Goal: Task Accomplishment & Management: Use online tool/utility

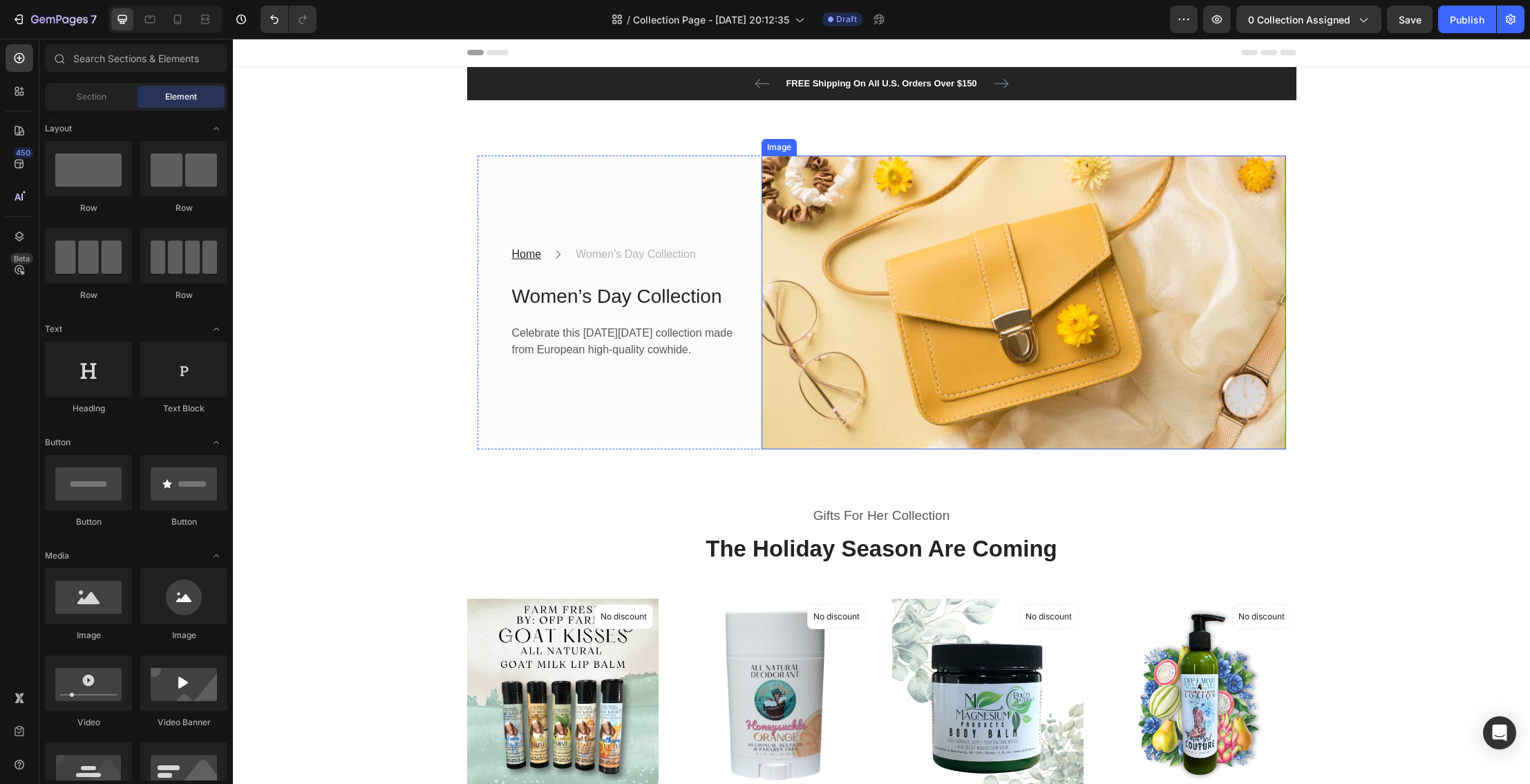
click at [928, 250] on img at bounding box center [1024, 302] width 525 height 294
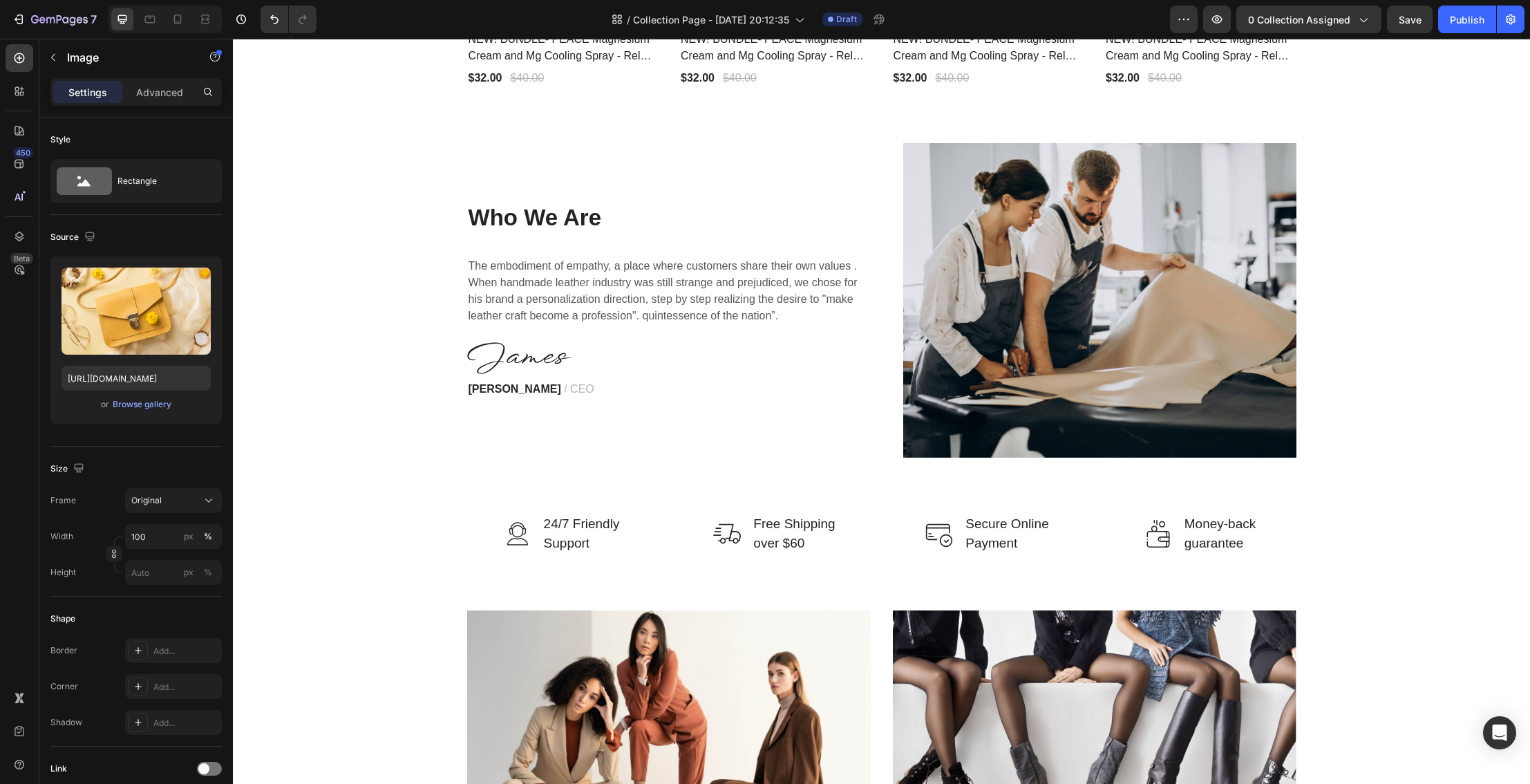
scroll to position [2034, 0]
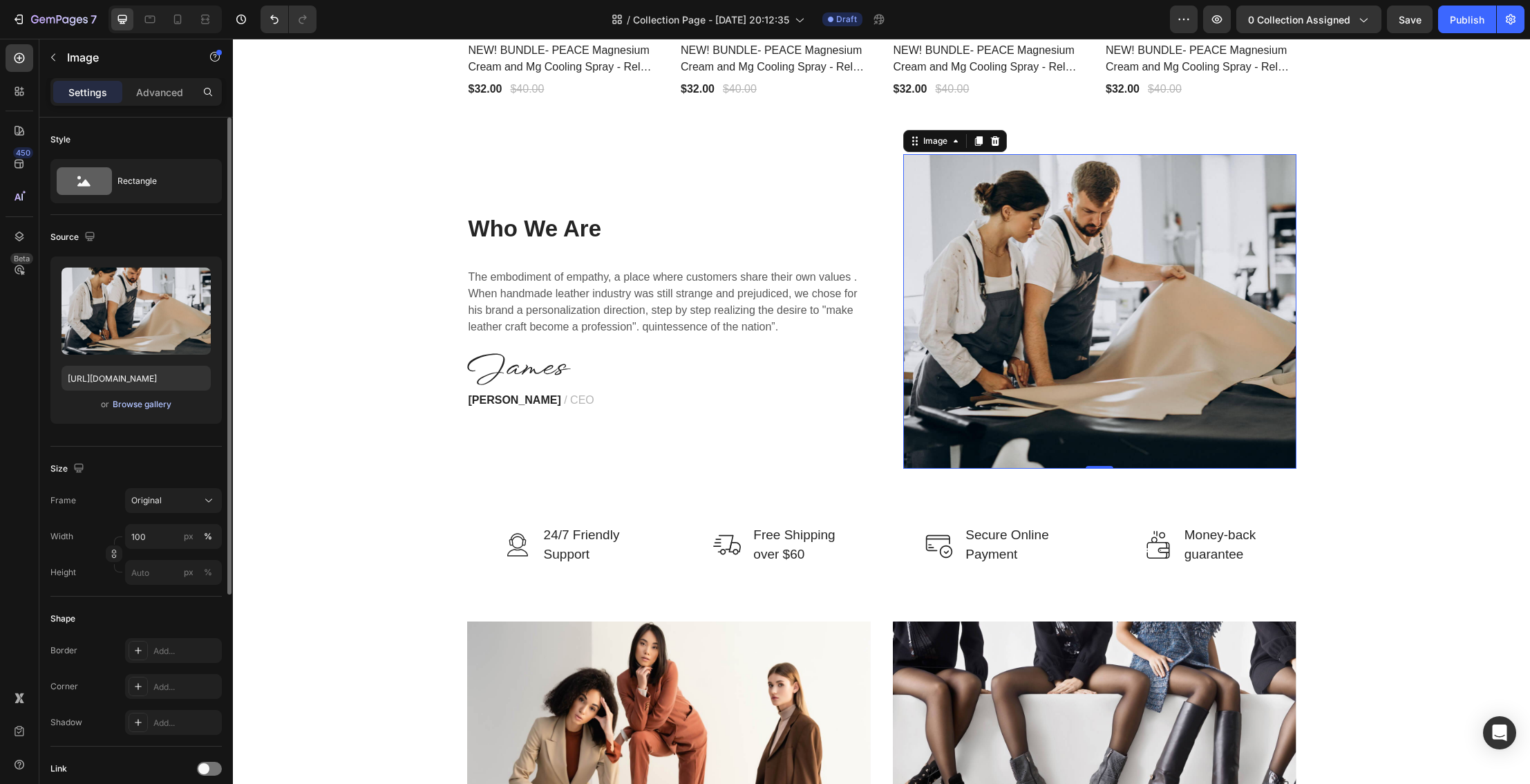
click at [142, 404] on div "Browse gallery" at bounding box center [142, 404] width 59 height 12
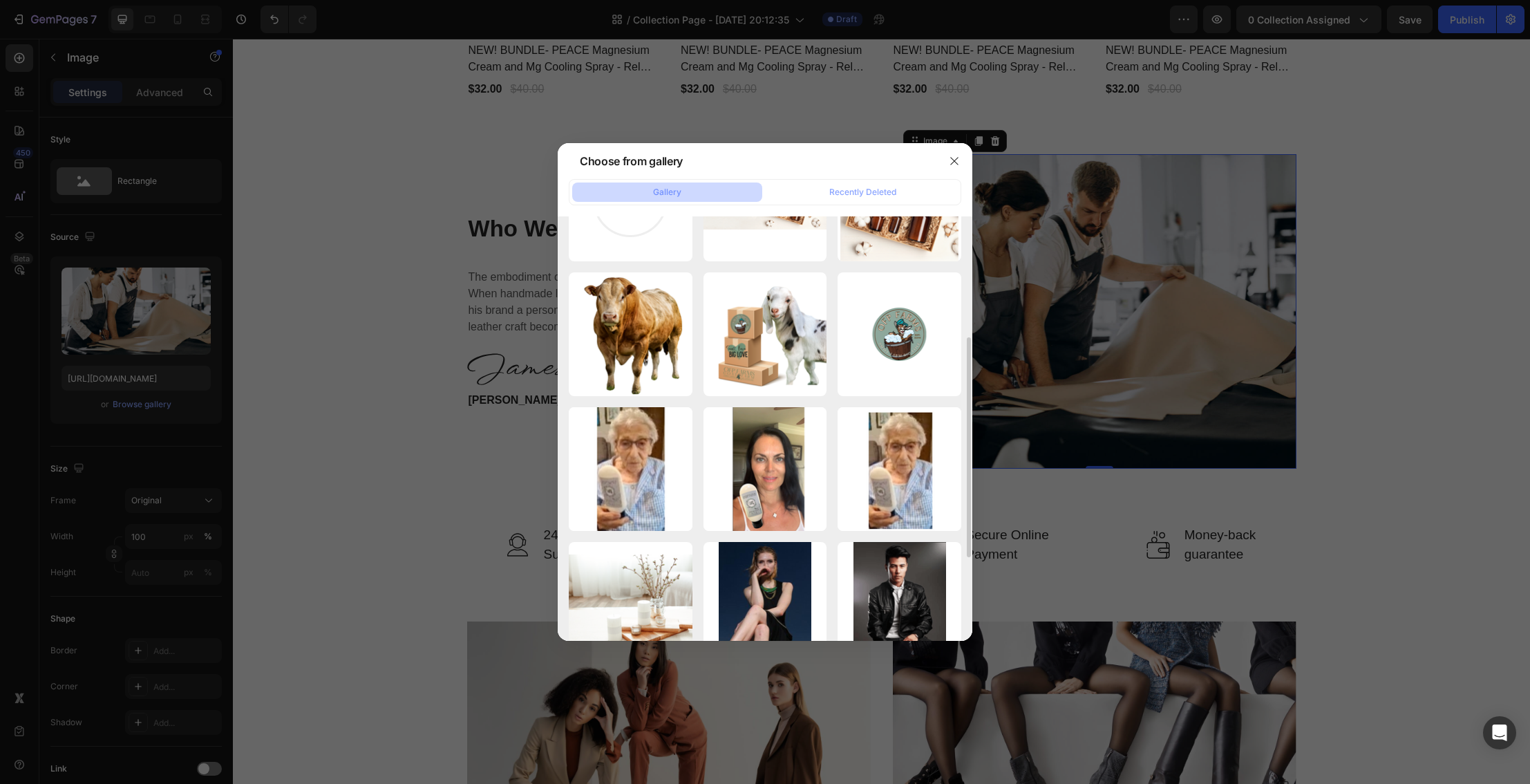
scroll to position [228, 0]
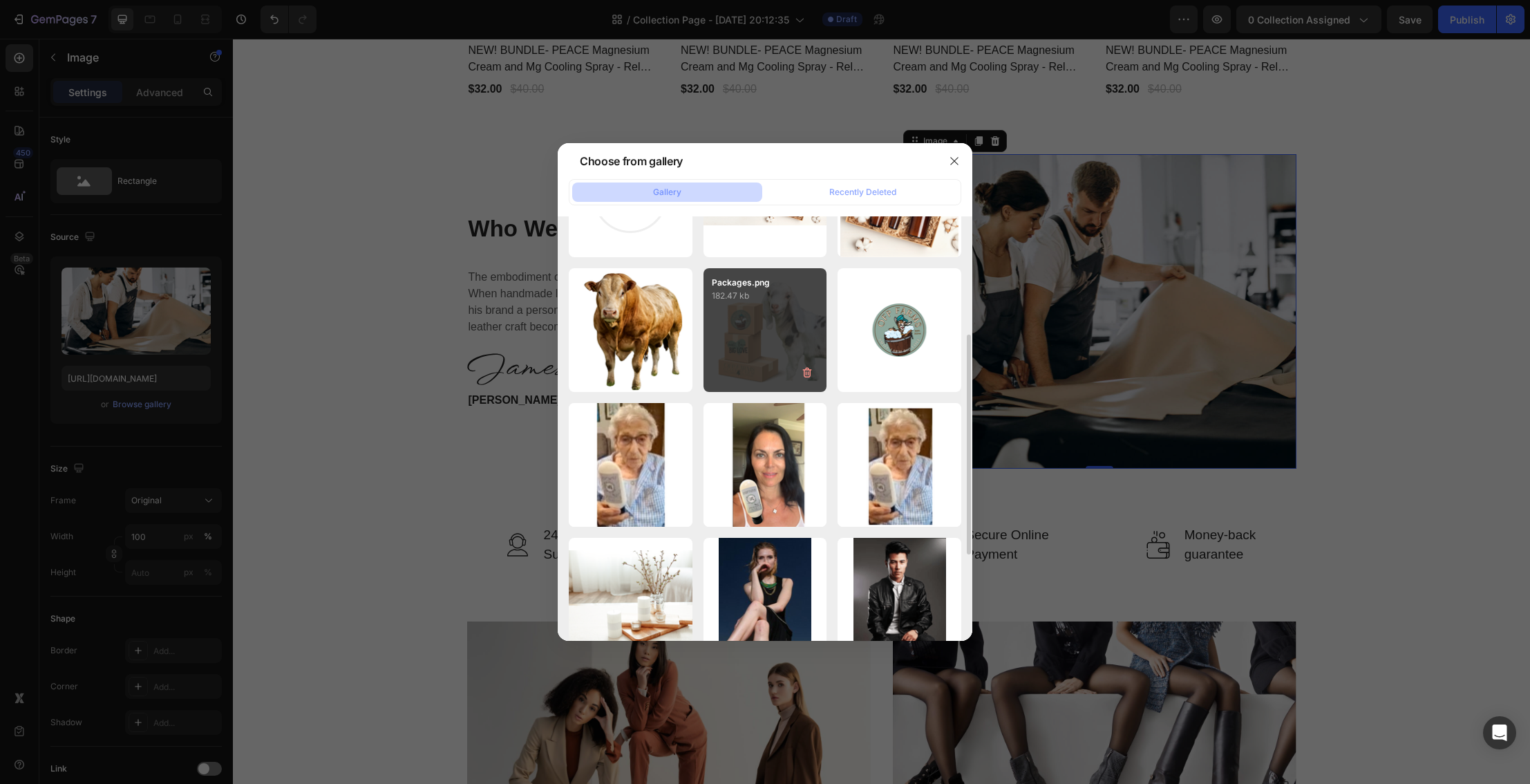
click at [765, 367] on div "Packages.png 182.47 kb" at bounding box center [765, 330] width 124 height 124
type input "https://cdn.shopify.com/s/files/1/0027/1043/7957/files/gempages_581394300722480…"
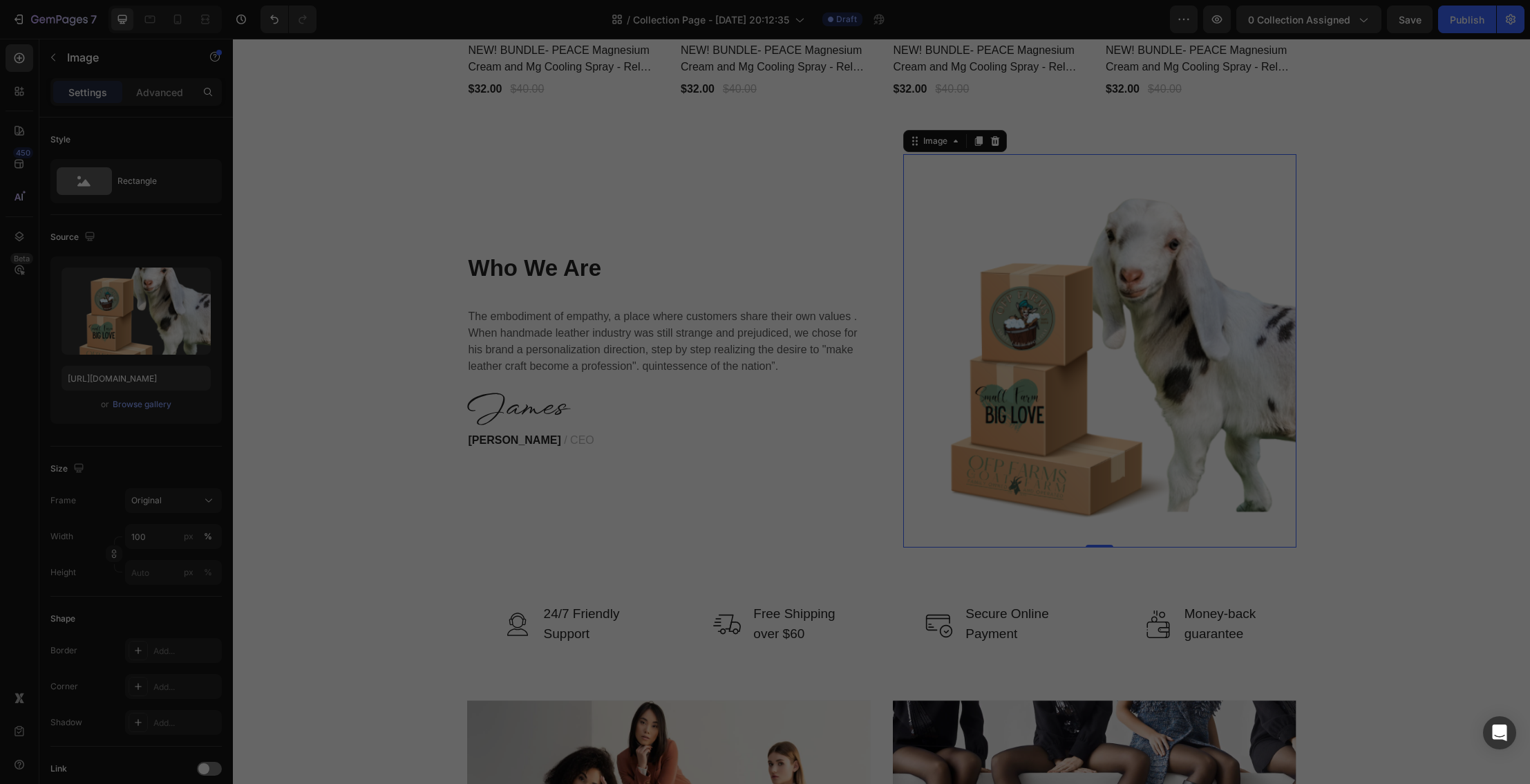
scroll to position [0, 0]
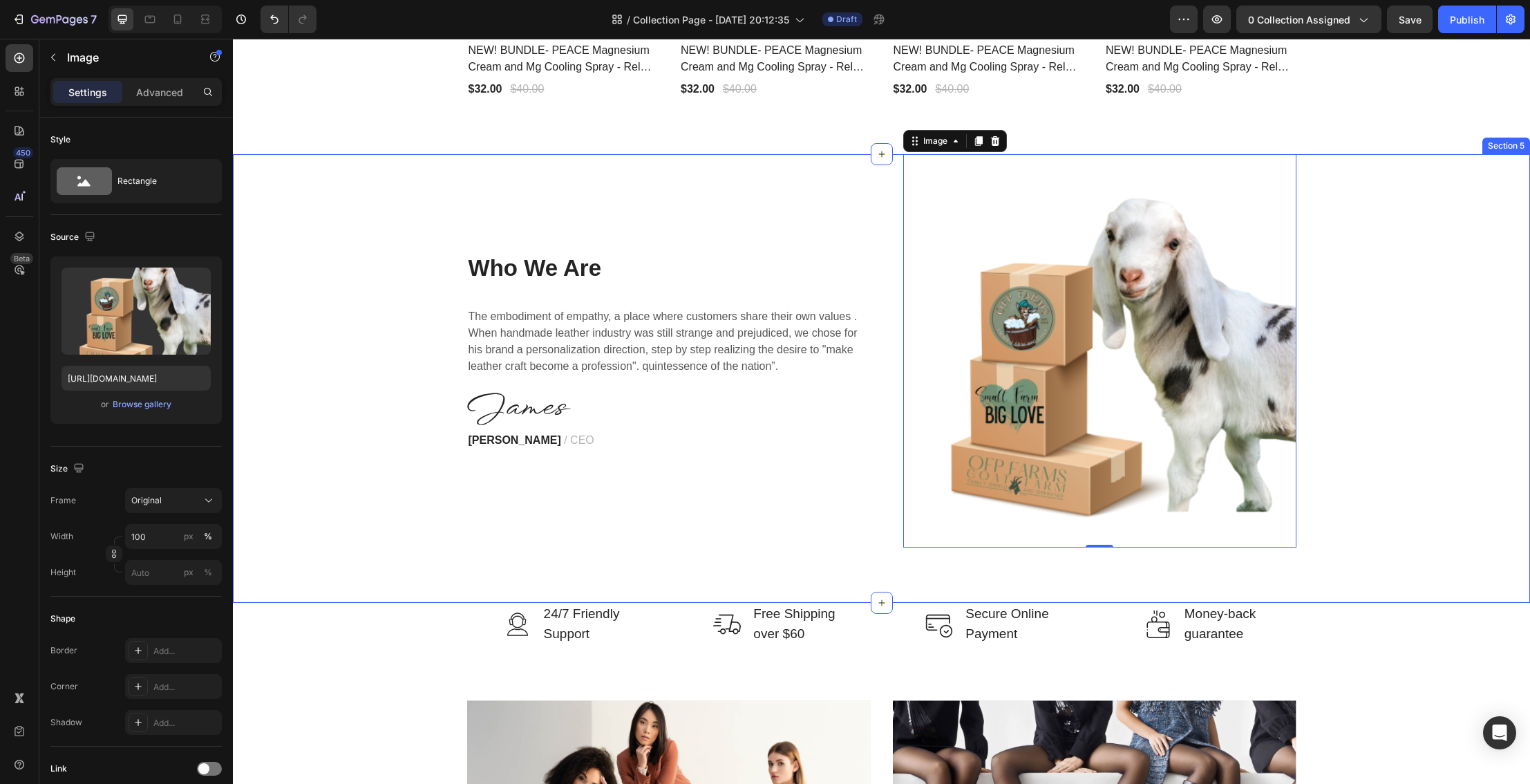
click at [1370, 376] on div "Who We Are Heading The embodiment of empathy, a place where customers share the…" at bounding box center [881, 351] width 1277 height 393
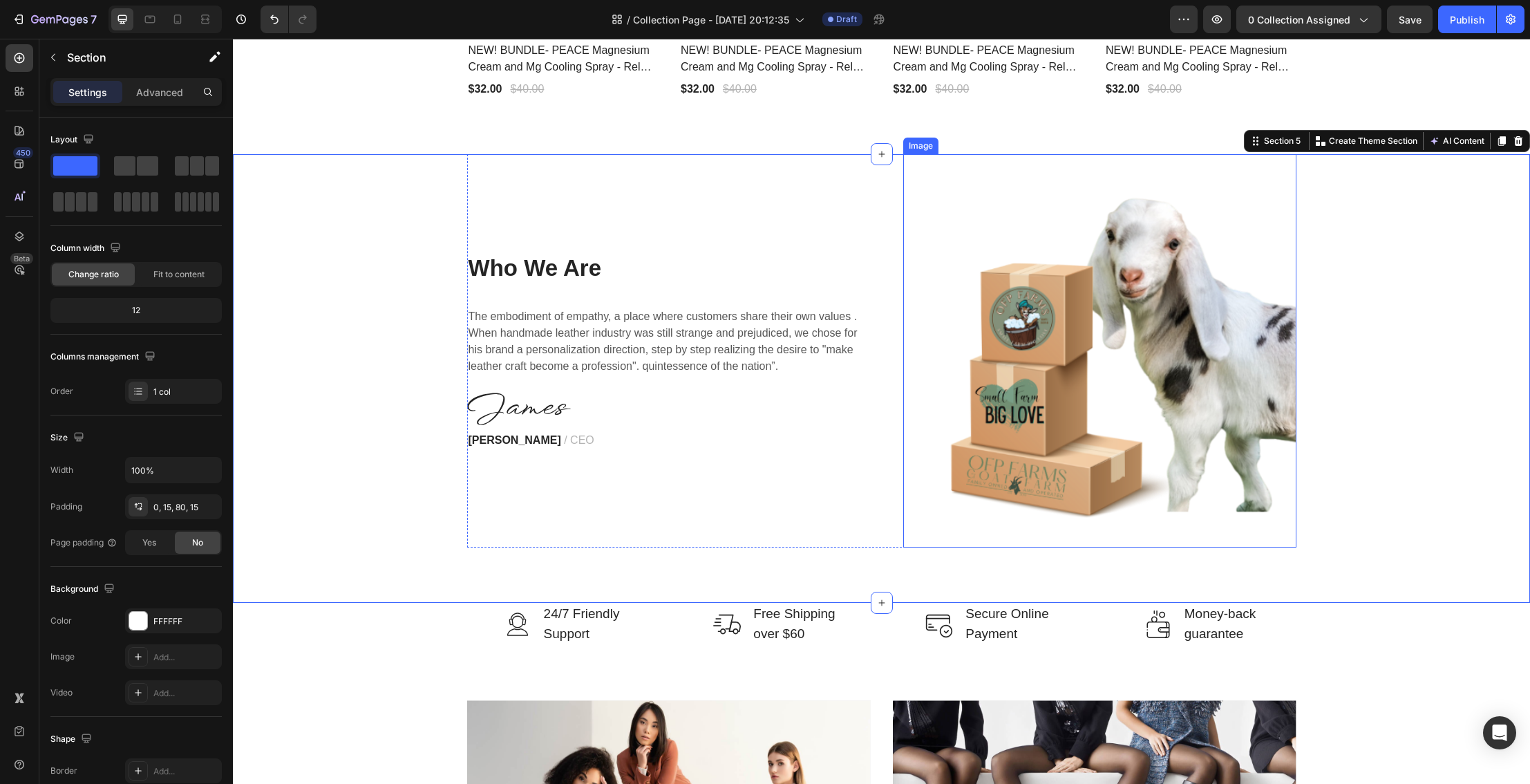
click at [1025, 394] on img at bounding box center [1100, 351] width 393 height 393
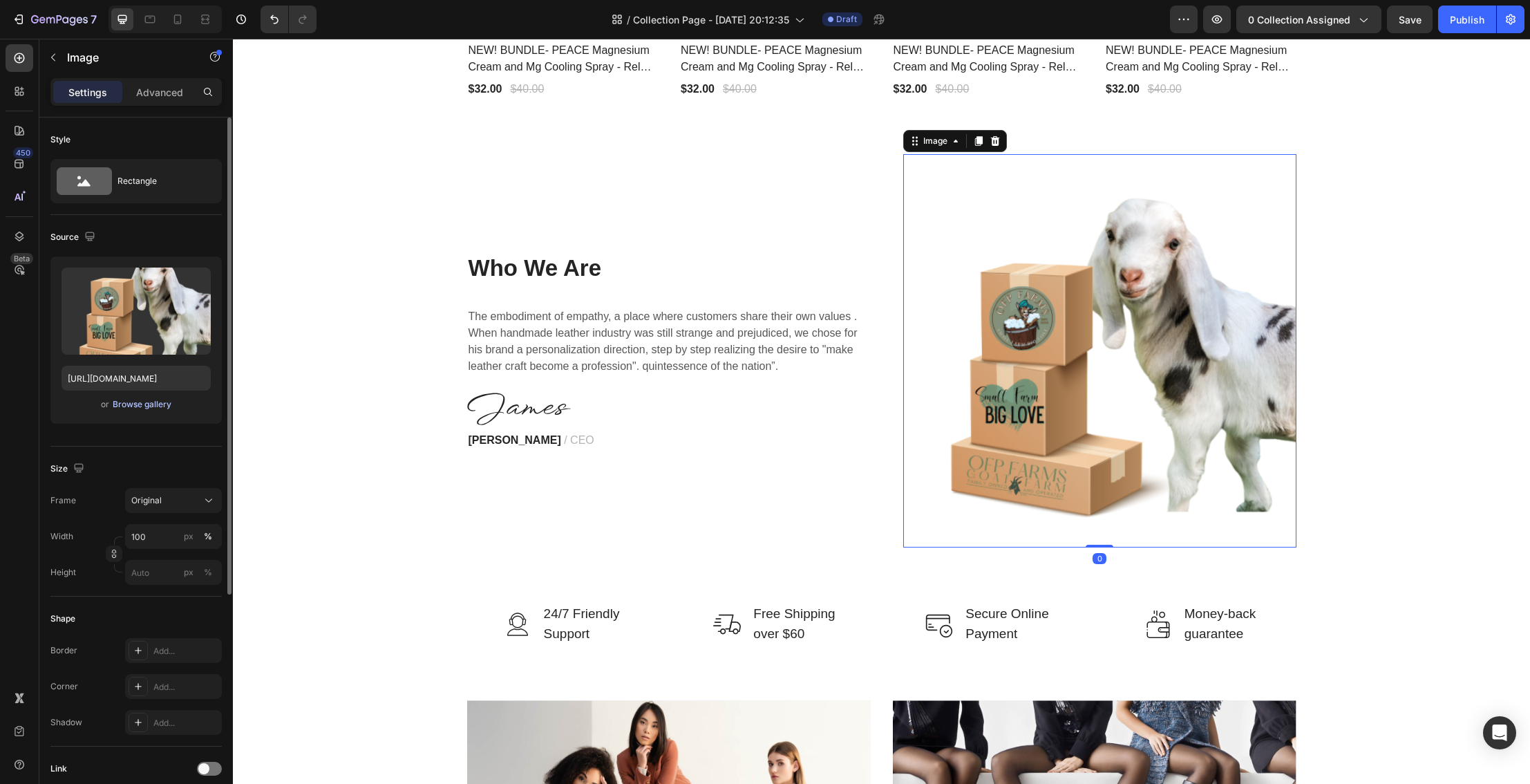
click at [152, 403] on div "Browse gallery" at bounding box center [142, 404] width 59 height 12
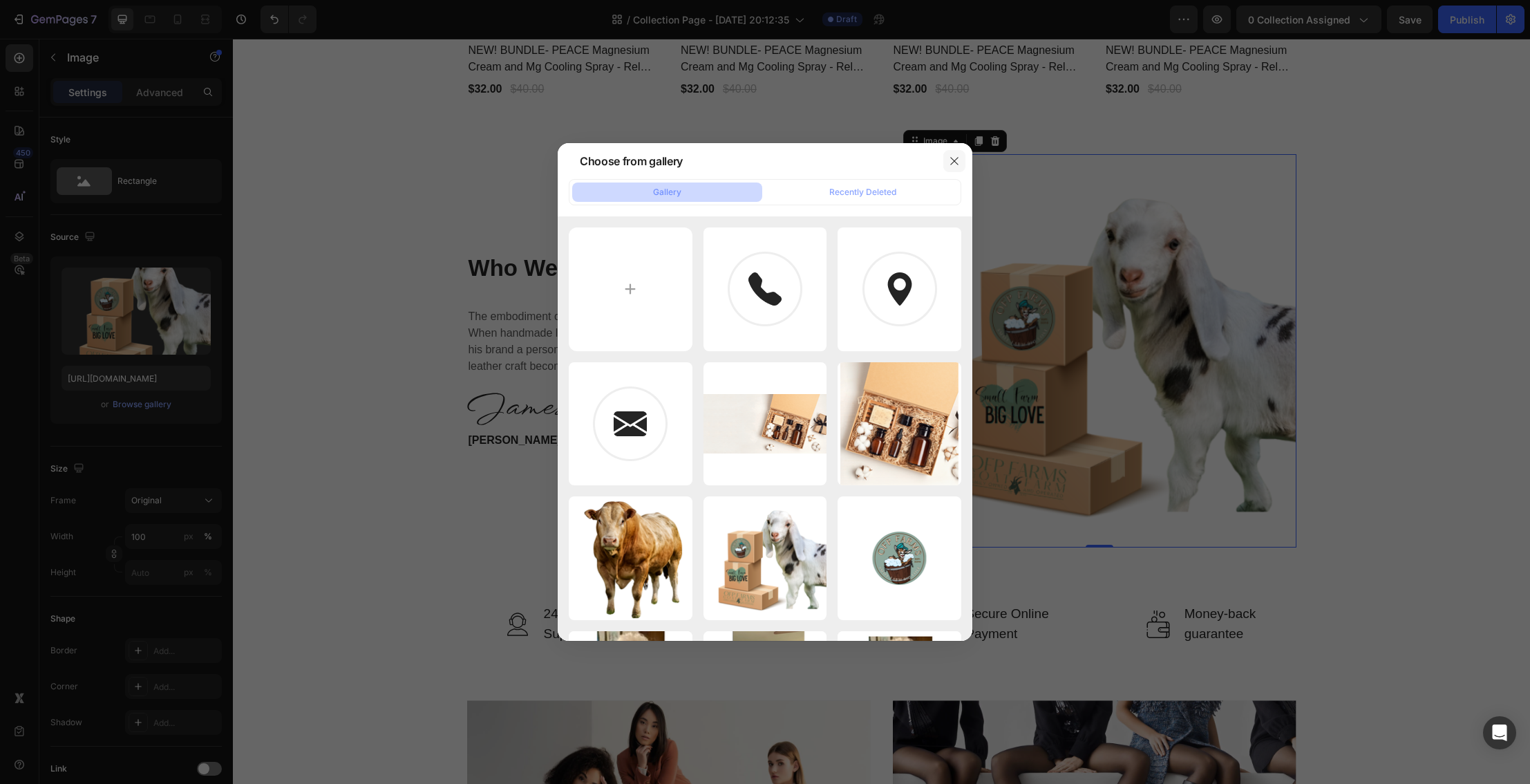
click at [956, 161] on icon "button" at bounding box center [955, 161] width 11 height 11
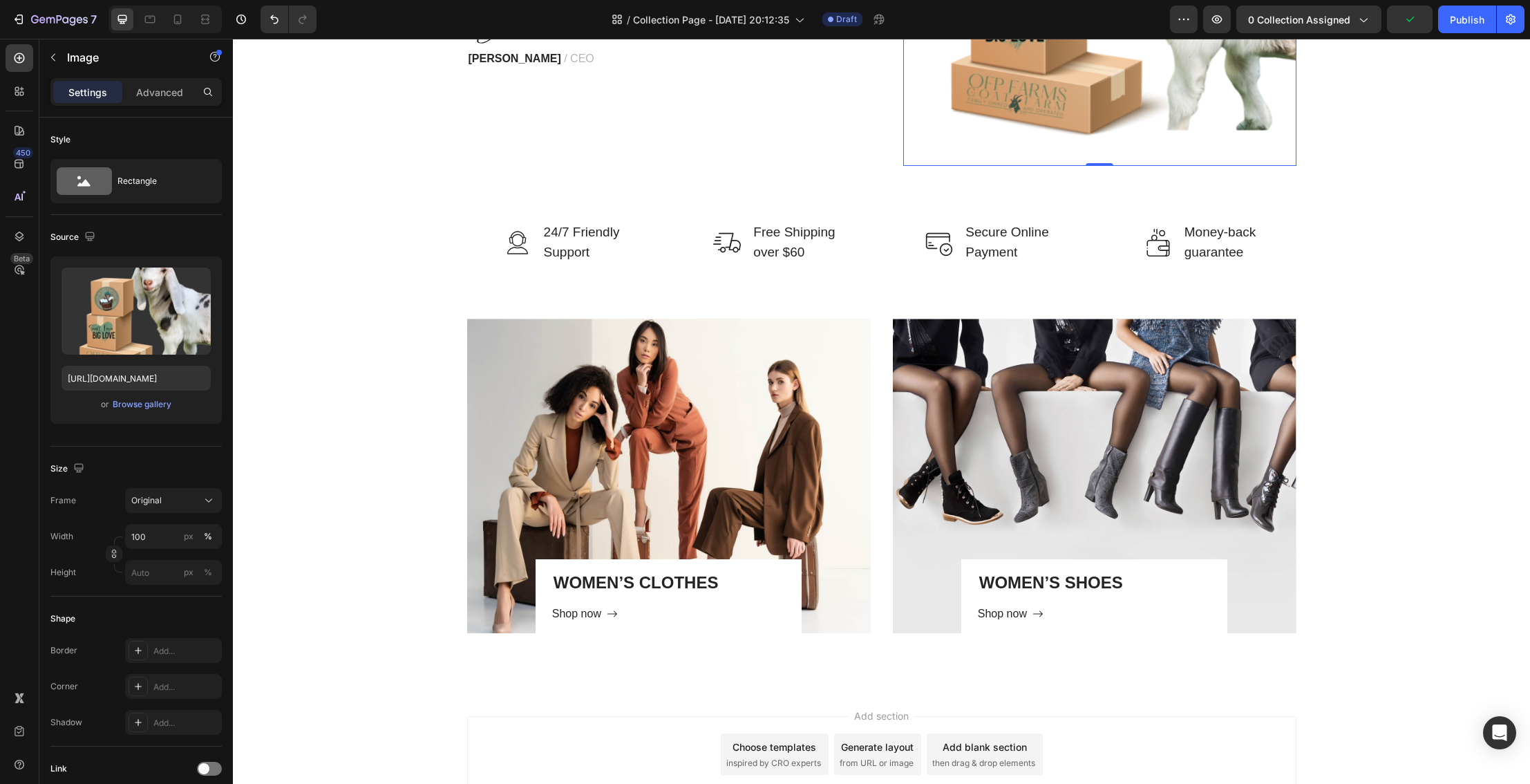
scroll to position [2519, 0]
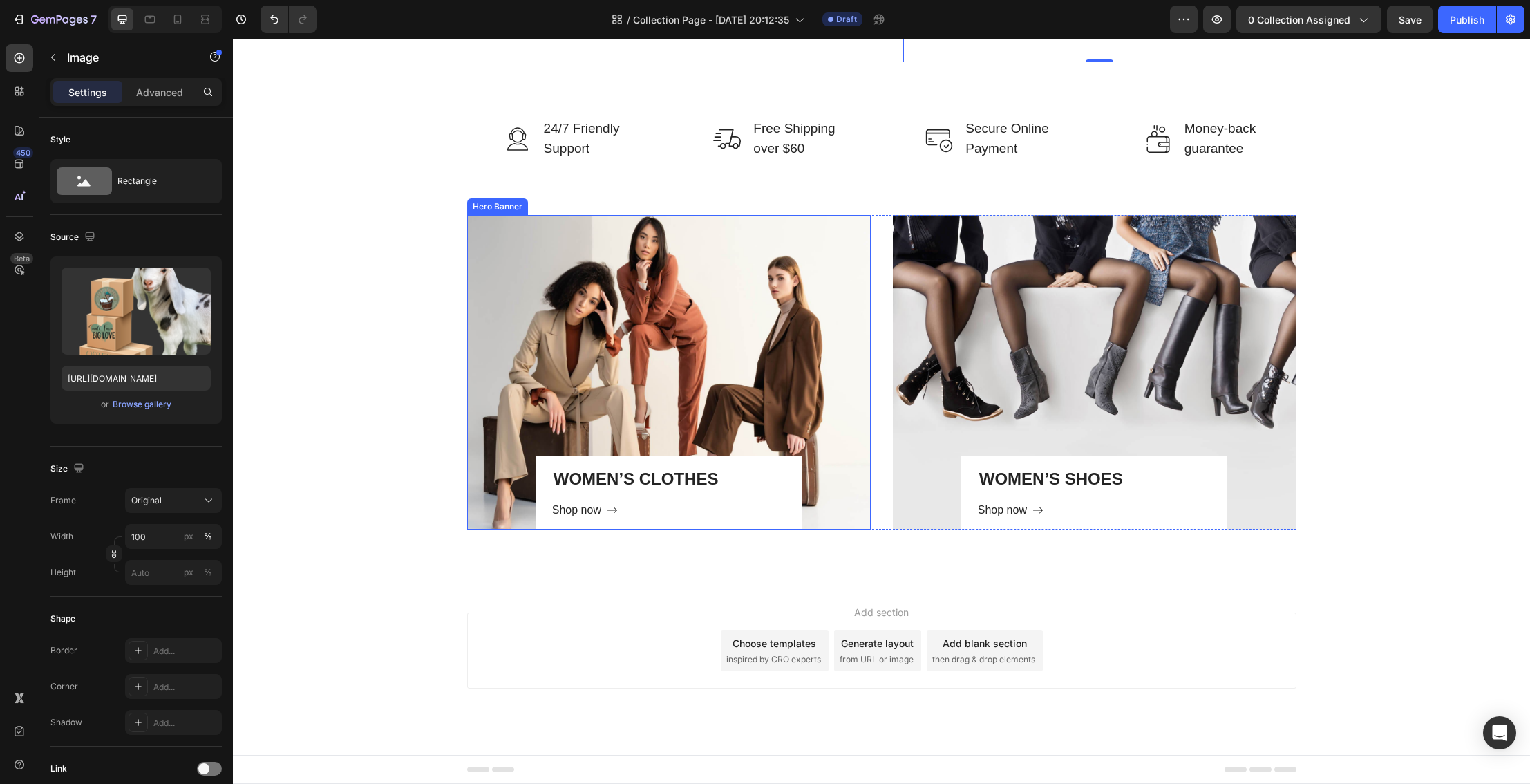
click at [646, 397] on div "Overlay" at bounding box center [669, 372] width 403 height 315
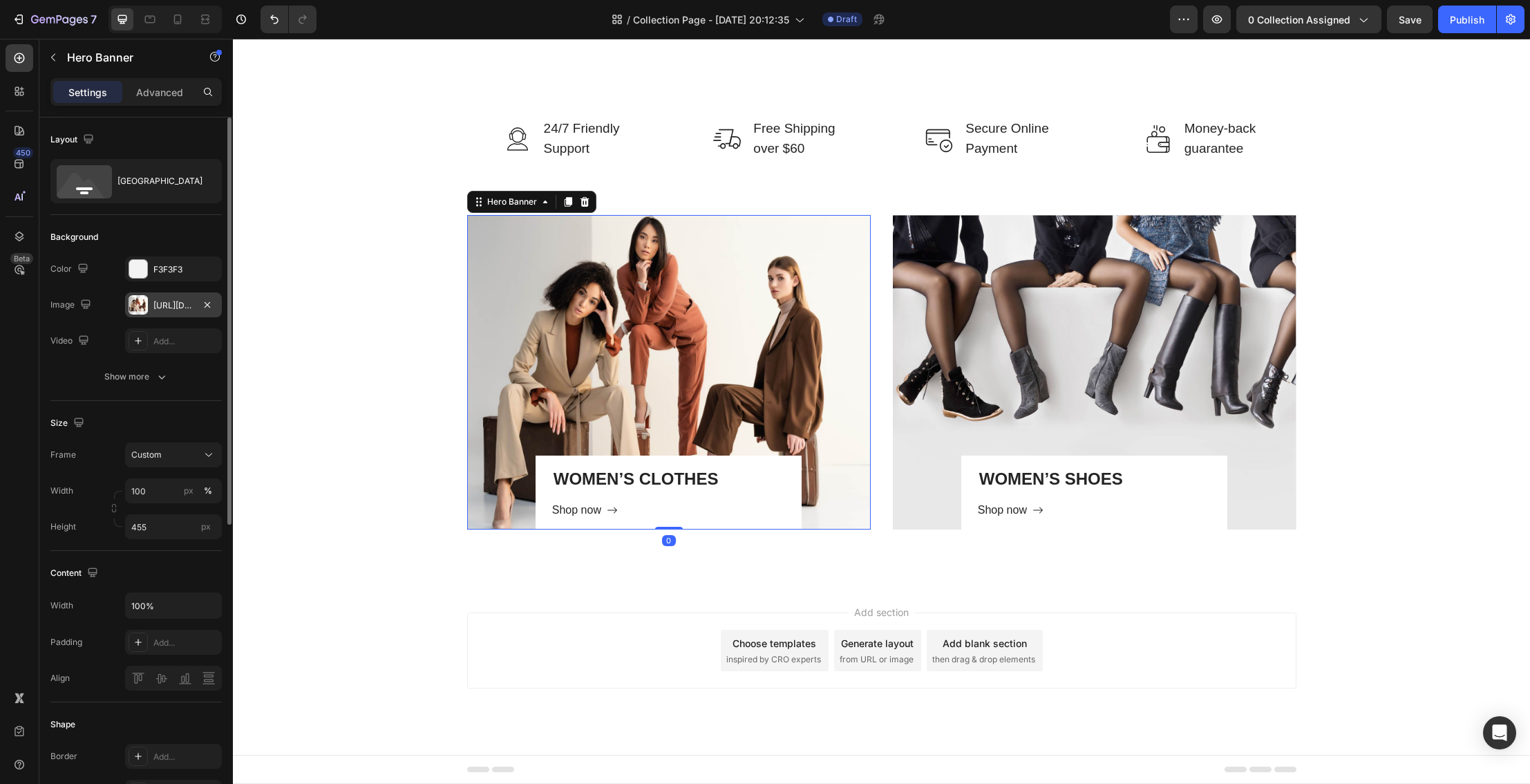
click at [168, 305] on div "https://ucarecdn.com/4cb402d3-6abc-4858-932c-ee5f1374369f/-/format/auto/-/previ…" at bounding box center [173, 305] width 40 height 12
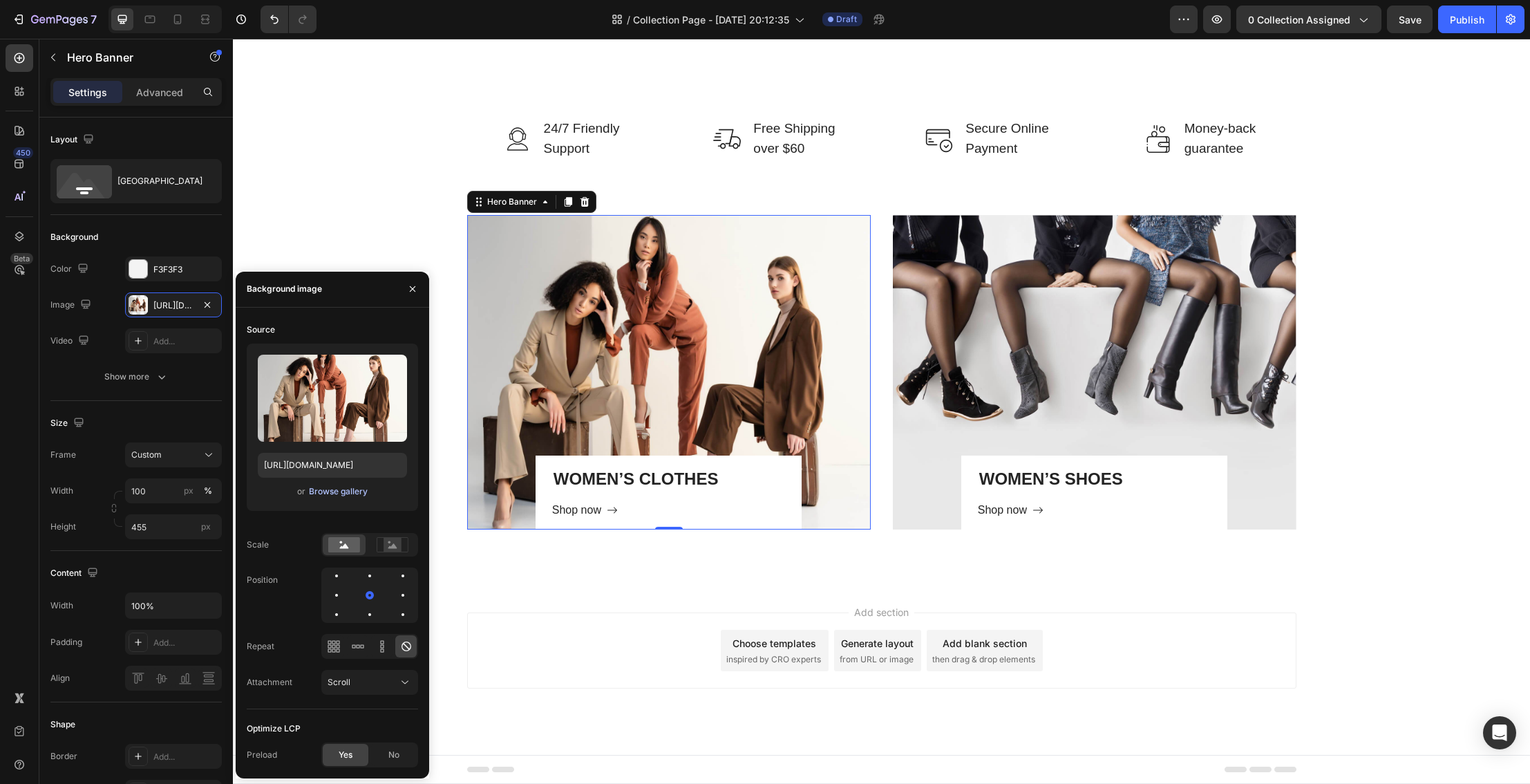
click at [340, 490] on div "Browse gallery" at bounding box center [338, 491] width 59 height 12
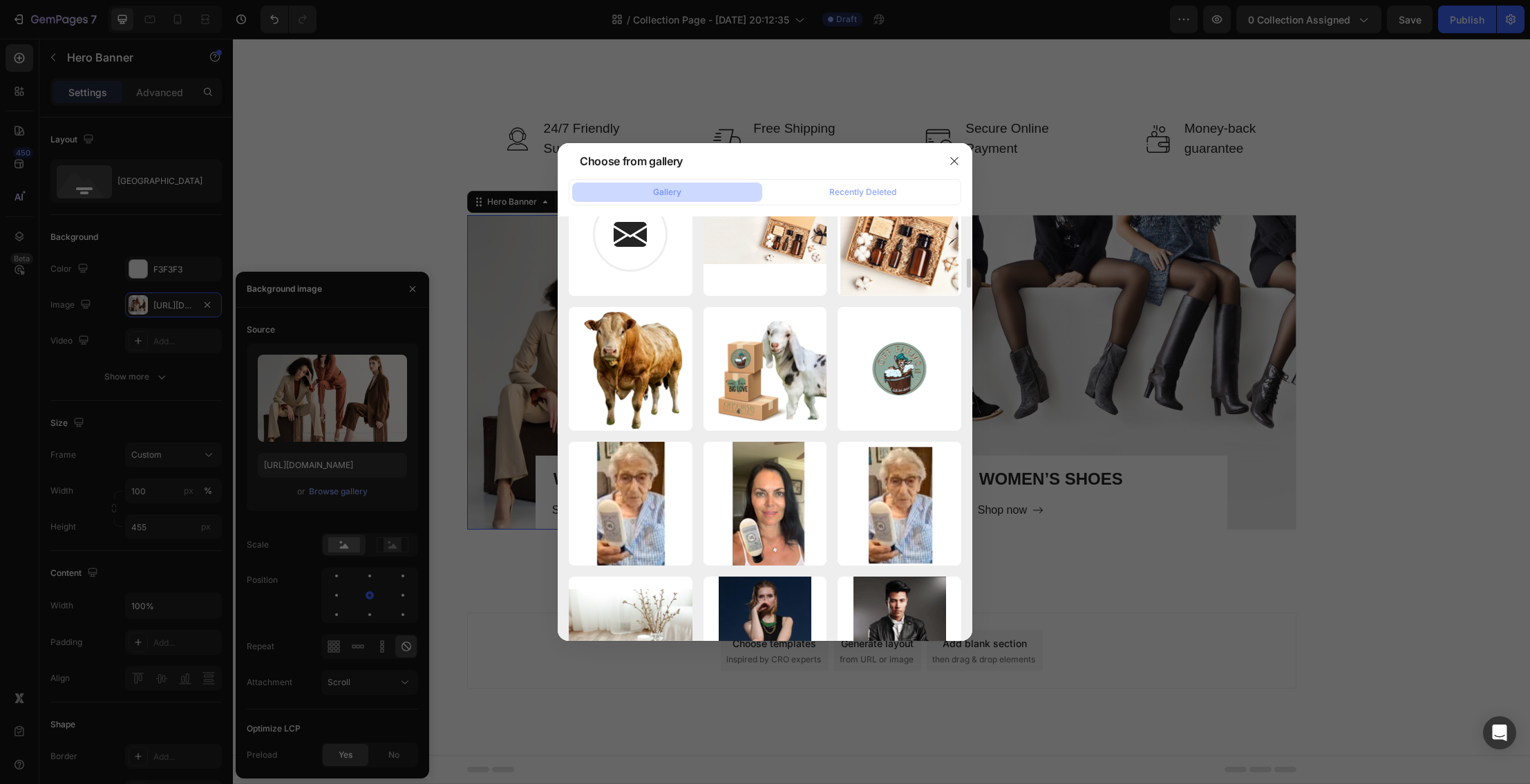
scroll to position [0, 0]
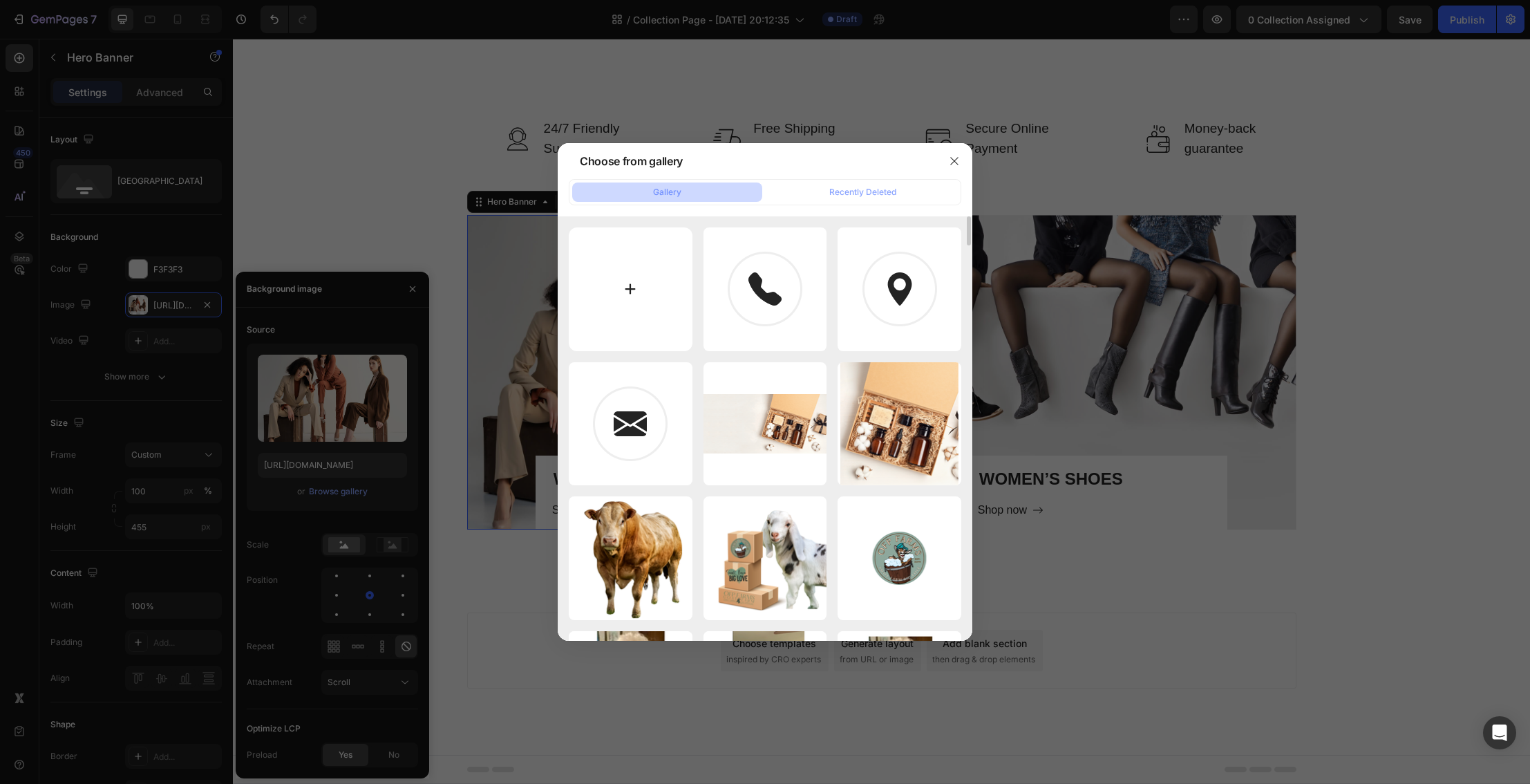
click at [642, 290] on input "file" at bounding box center [631, 289] width 124 height 124
type input "C:\fakepath\Magnesium Spray + Peace.png"
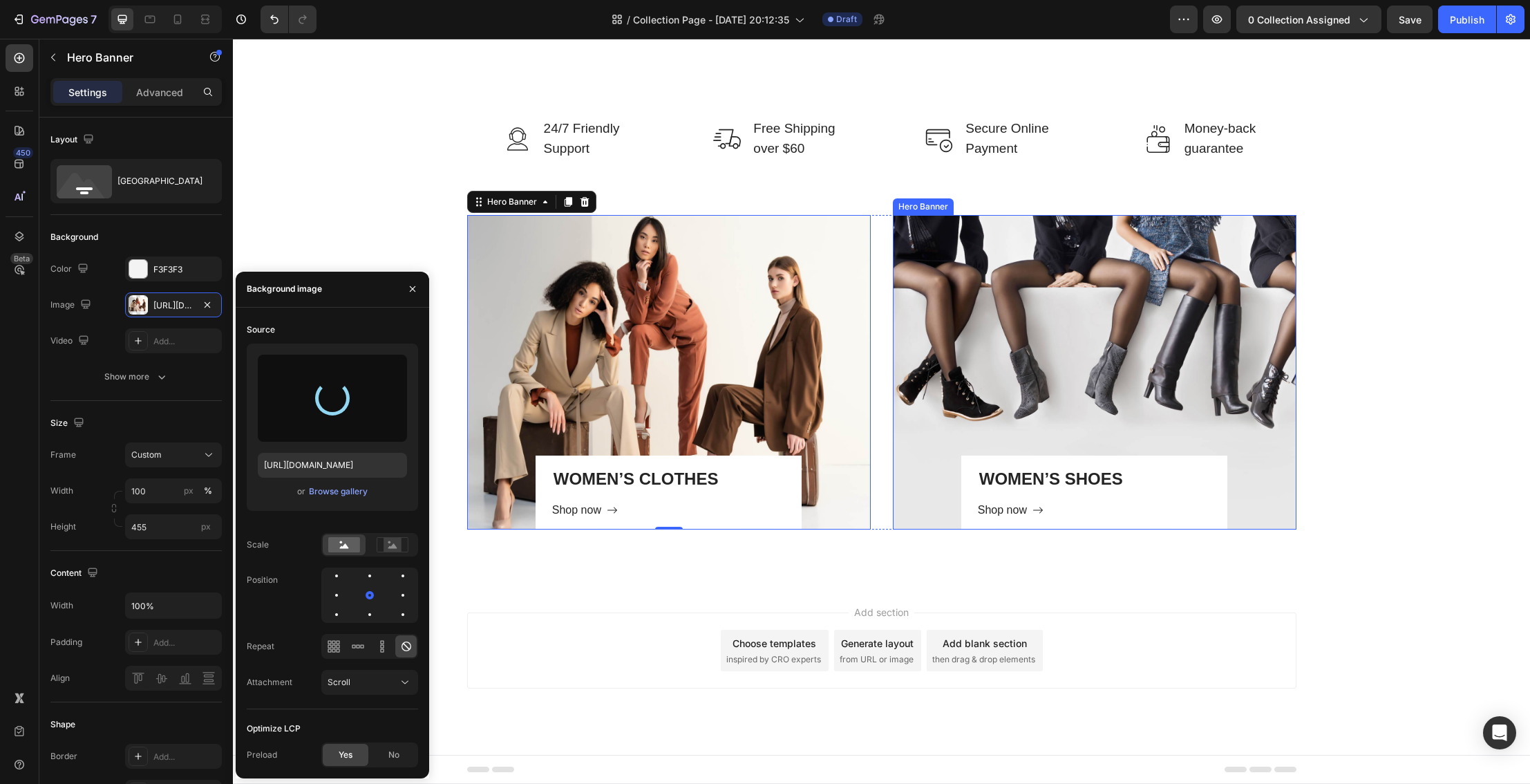
type input "https://cdn.shopify.com/s/files/1/0027/1043/7957/files/gempages_581394300722480…"
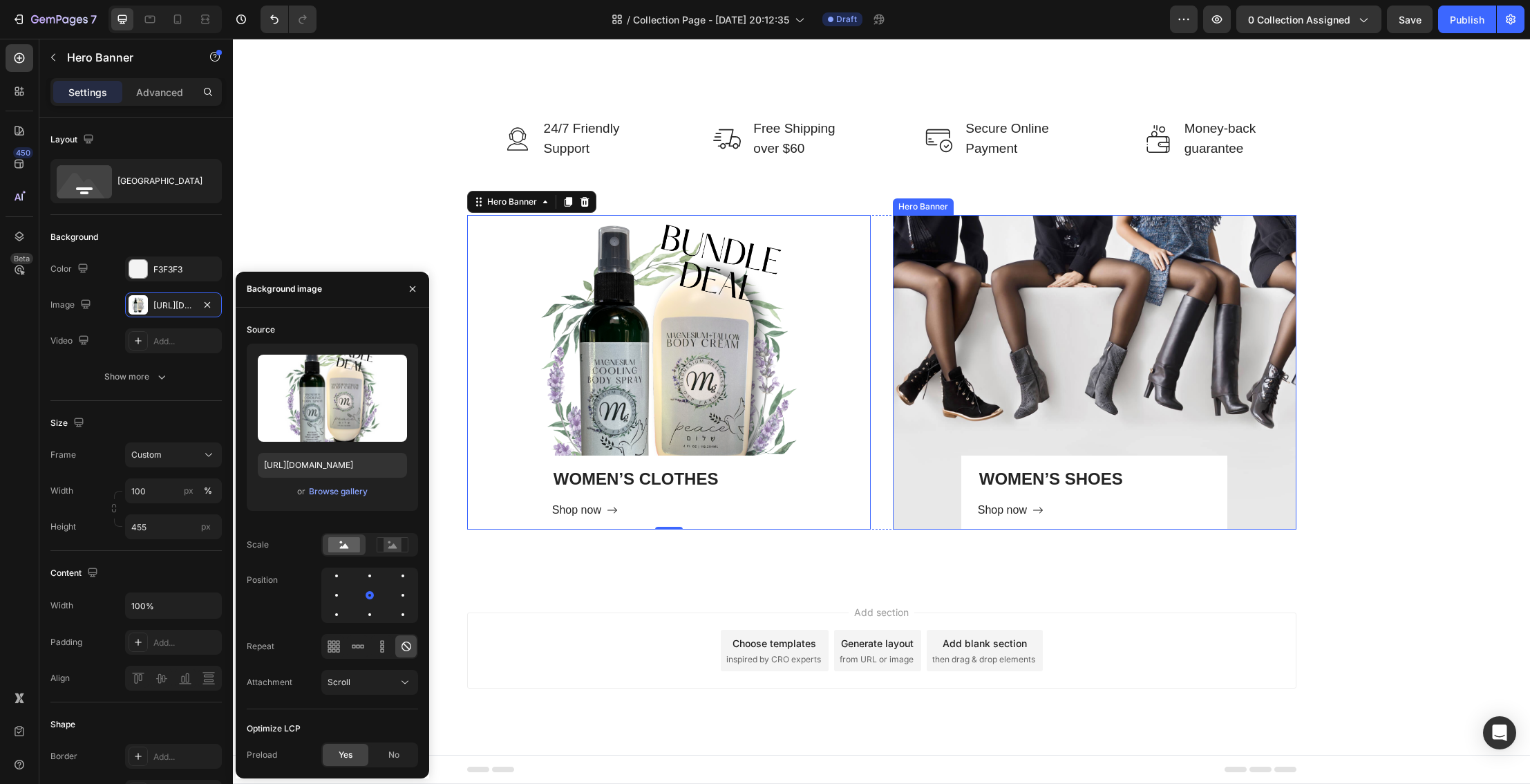
click at [1059, 354] on div "Overlay" at bounding box center [1095, 372] width 403 height 315
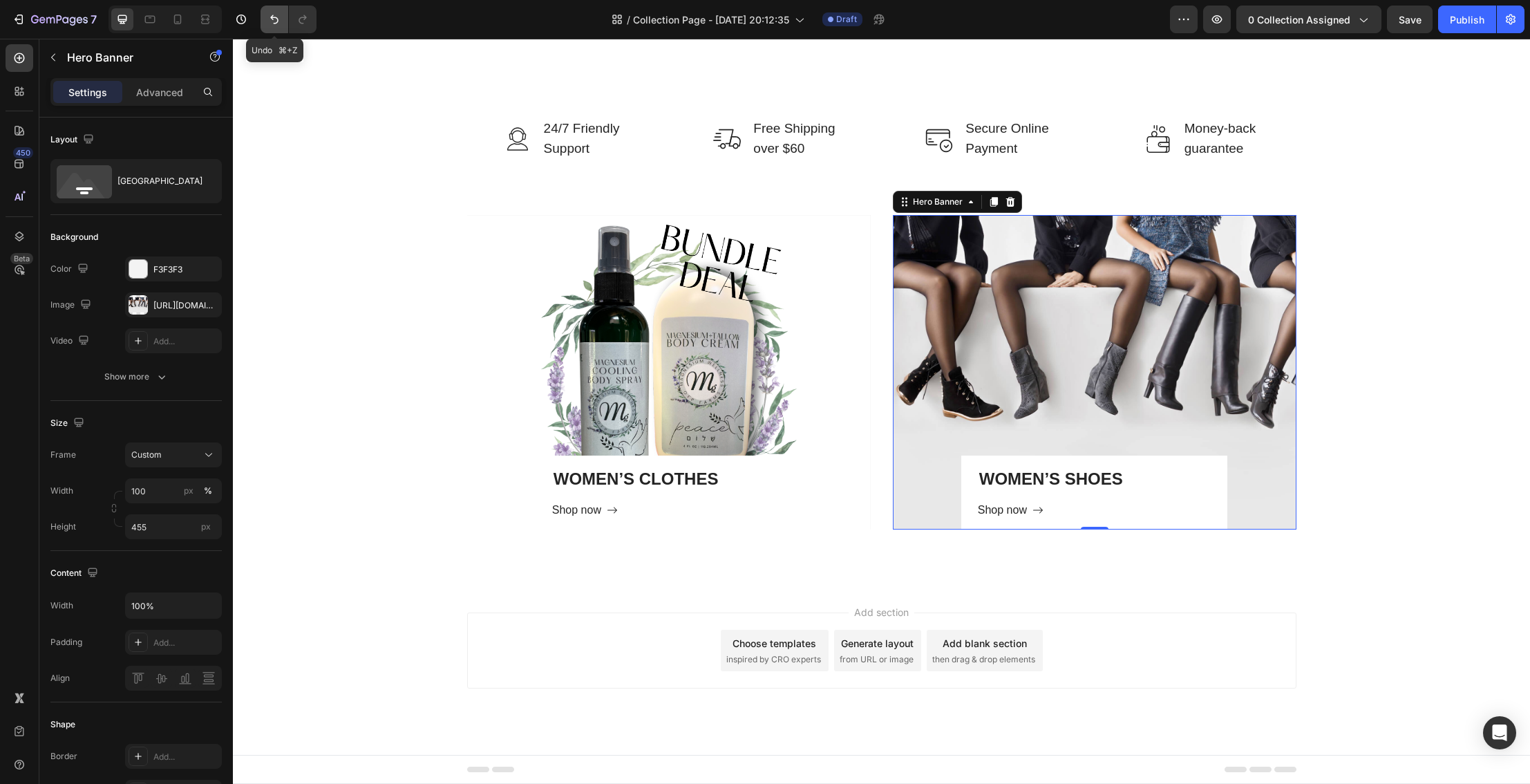
click at [276, 25] on icon "Undo/Redo" at bounding box center [274, 19] width 13 height 13
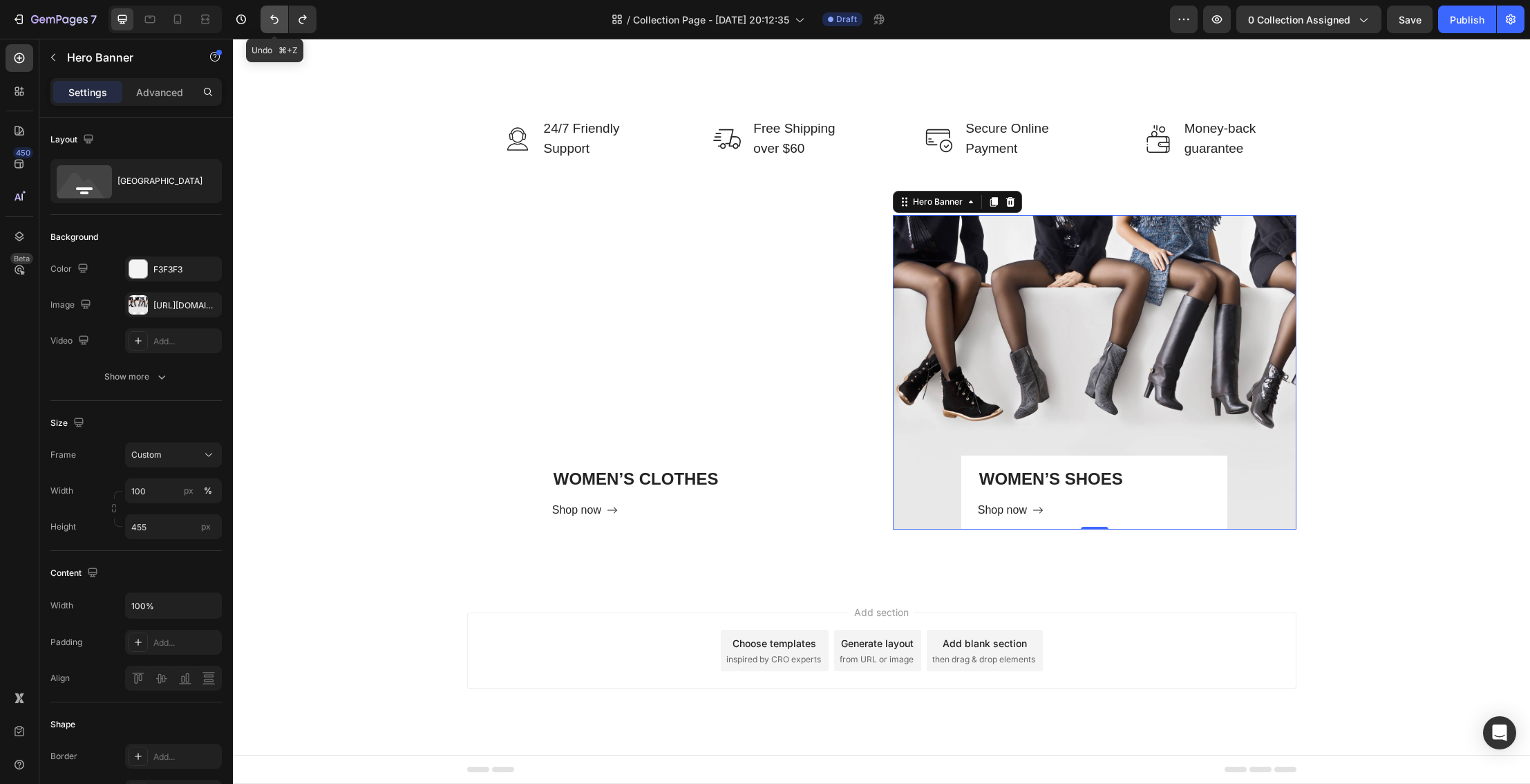
click at [274, 20] on icon "Undo/Redo" at bounding box center [274, 19] width 13 height 13
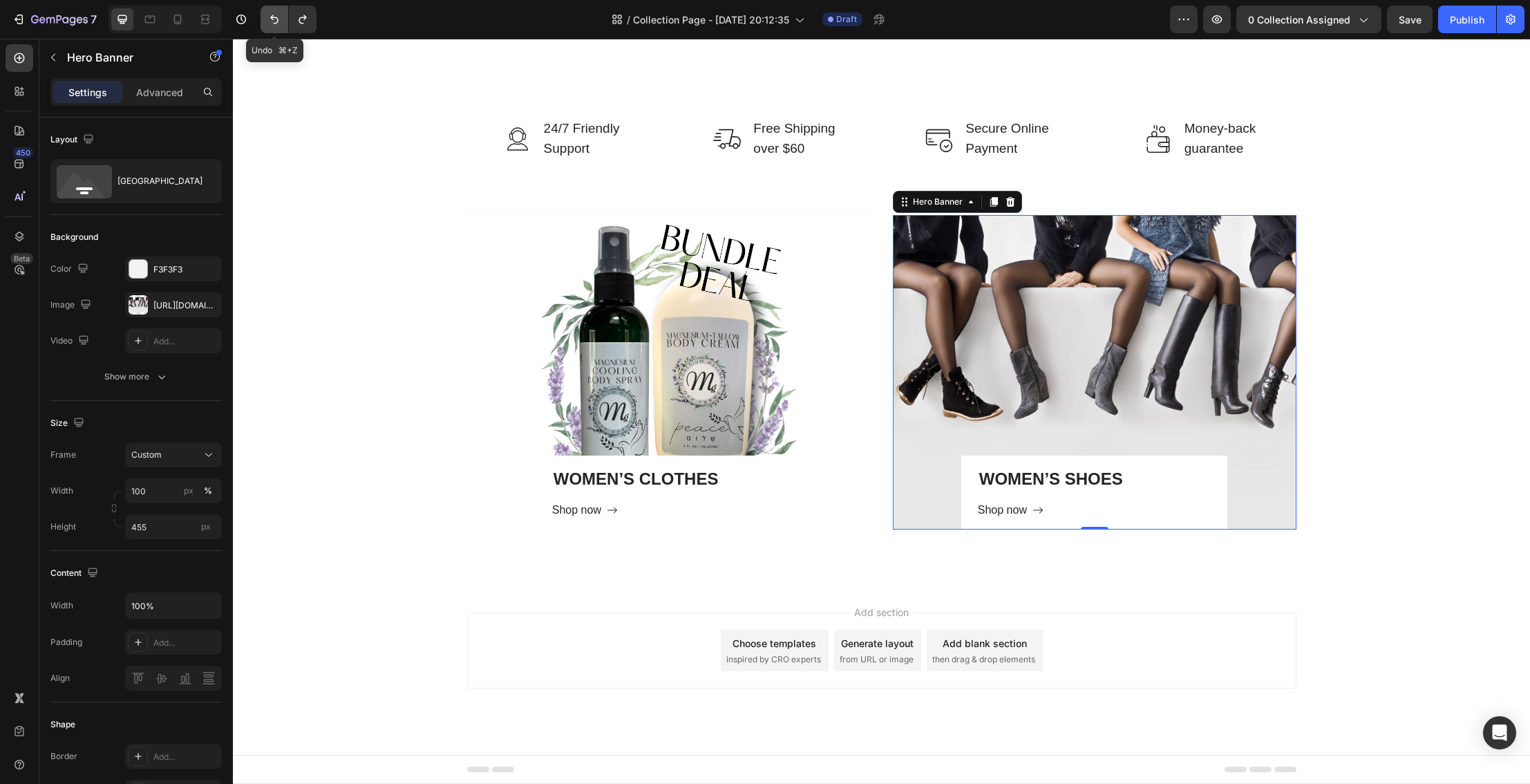
click at [274, 25] on icon "Undo/Redo" at bounding box center [274, 19] width 13 height 13
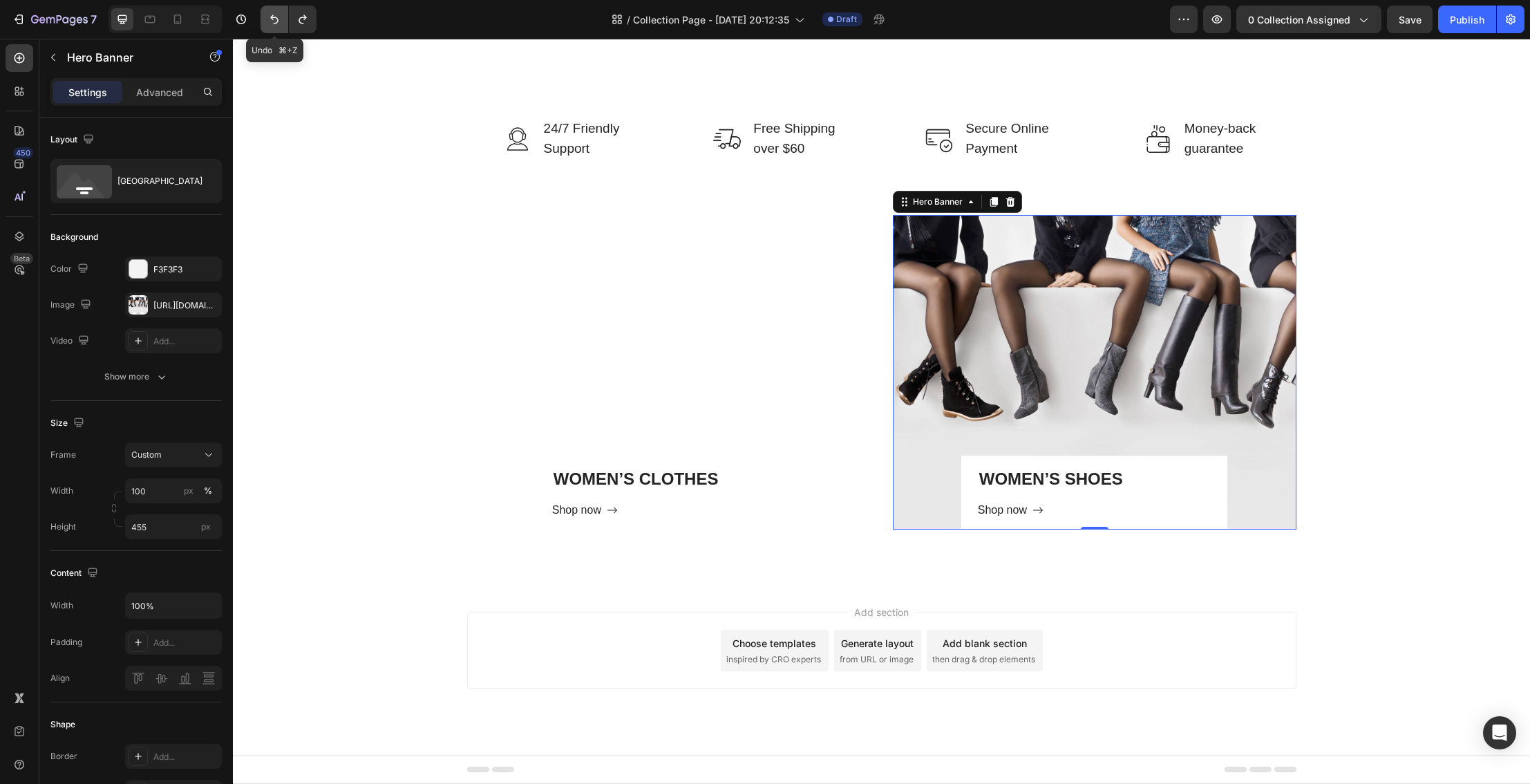
click at [274, 25] on icon "Undo/Redo" at bounding box center [274, 19] width 13 height 13
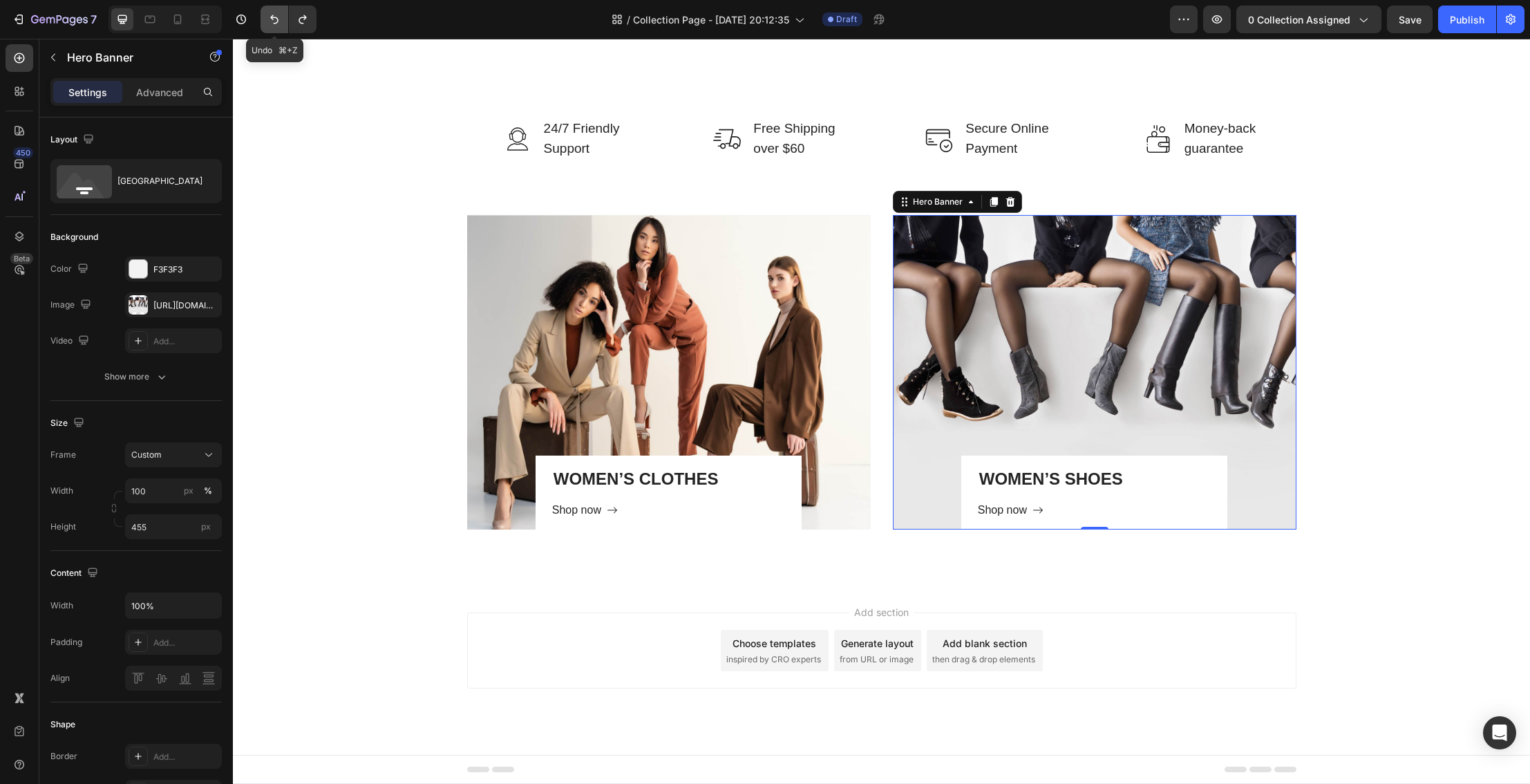
click at [274, 25] on icon "Undo/Redo" at bounding box center [274, 19] width 13 height 13
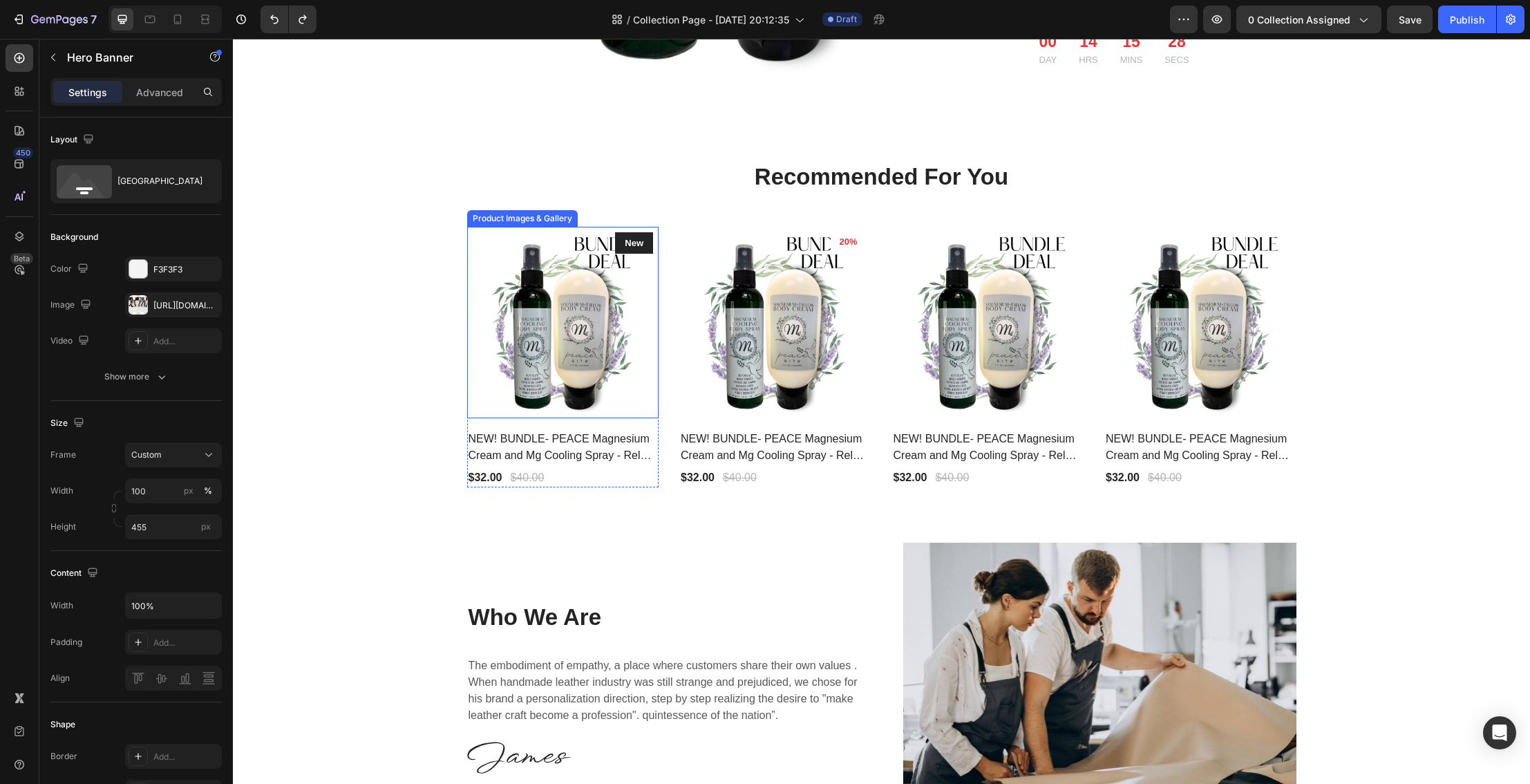
scroll to position [1674, 0]
click at [538, 322] on img at bounding box center [563, 323] width 192 height 192
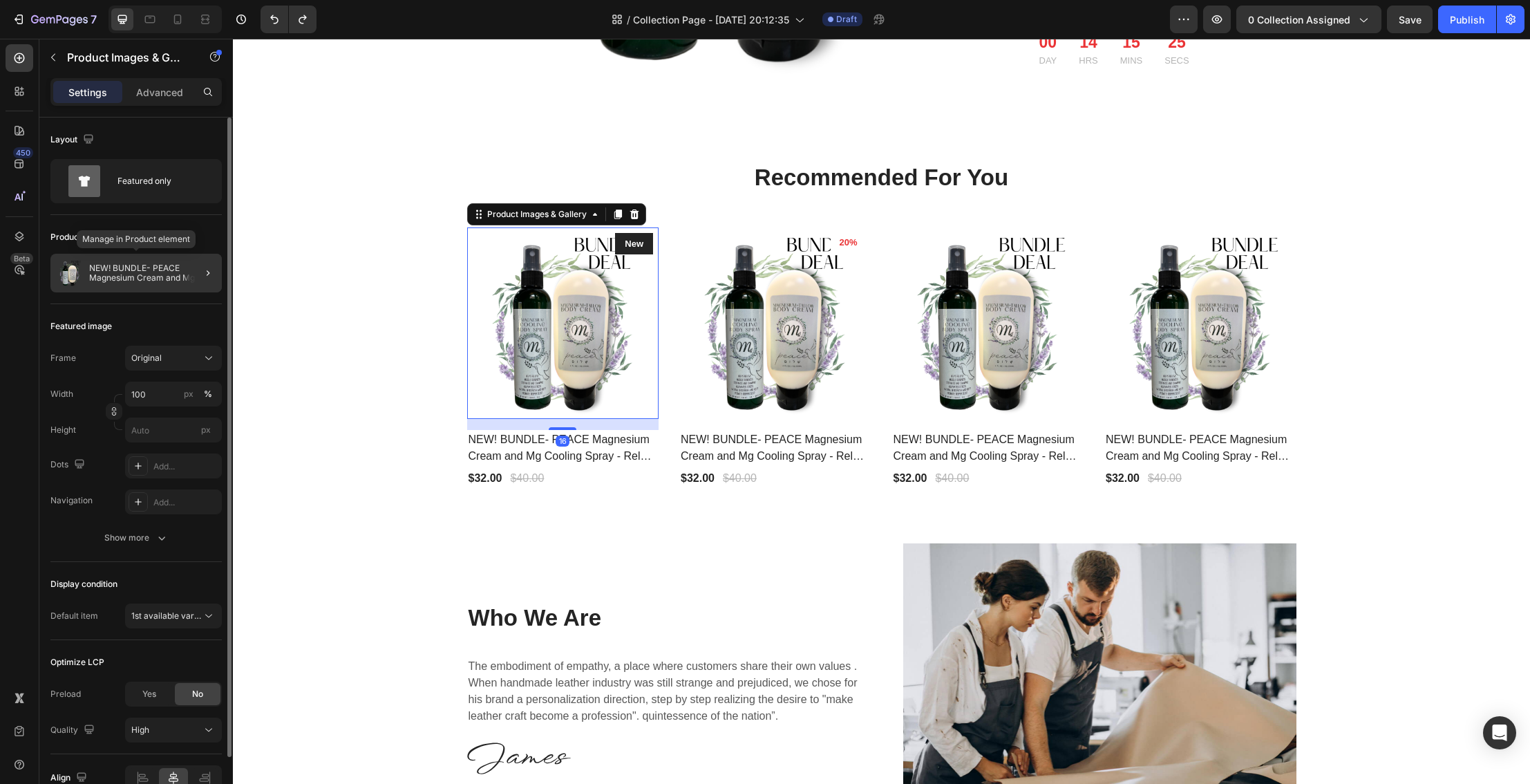
click at [170, 275] on p "NEW! BUNDLE- PEACE Magnesium Cream and Mg Cooling Spray - Relax, RLS, [MEDICAL_…" at bounding box center [153, 273] width 128 height 20
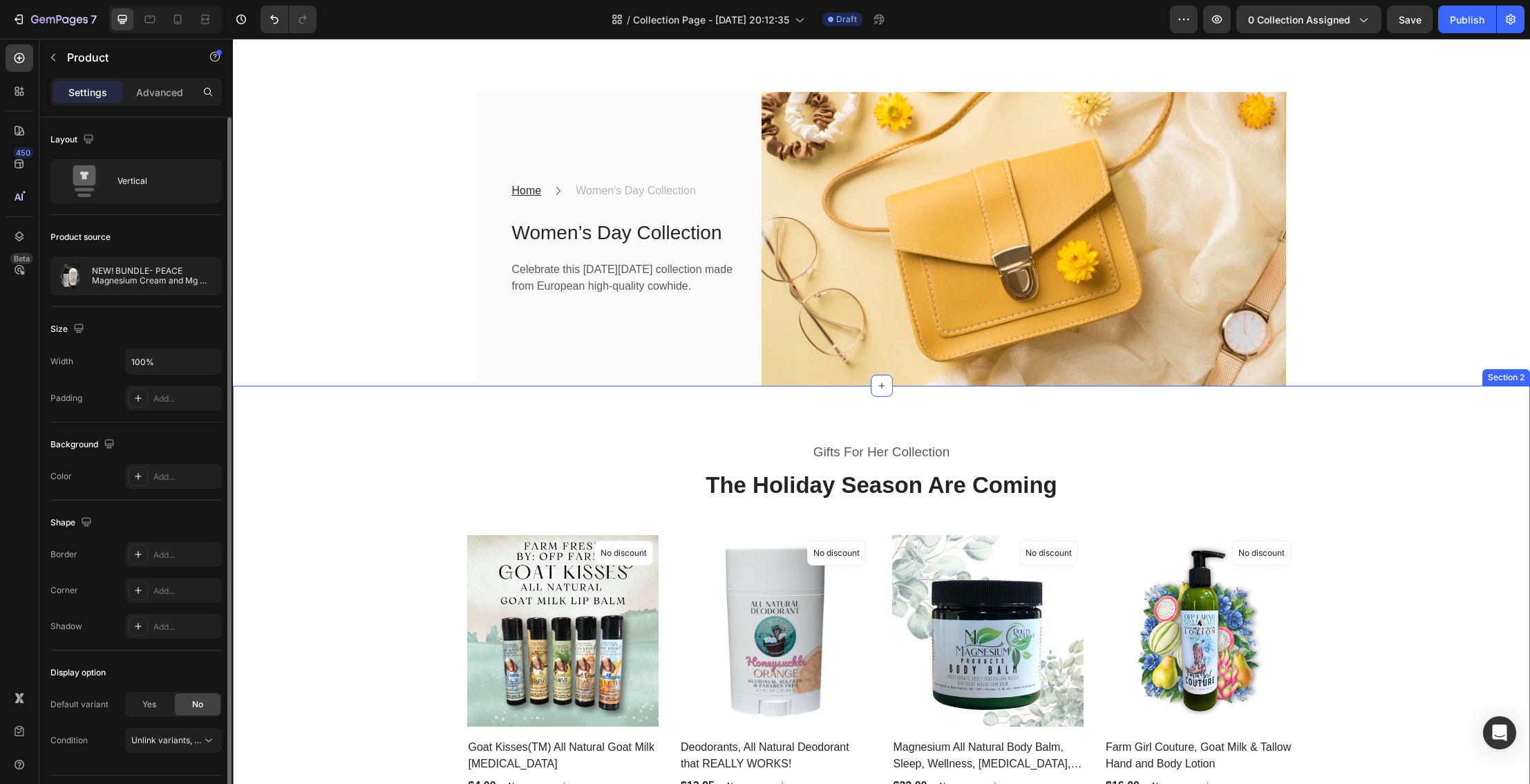
scroll to position [62, 0]
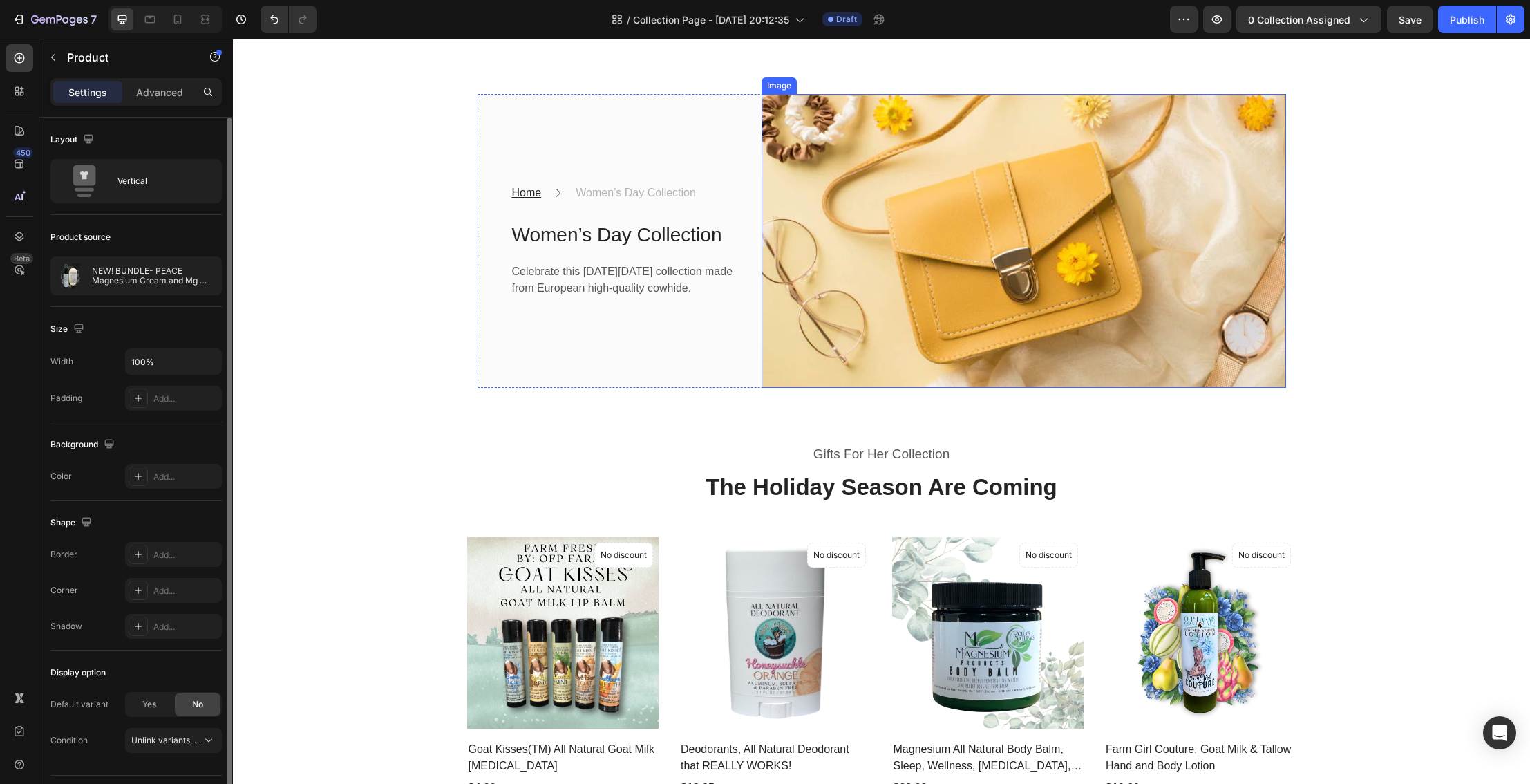
click at [1038, 334] on img at bounding box center [1024, 241] width 525 height 294
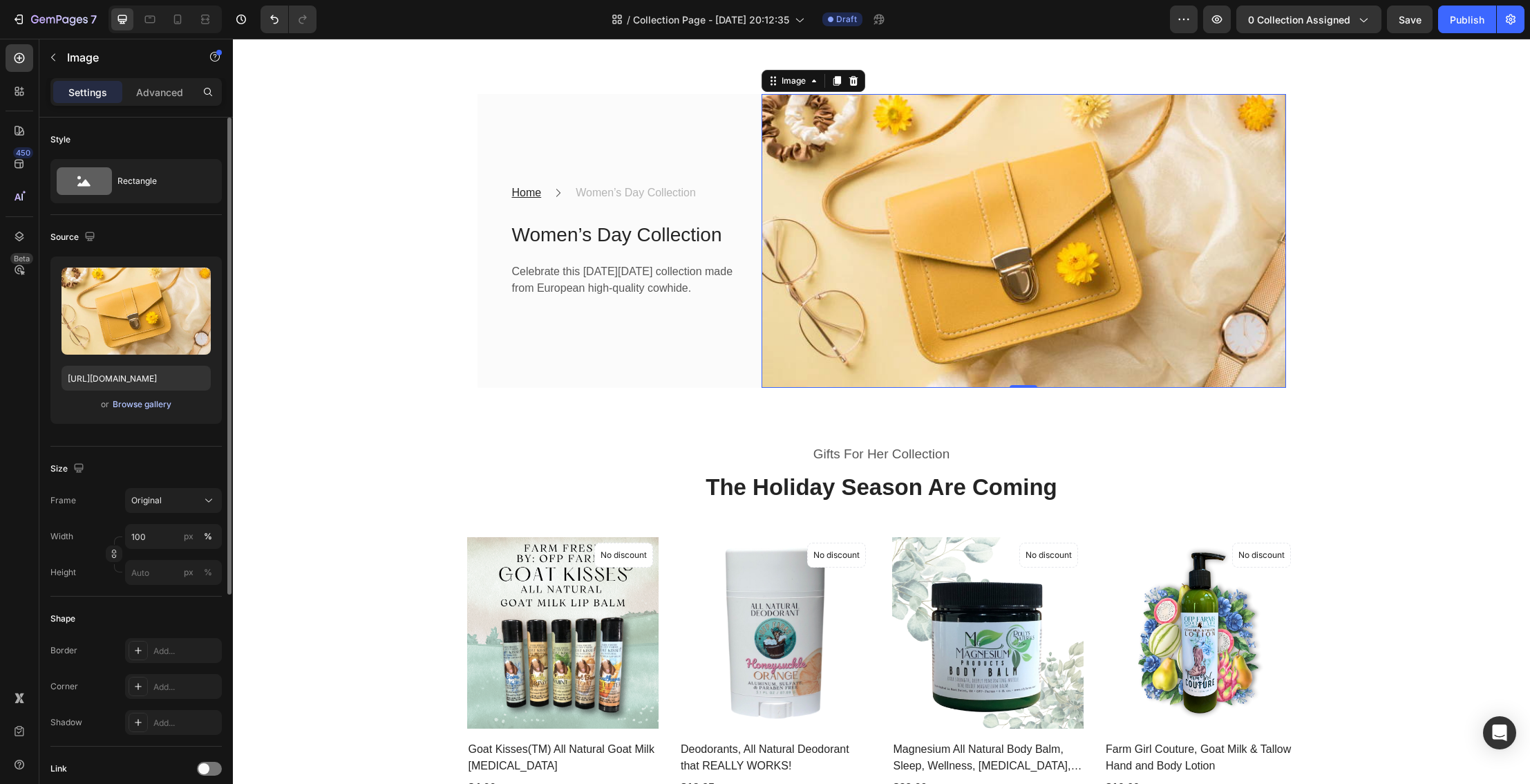
click at [147, 409] on div "Browse gallery" at bounding box center [142, 404] width 59 height 12
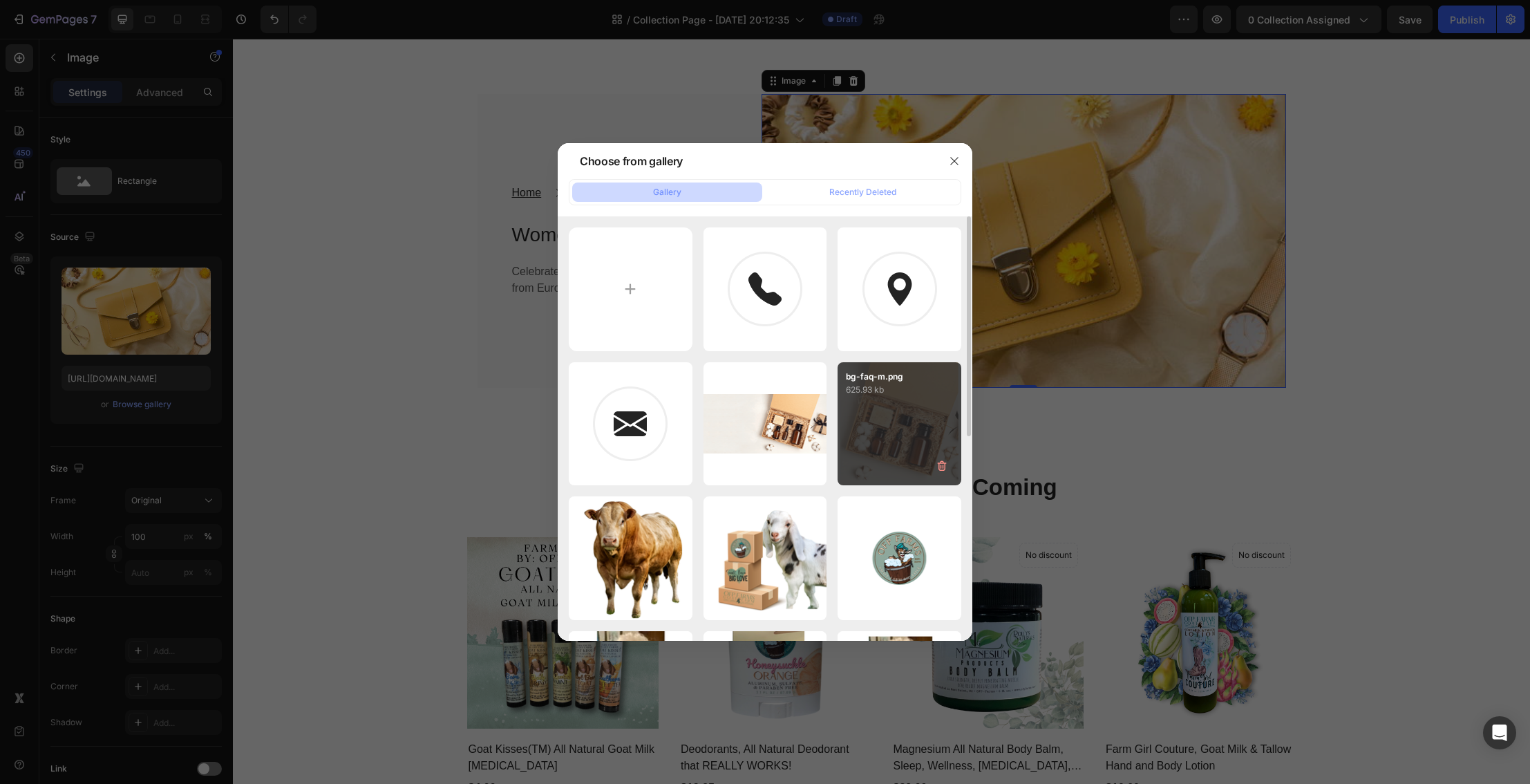
click at [879, 425] on div "bg-faq-m.png 625.93 kb" at bounding box center [899, 424] width 124 height 124
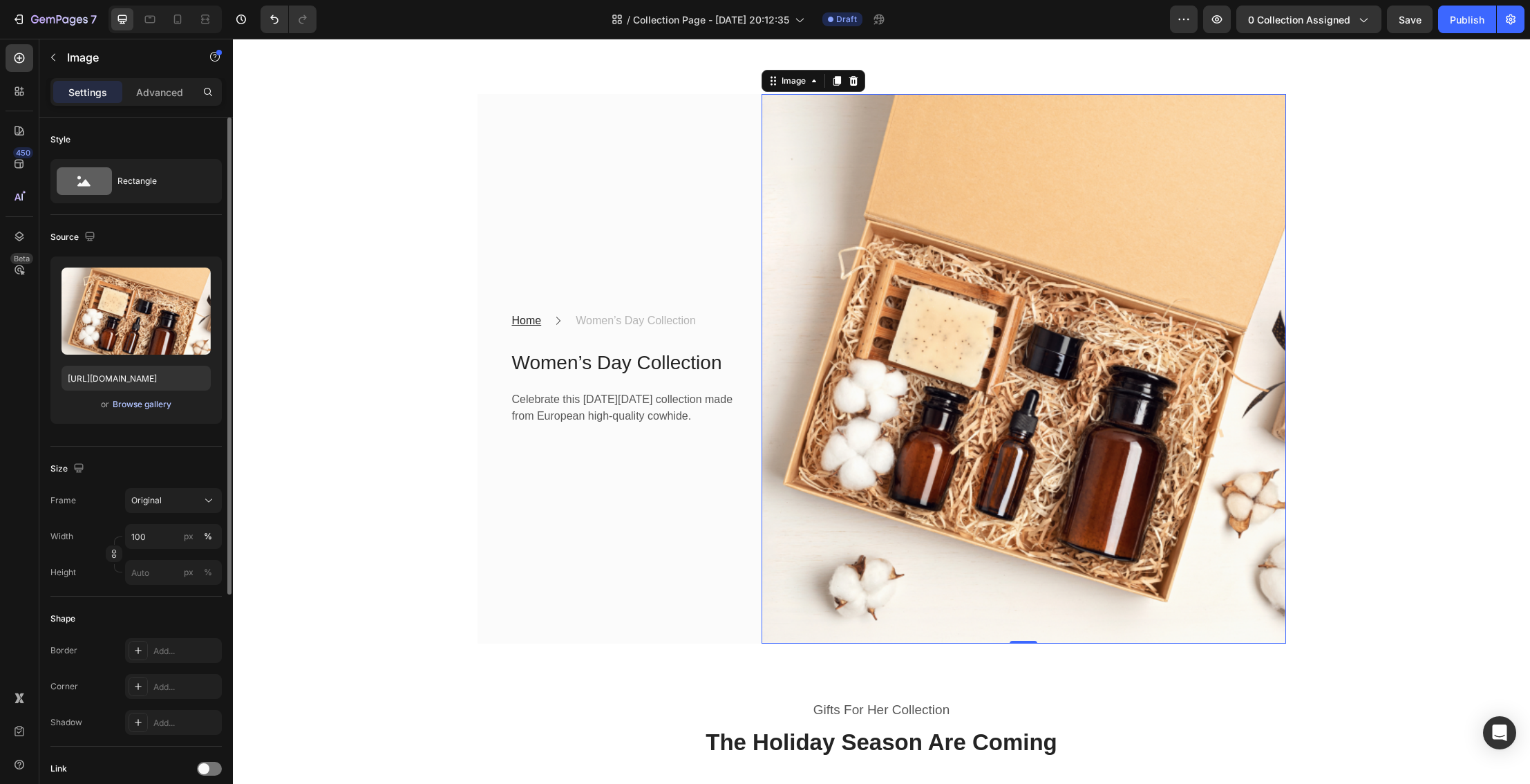
click at [149, 401] on div "Browse gallery" at bounding box center [142, 404] width 59 height 12
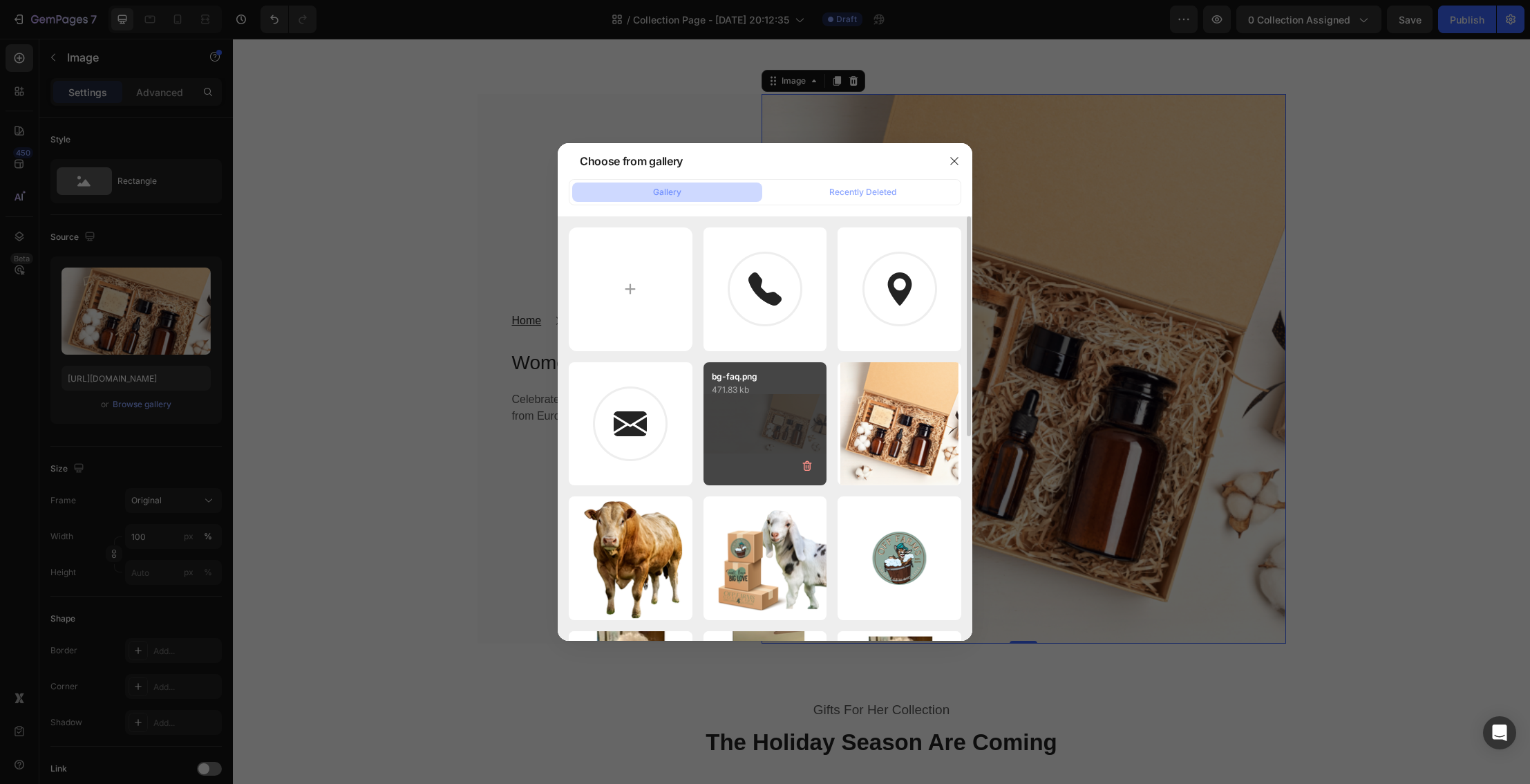
click at [770, 413] on div "bg-faq.png 471.83 kb" at bounding box center [765, 424] width 124 height 124
type input "https://cdn.shopify.com/s/files/1/0027/1043/7957/files/gempages_581394300722480…"
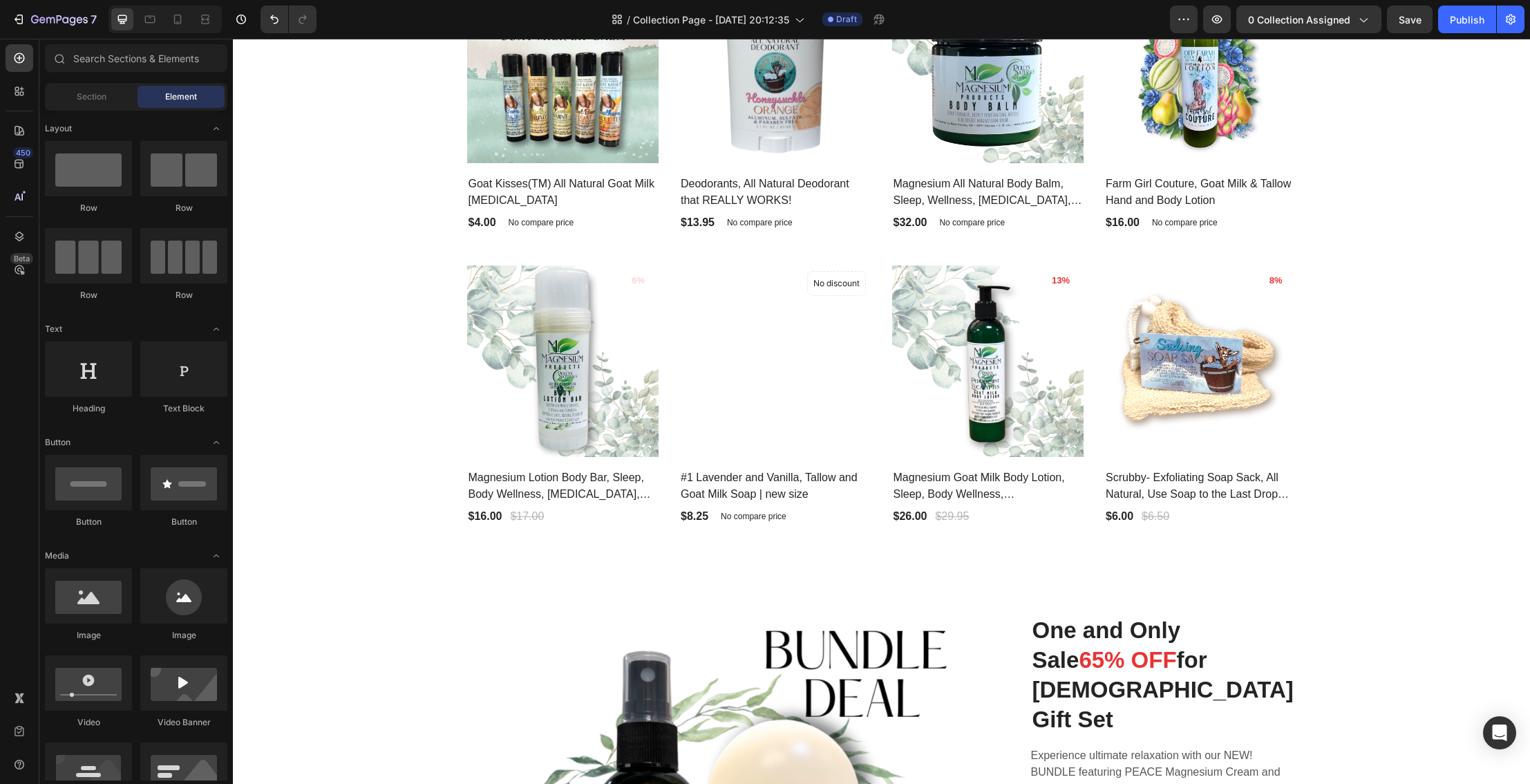
scroll to position [585, 0]
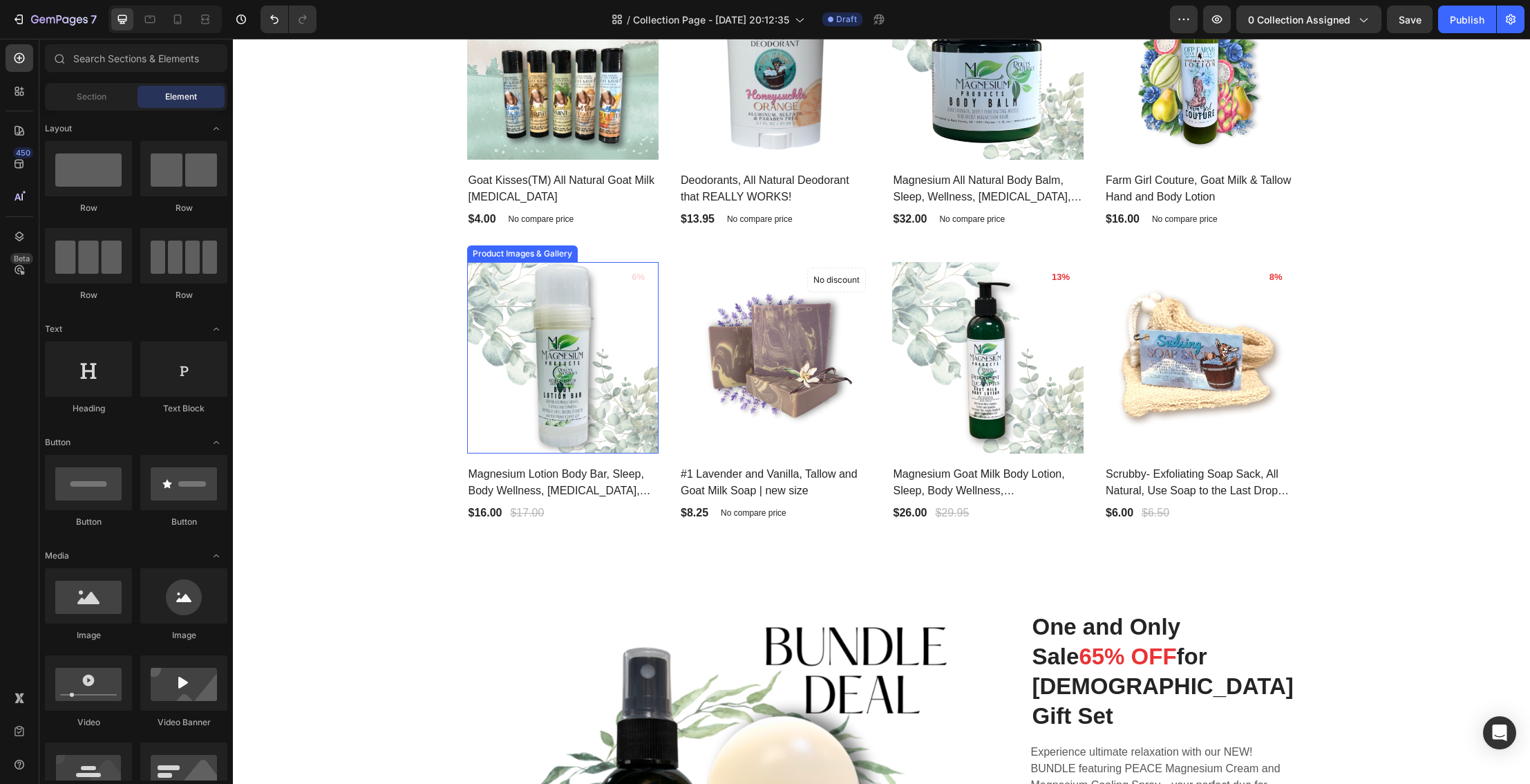
click at [609, 385] on img at bounding box center [563, 358] width 192 height 192
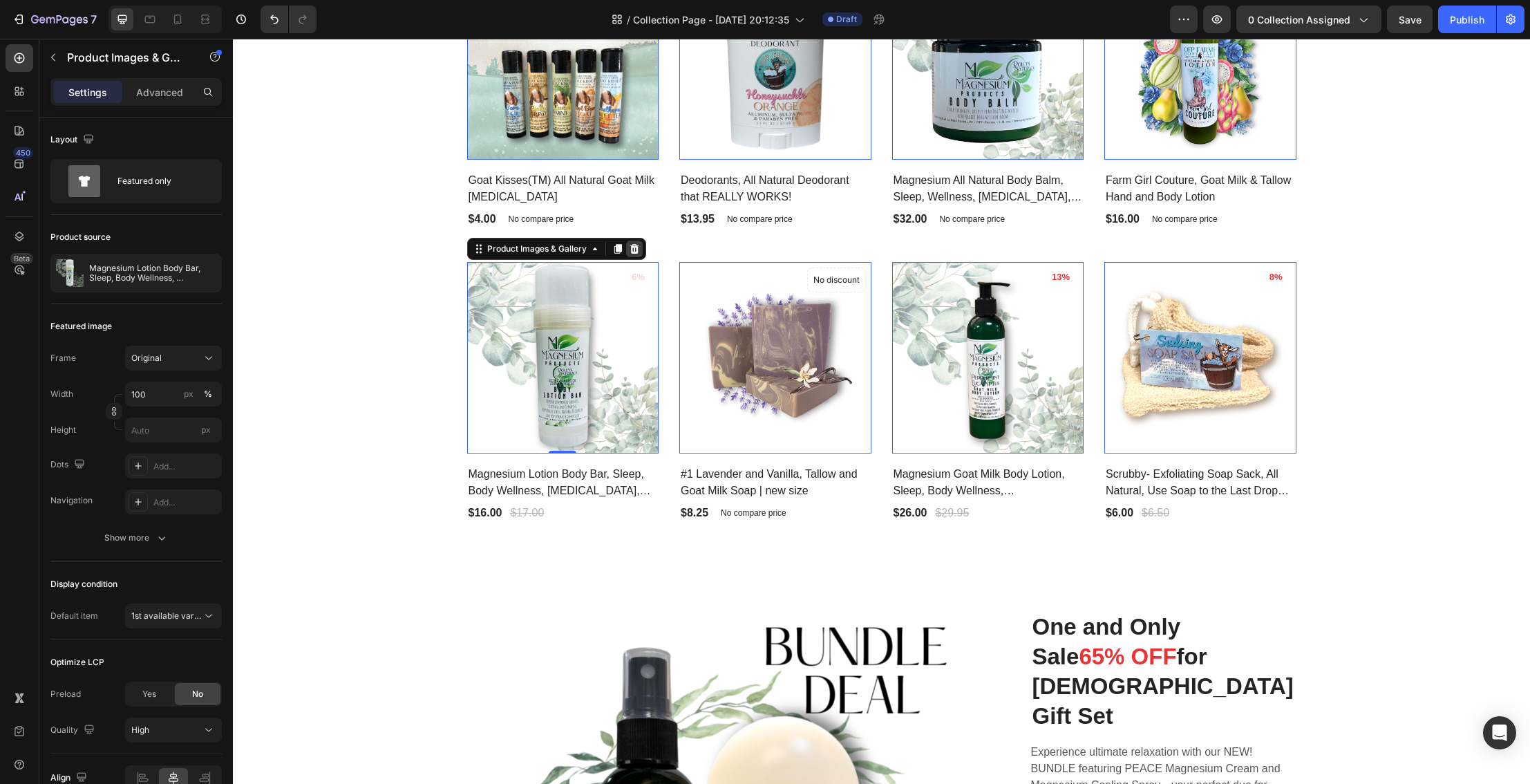
click at [233, 38] on icon at bounding box center [233, 38] width 0 height 0
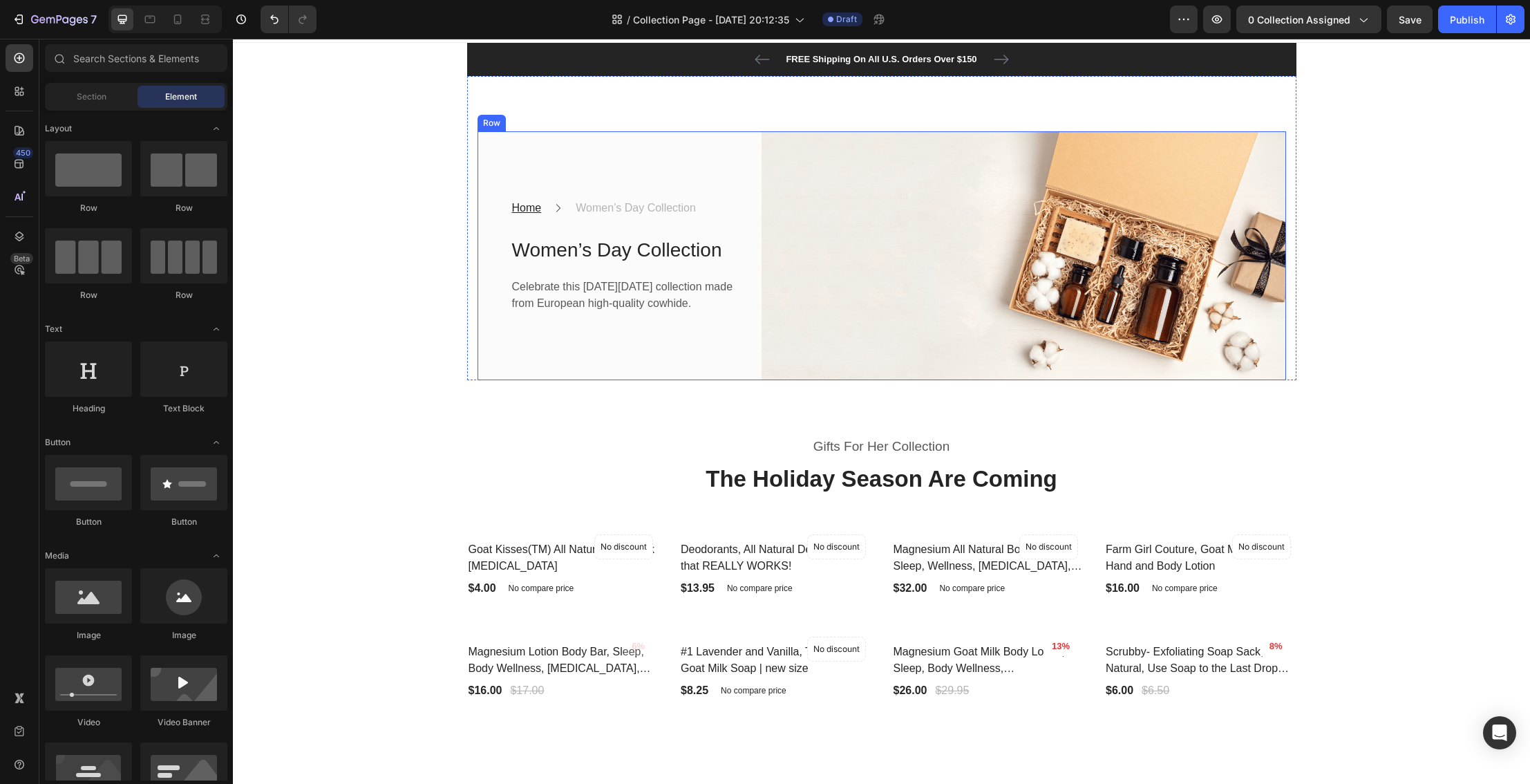
scroll to position [23, 0]
click at [274, 22] on icon "Undo/Redo" at bounding box center [274, 19] width 13 height 13
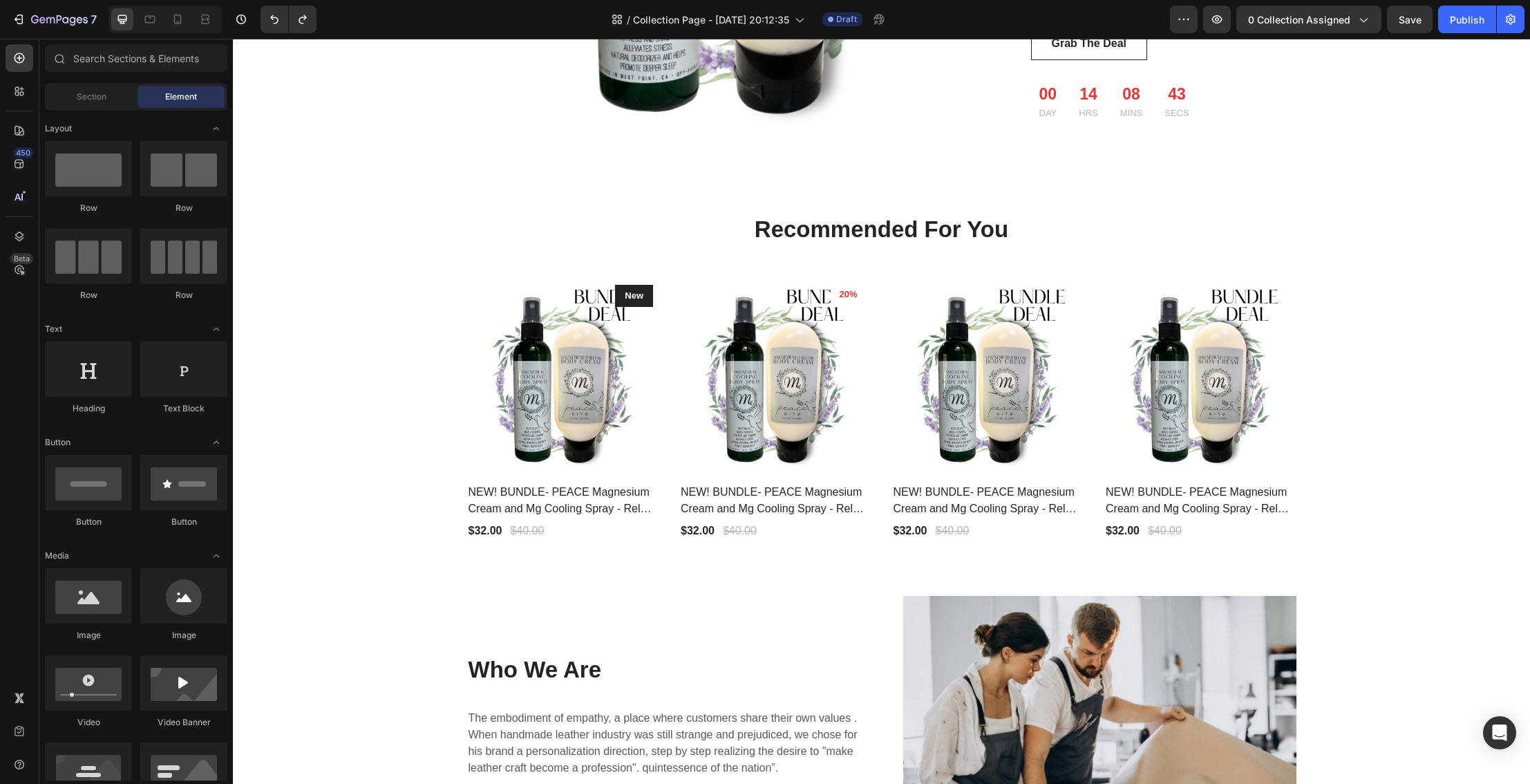
scroll to position [1583, 0]
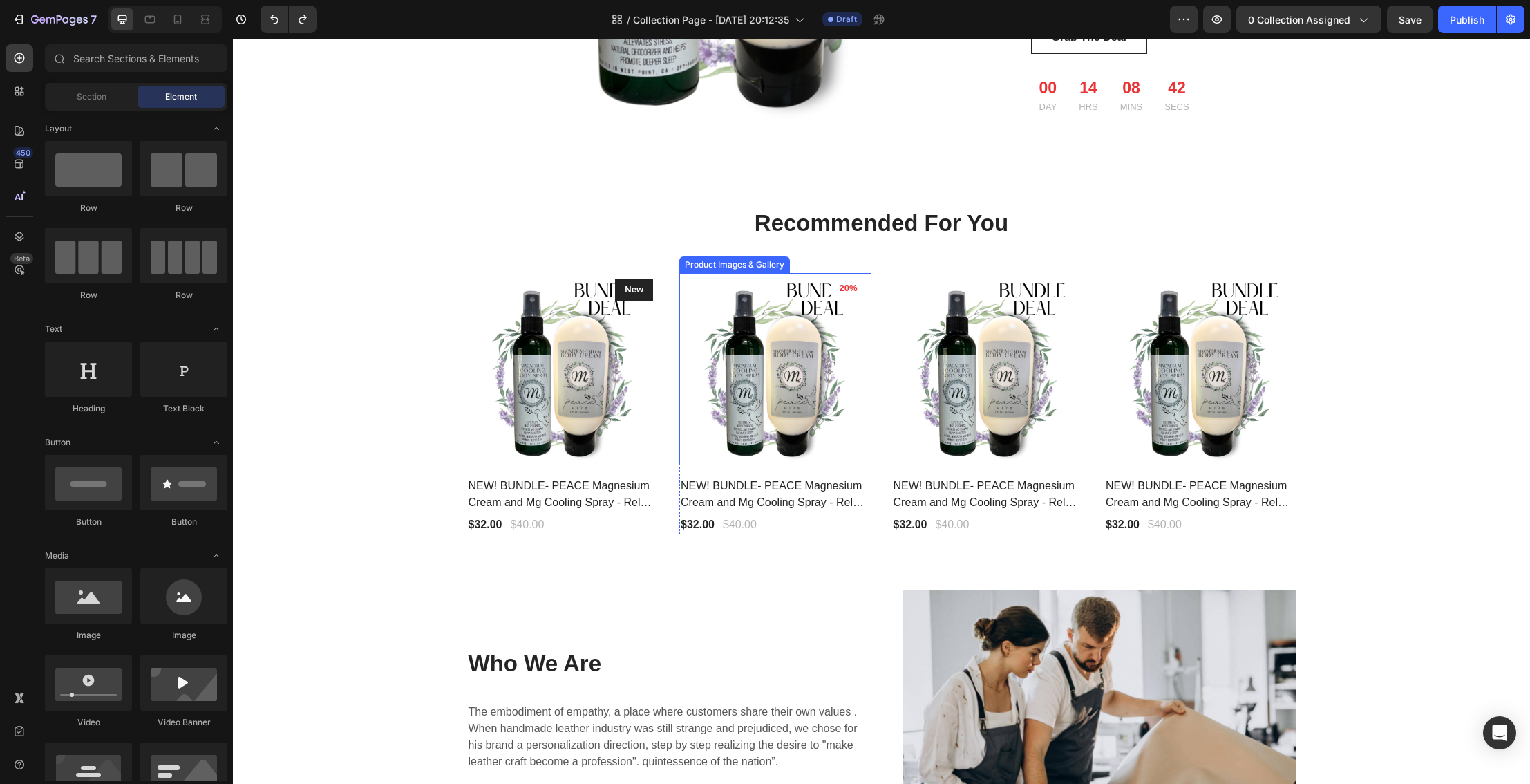
click at [830, 429] on img at bounding box center [775, 368] width 192 height 192
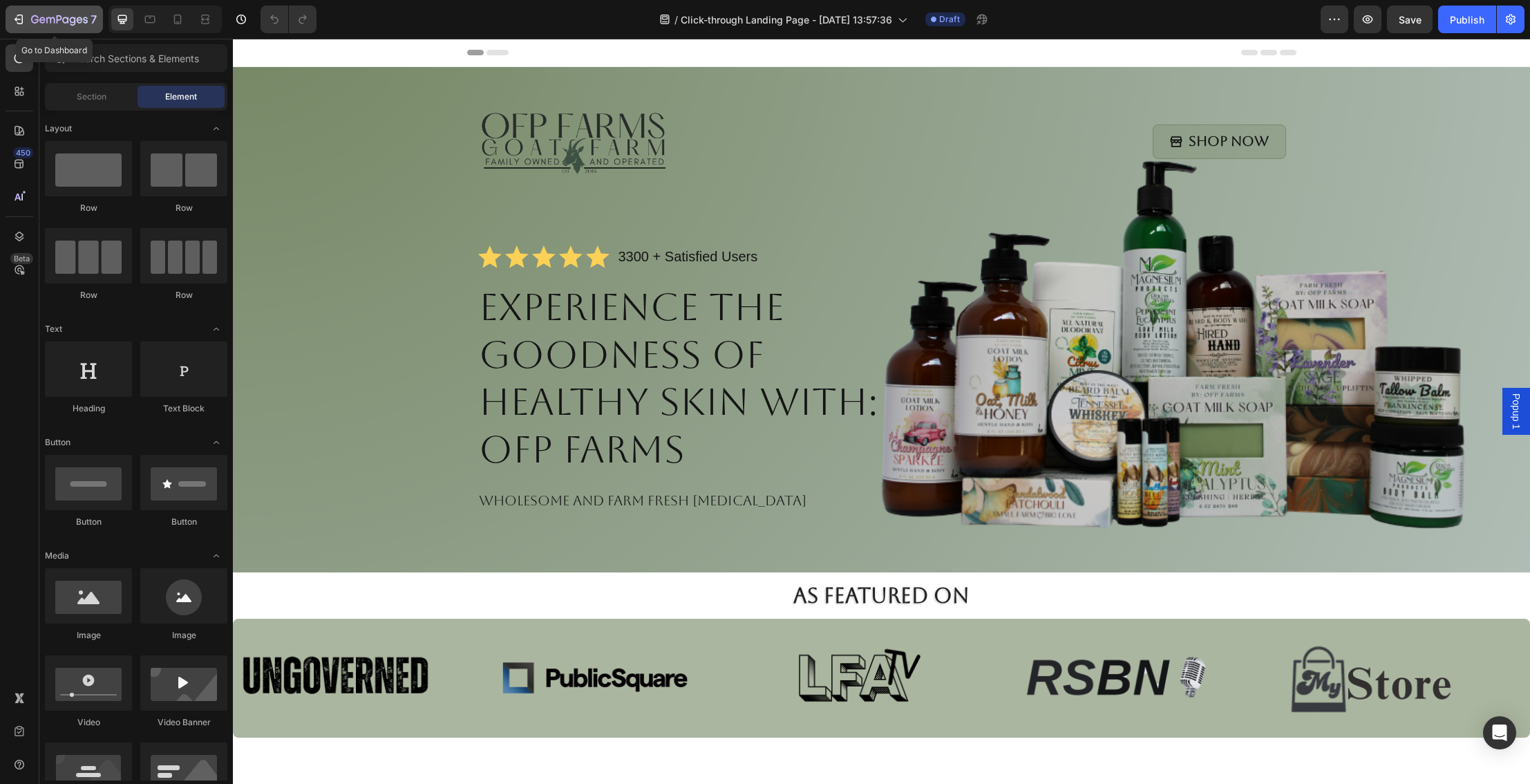
click at [19, 18] on icon "button" at bounding box center [18, 19] width 13 height 13
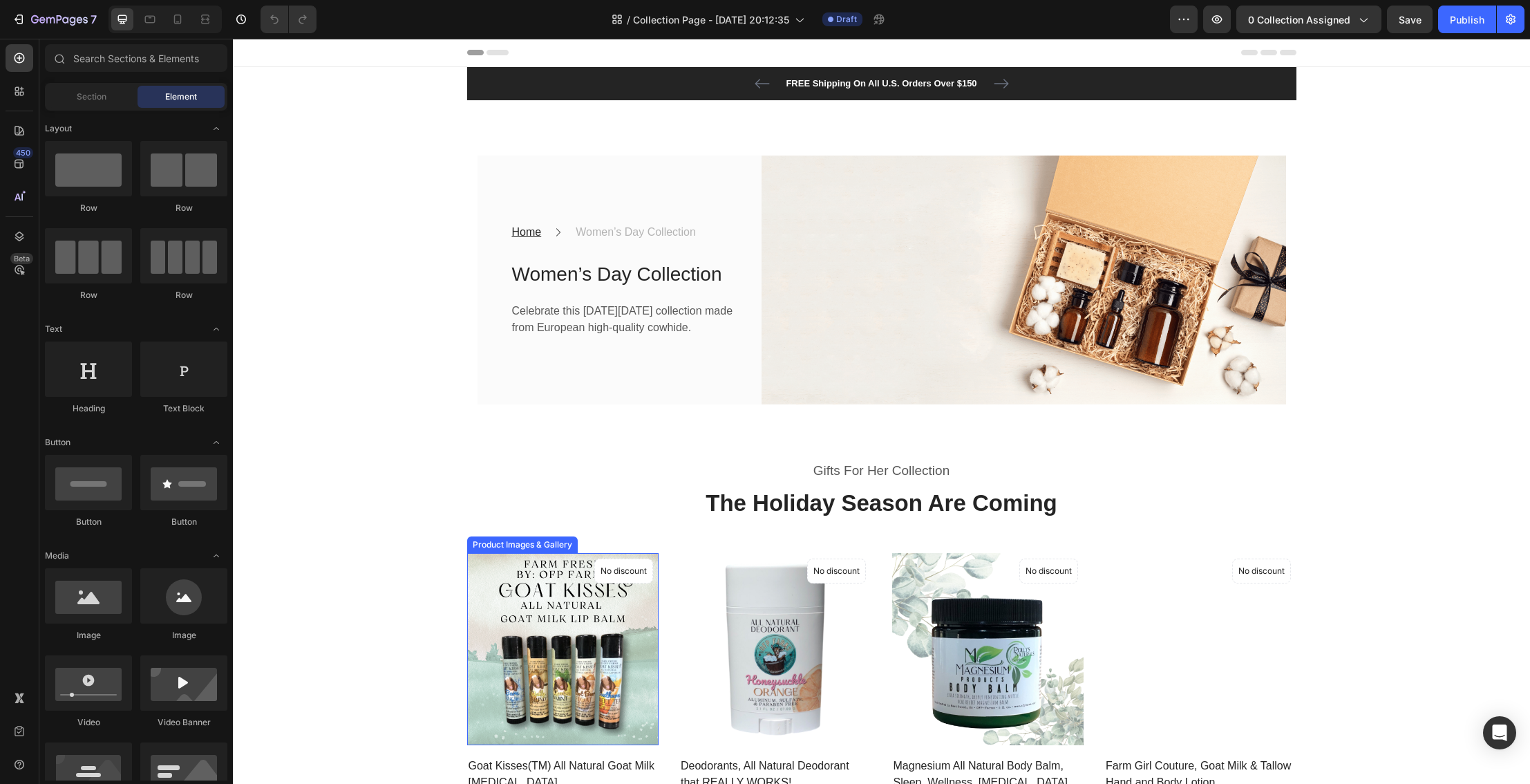
scroll to position [2, 0]
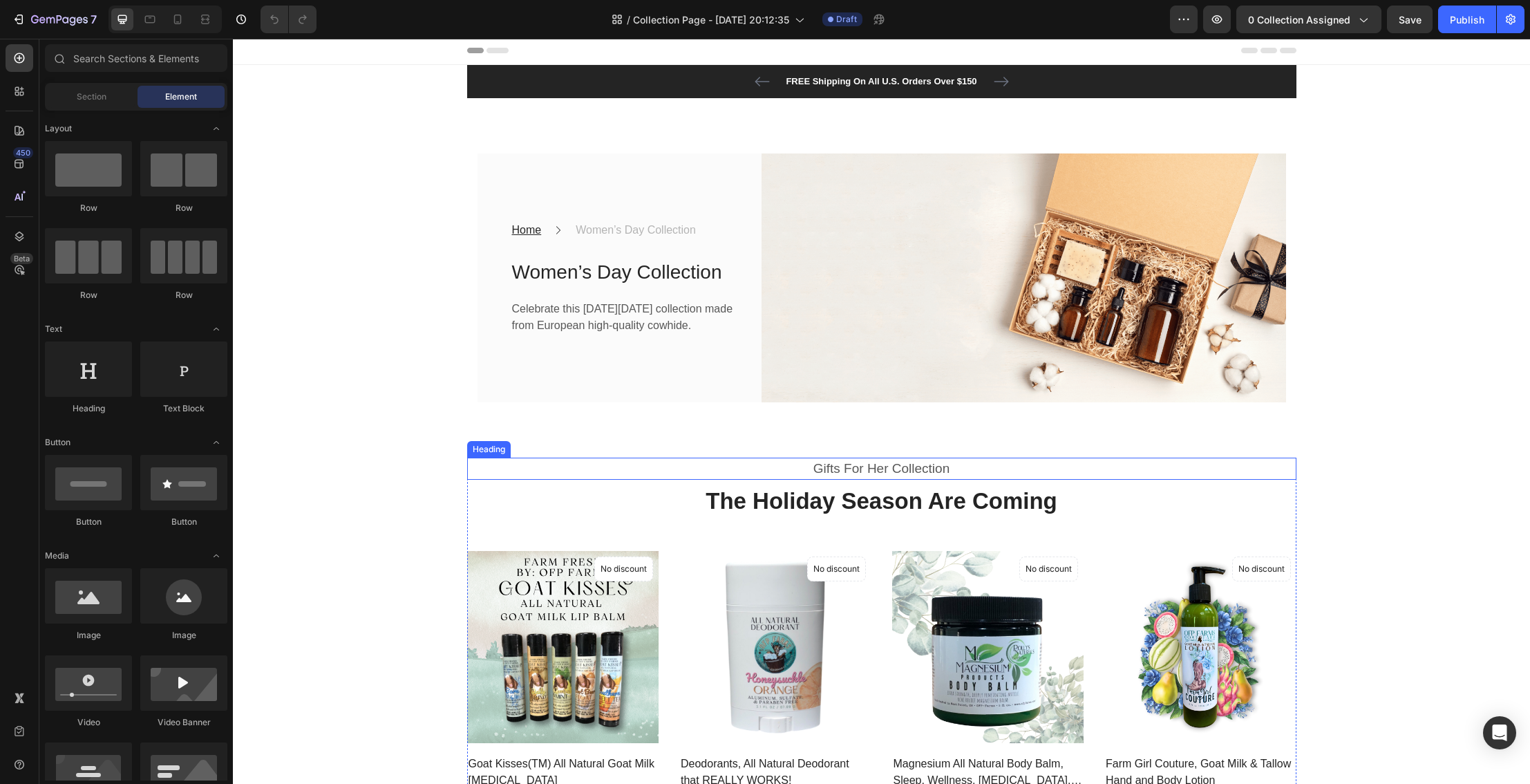
click at [824, 471] on p "Gifts For Her Collection" at bounding box center [881, 468] width 827 height 20
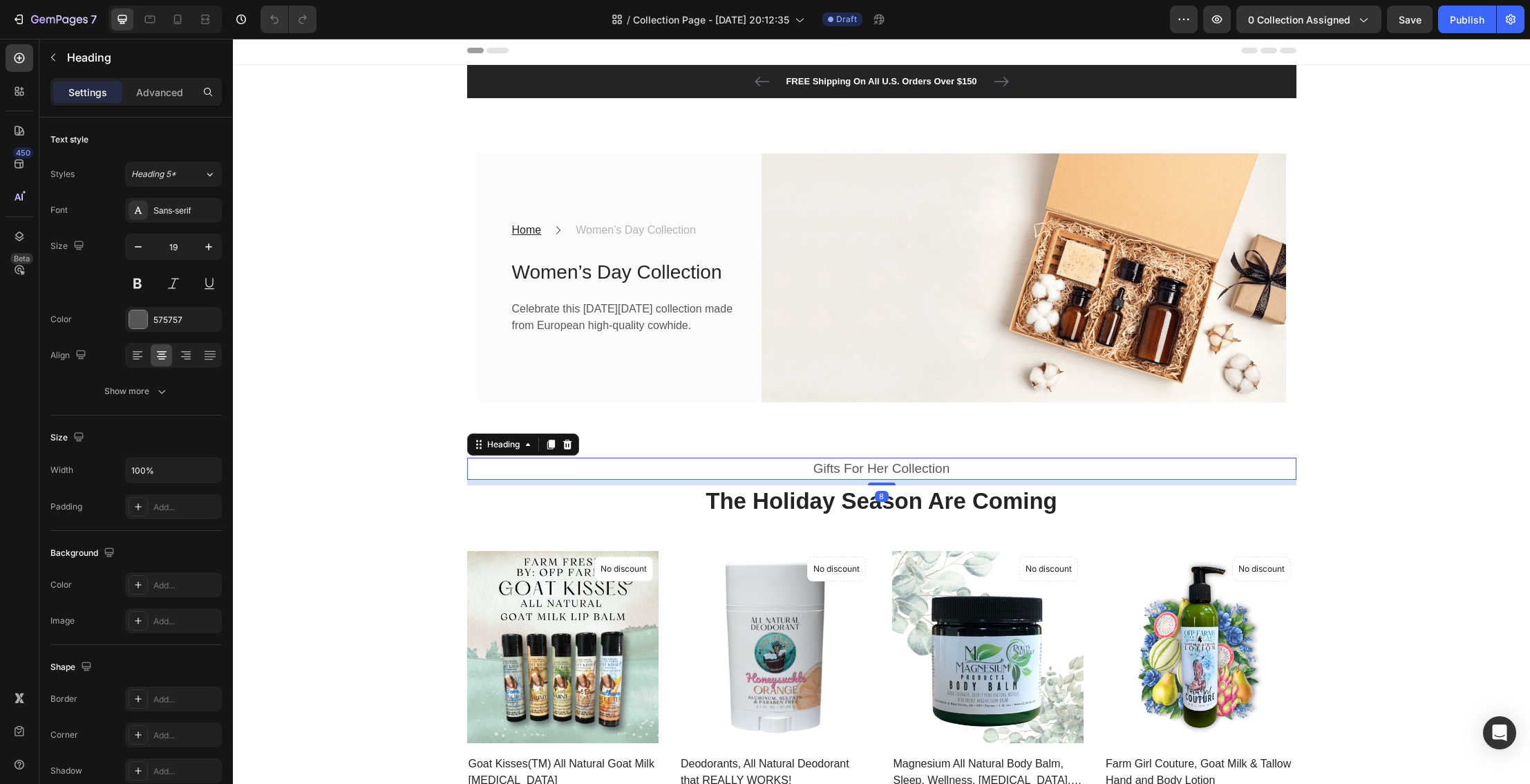
click at [816, 471] on p "Gifts For Her Collection" at bounding box center [881, 468] width 827 height 20
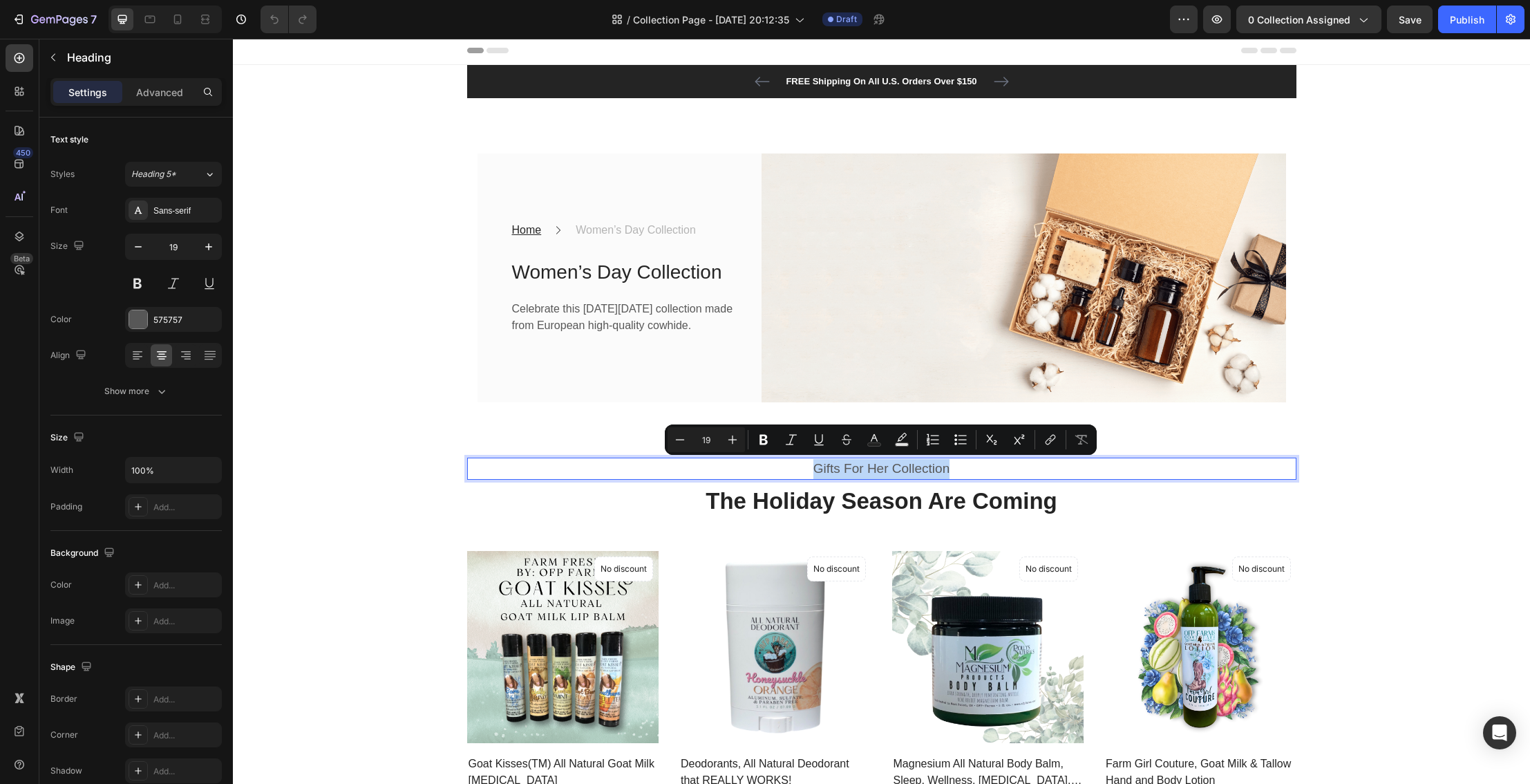
drag, startPoint x: 815, startPoint y: 469, endPoint x: 960, endPoint y: 470, distance: 145.0
click at [960, 470] on p "Gifts For Her Collection" at bounding box center [881, 468] width 827 height 20
click at [598, 243] on div "Home Text block Icon Women’s Day Collection Text block Row Women’s Day Collecti…" at bounding box center [625, 277] width 228 height 115
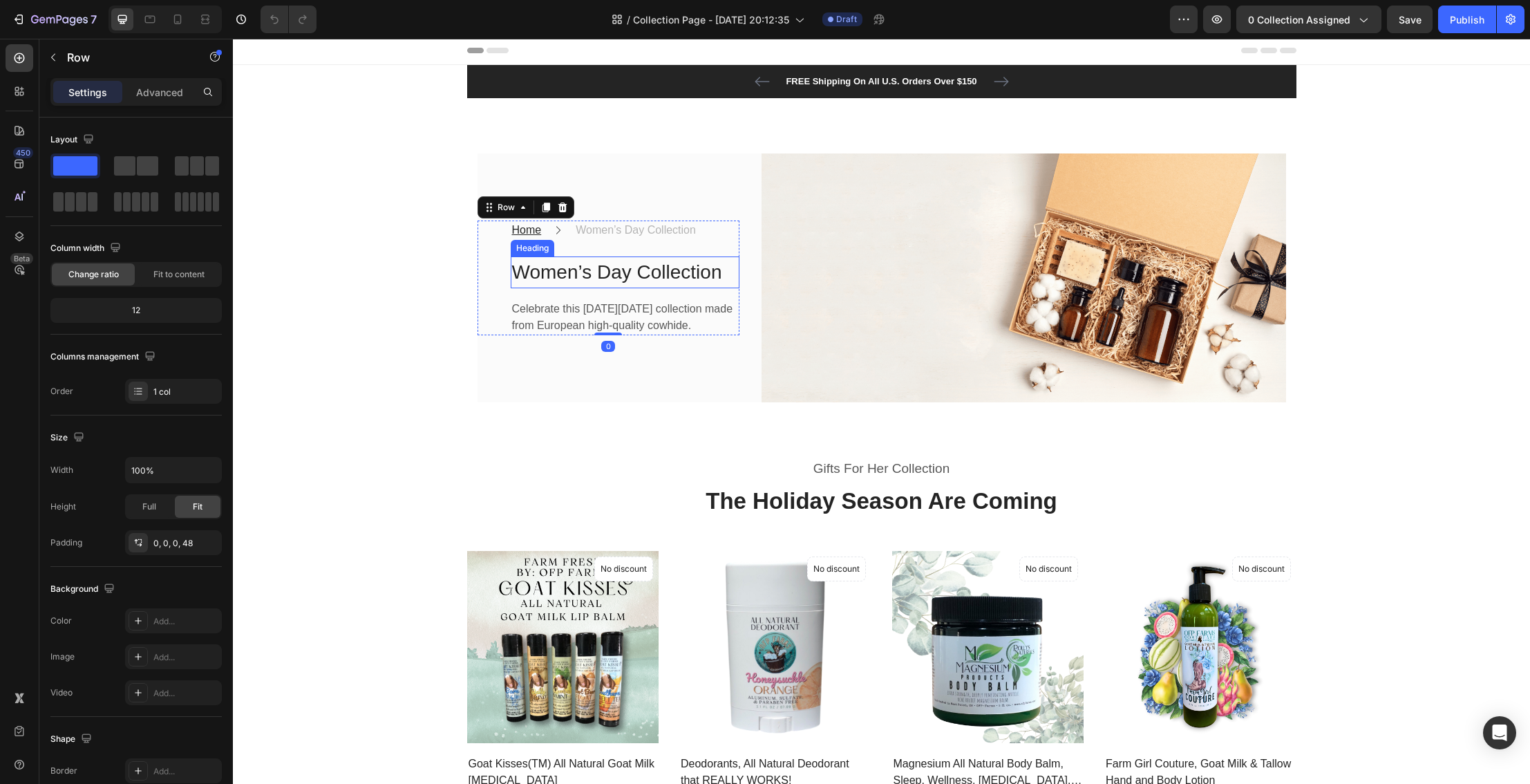
click at [588, 263] on p "Women’s Day Collection" at bounding box center [624, 272] width 226 height 29
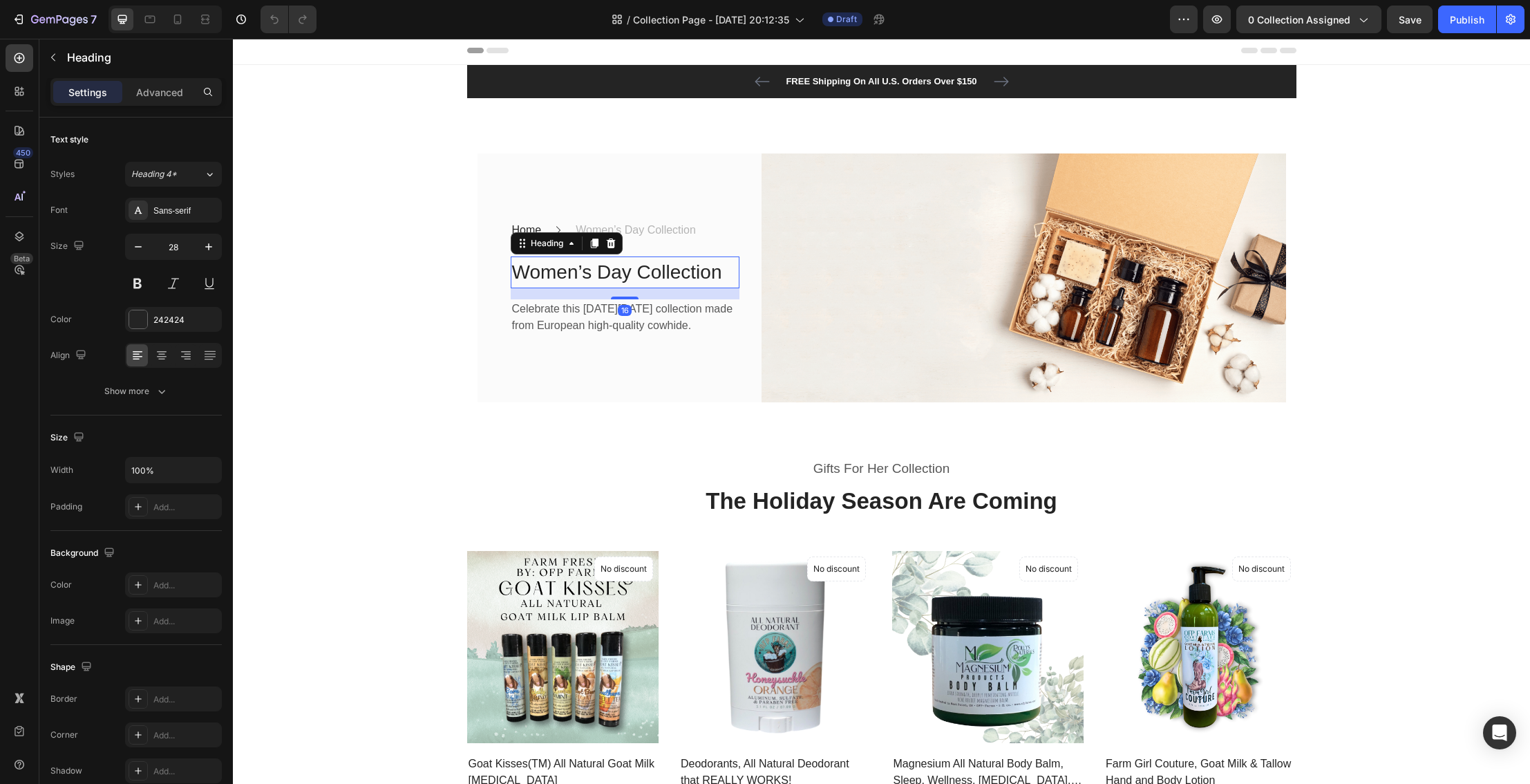
click at [561, 264] on p "Women’s Day Collection" at bounding box center [624, 272] width 226 height 29
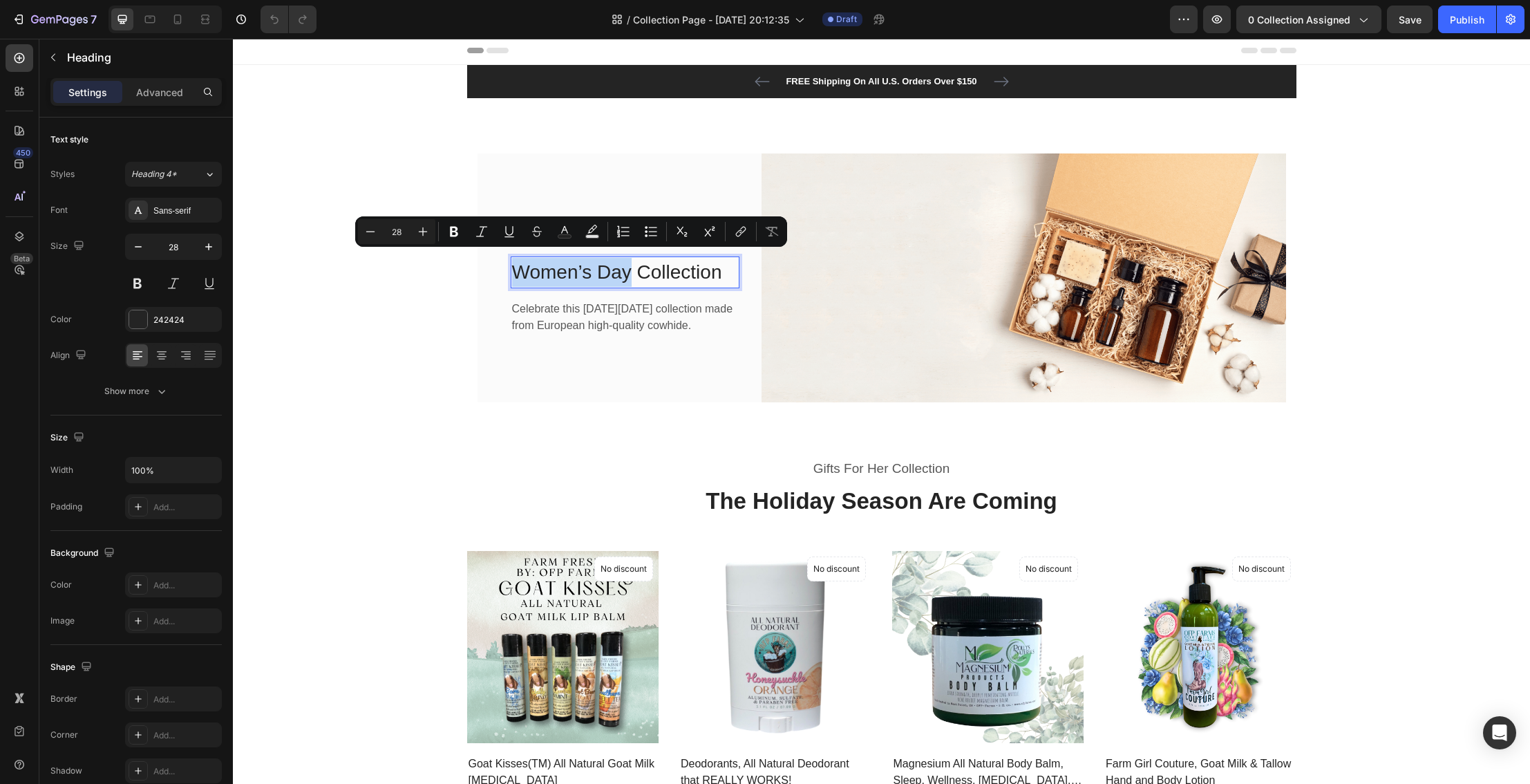
scroll to position [2, 0]
drag, startPoint x: 518, startPoint y: 266, endPoint x: 630, endPoint y: 268, distance: 112.0
click at [630, 268] on p "Women’s Day Collection" at bounding box center [624, 273] width 226 height 29
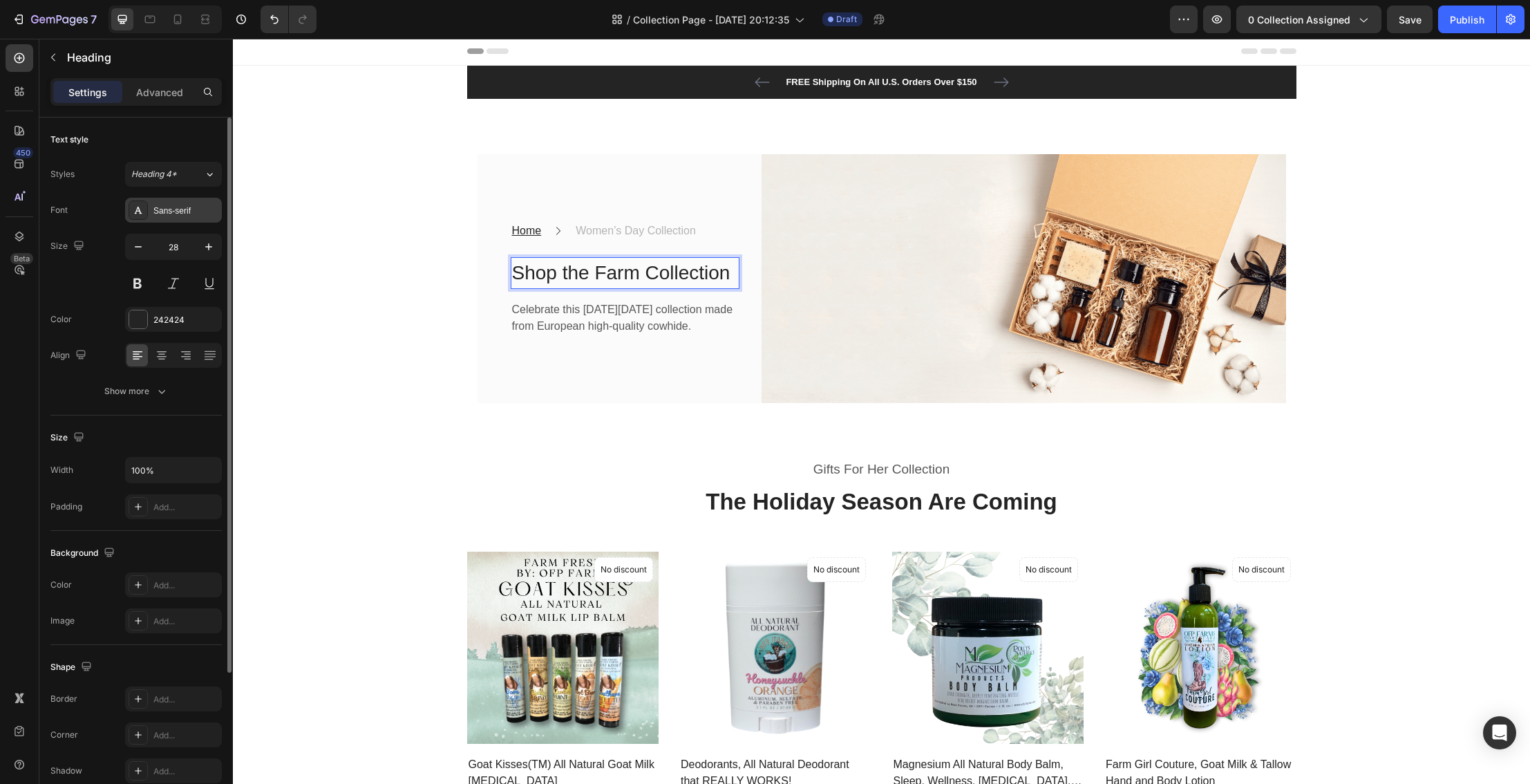
click at [189, 210] on div "Sans-serif" at bounding box center [186, 210] width 65 height 12
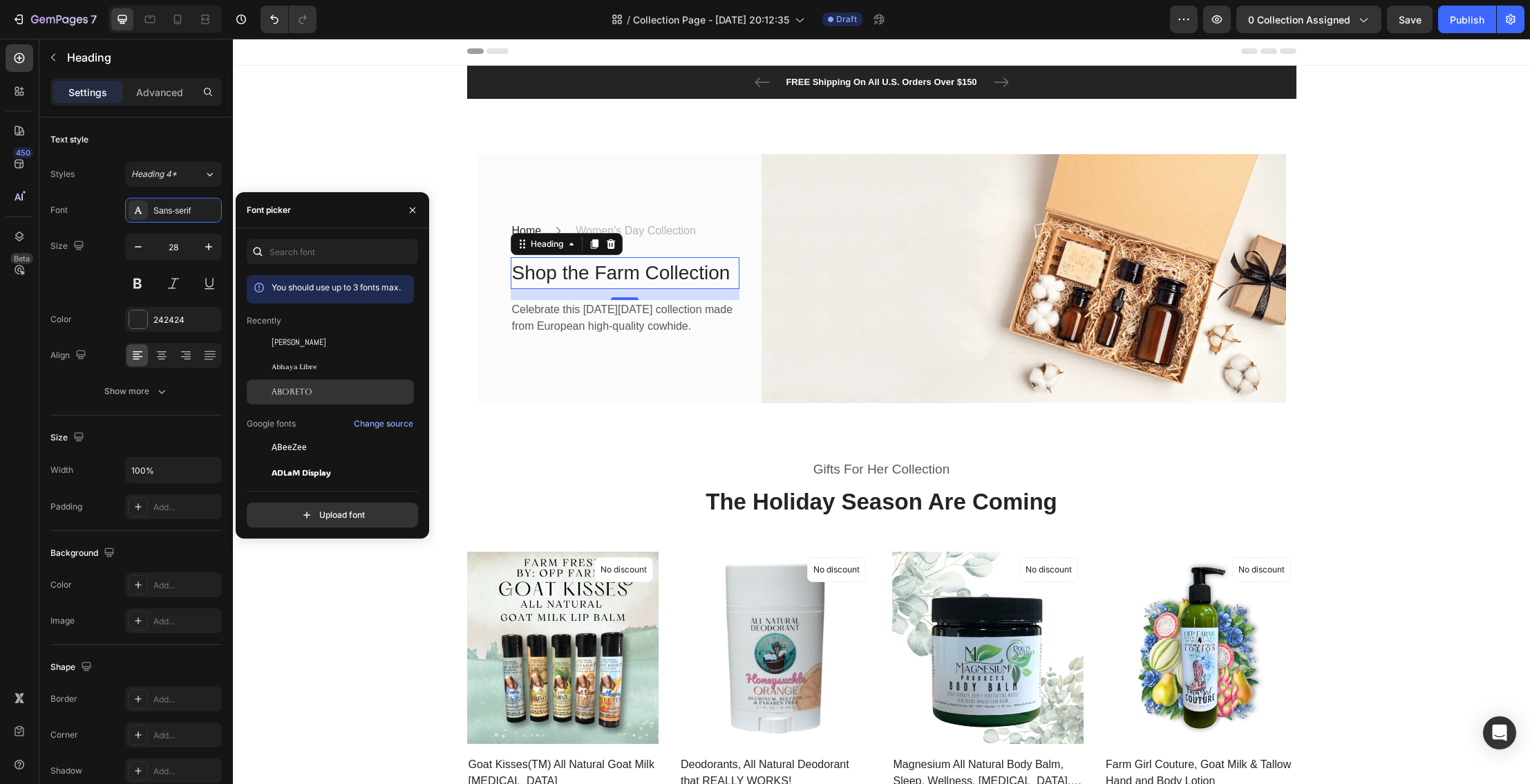
click at [282, 388] on span "Aboreto" at bounding box center [292, 392] width 41 height 12
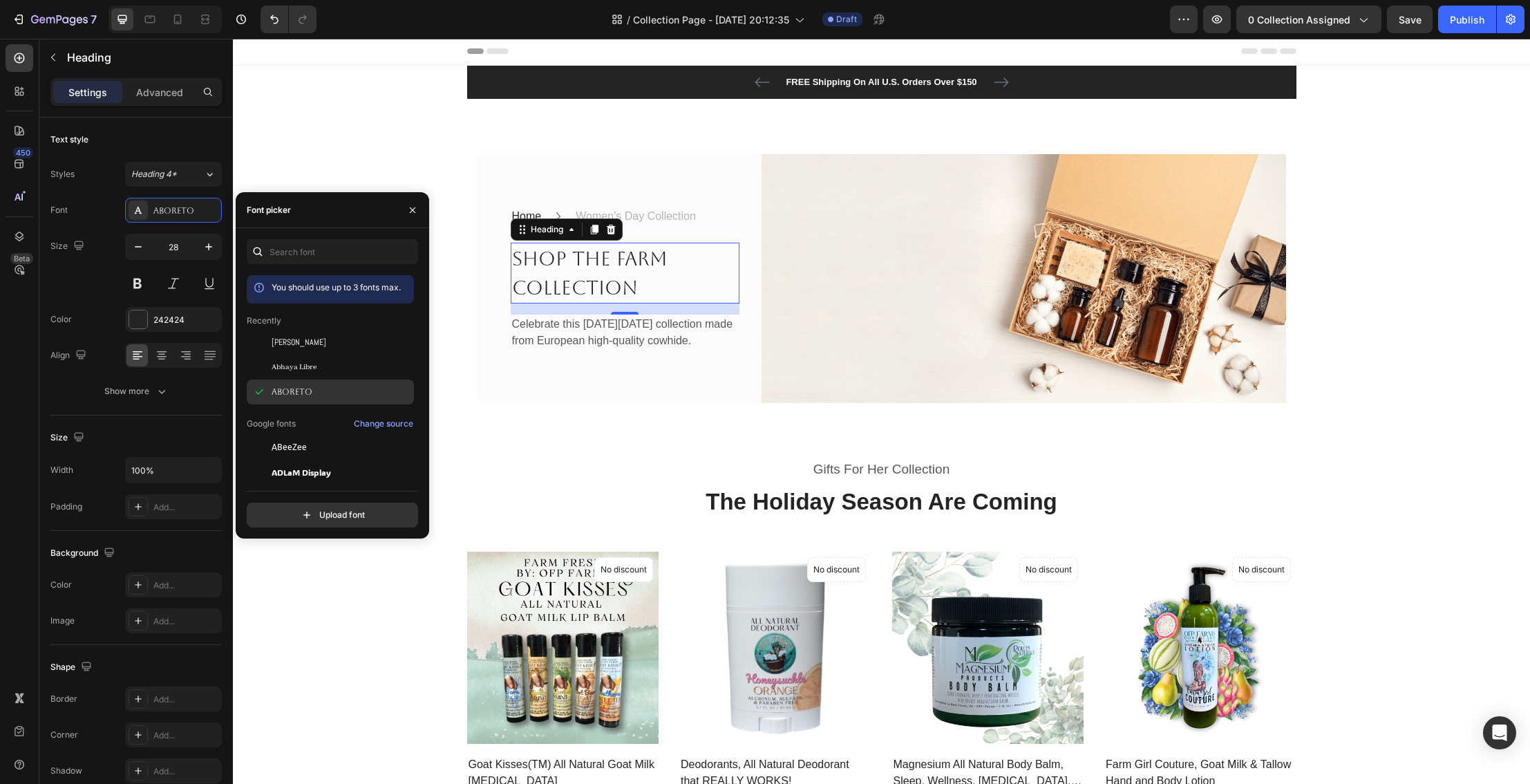
scroll to position [1, 0]
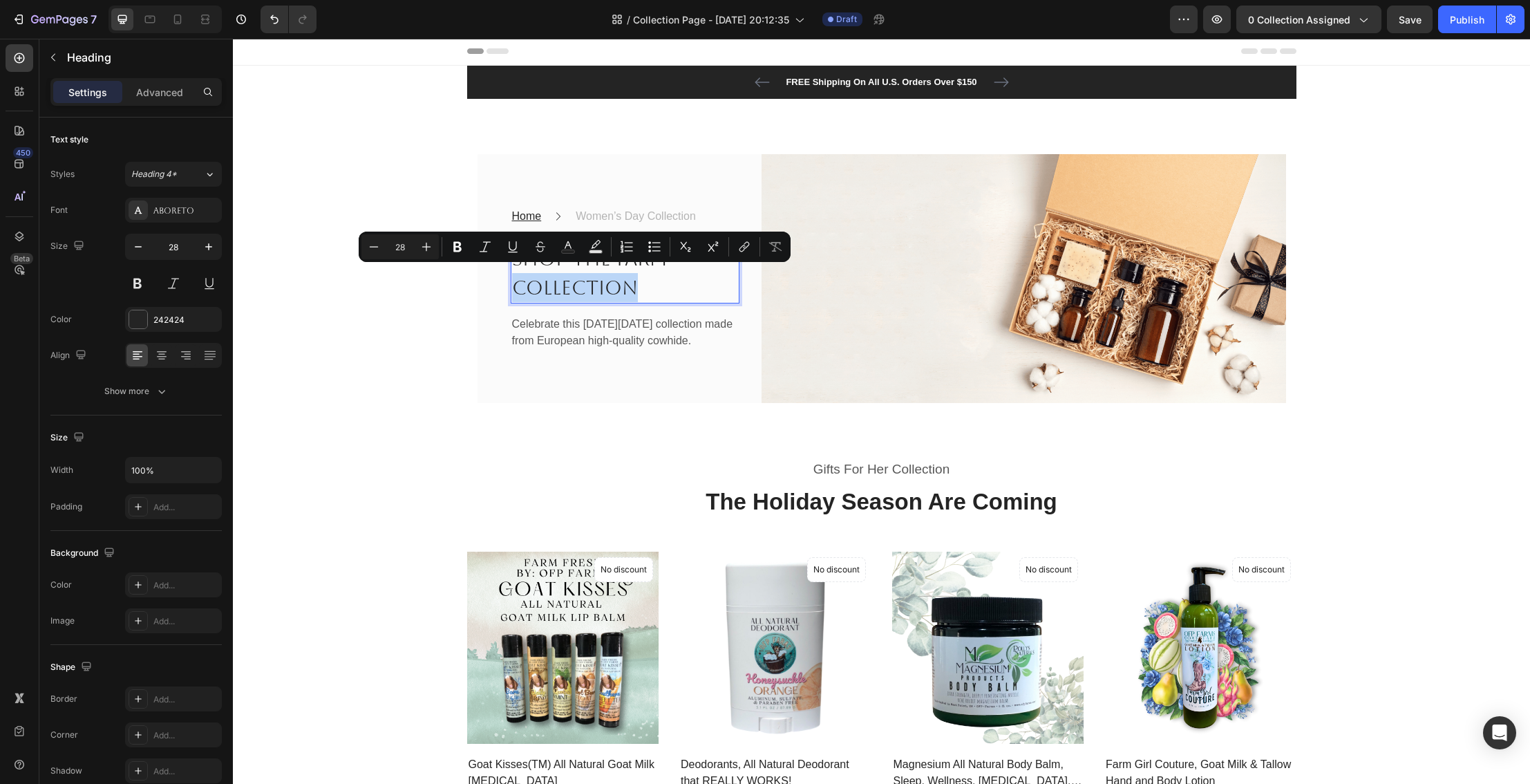
drag, startPoint x: 645, startPoint y: 278, endPoint x: 514, endPoint y: 278, distance: 131.0
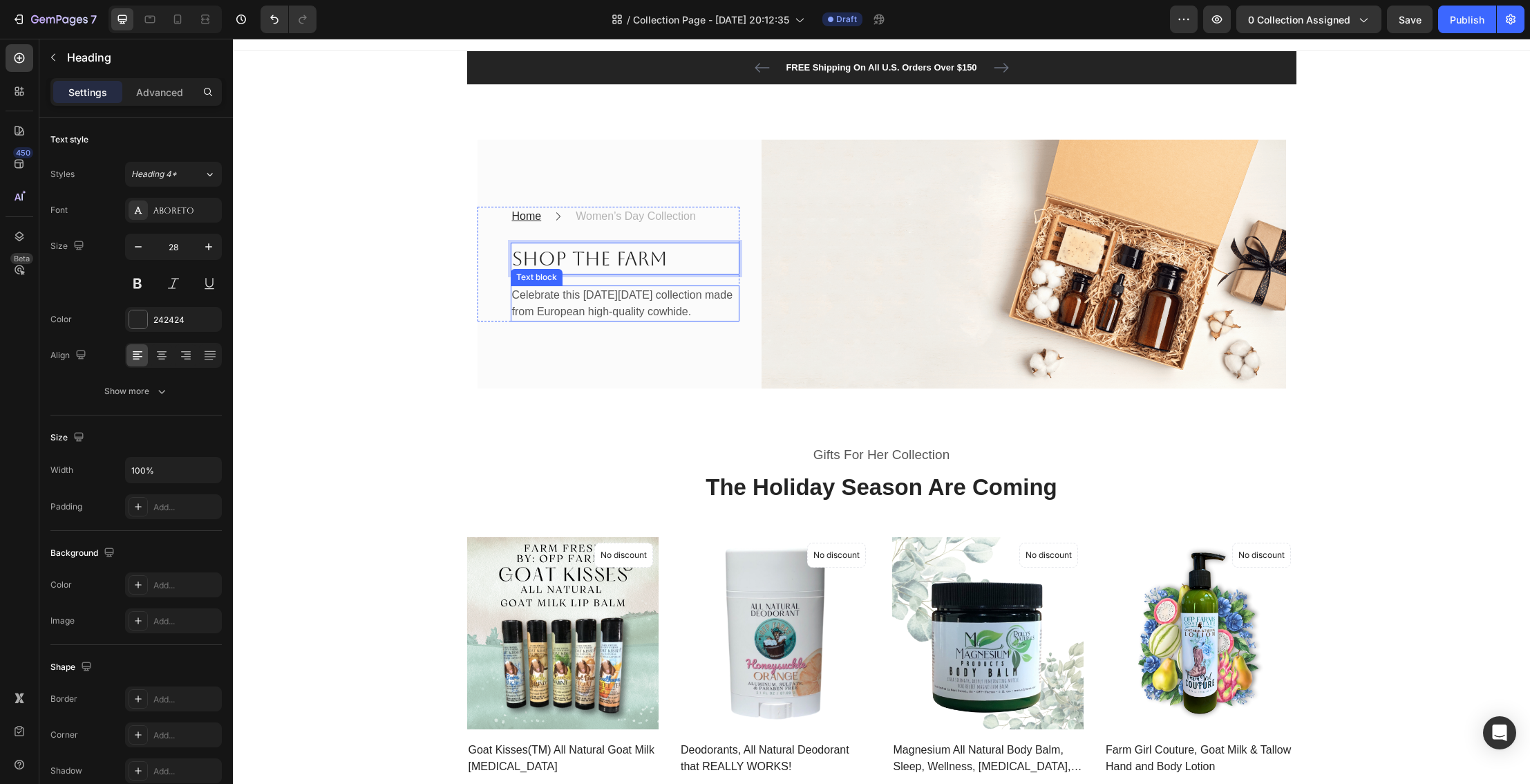
click at [542, 289] on p "Celebrate this [DATE][DATE] collection made from European high-quality cowhide." at bounding box center [624, 303] width 226 height 33
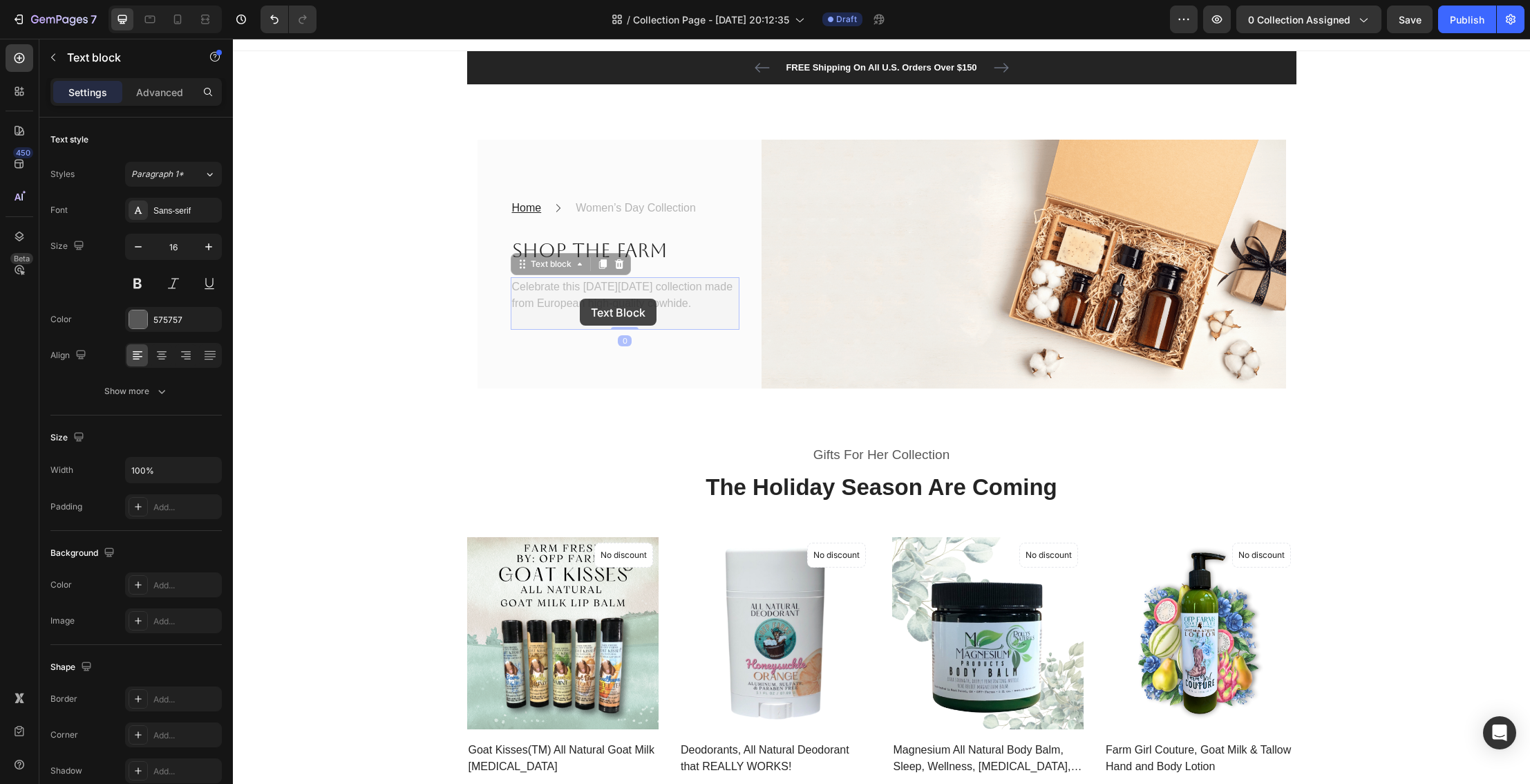
scroll to position [0, 0]
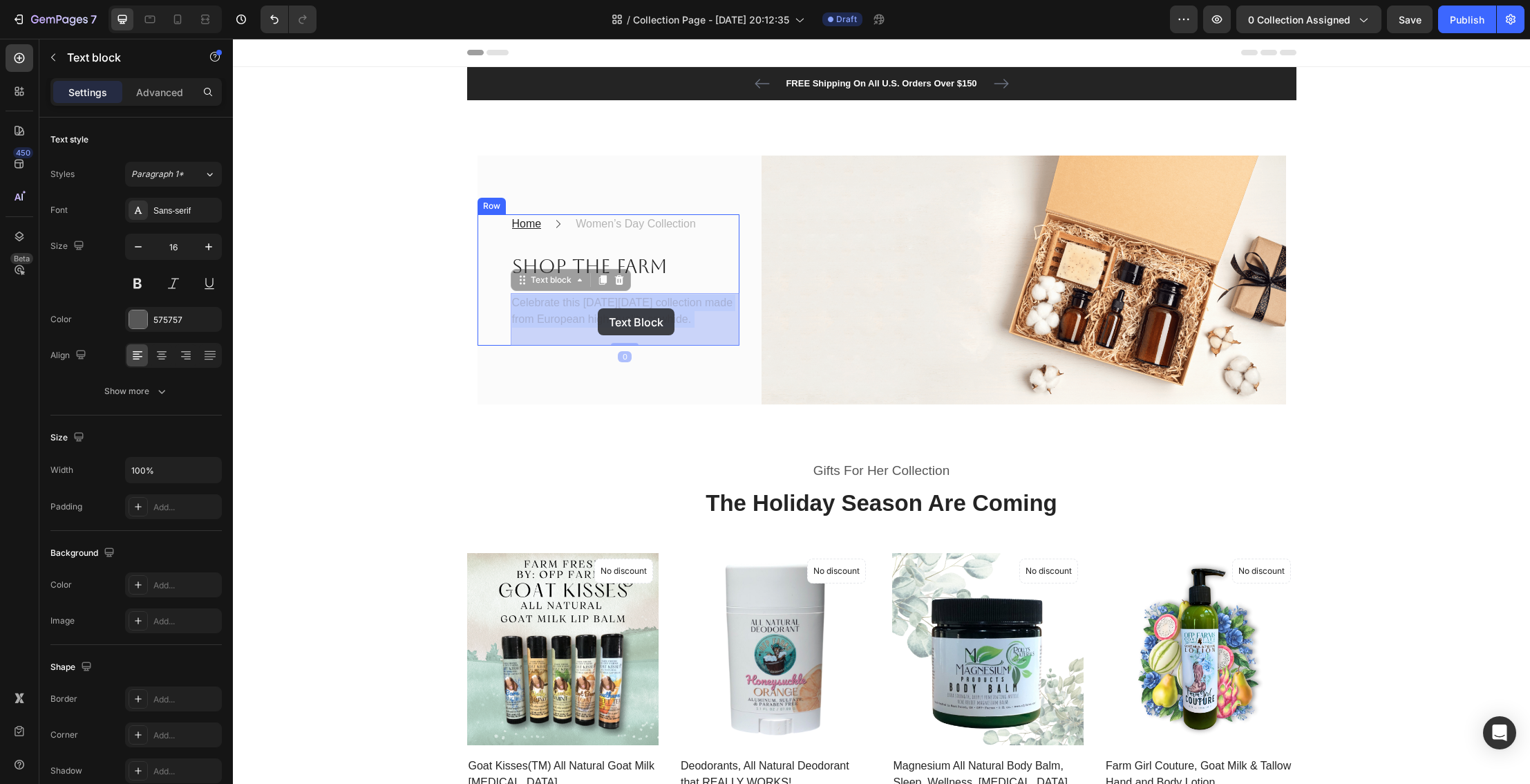
drag, startPoint x: 564, startPoint y: 287, endPoint x: 598, endPoint y: 309, distance: 40.5
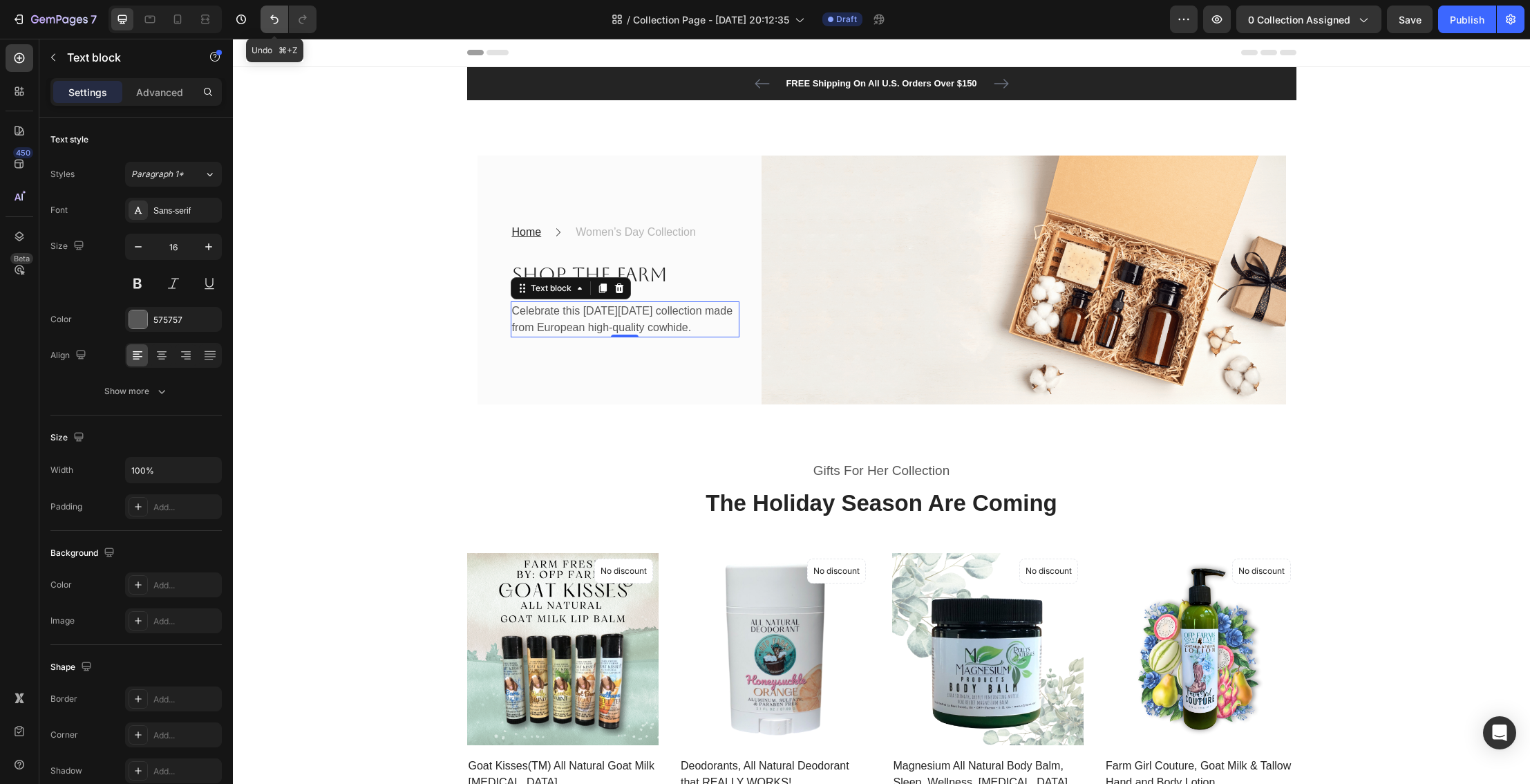
click at [277, 20] on icon "Undo/Redo" at bounding box center [274, 20] width 8 height 9
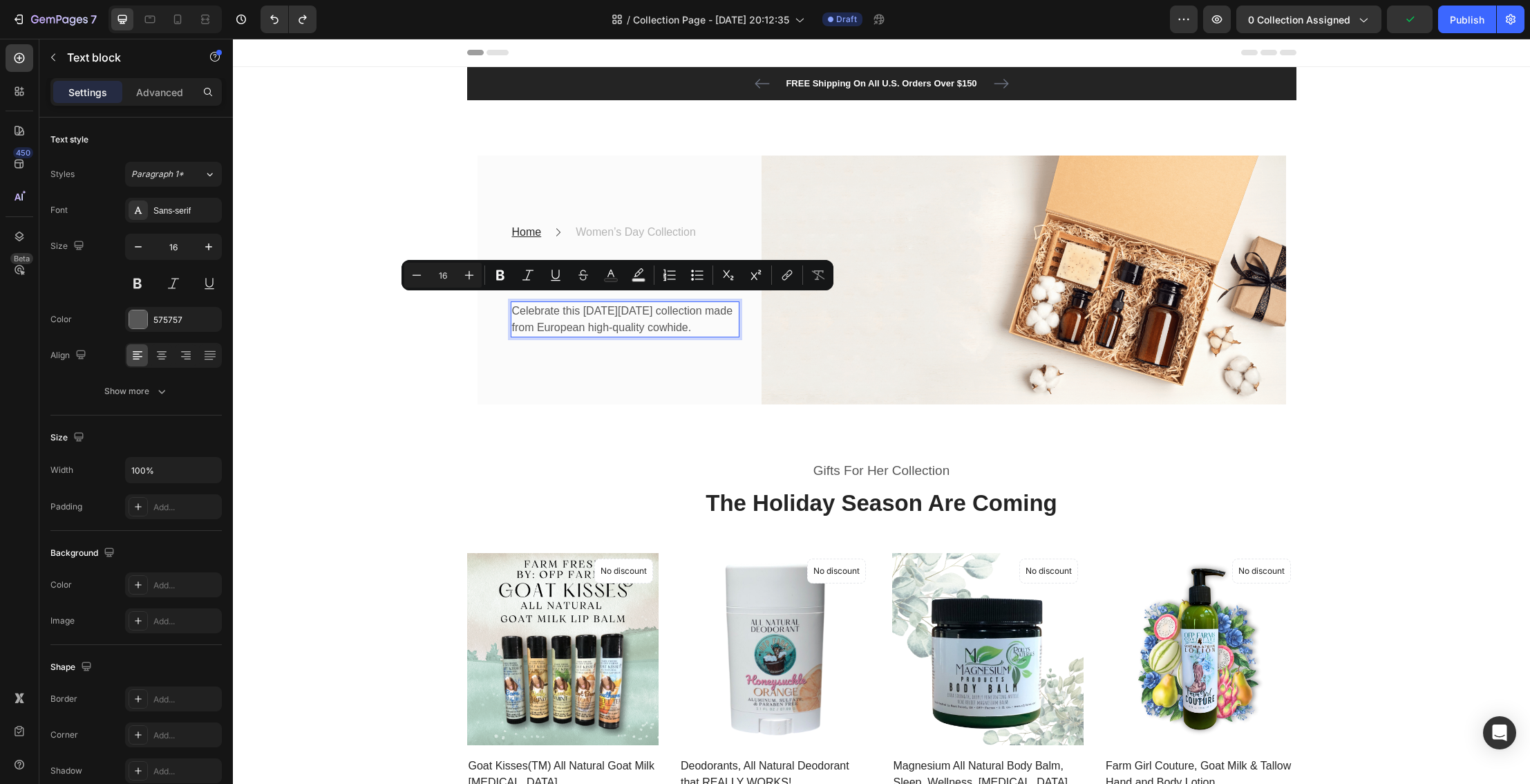
drag, startPoint x: 562, startPoint y: 305, endPoint x: 608, endPoint y: 329, distance: 51.9
click at [608, 329] on p "Celebrate this [DATE][DATE] collection made from European high-quality cowhide." at bounding box center [624, 318] width 226 height 33
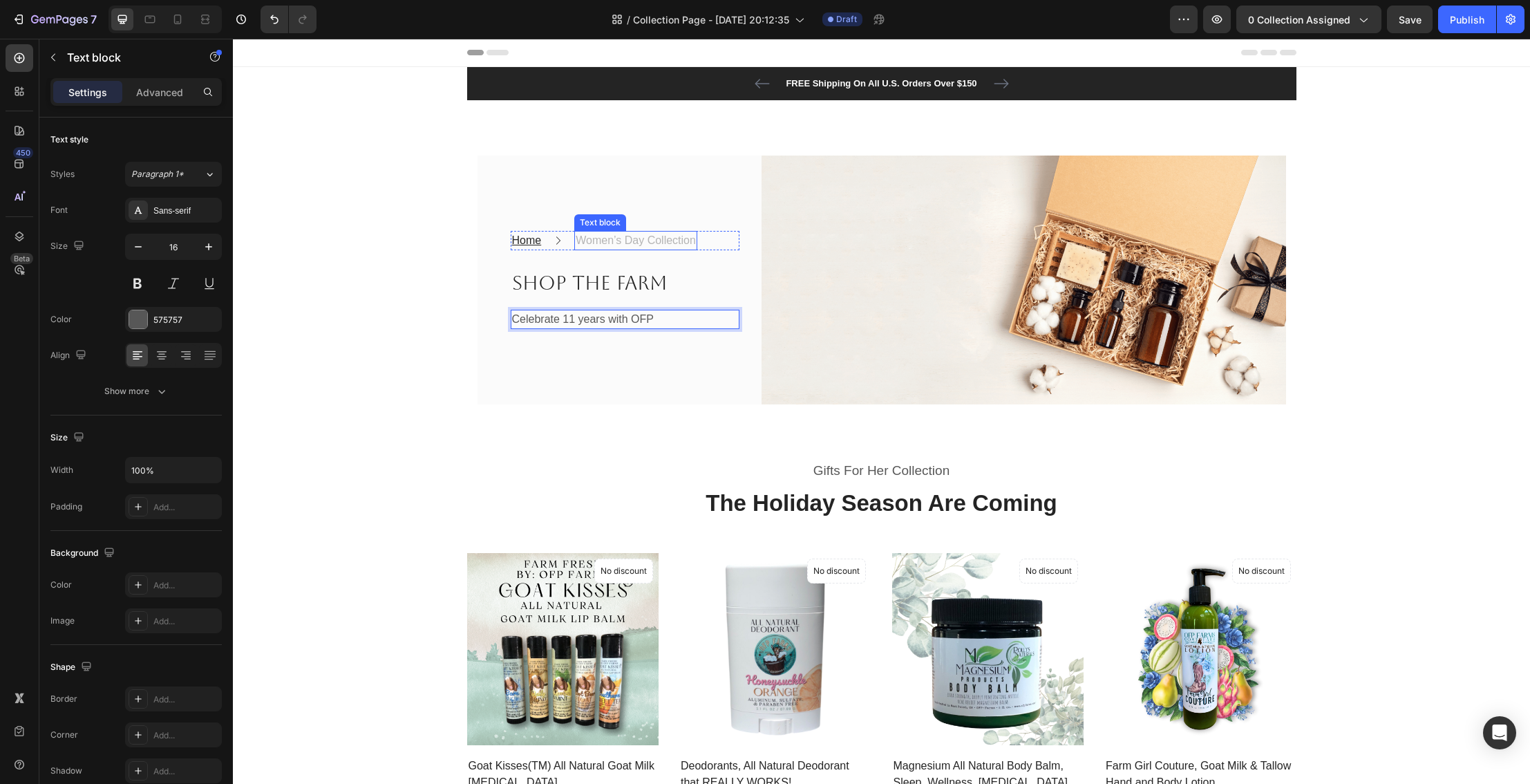
click at [611, 243] on p "Women’s Day Collection" at bounding box center [635, 240] width 120 height 17
click at [598, 241] on p "Women’s Day Collection" at bounding box center [635, 240] width 120 height 17
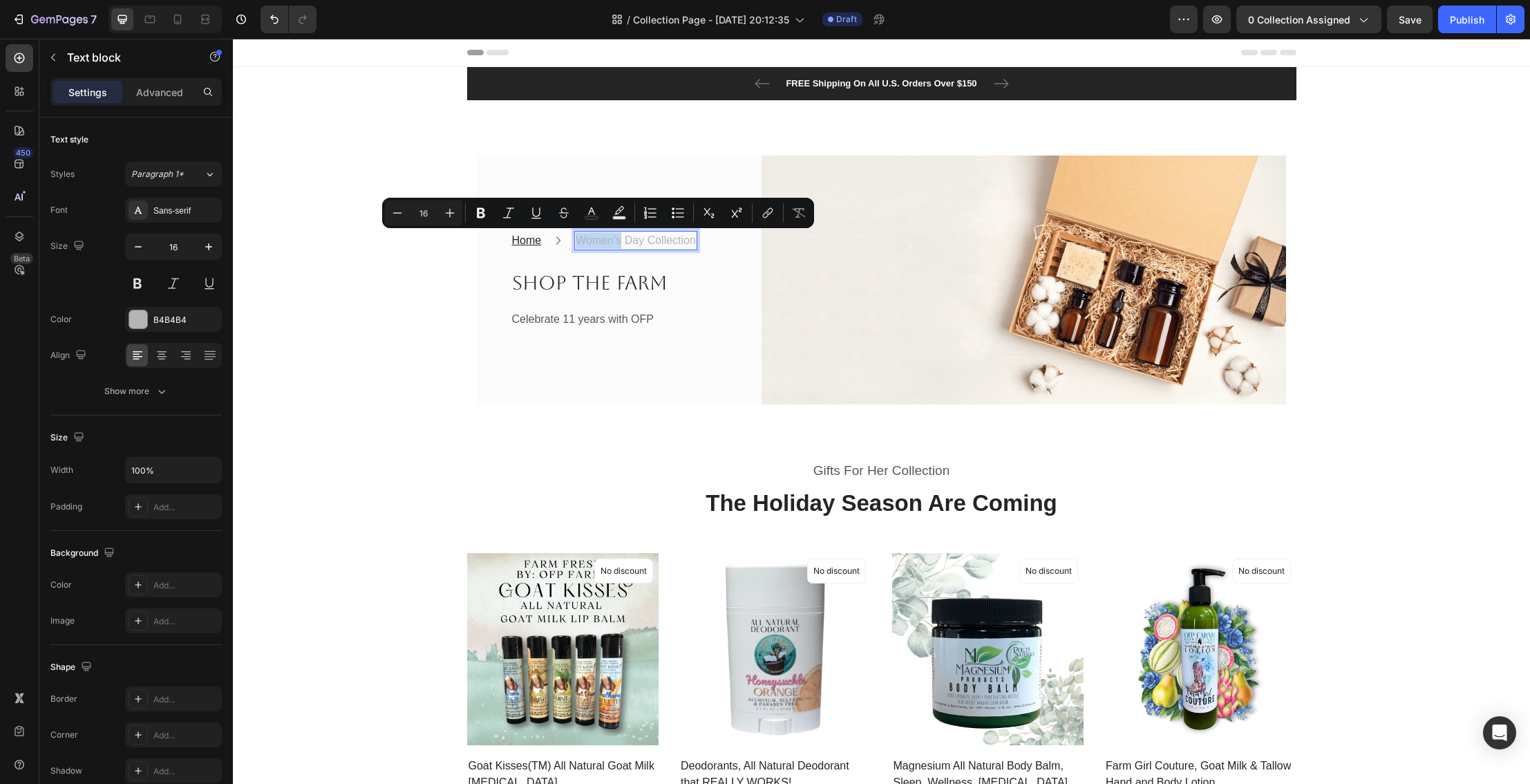
click at [598, 241] on p "Women’s Day Collection" at bounding box center [635, 240] width 120 height 17
drag, startPoint x: 578, startPoint y: 241, endPoint x: 694, endPoint y: 242, distance: 116.0
click at [694, 243] on p "Women’s Day Collection" at bounding box center [635, 240] width 120 height 17
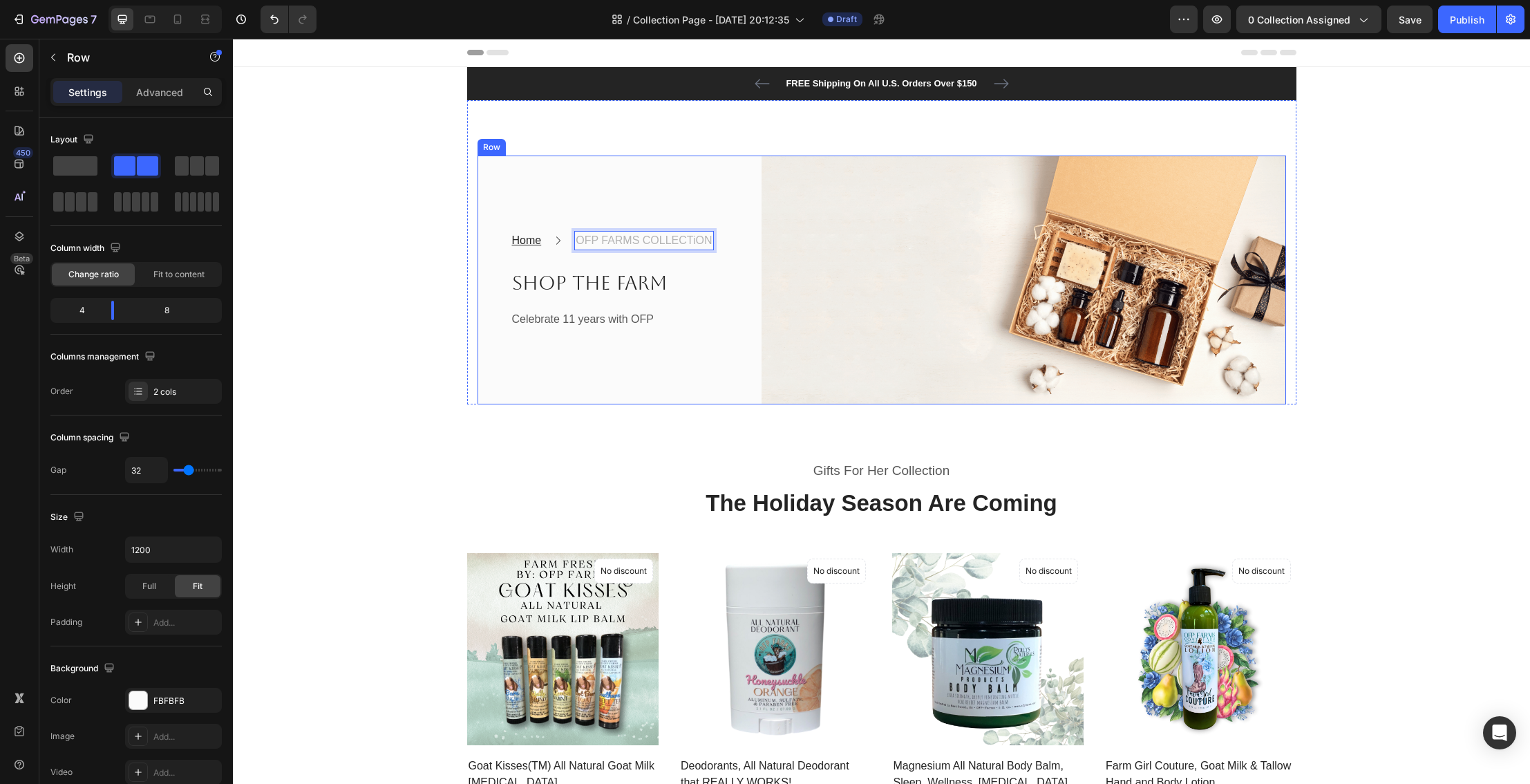
click at [694, 345] on div "Home Text block Icon OFP FARMS COLLECTiON Text block 0 Row Shop the Farm Headin…" at bounding box center [608, 279] width 262 height 249
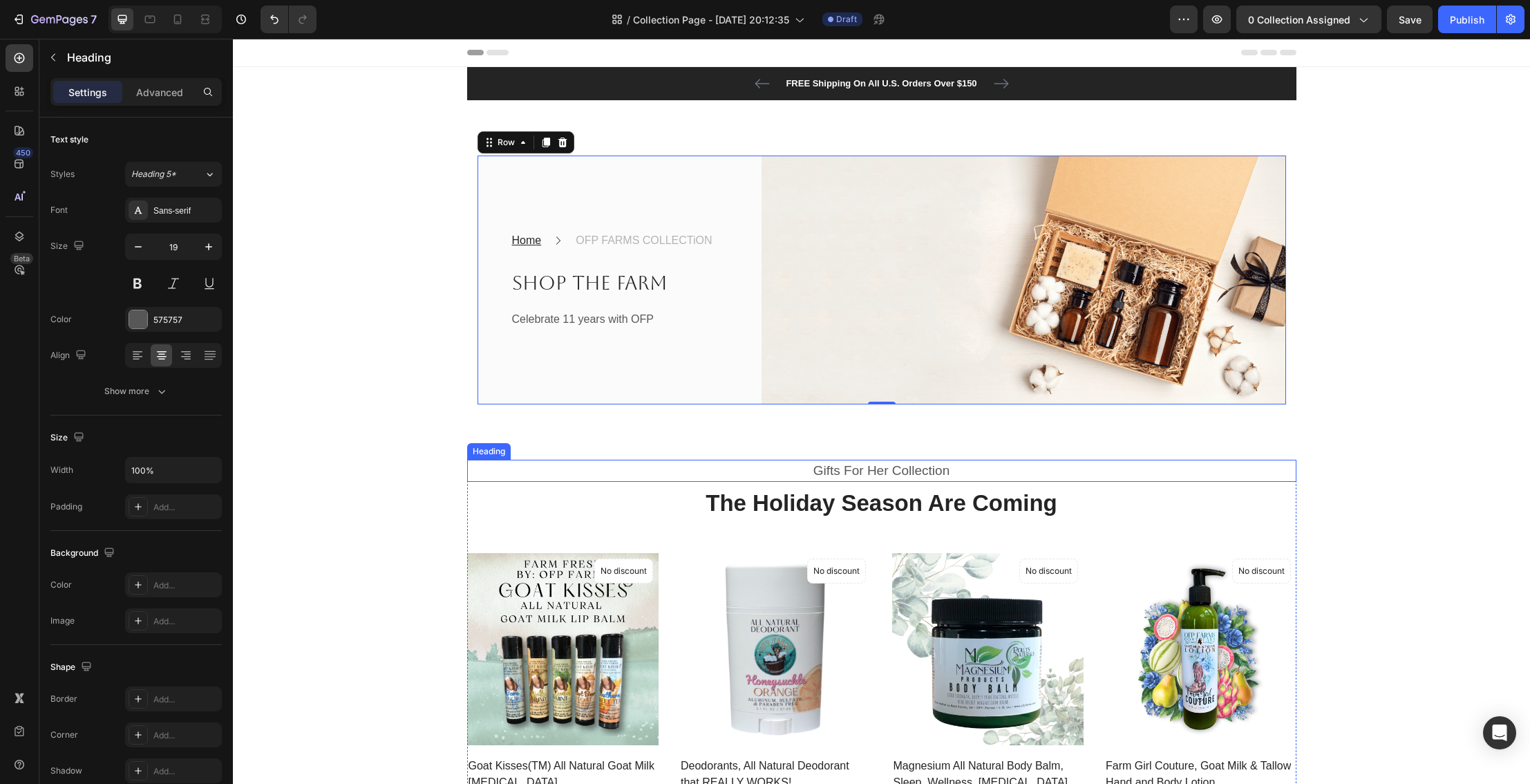
click at [831, 469] on p "Gifts For Her Collection" at bounding box center [881, 471] width 827 height 20
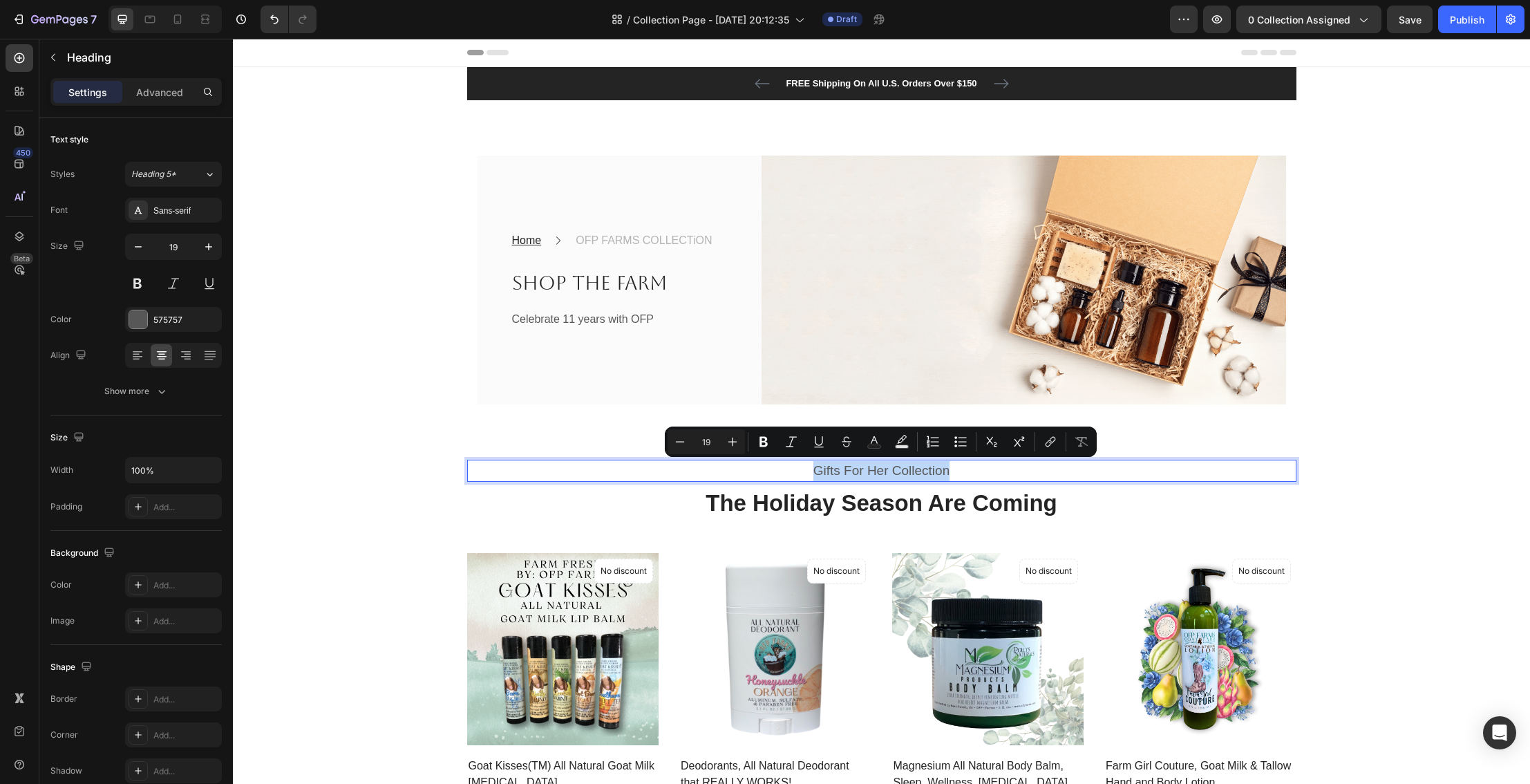
drag, startPoint x: 812, startPoint y: 470, endPoint x: 952, endPoint y: 472, distance: 140.0
click at [952, 472] on p "Gifts For Her Collection" at bounding box center [881, 471] width 827 height 20
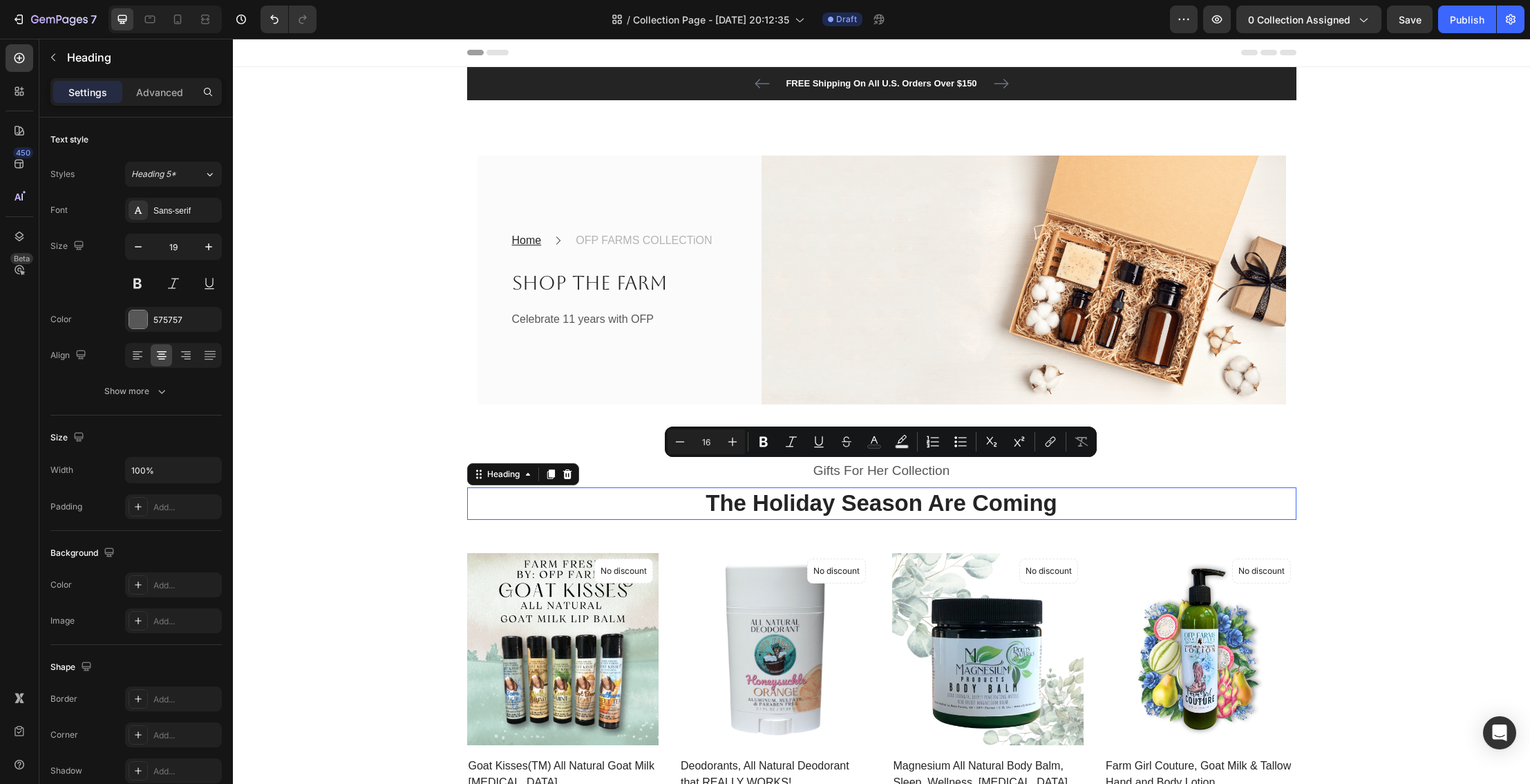
click at [873, 501] on p "The Holiday Season Are Coming" at bounding box center [881, 503] width 827 height 29
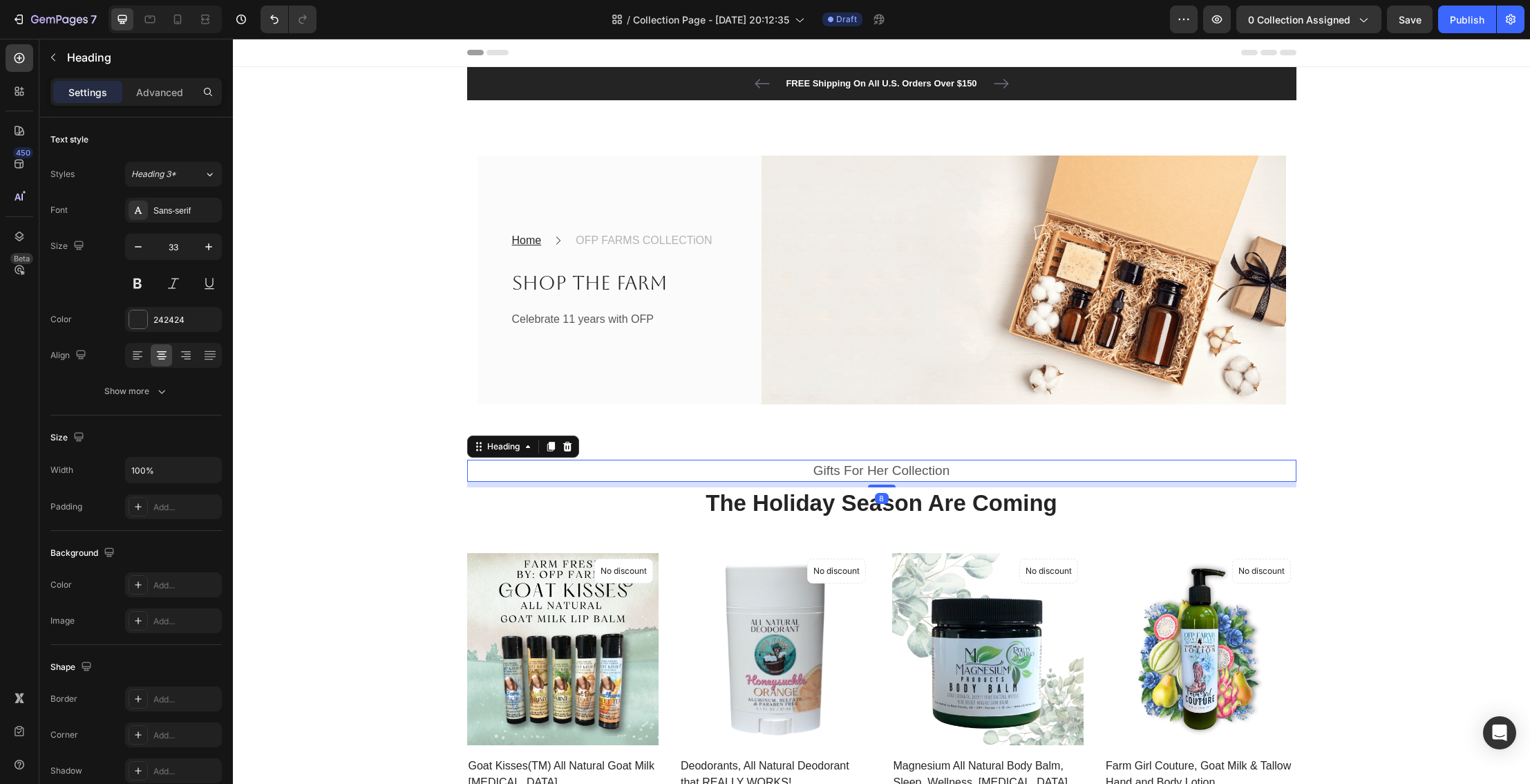
click at [805, 470] on p "Gifts For Her Collection" at bounding box center [881, 471] width 827 height 20
click at [740, 504] on p "The Holiday Season Are Coming" at bounding box center [881, 503] width 827 height 29
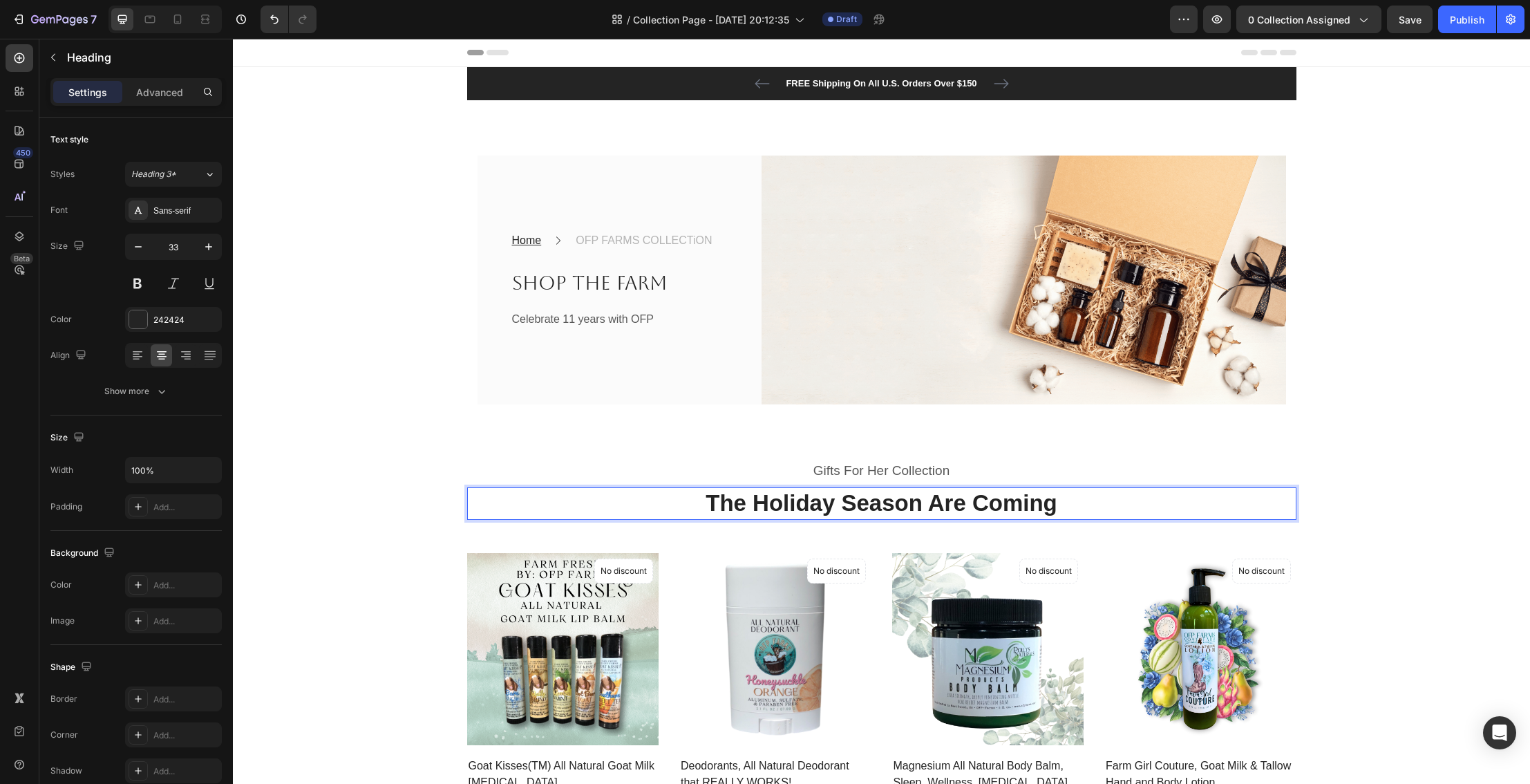
click at [702, 500] on p "The Holiday Season Are Coming" at bounding box center [881, 503] width 827 height 29
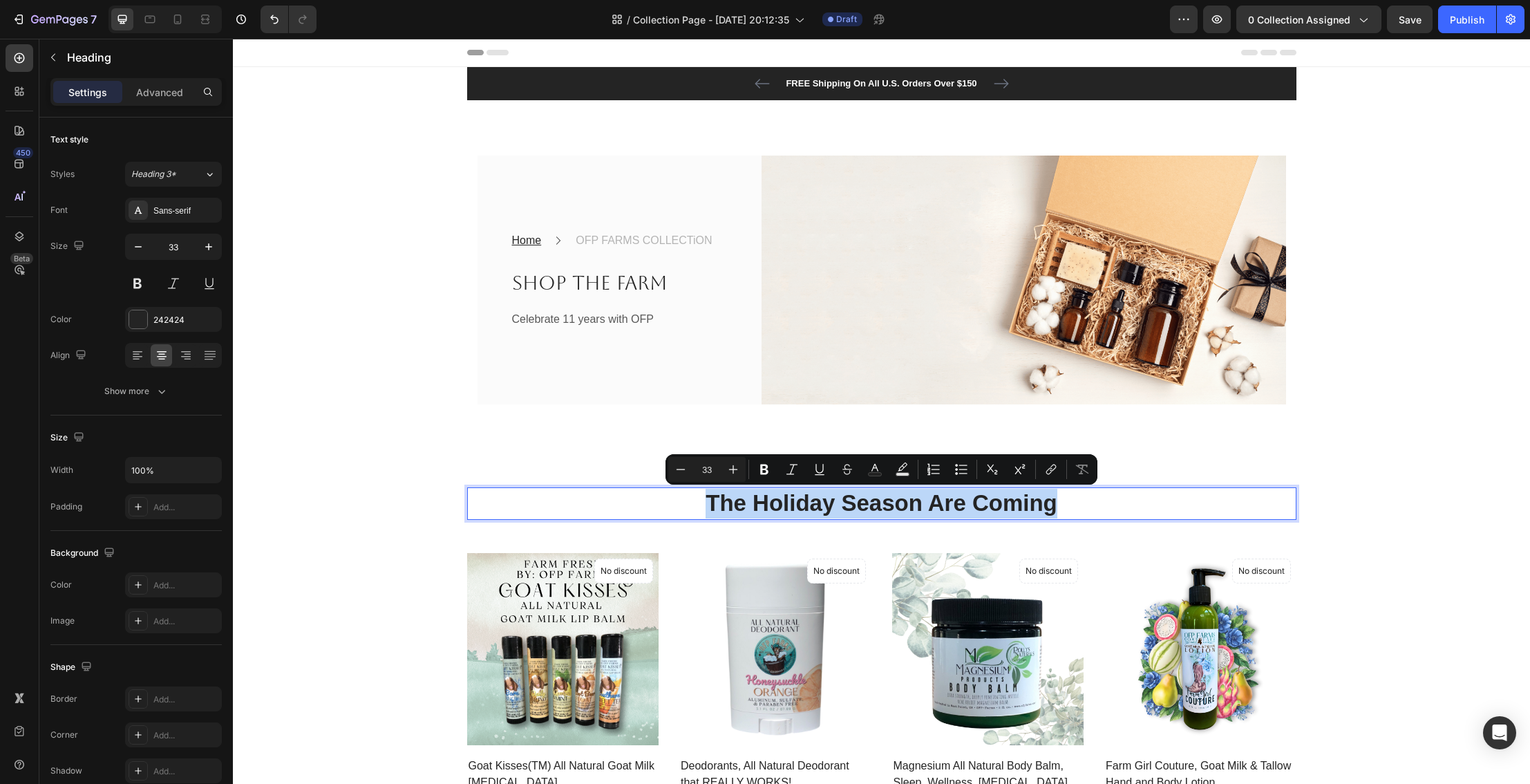
drag, startPoint x: 702, startPoint y: 500, endPoint x: 1036, endPoint y: 502, distance: 334.0
click at [1036, 502] on p "The Holiday Season Are Coming" at bounding box center [881, 503] width 827 height 29
drag, startPoint x: 1036, startPoint y: 499, endPoint x: 713, endPoint y: 504, distance: 323.0
click at [713, 504] on p "Let's Tackle winter skin" at bounding box center [881, 503] width 827 height 29
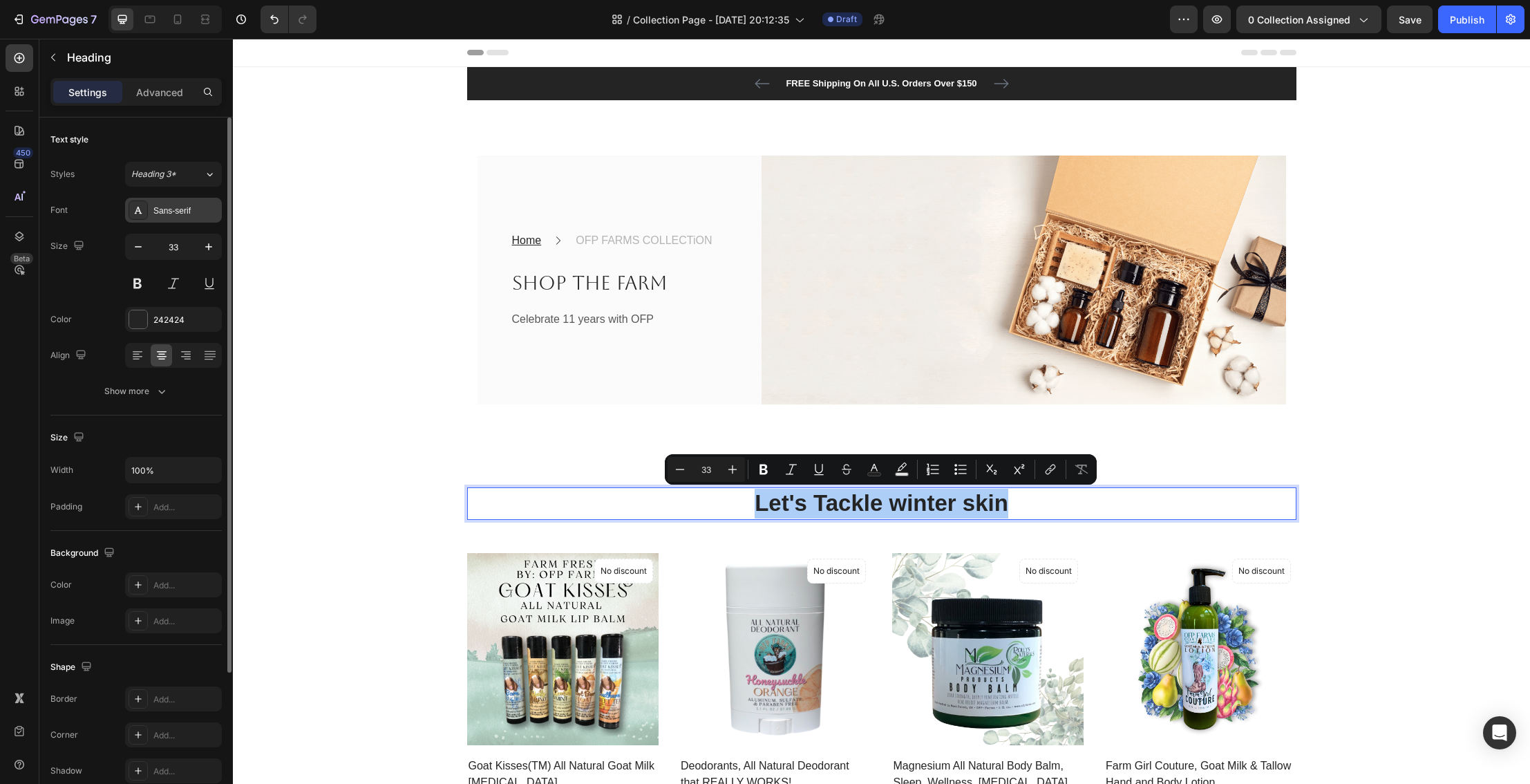
click at [194, 219] on div "Sans-serif" at bounding box center [173, 210] width 96 height 25
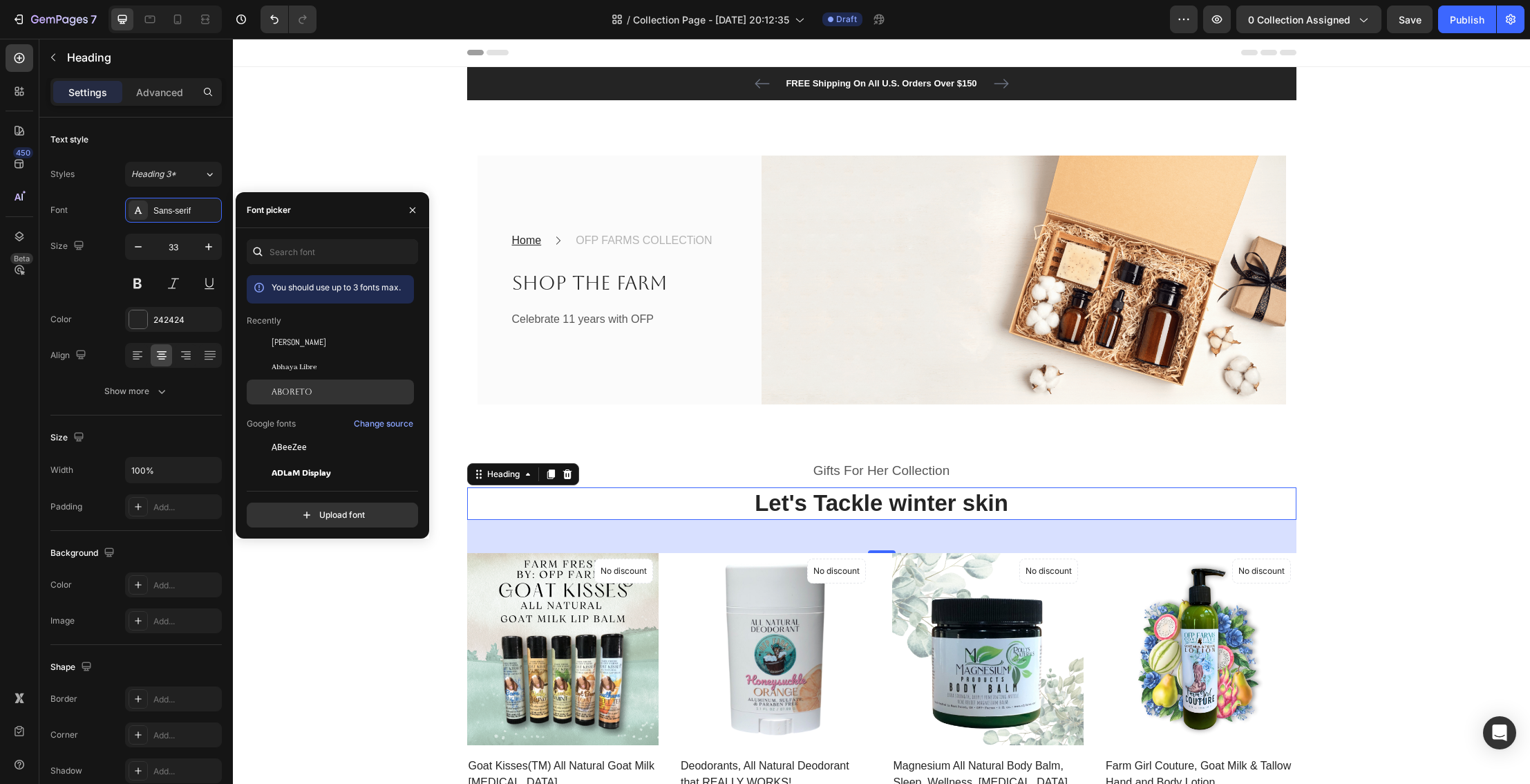
click at [284, 385] on span "Aboreto" at bounding box center [292, 392] width 41 height 12
click at [809, 465] on p "Gifts For Her Collection" at bounding box center [881, 471] width 827 height 20
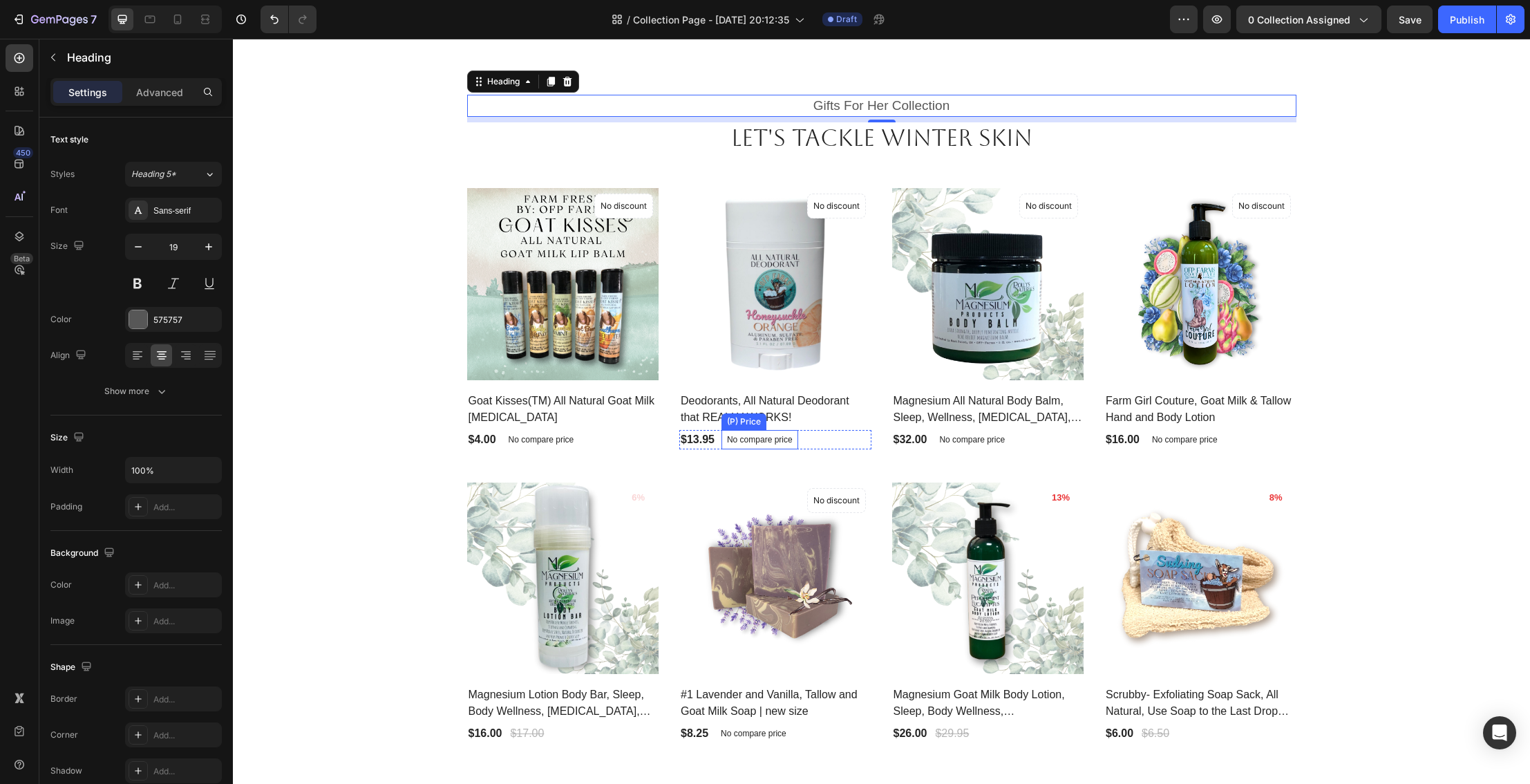
scroll to position [367, 0]
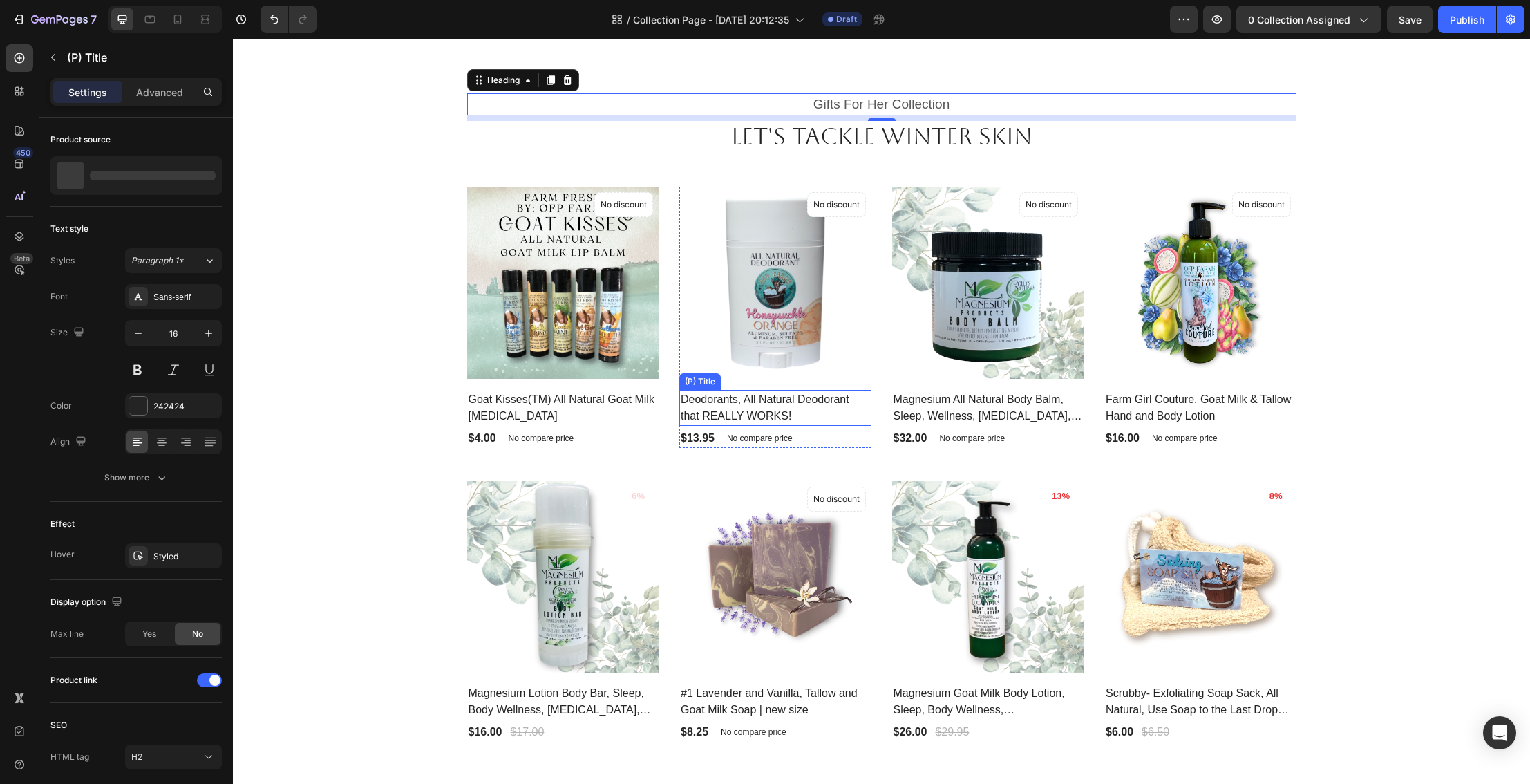
click at [742, 407] on h2 "Deodorants, All Natural Deodorant that REALLY WORKS!" at bounding box center [775, 408] width 192 height 36
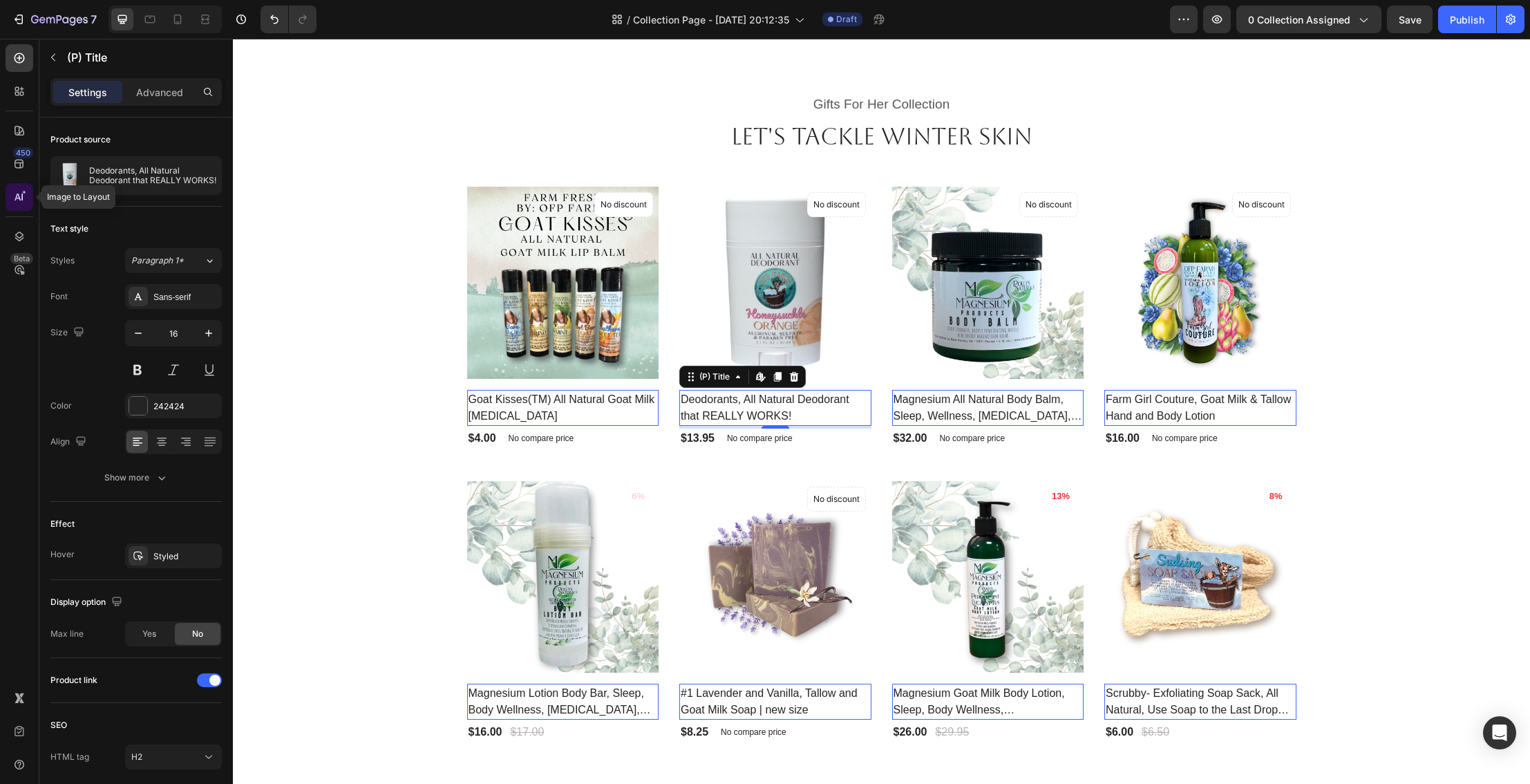
click at [14, 198] on icon at bounding box center [19, 196] width 13 height 13
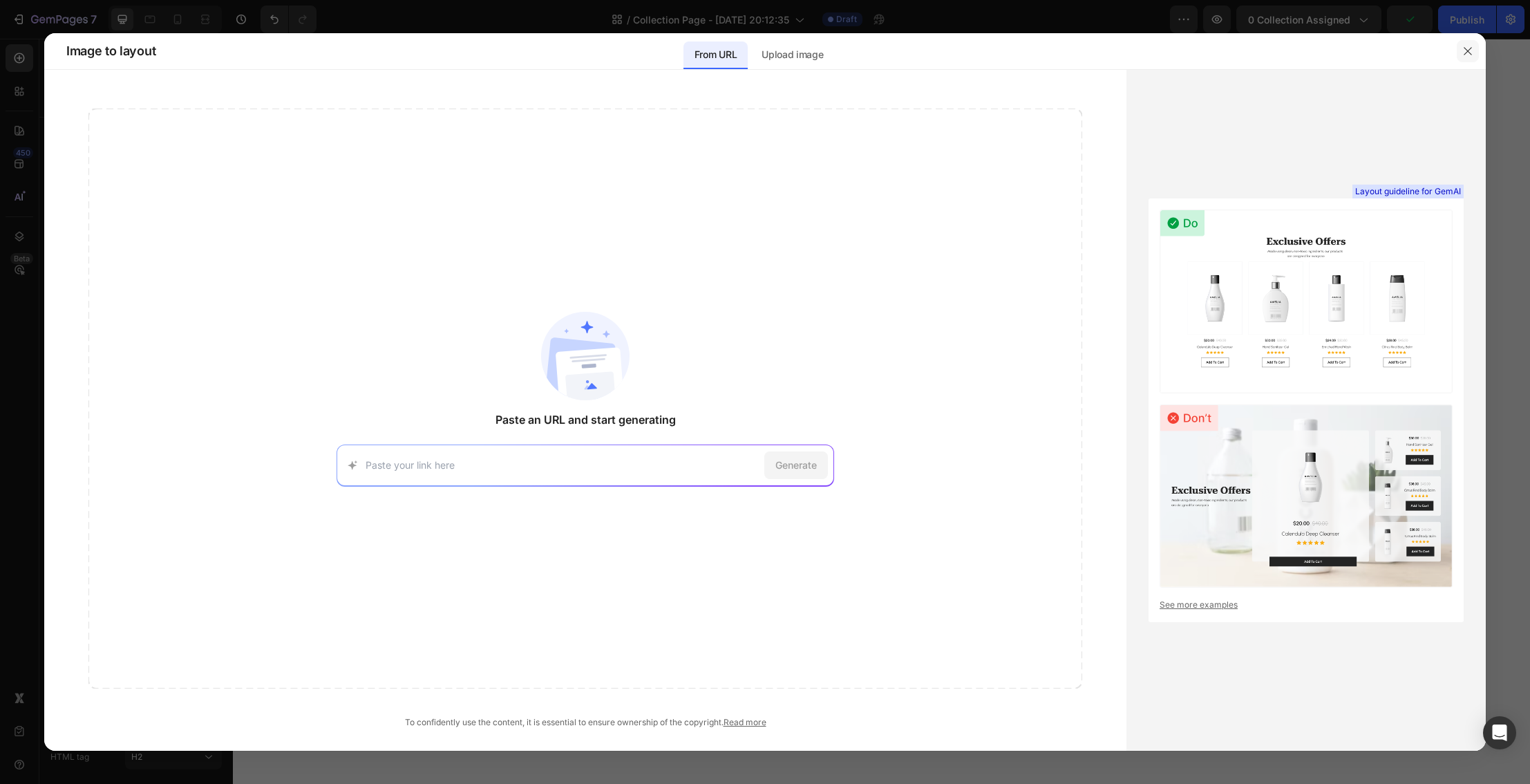
click at [1475, 48] on button "button" at bounding box center [1468, 51] width 22 height 22
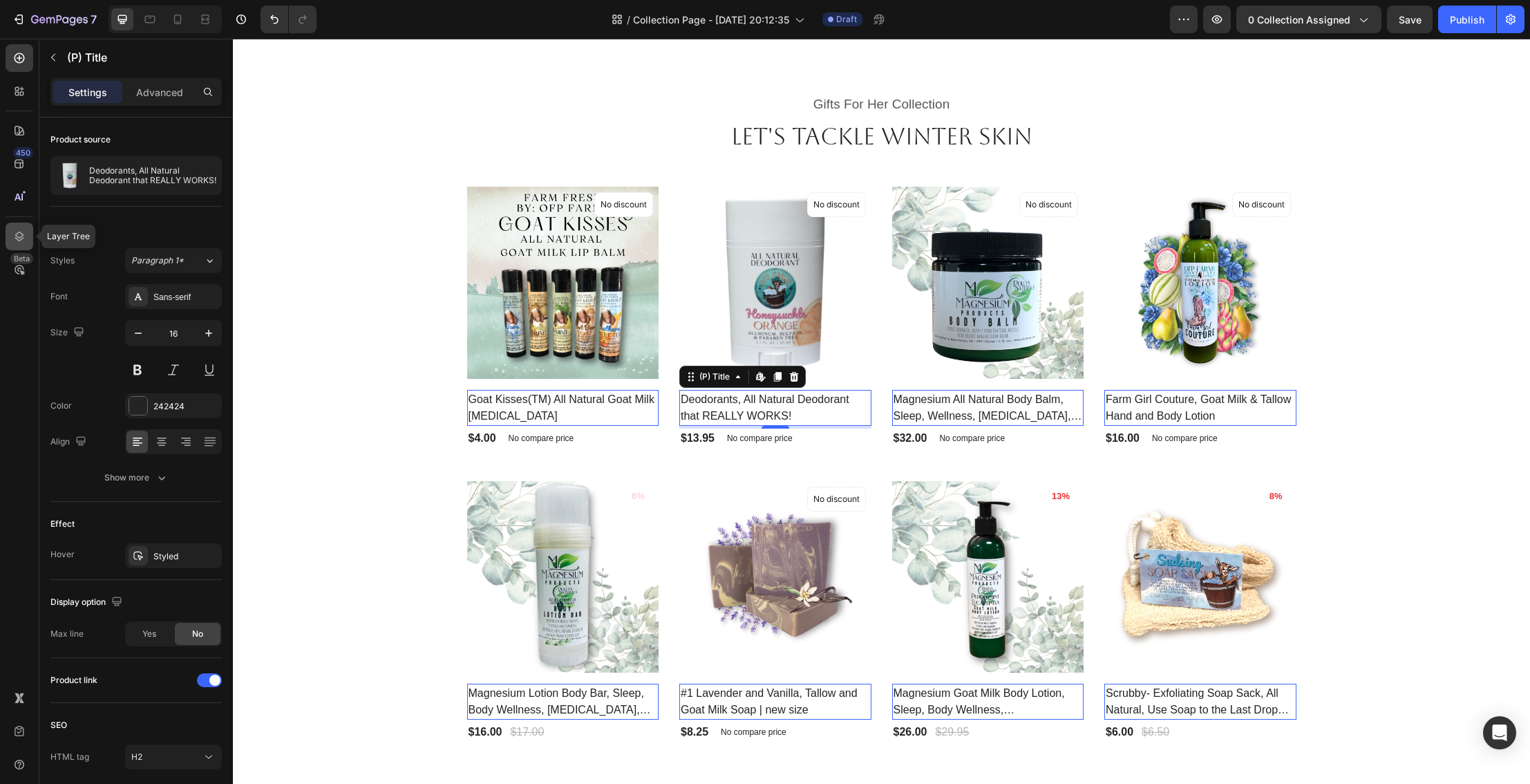
click at [20, 238] on icon at bounding box center [19, 235] width 13 height 13
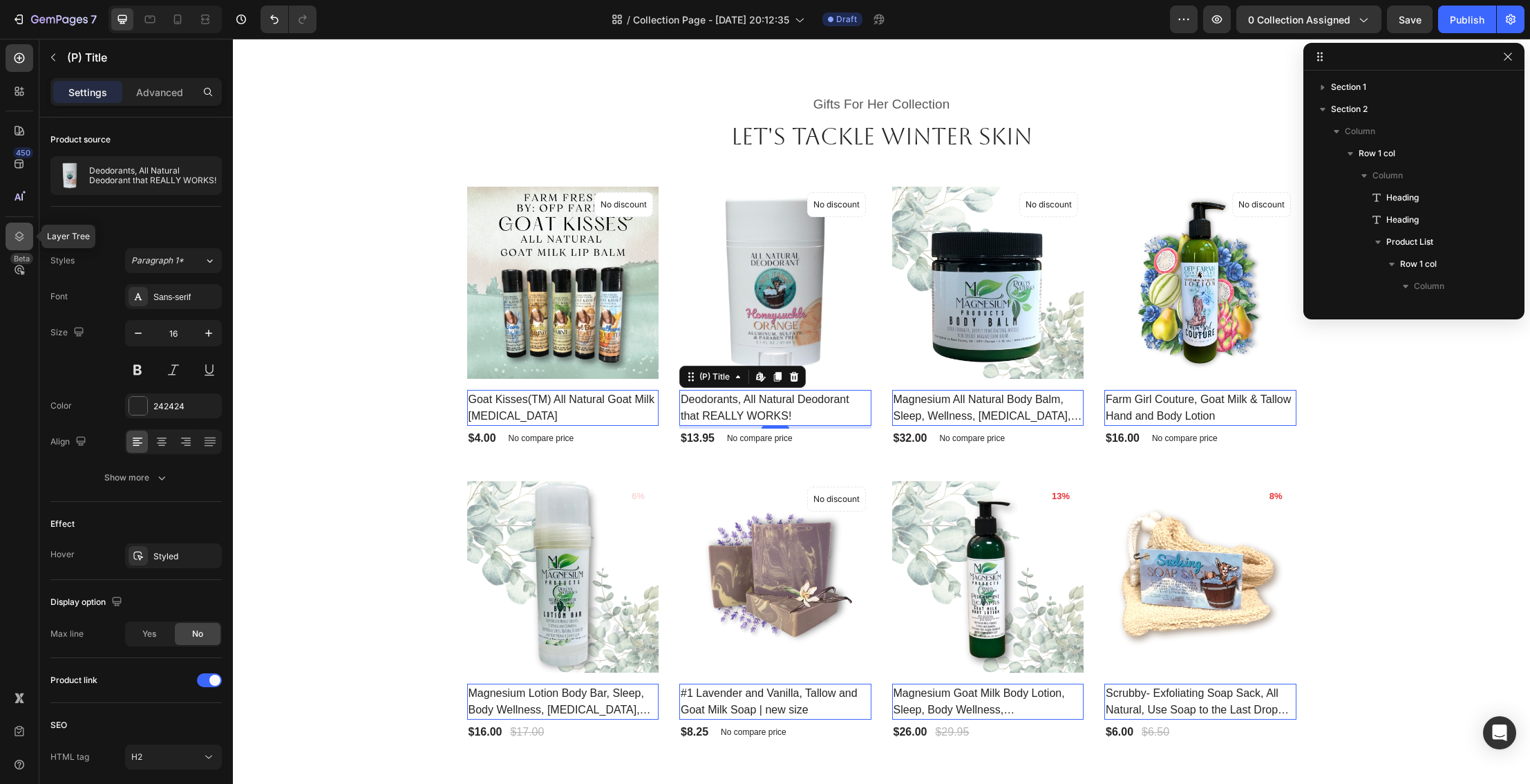
scroll to position [151, 0]
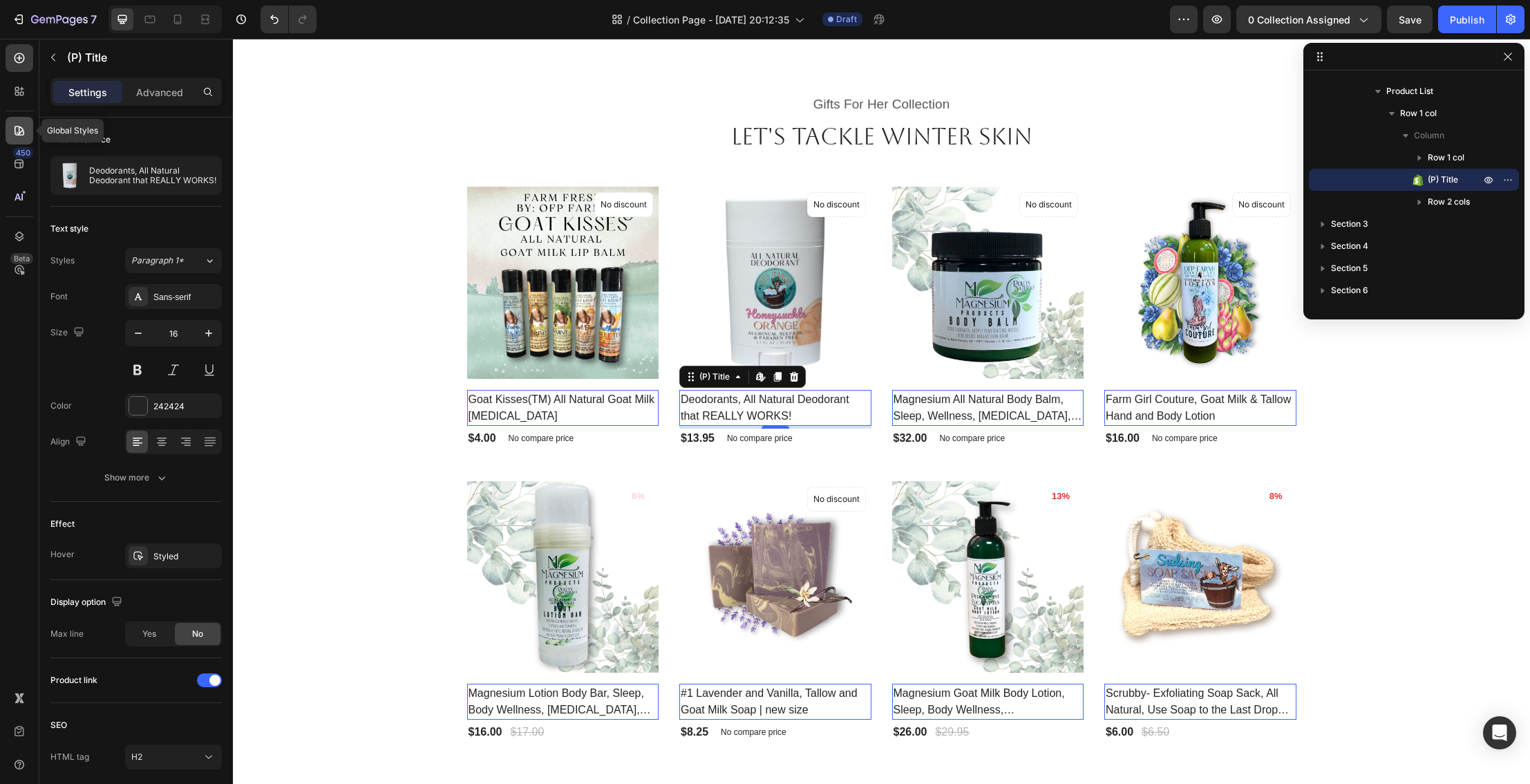
click at [17, 121] on div at bounding box center [19, 130] width 28 height 28
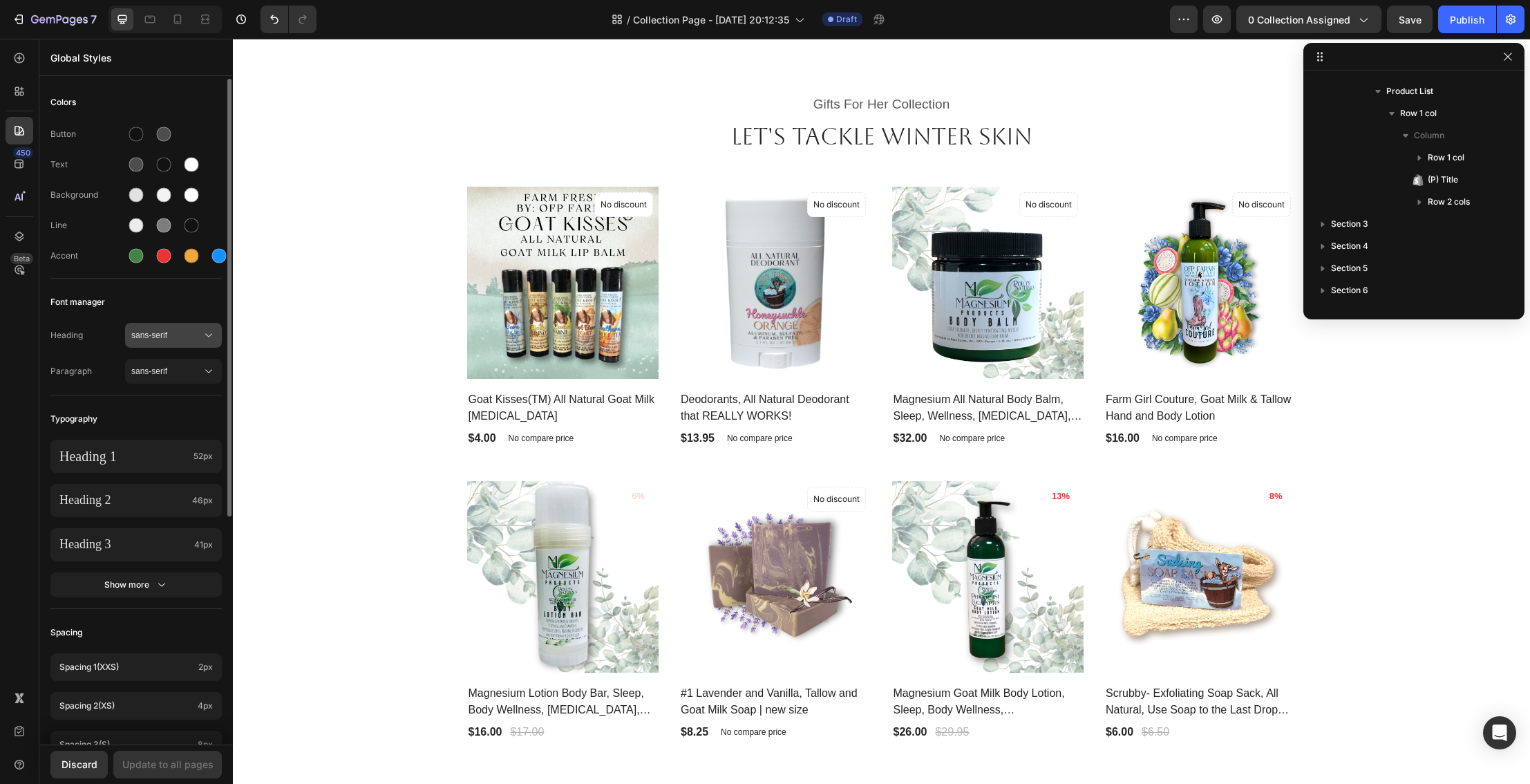
click at [161, 329] on span "sans-serif" at bounding box center [166, 335] width 70 height 12
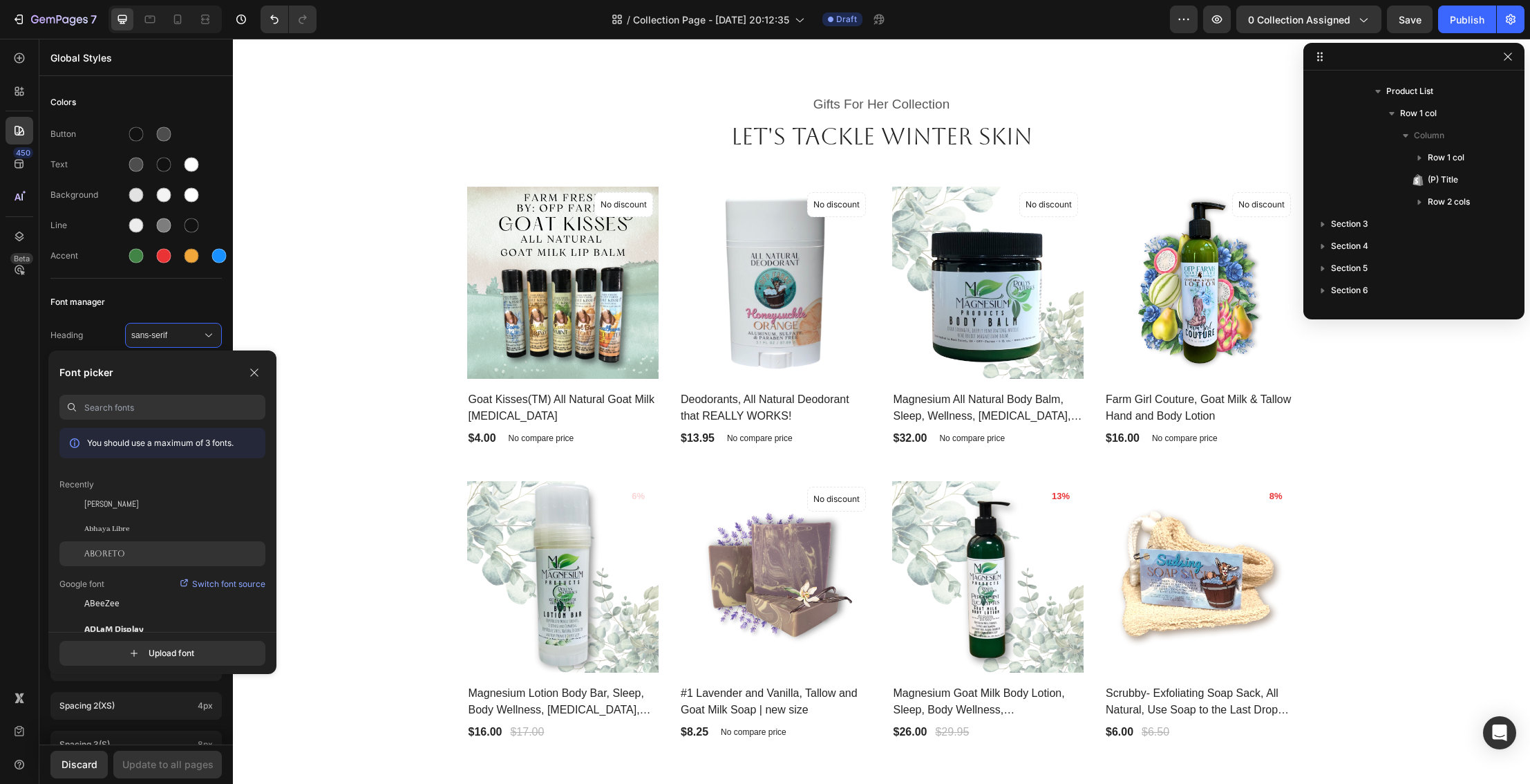
click at [132, 549] on div "Aboreto" at bounding box center [175, 554] width 181 height 12
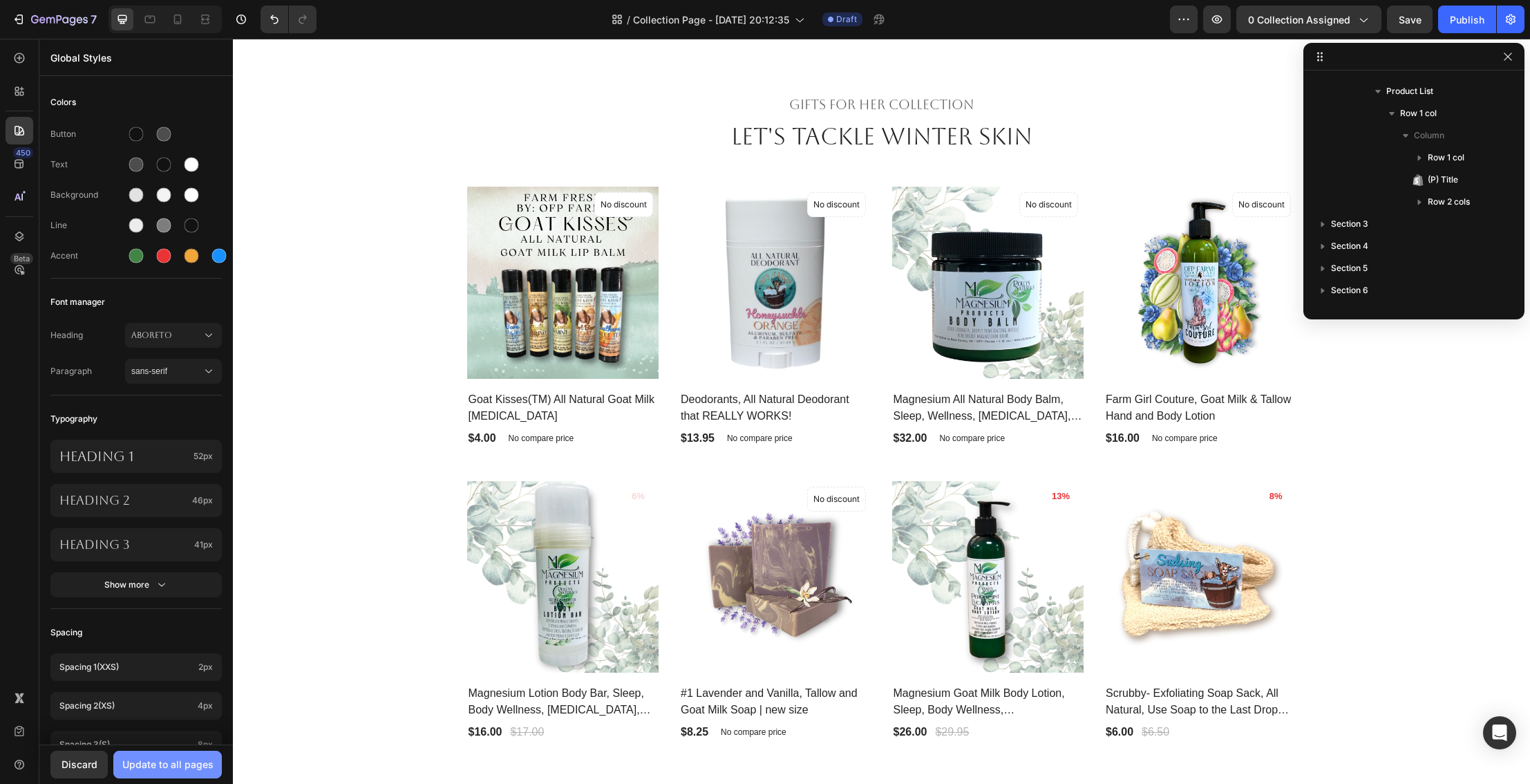
click at [161, 759] on div "Update to all pages" at bounding box center [168, 763] width 91 height 14
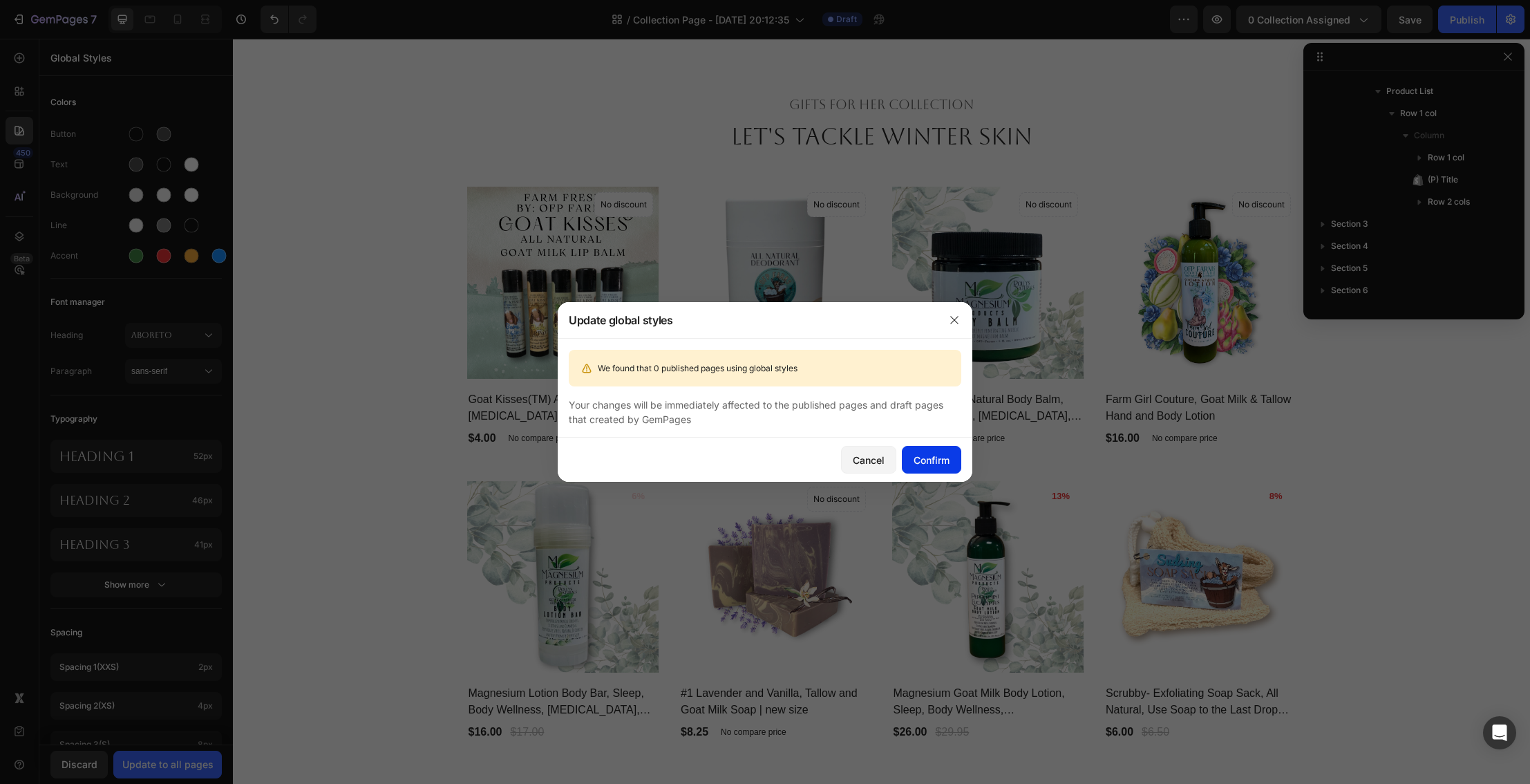
click at [942, 462] on div "Confirm" at bounding box center [931, 459] width 36 height 14
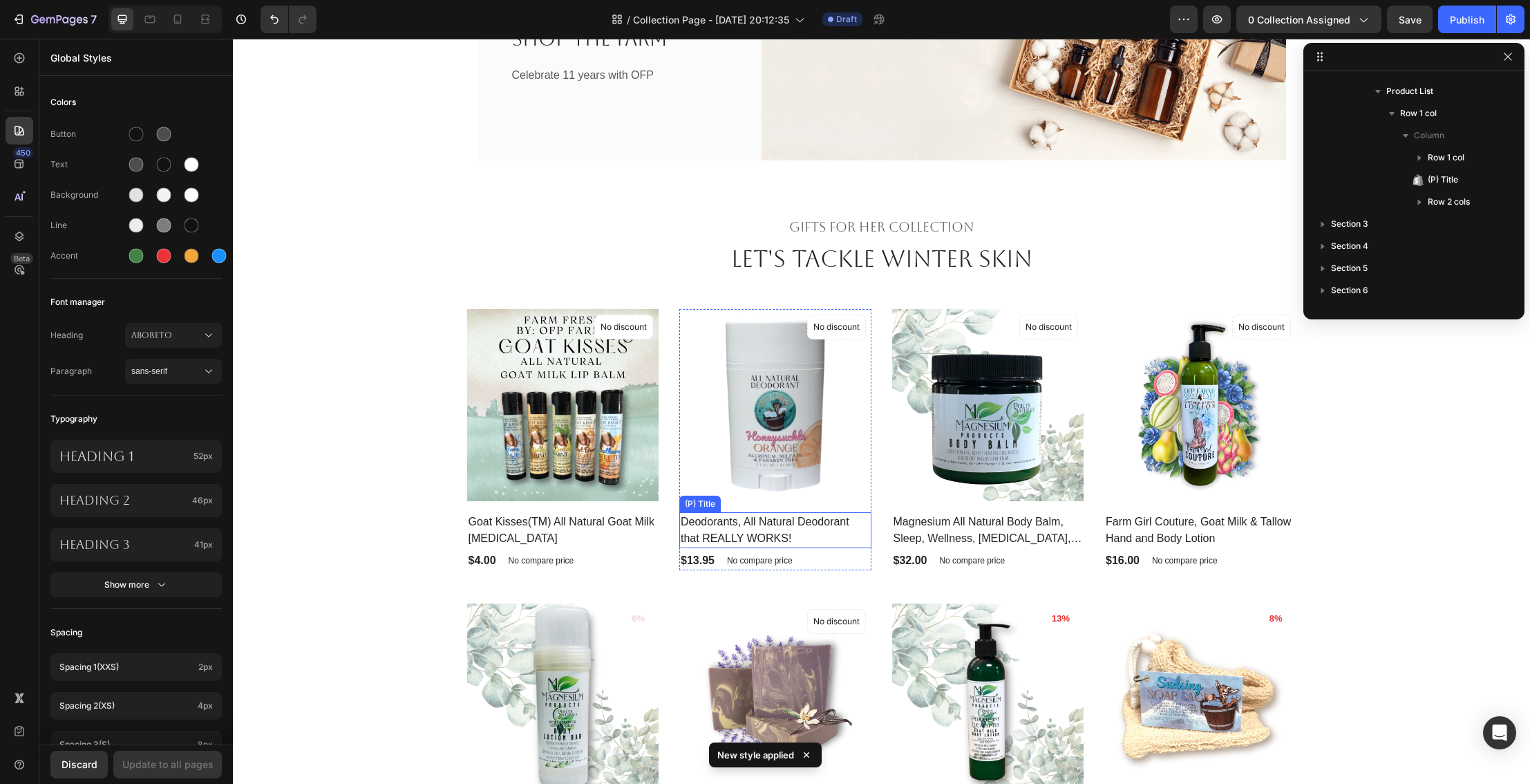
scroll to position [244, 0]
click at [989, 532] on h2 "Magnesium All Natural Body Balm, Sleep, Wellness, [MEDICAL_DATA], [MEDICAL_DATA…" at bounding box center [988, 529] width 192 height 36
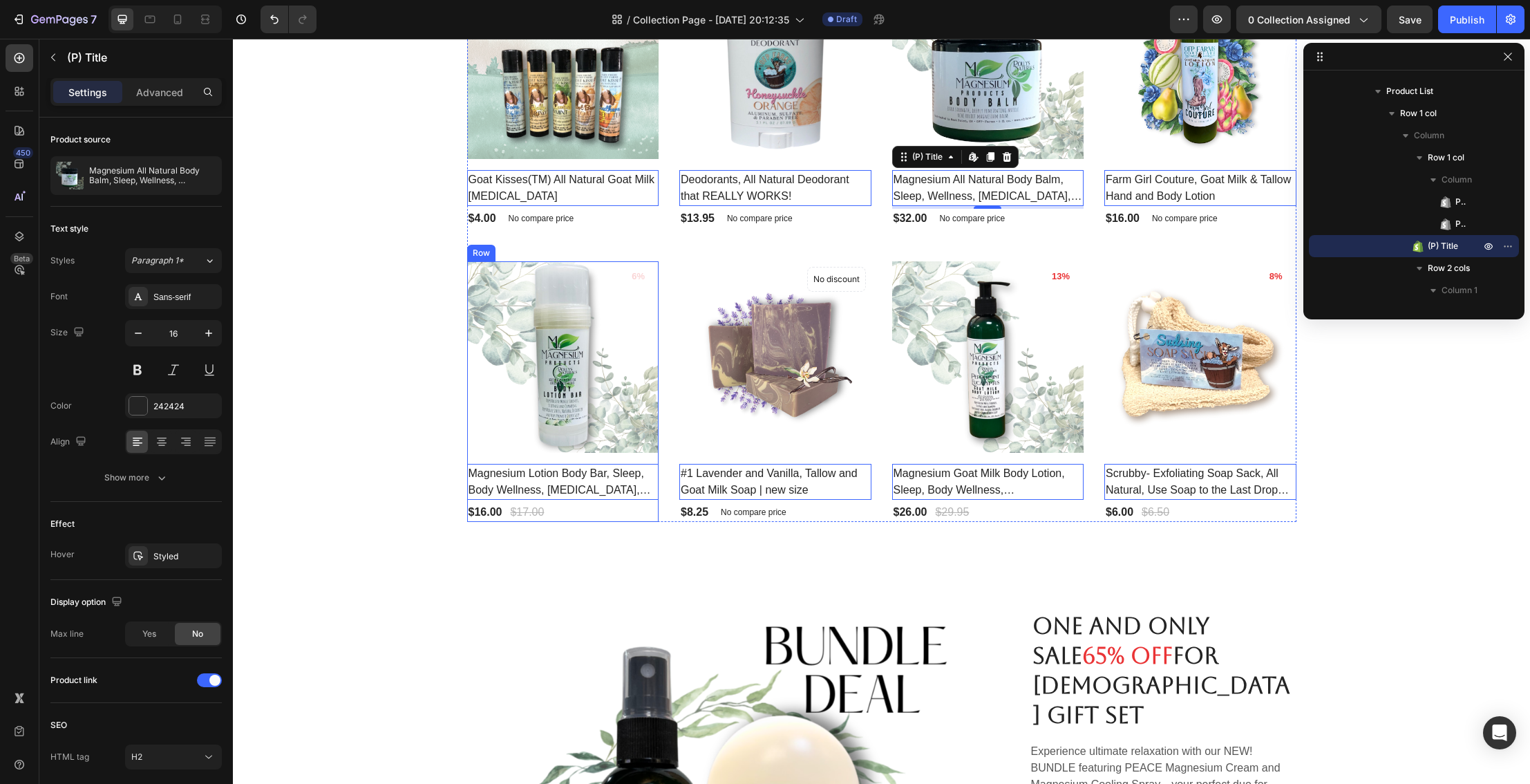
scroll to position [594, 0]
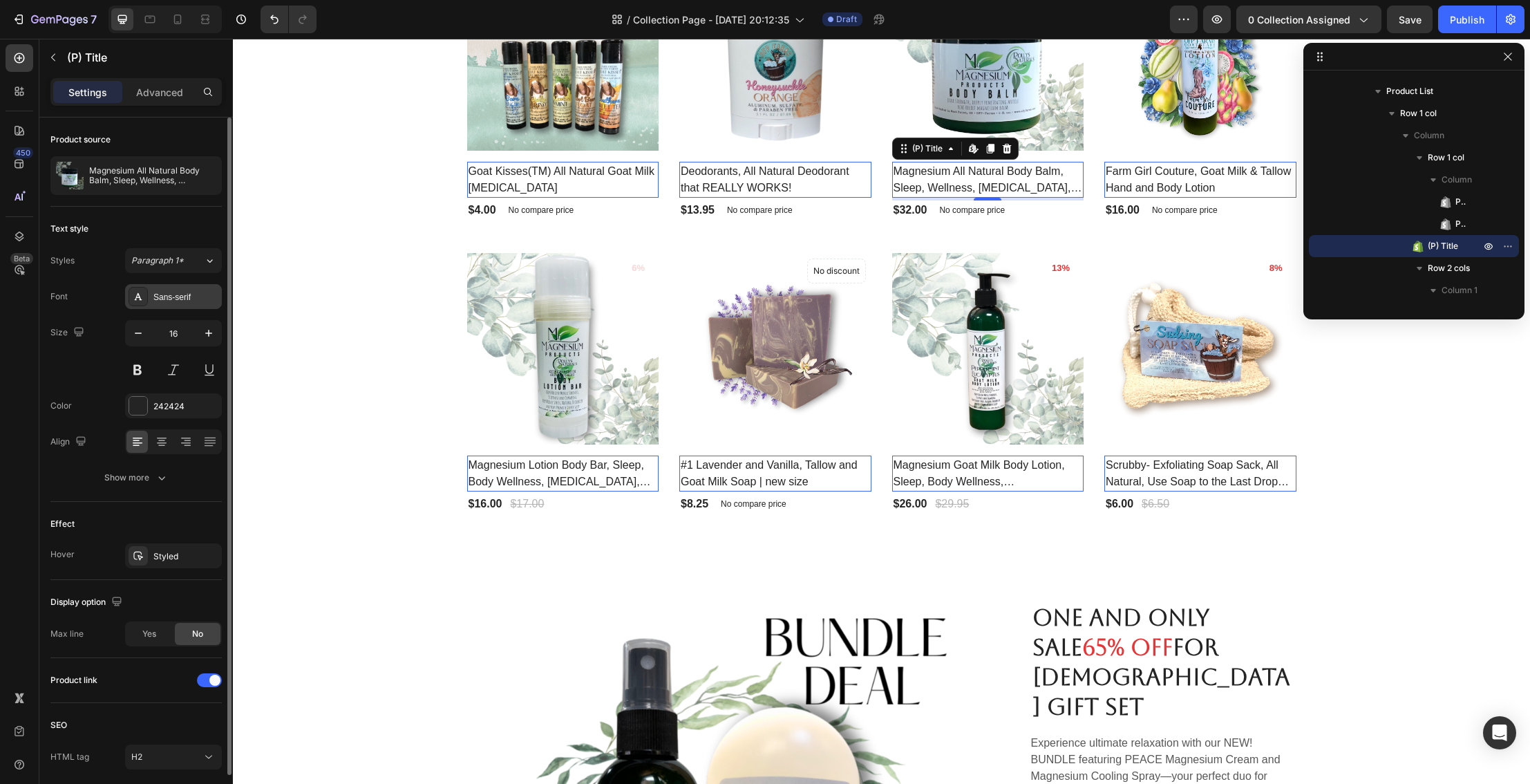
click at [198, 302] on div "Sans-serif" at bounding box center [186, 297] width 65 height 12
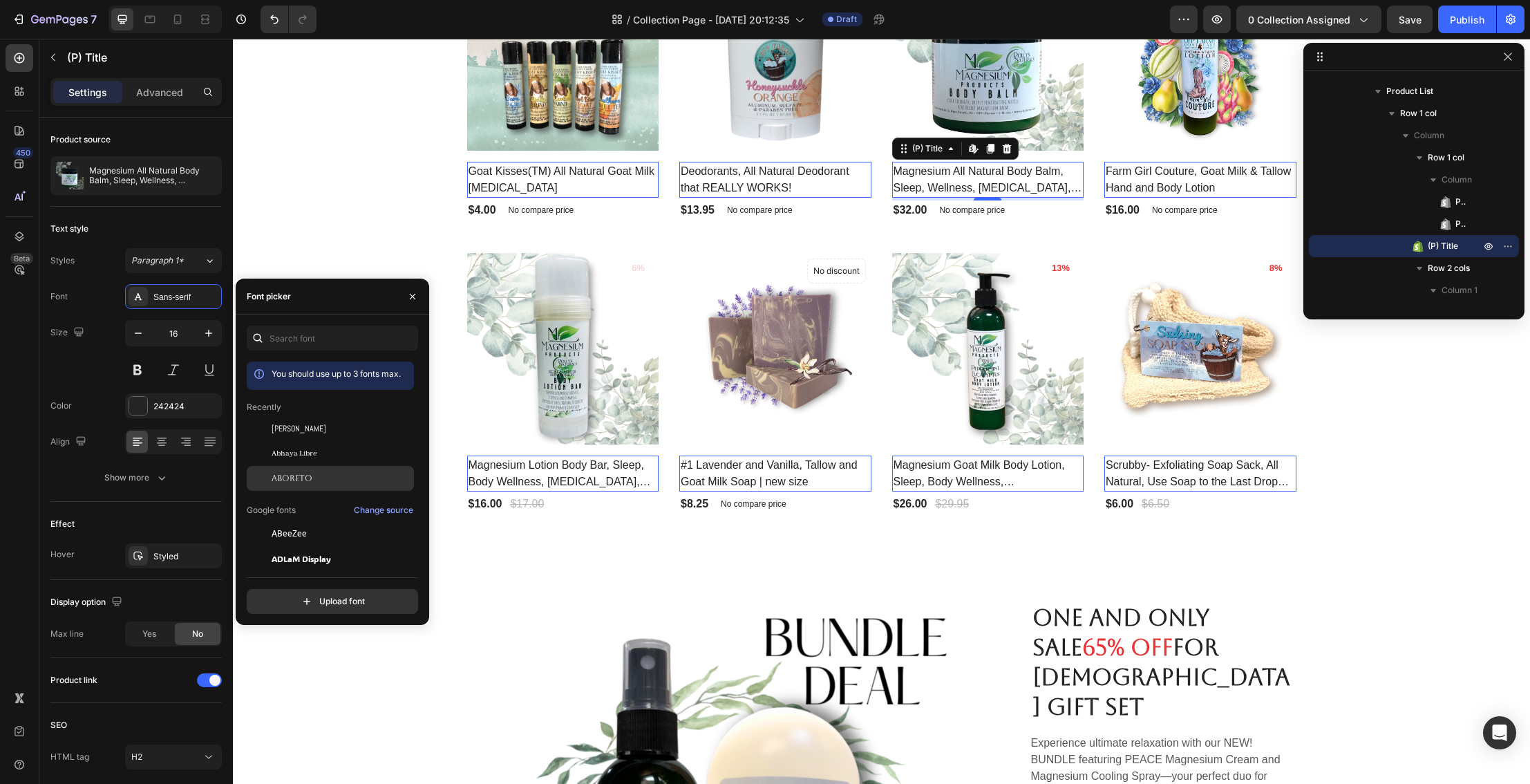
click at [293, 475] on span "Aboreto" at bounding box center [292, 478] width 41 height 12
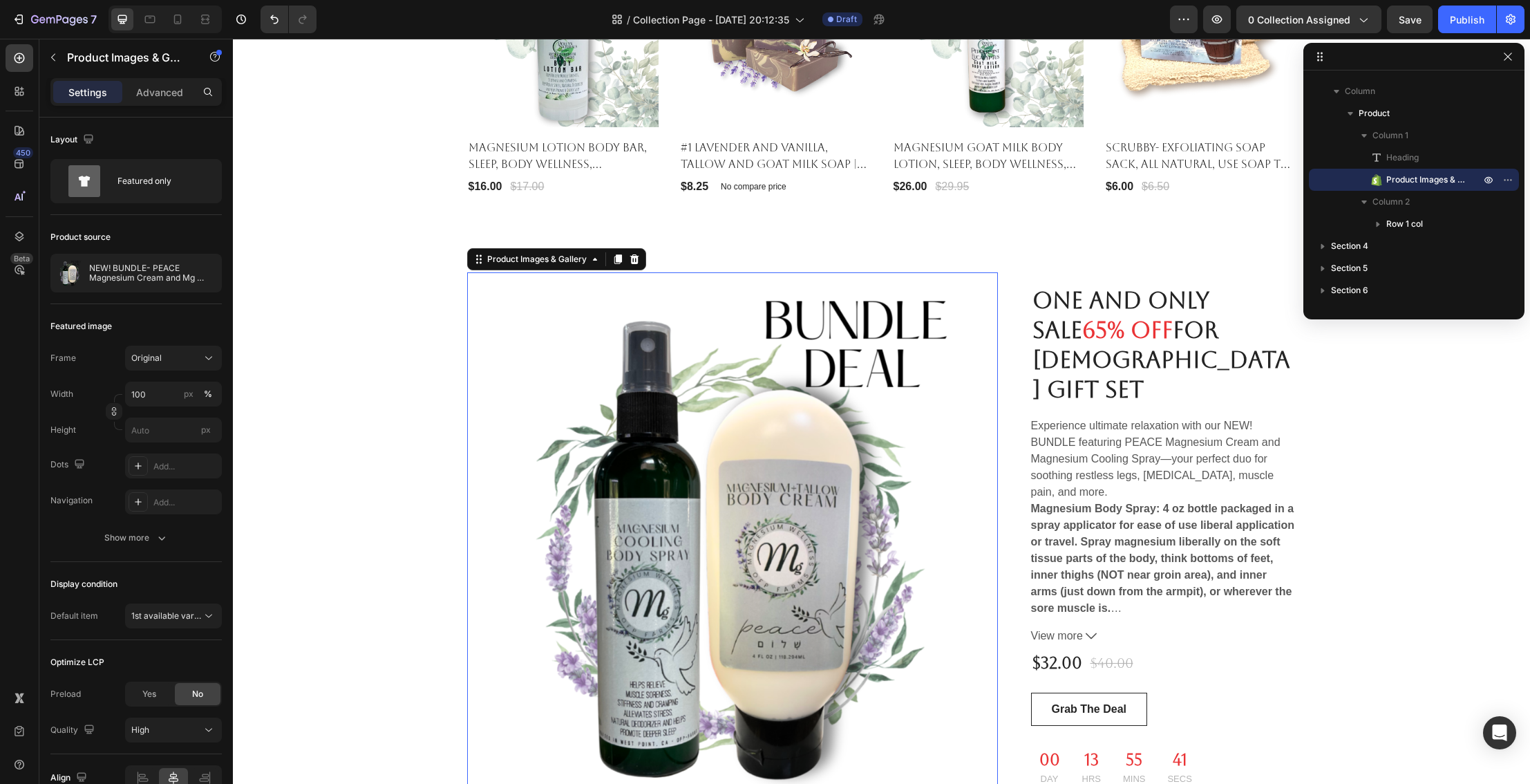
scroll to position [940, 0]
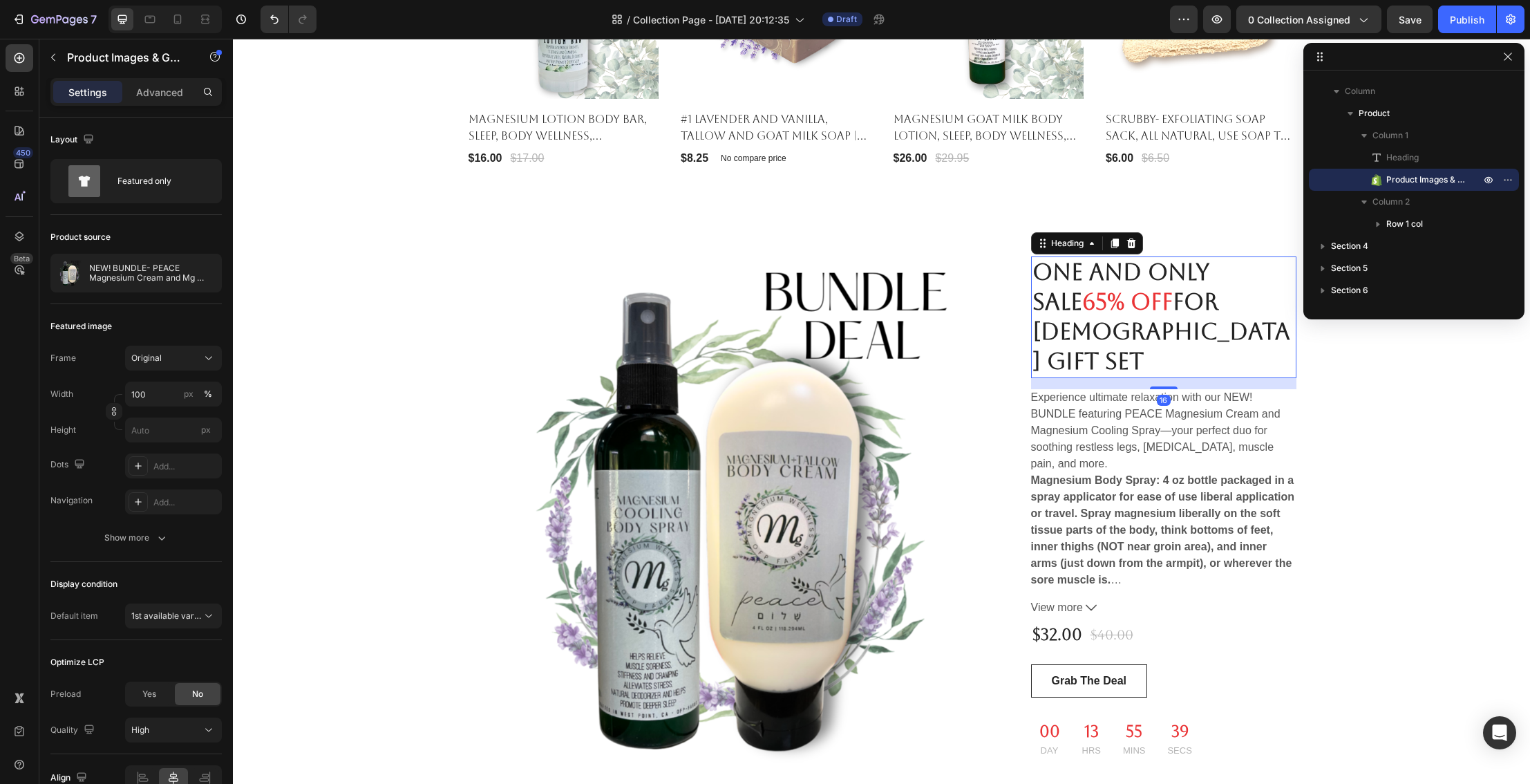
click at [1134, 337] on p "[DEMOGRAPHIC_DATA] Gift Set" at bounding box center [1163, 347] width 262 height 60
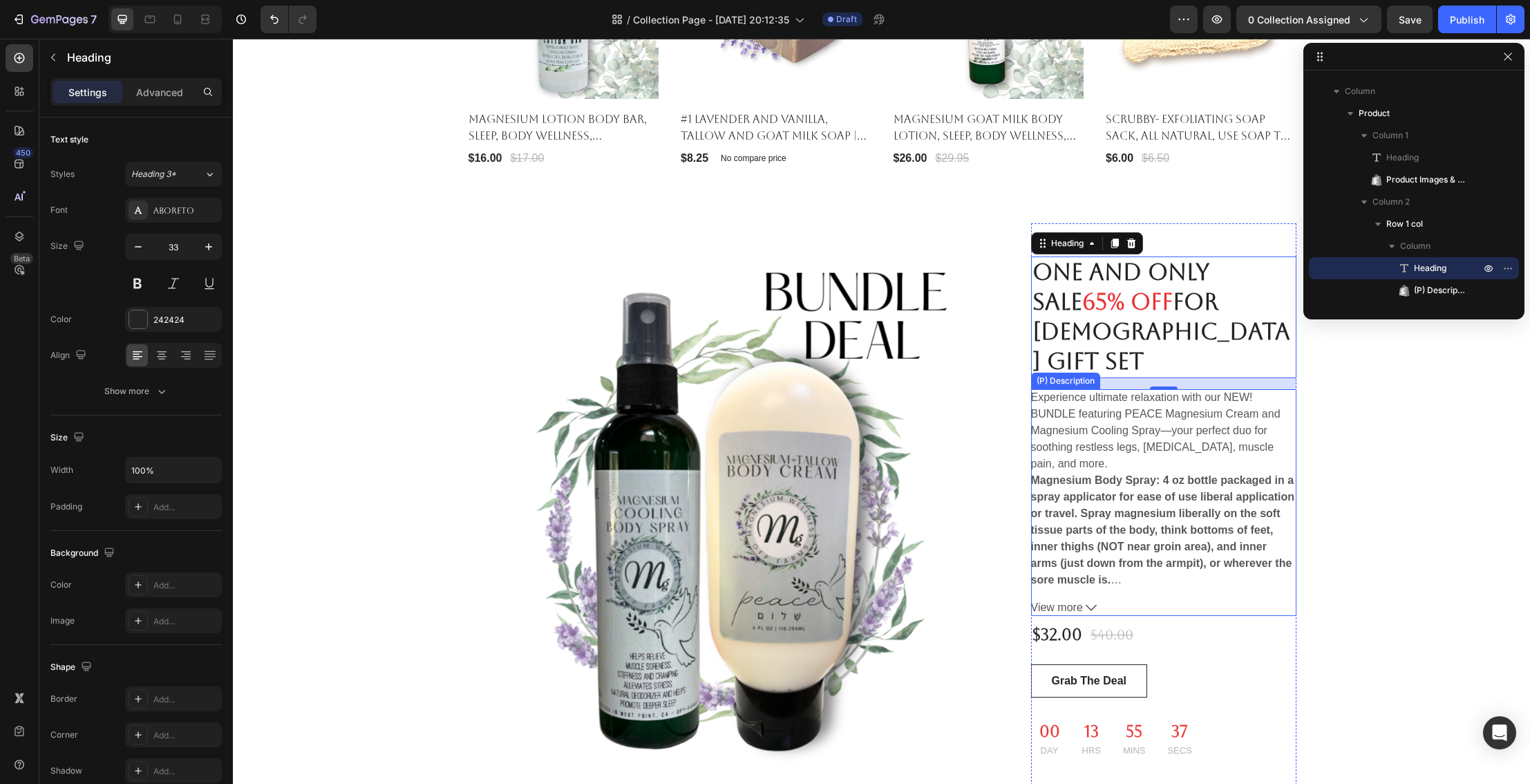
click at [1088, 550] on b "Magnesium Body Spray: 4 oz bottle packaged in a spray applicator for ease of us…" at bounding box center [1162, 529] width 263 height 111
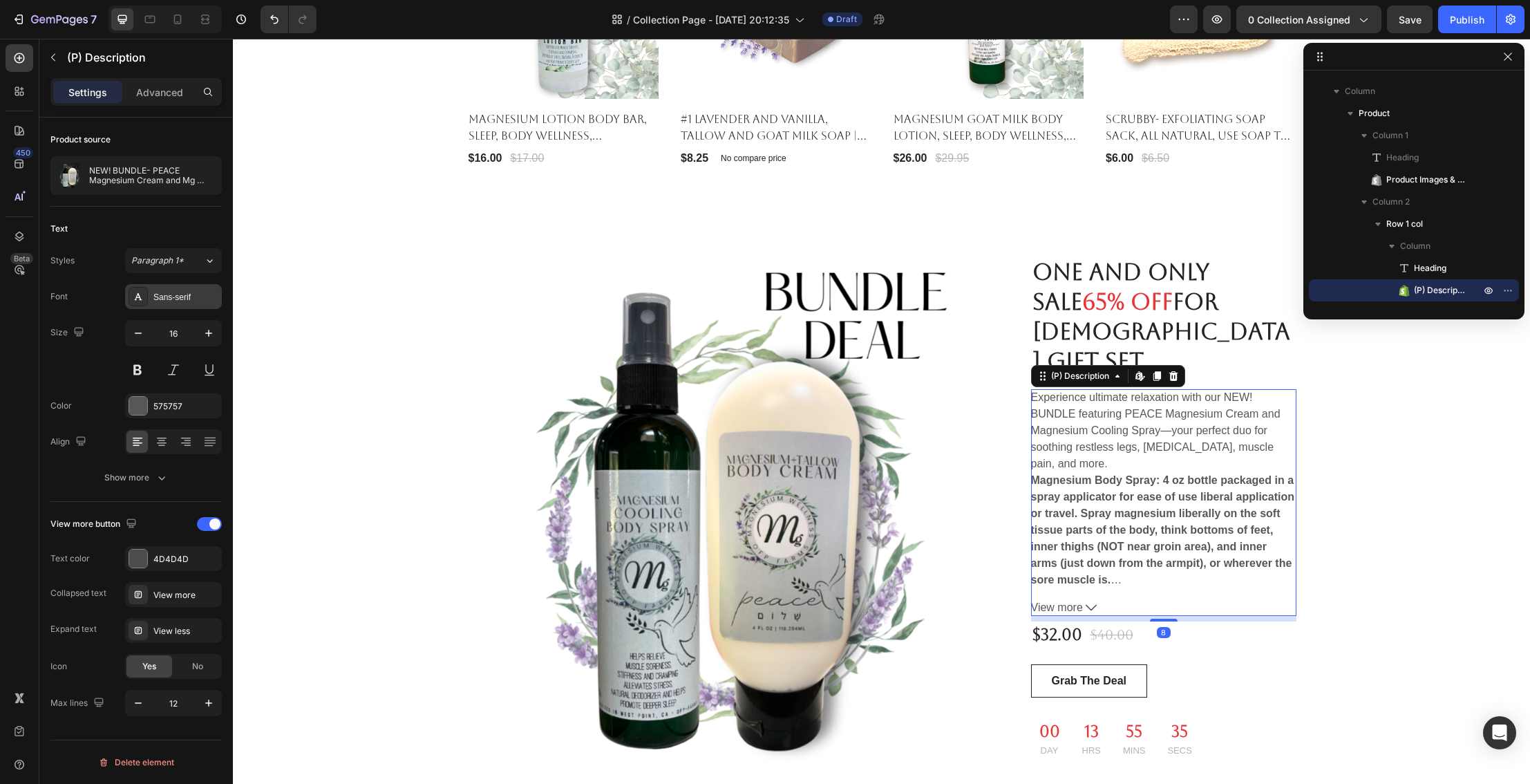
click at [192, 300] on div "Sans-serif" at bounding box center [186, 297] width 65 height 12
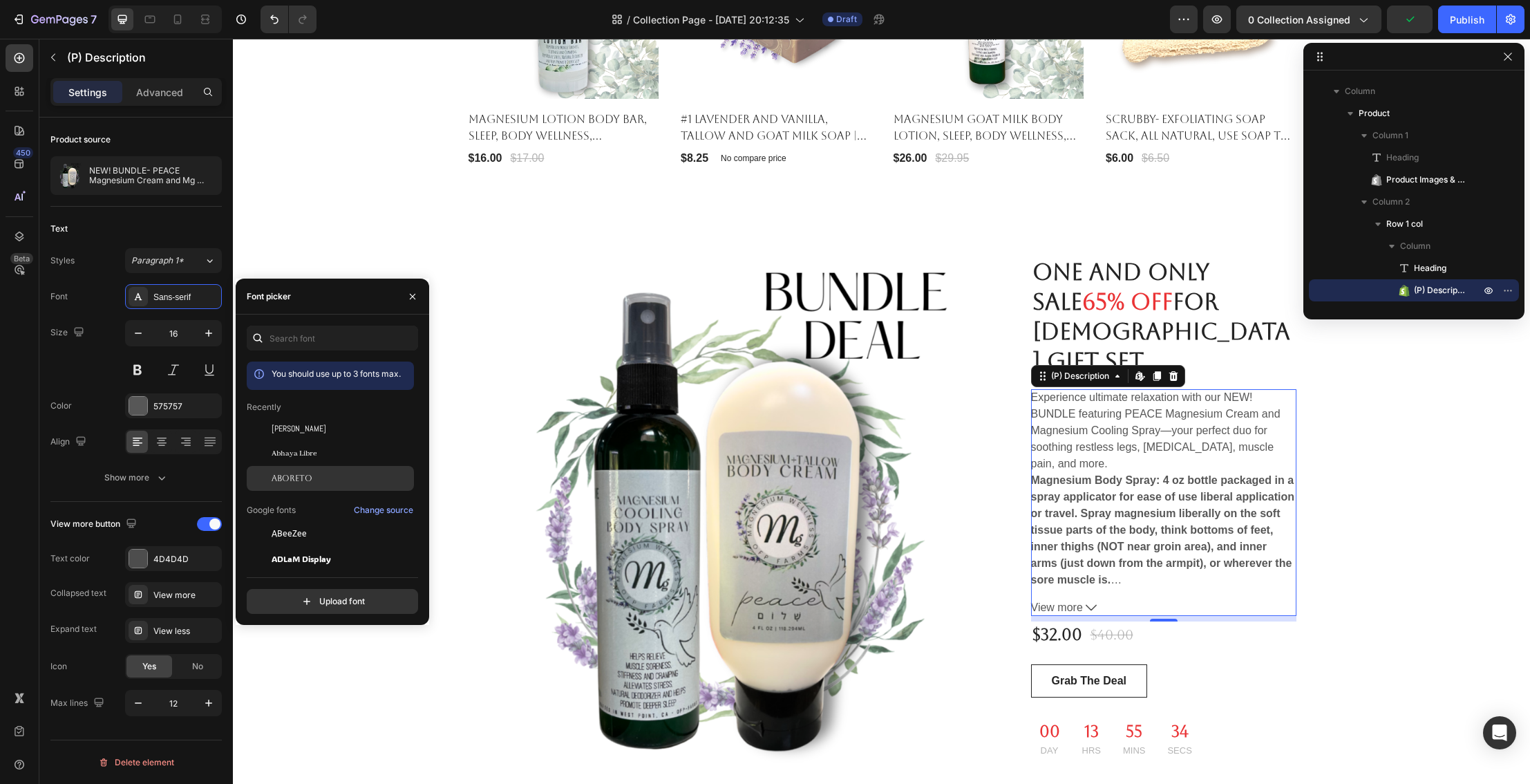
click at [293, 473] on span "Aboreto" at bounding box center [292, 478] width 41 height 12
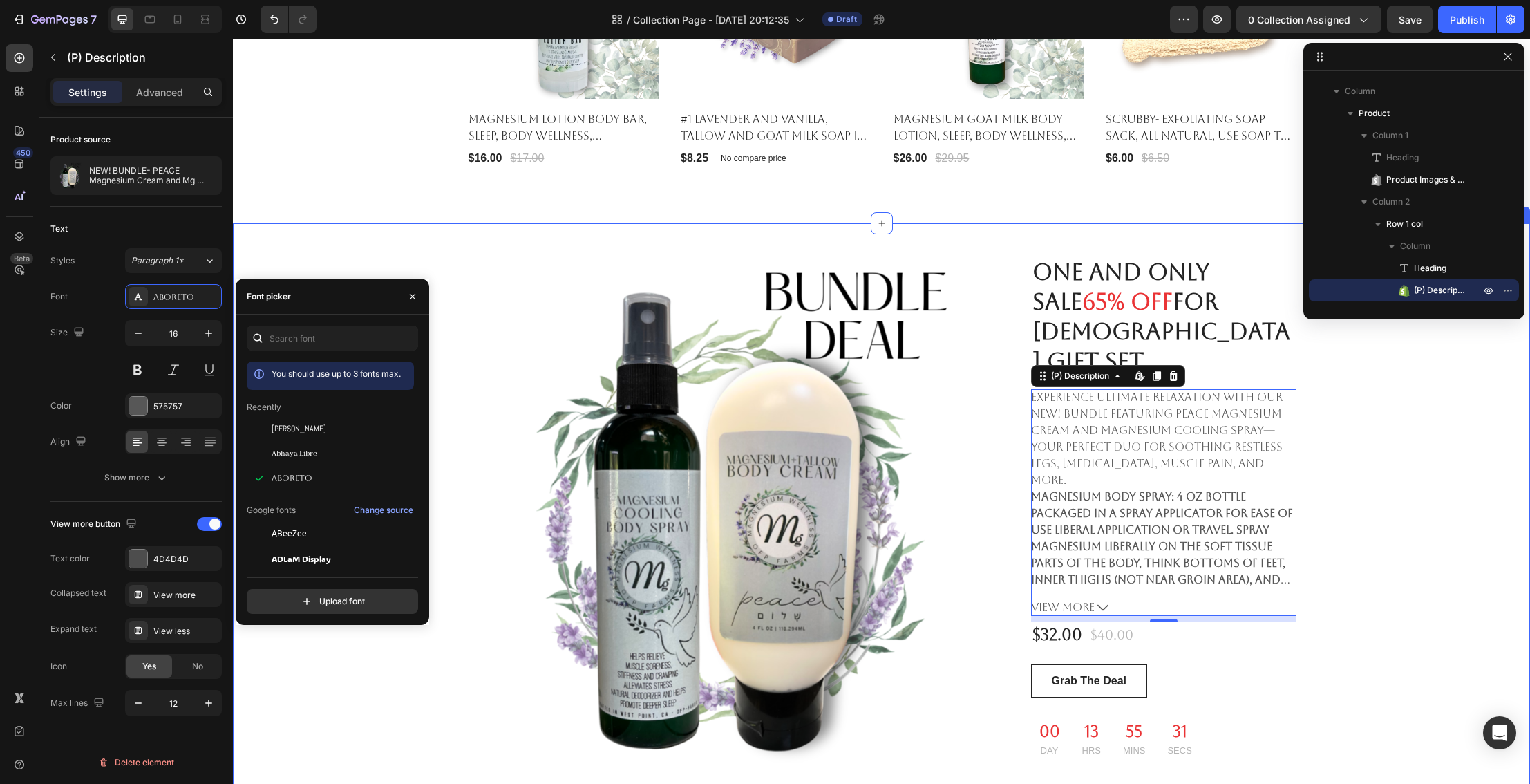
click at [378, 656] on div "One and Only Sale 65% OFF for [DEMOGRAPHIC_DATA] Gift Set Heading Product Image…" at bounding box center [881, 508] width 1277 height 572
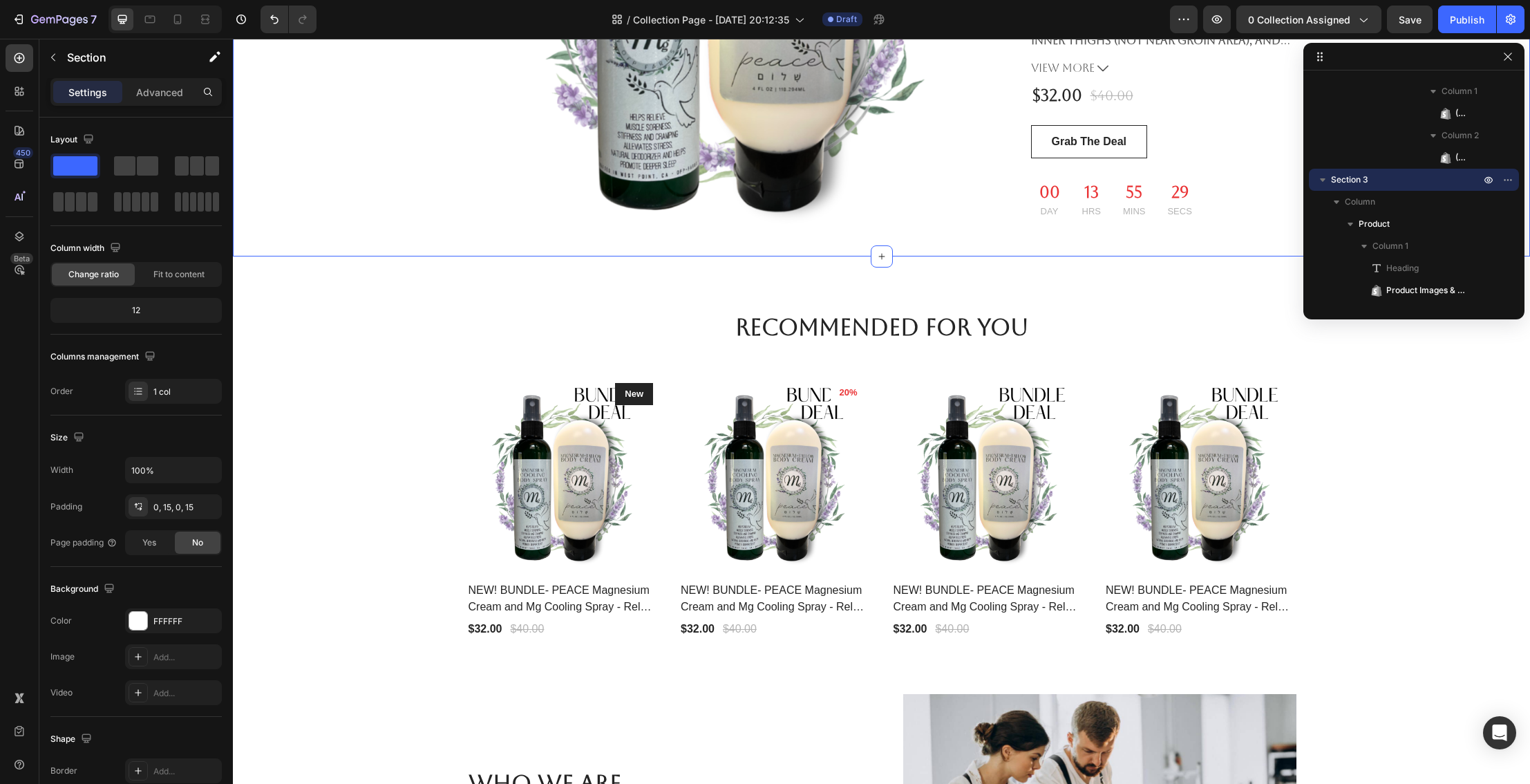
scroll to position [1481, 0]
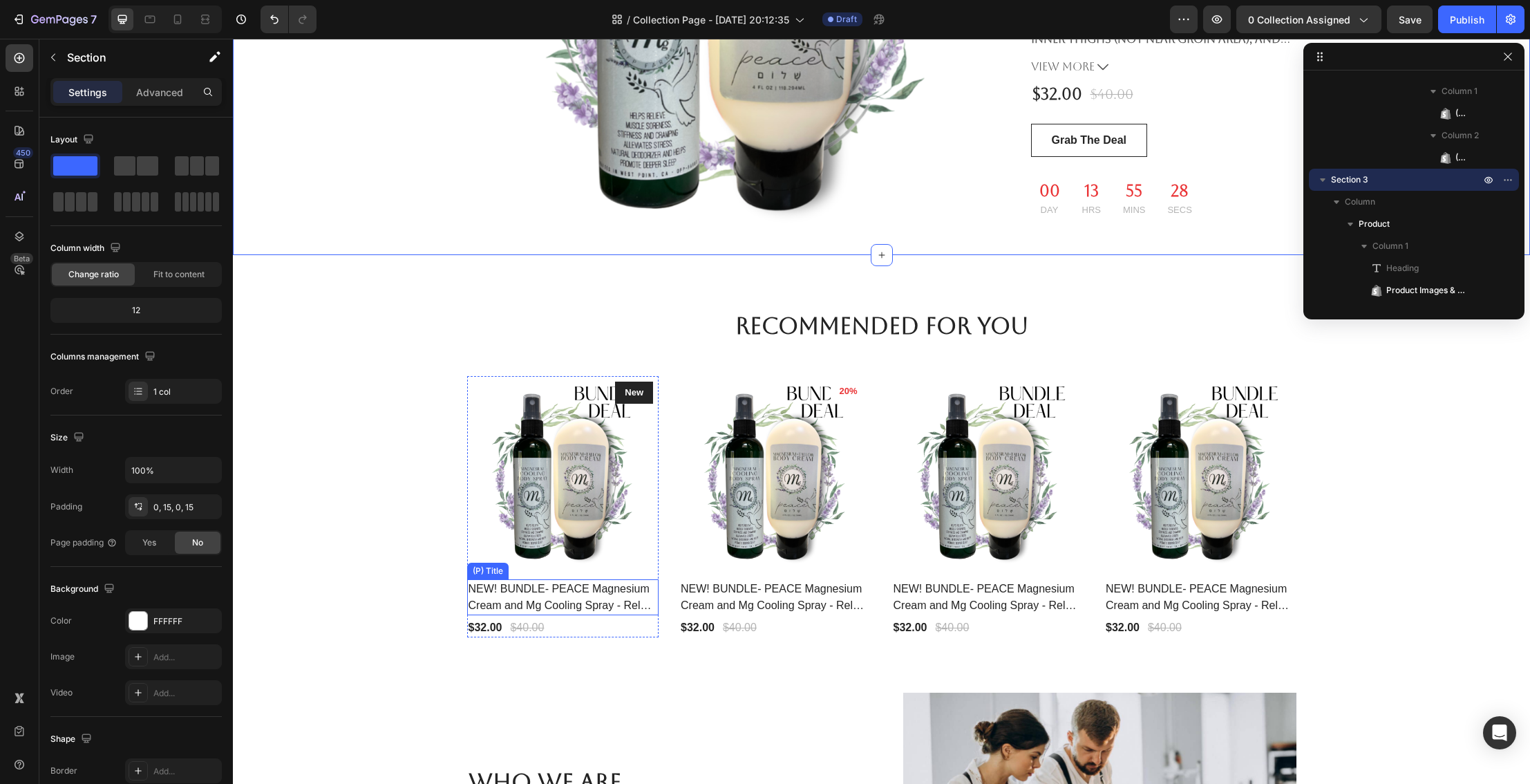
click at [563, 583] on h2 "NEW! BUNDLE- PEACE Magnesium Cream and Mg Cooling Spray - Relax, RLS, [MEDICAL_…" at bounding box center [563, 597] width 192 height 36
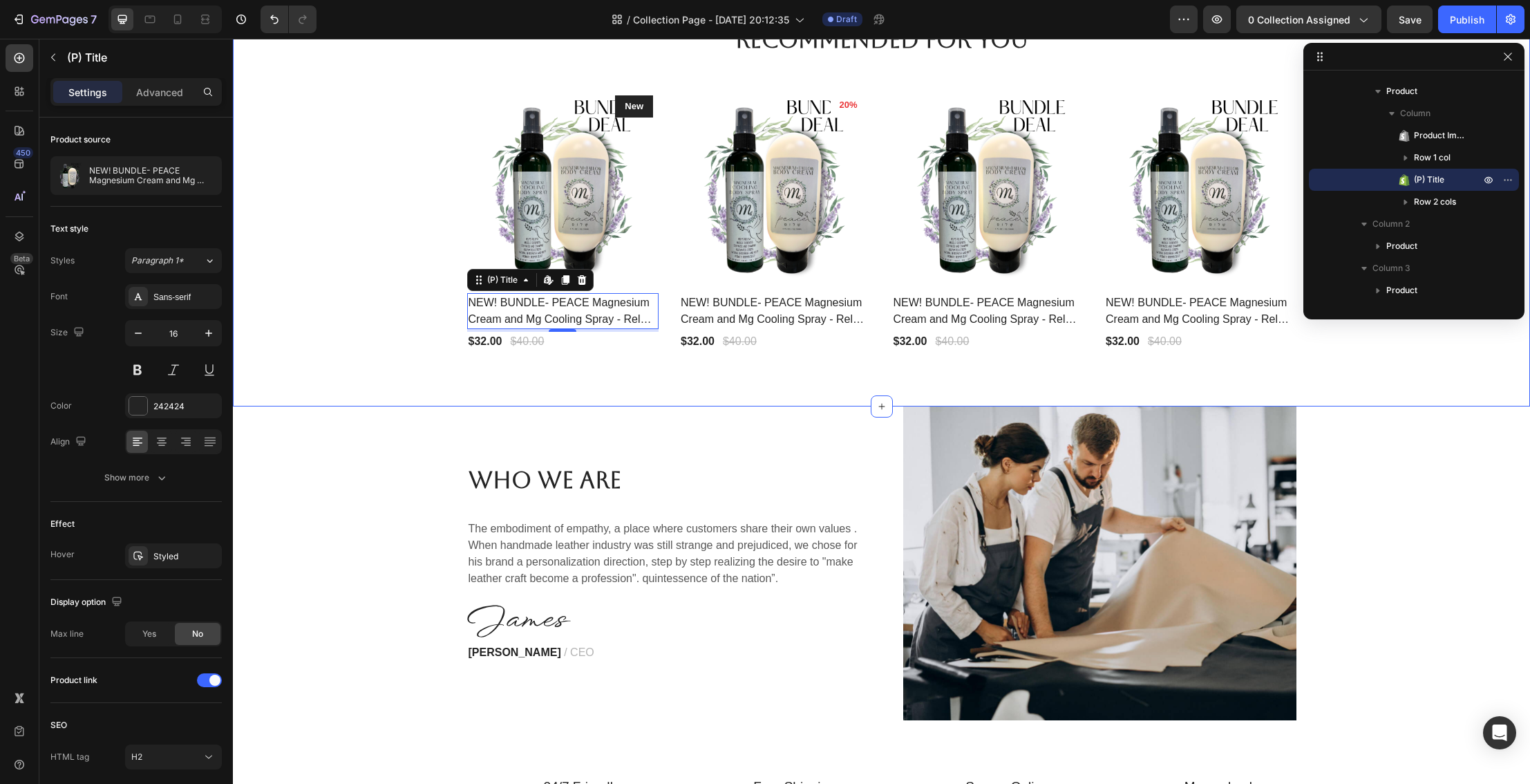
scroll to position [1793, 0]
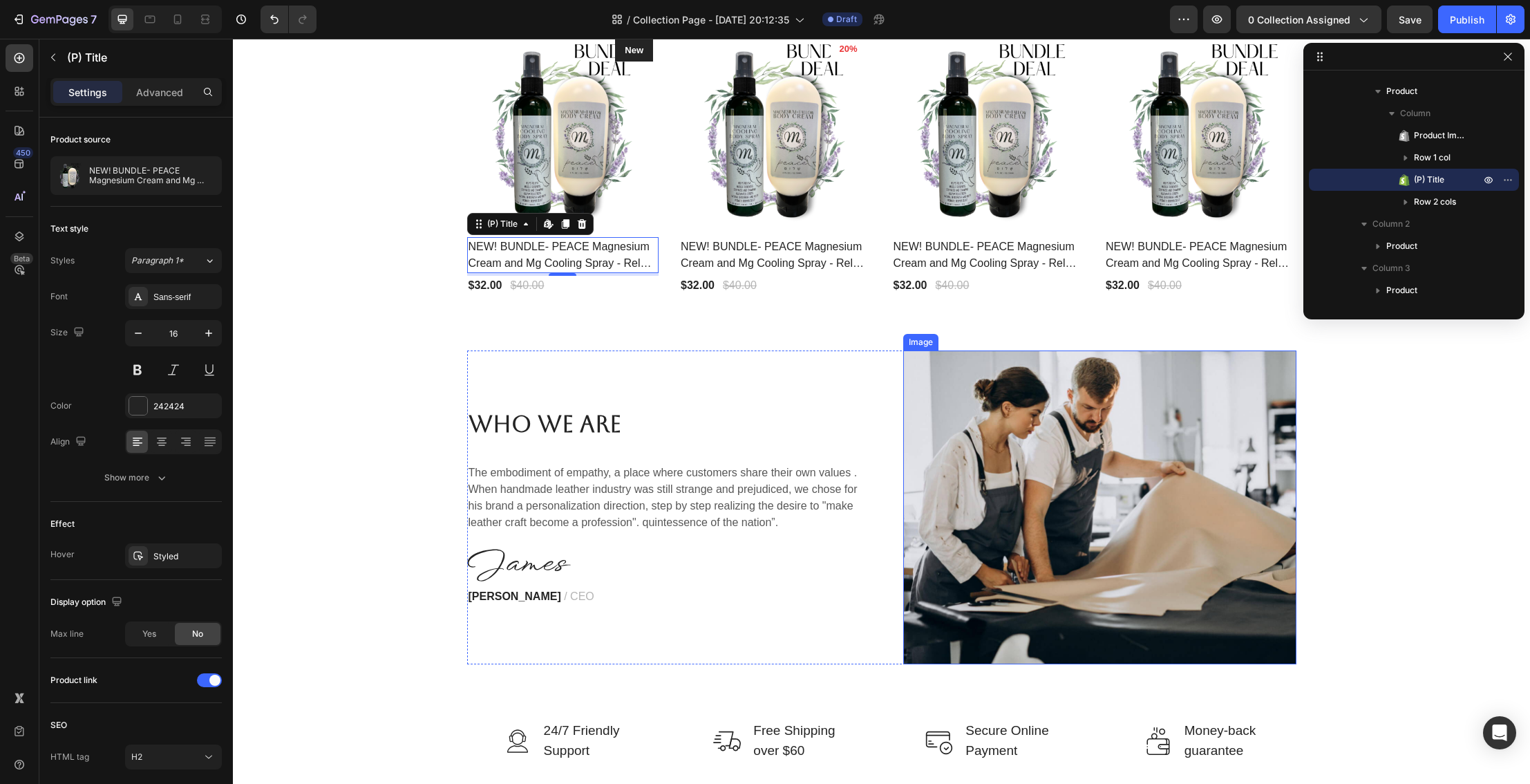
click at [991, 482] on img at bounding box center [1100, 508] width 393 height 314
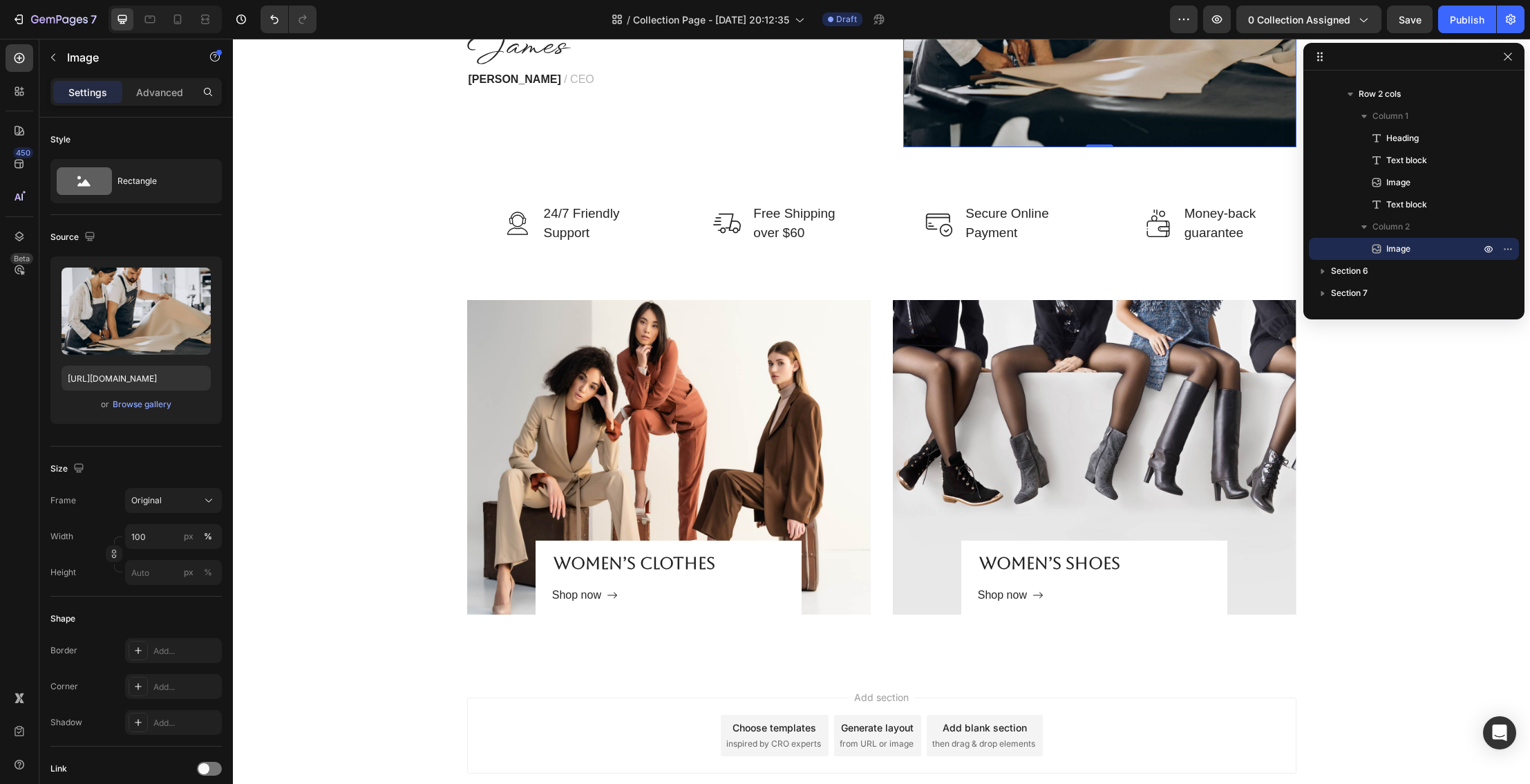
scroll to position [2312, 0]
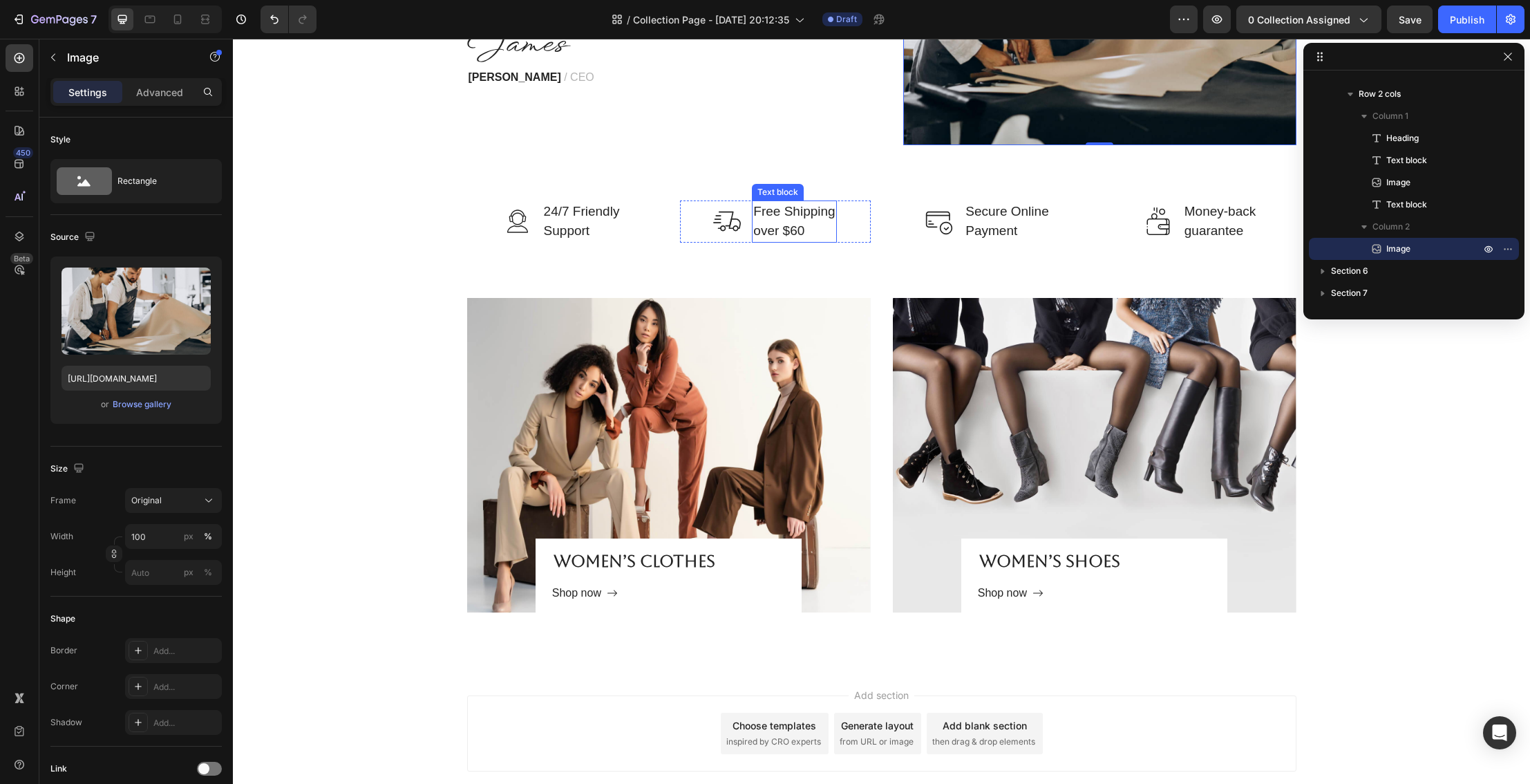
click at [785, 237] on p "Free Shipping over $60" at bounding box center [793, 221] width 81 height 39
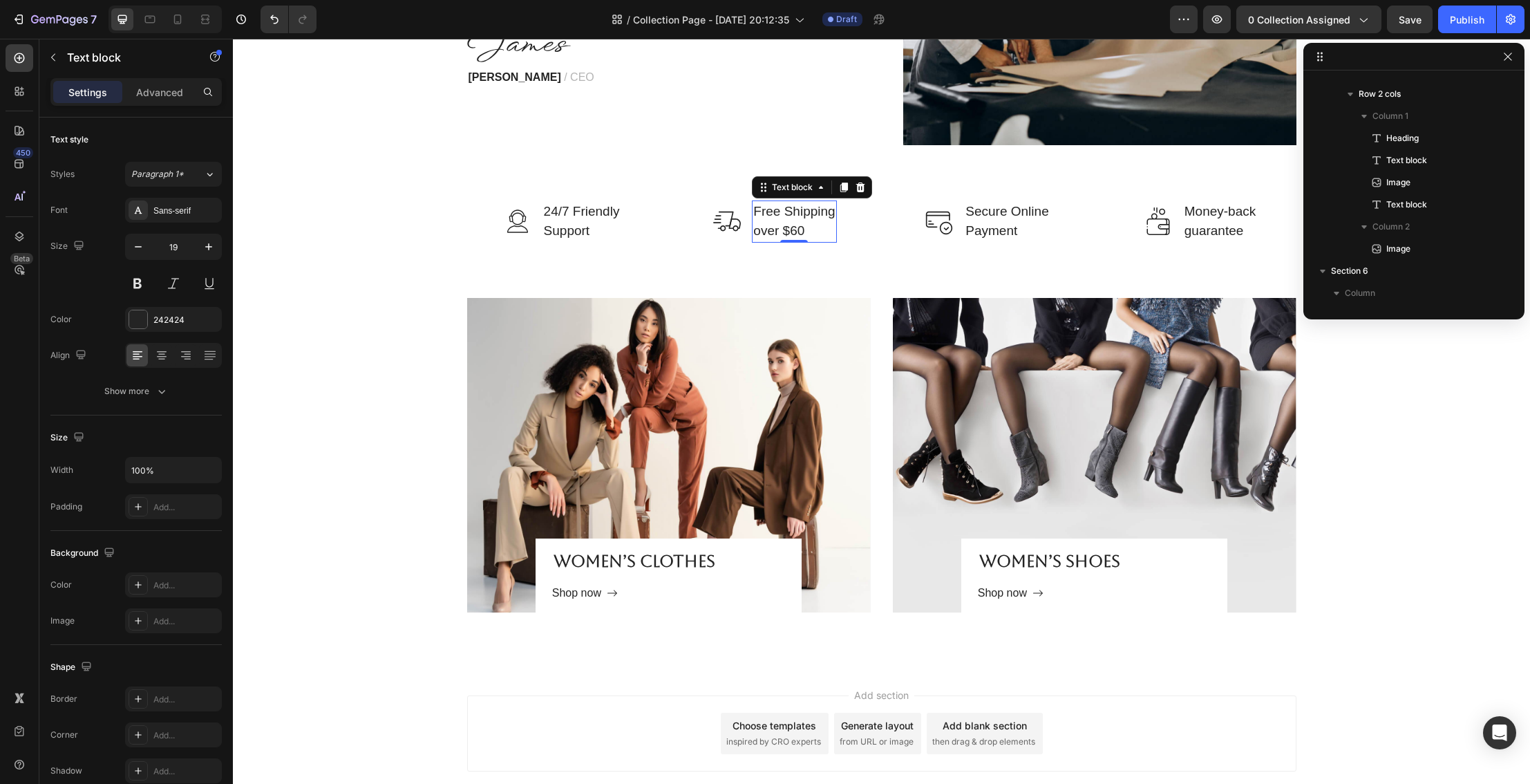
scroll to position [1474, 0]
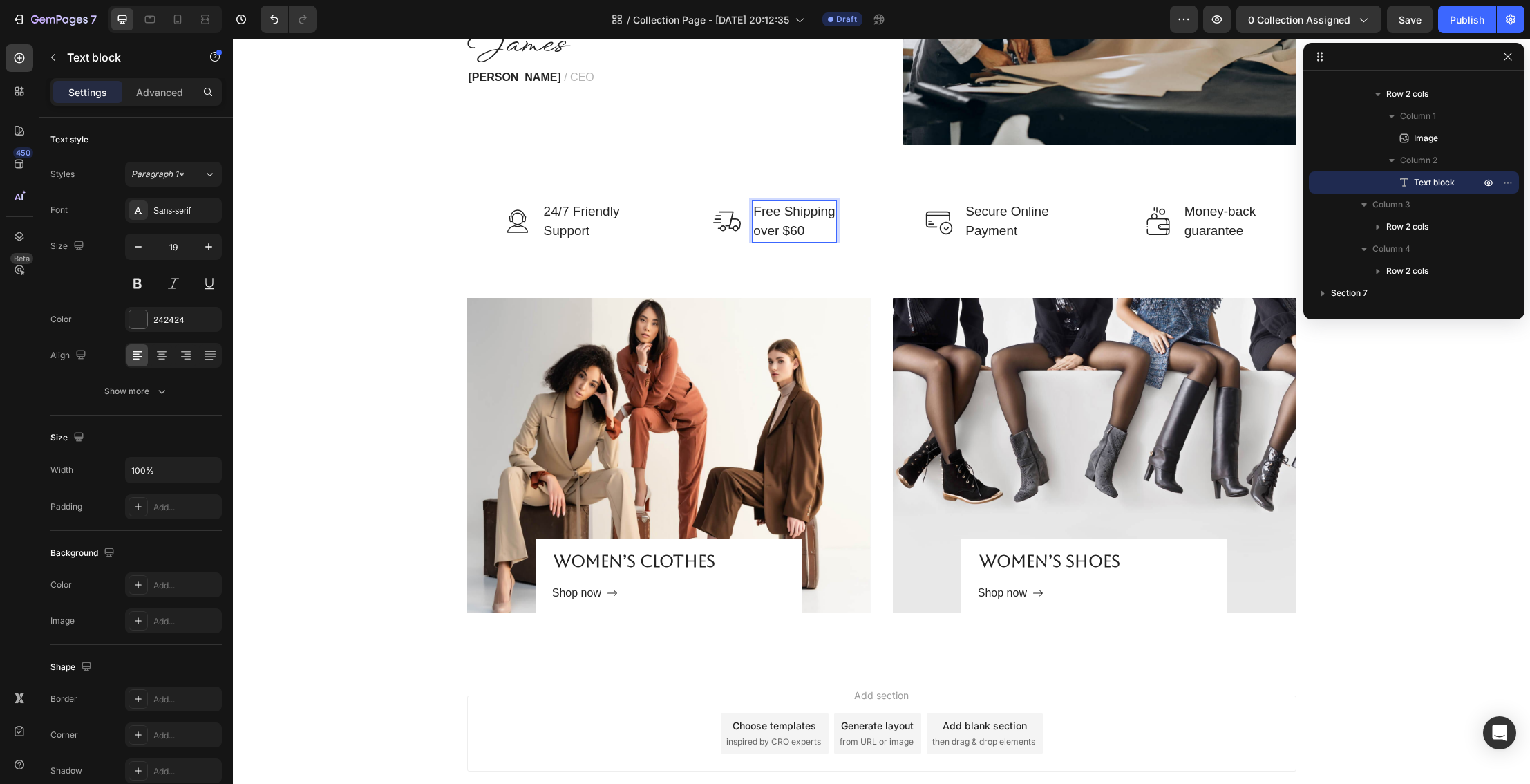
click at [802, 234] on p "Free Shipping over $60" at bounding box center [793, 221] width 81 height 39
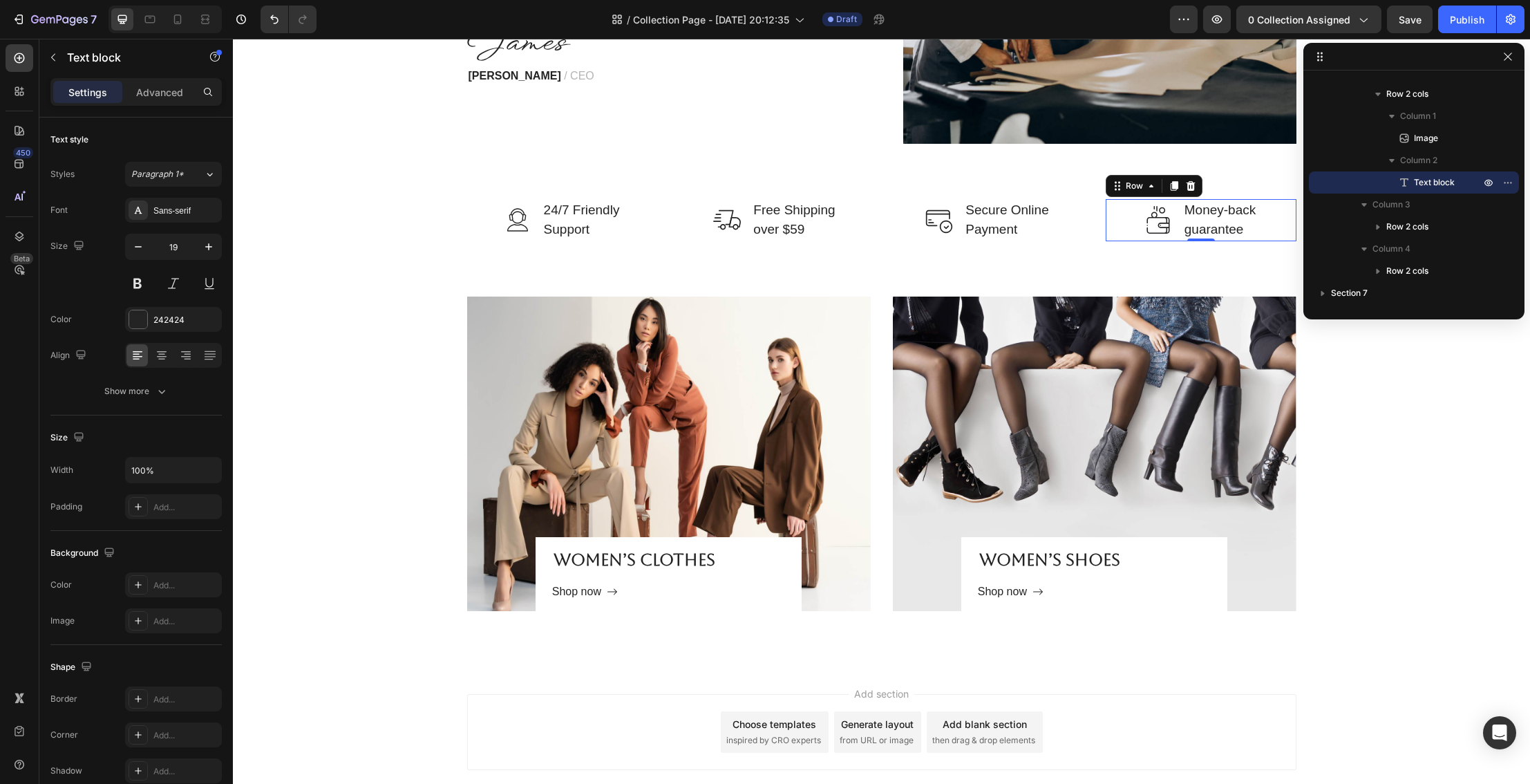
click at [1110, 232] on div "Image Money-back guarantee Text block Row 0" at bounding box center [1202, 219] width 191 height 42
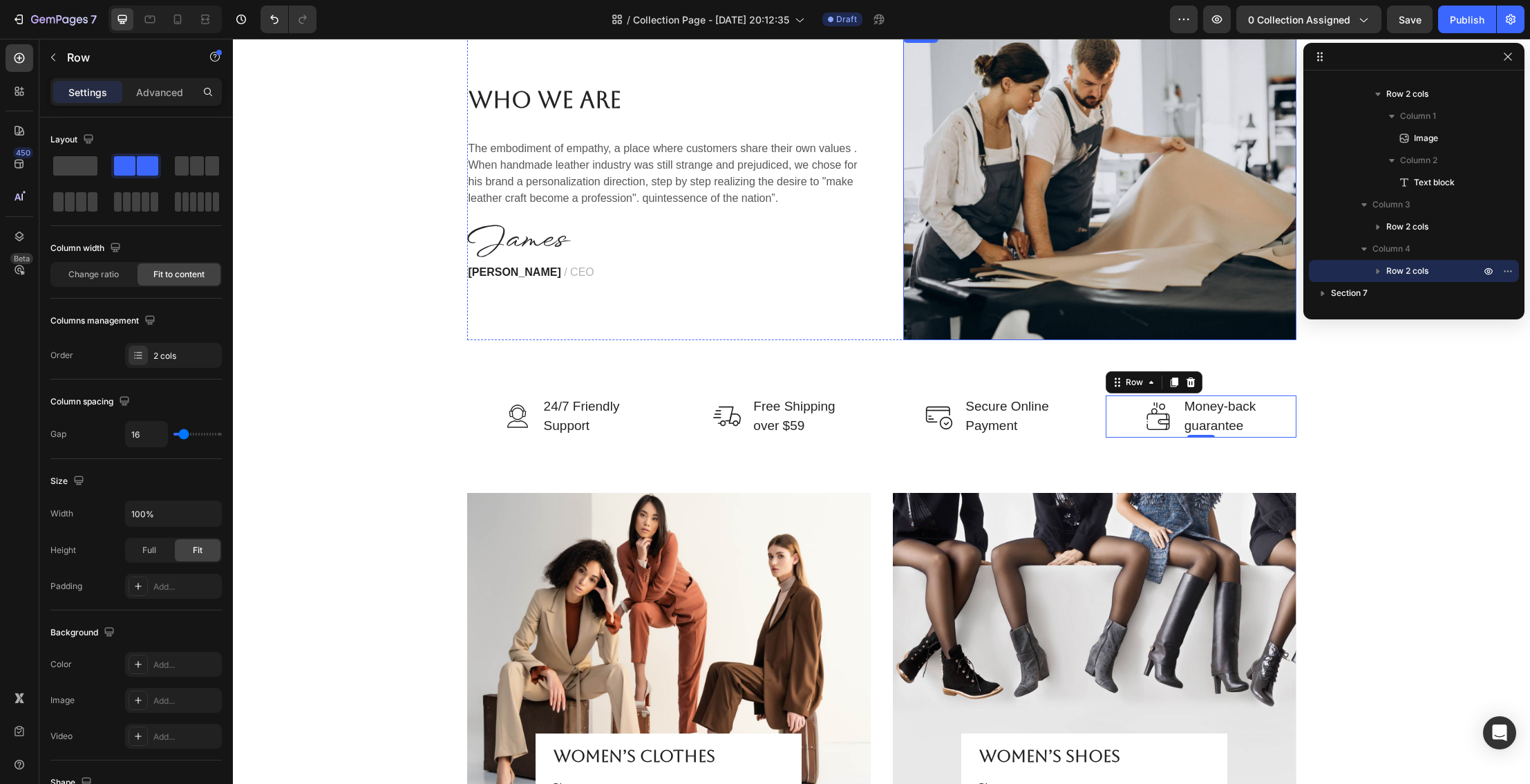
scroll to position [2116, 0]
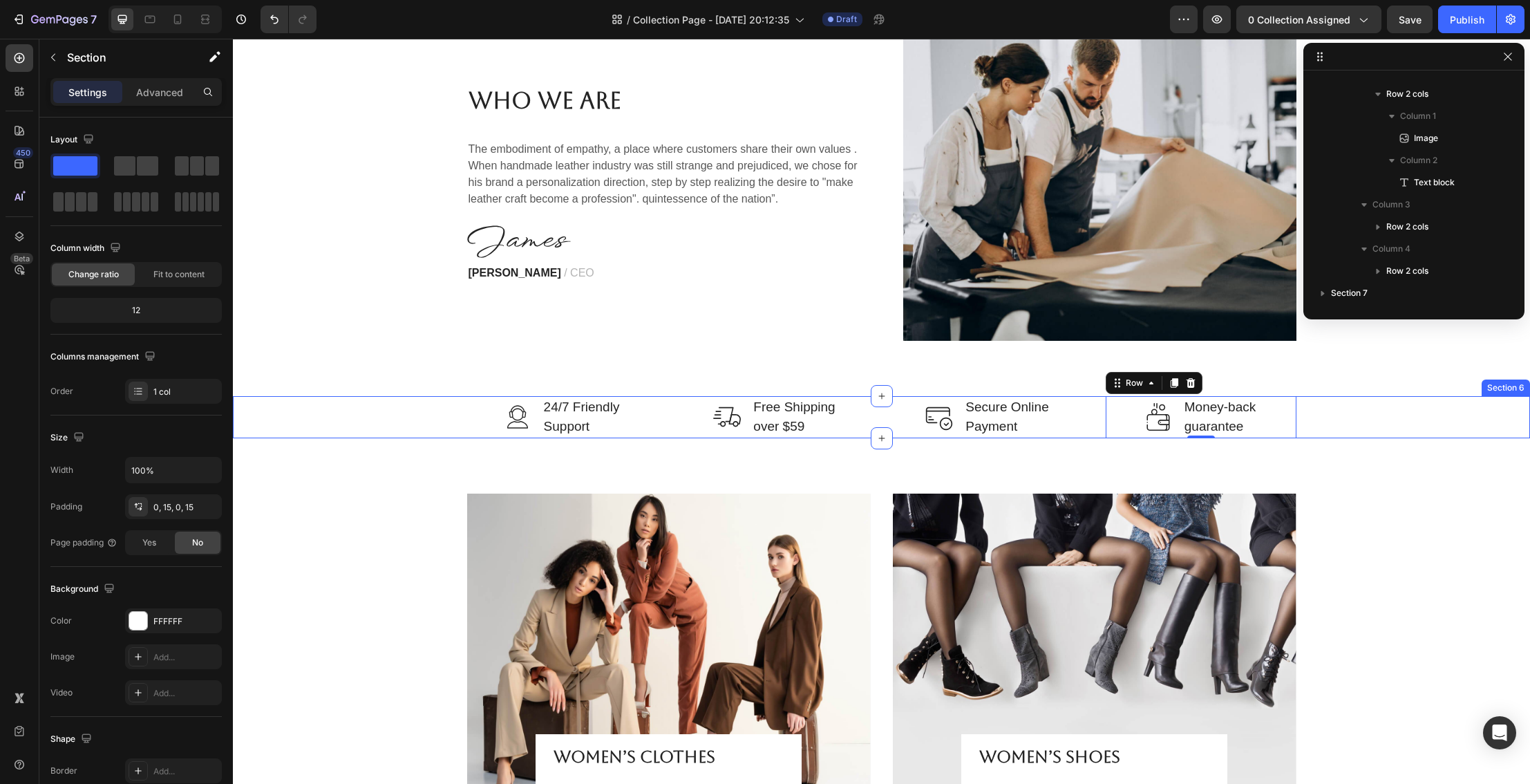
click at [1367, 424] on div "Image 24/7 Friendly Support Text block Row Image Free Shipping over $59 Text bl…" at bounding box center [881, 417] width 1277 height 42
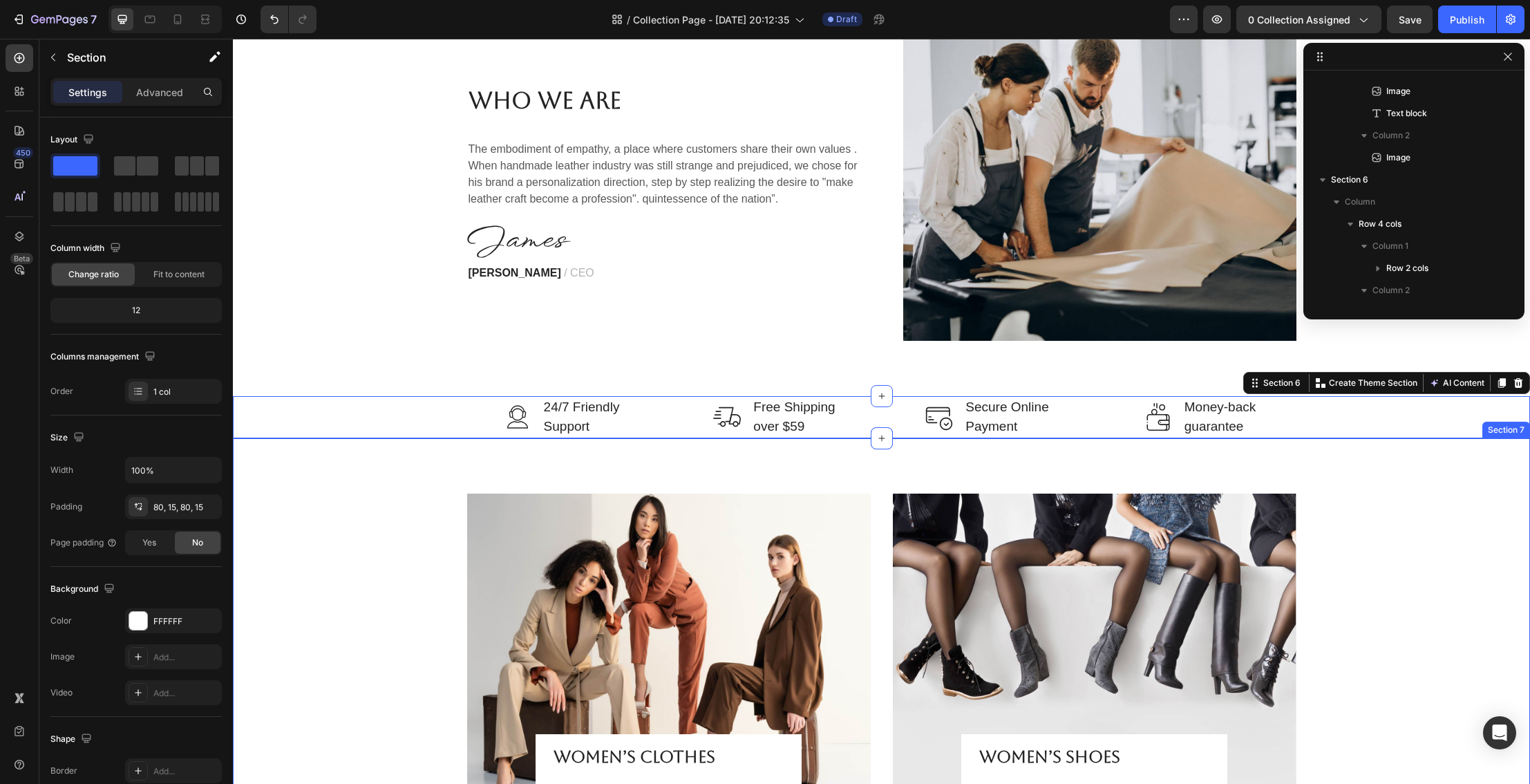
scroll to position [1519, 0]
click at [1379, 497] on div "WOMEN’S CLOTHES Heading Shop now Button Row Hero Banner WOMEN’S SHOES Heading S…" at bounding box center [881, 650] width 1277 height 315
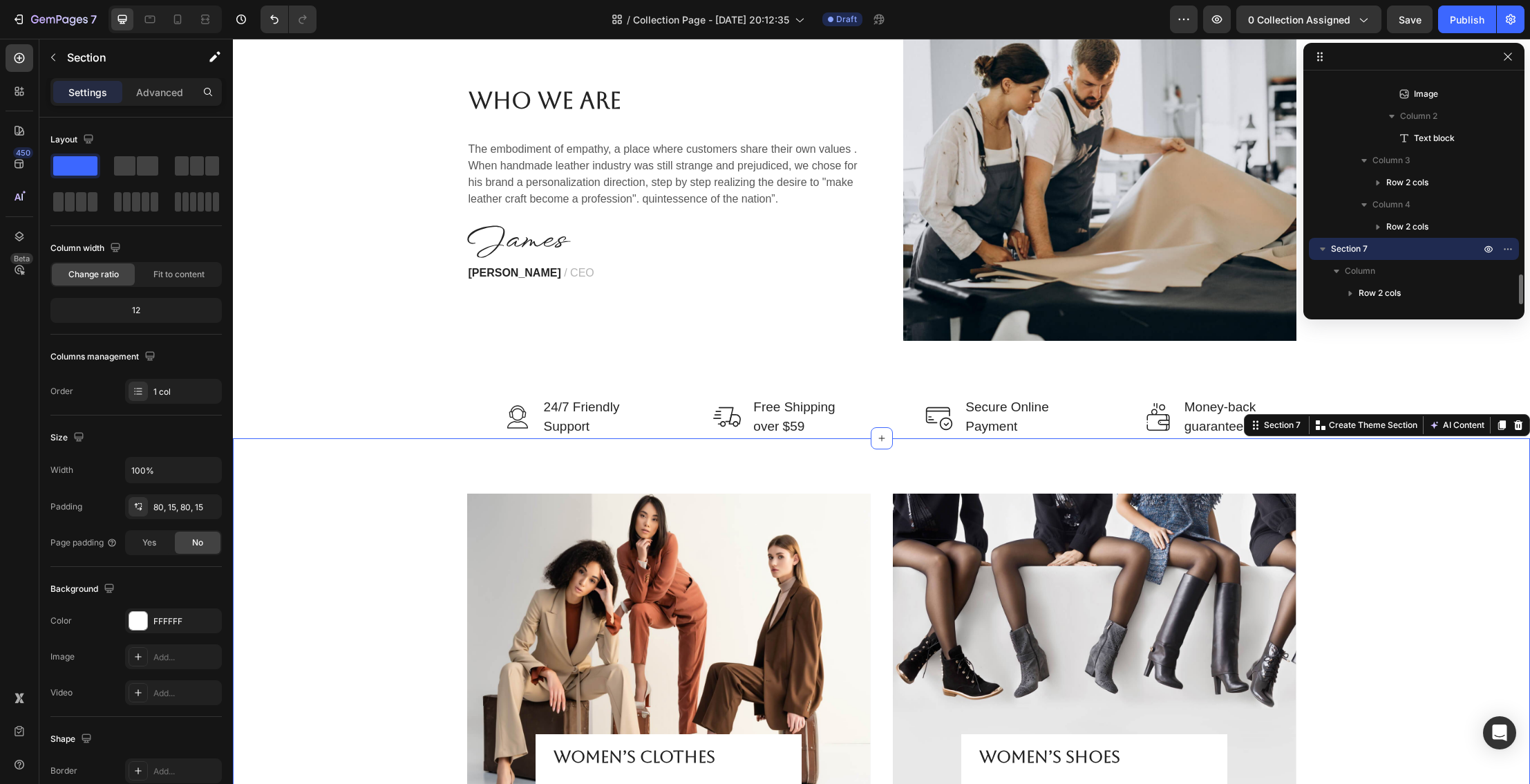
click at [1380, 497] on div "WOMEN’S CLOTHES Heading Shop now Button Row Hero Banner WOMEN’S SHOES Heading S…" at bounding box center [881, 650] width 1277 height 315
click at [1376, 520] on div "WOMEN’S CLOTHES Heading Shop now Button Row Hero Banner WOMEN’S SHOES Heading S…" at bounding box center [881, 650] width 1277 height 315
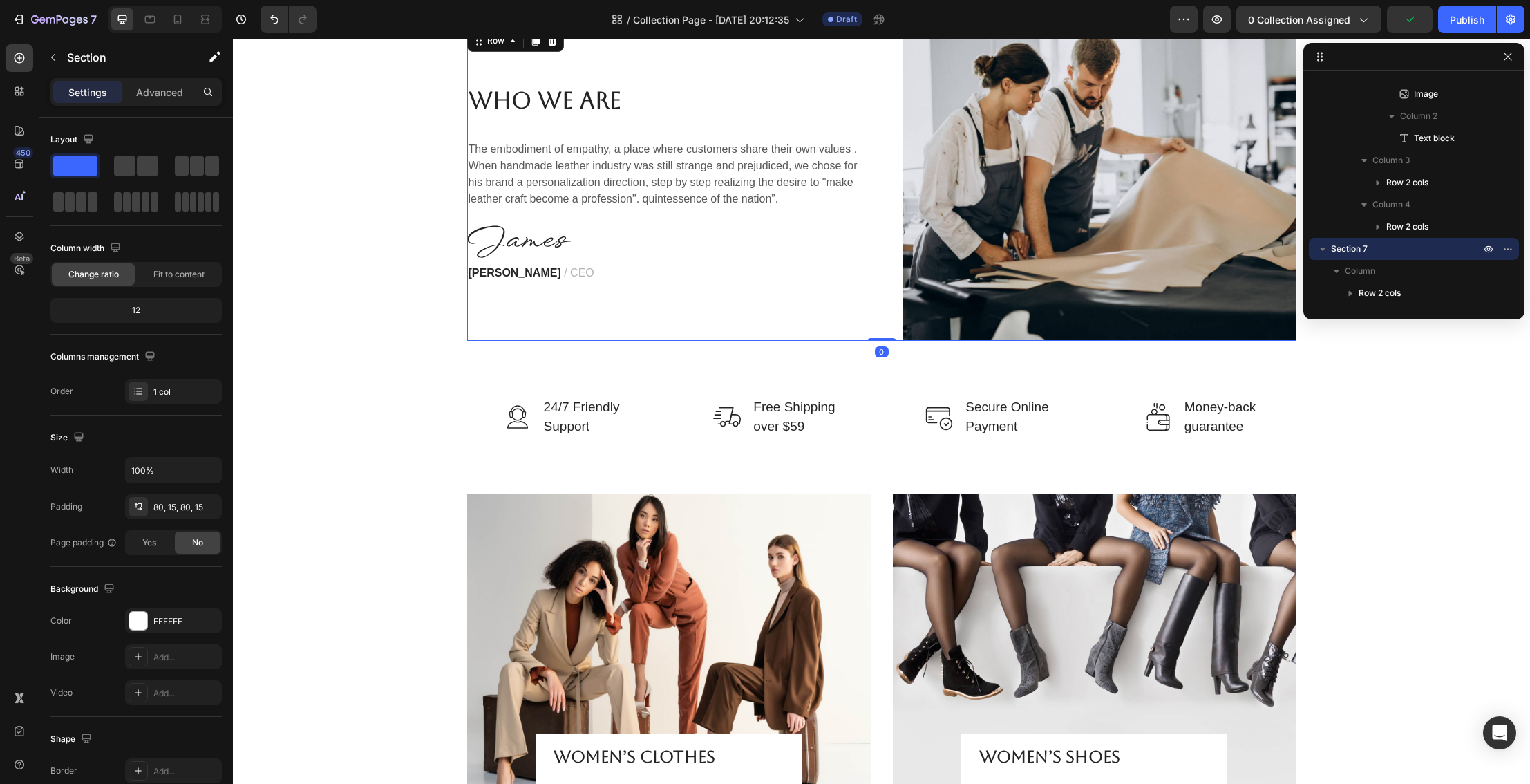
click at [667, 311] on div "Who We Are Heading The embodiment of empathy, a place where customers share the…" at bounding box center [664, 184] width 393 height 314
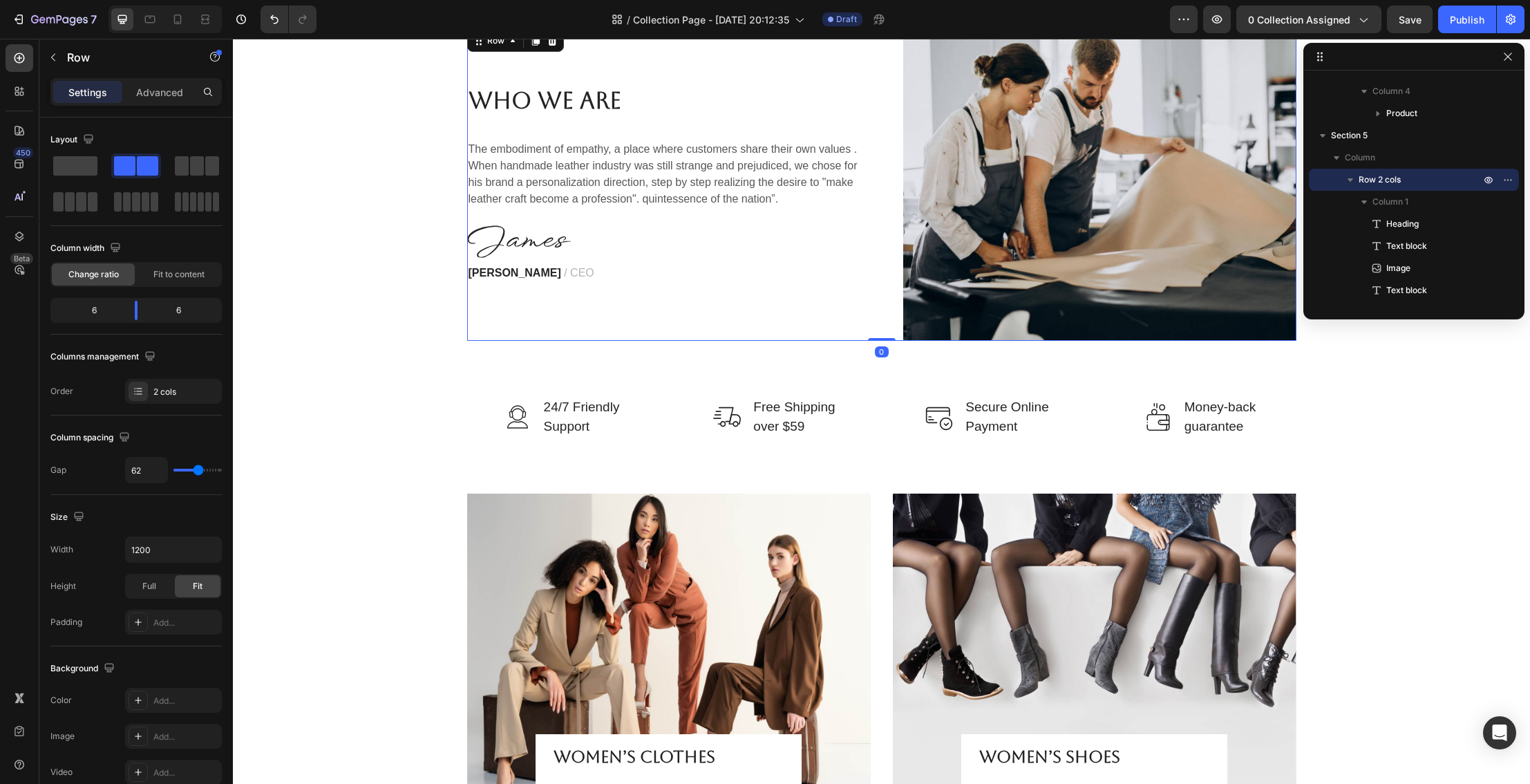
click at [479, 296] on div "Who We Are Heading The embodiment of empathy, a place where customers share the…" at bounding box center [664, 184] width 393 height 314
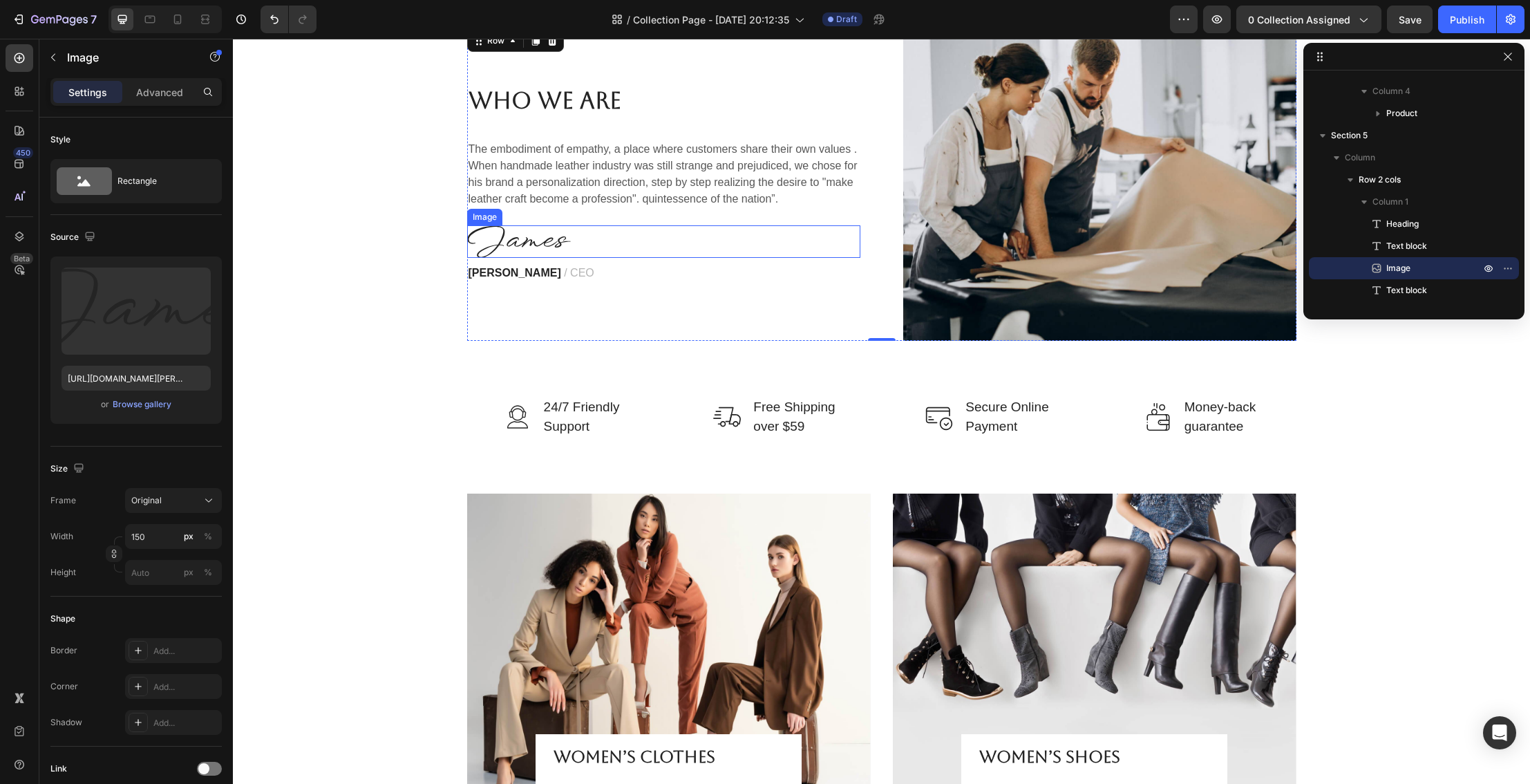
click at [542, 244] on img at bounding box center [519, 242] width 103 height 32
click at [578, 241] on div at bounding box center [664, 242] width 393 height 32
click at [569, 241] on img at bounding box center [519, 242] width 103 height 32
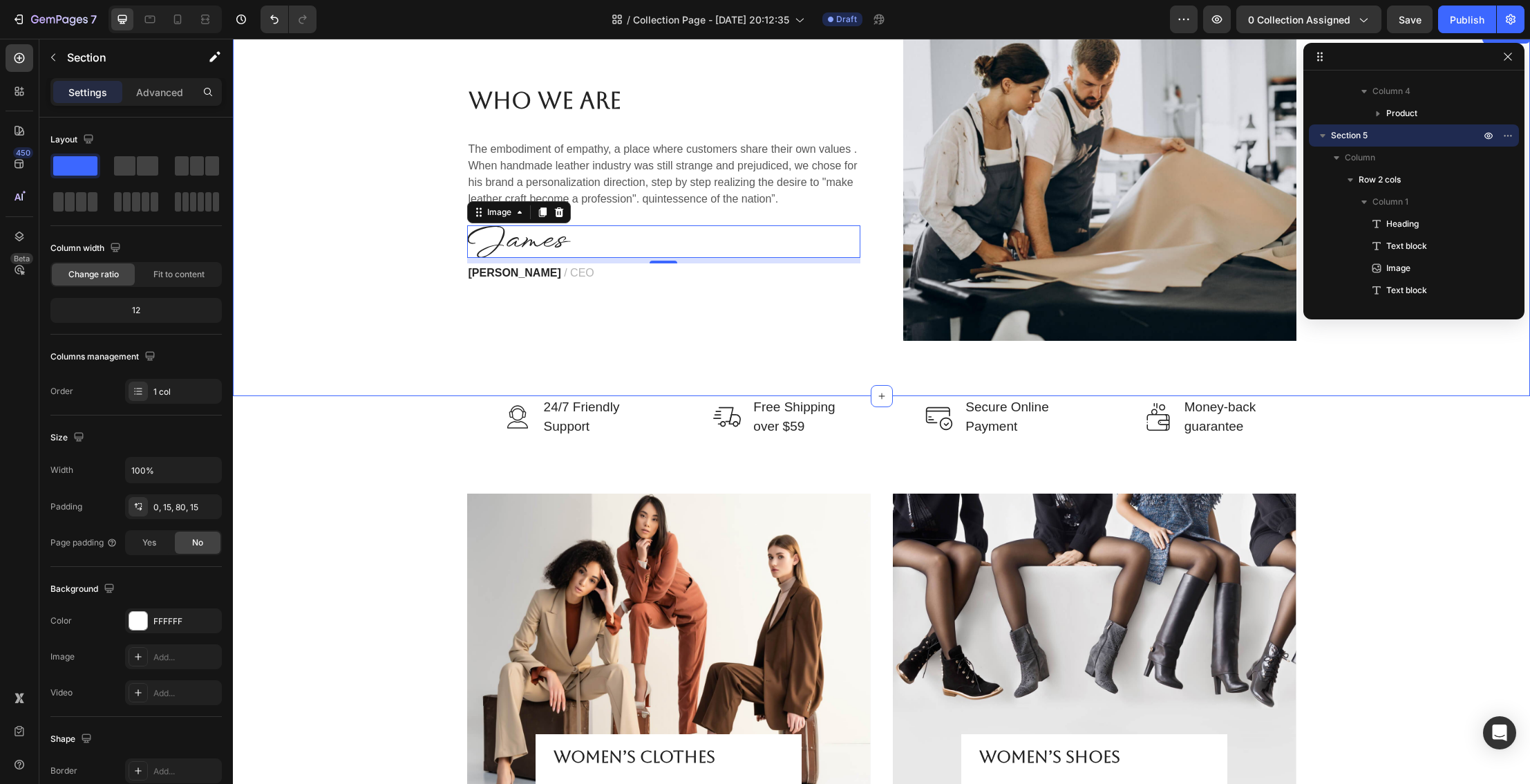
click at [360, 320] on div "Who We Are Heading The embodiment of empathy, a place where customers share the…" at bounding box center [881, 184] width 1277 height 314
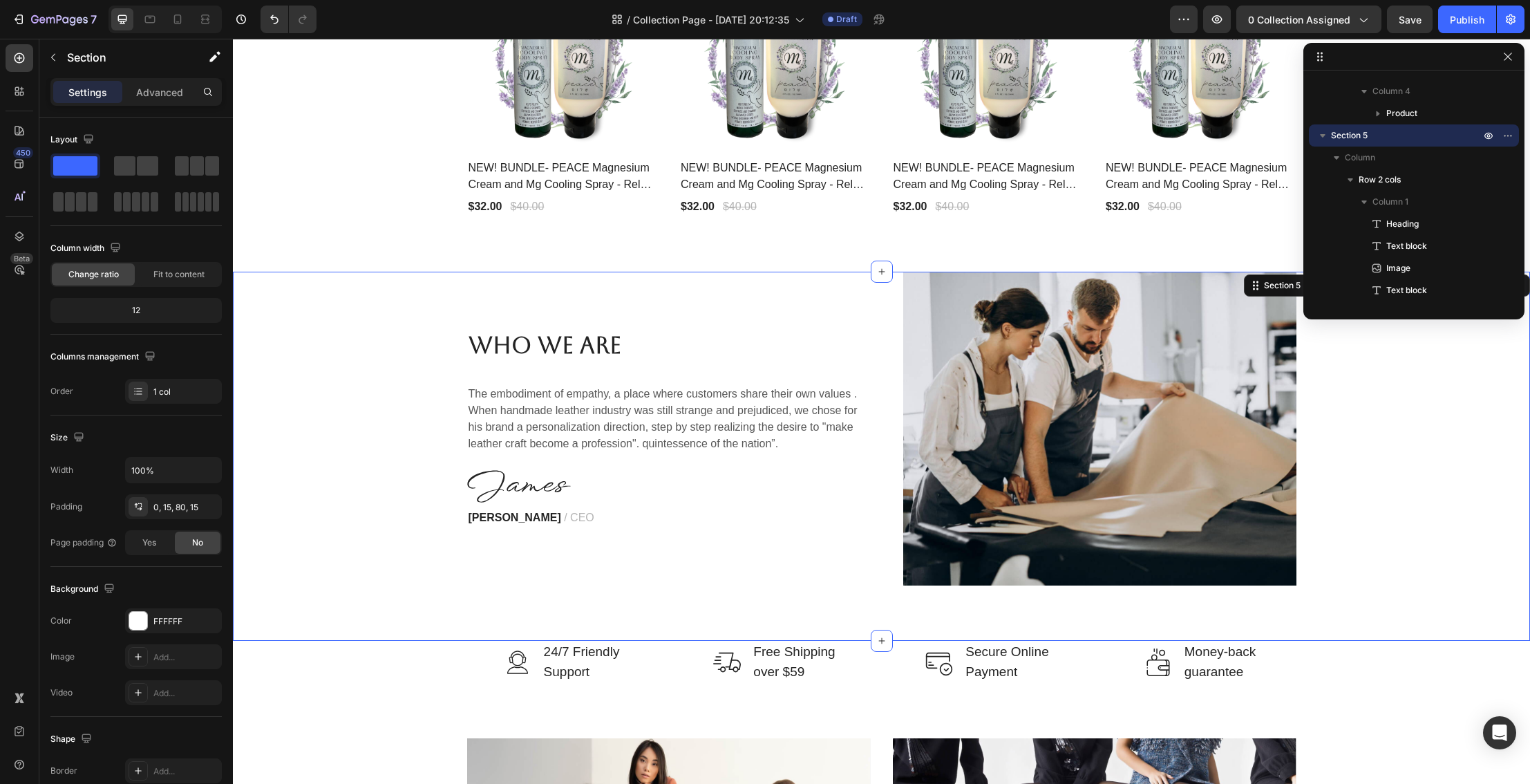
scroll to position [1865, 0]
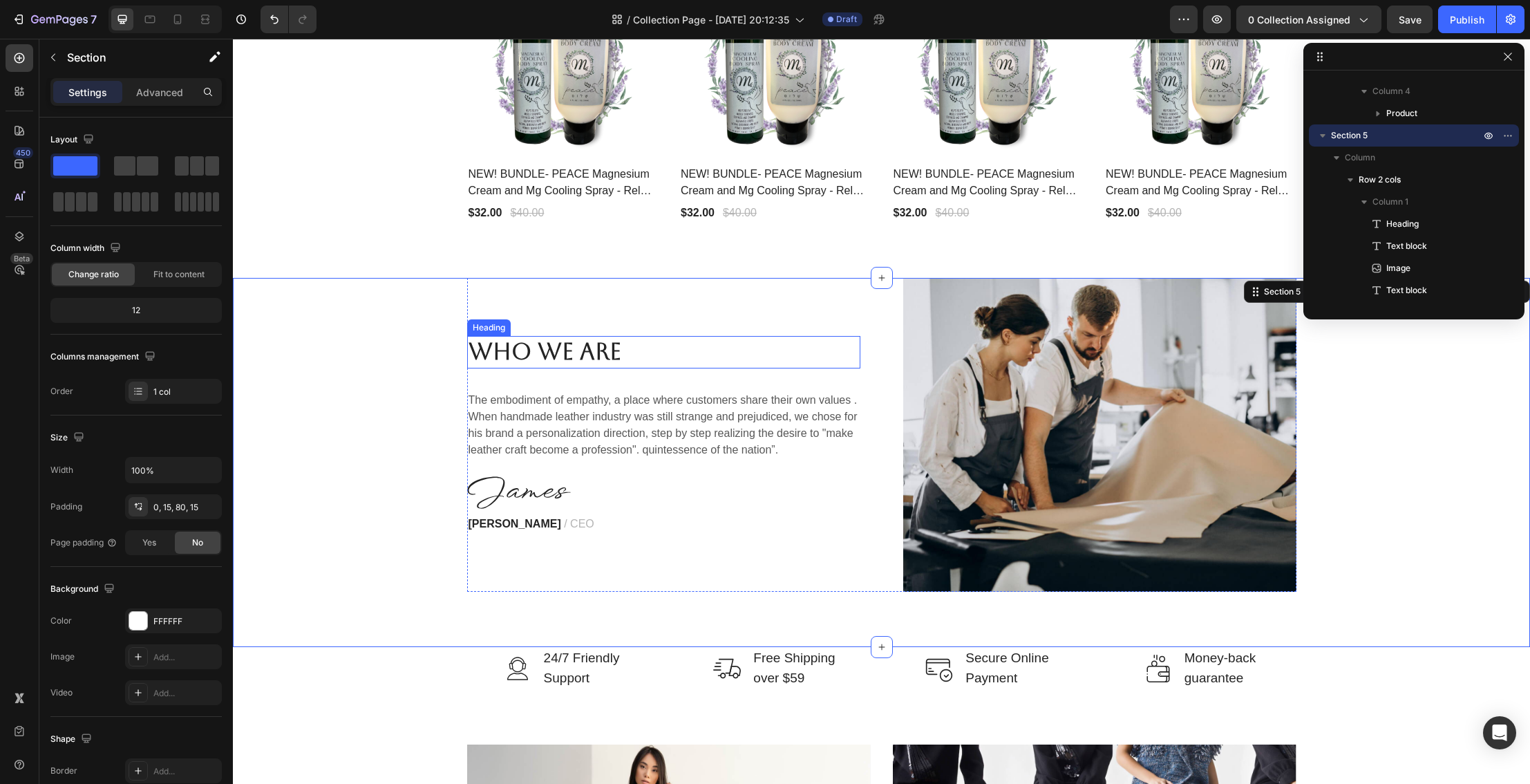
click at [507, 361] on p "Who We Are" at bounding box center [664, 351] width 391 height 29
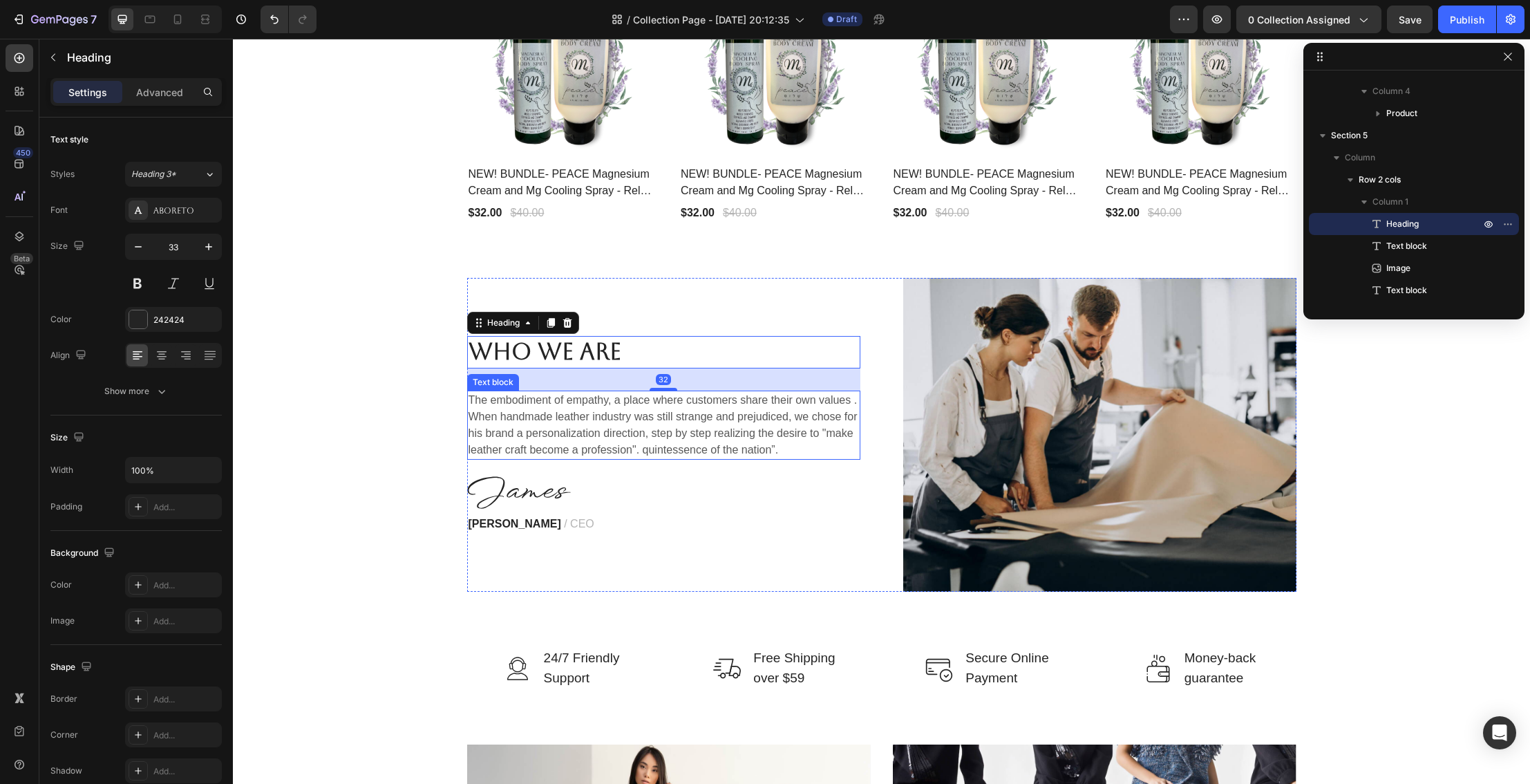
click at [499, 406] on p "The embodiment of empathy, a place where customers share their own values ​. Wh…" at bounding box center [664, 425] width 391 height 66
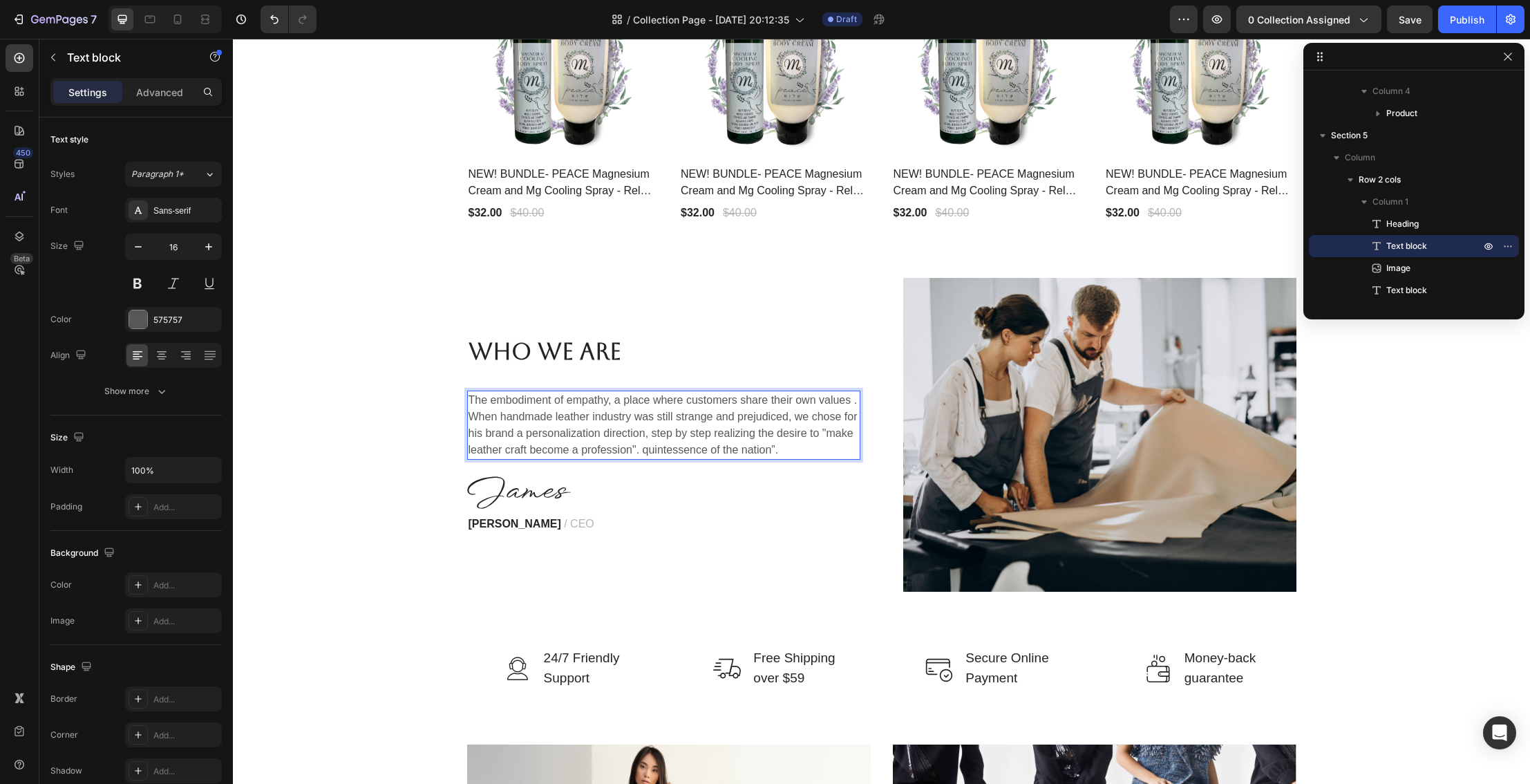
click at [499, 406] on p "The embodiment of empathy, a place where customers share their own values ​. Wh…" at bounding box center [664, 425] width 391 height 66
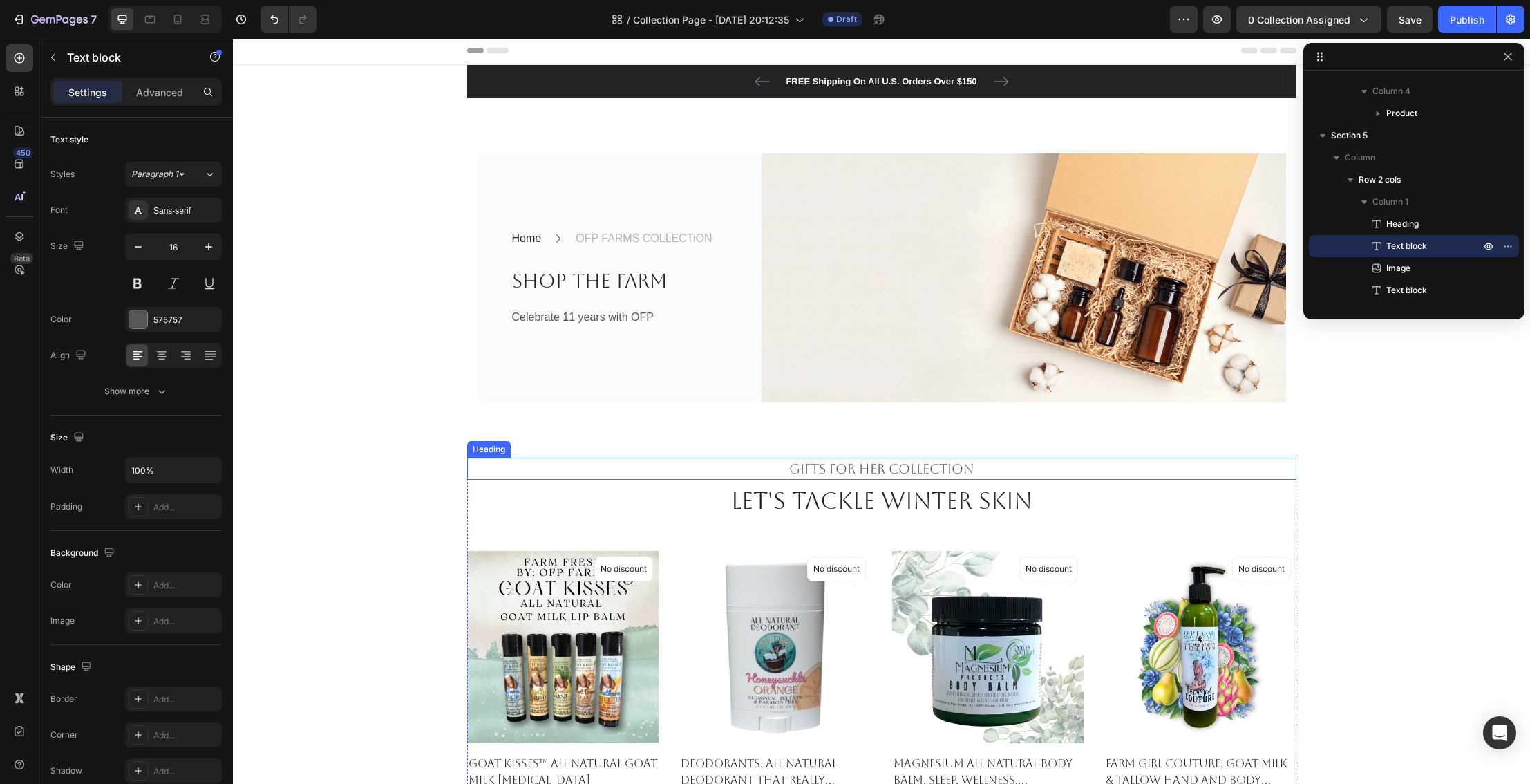
scroll to position [0, 0]
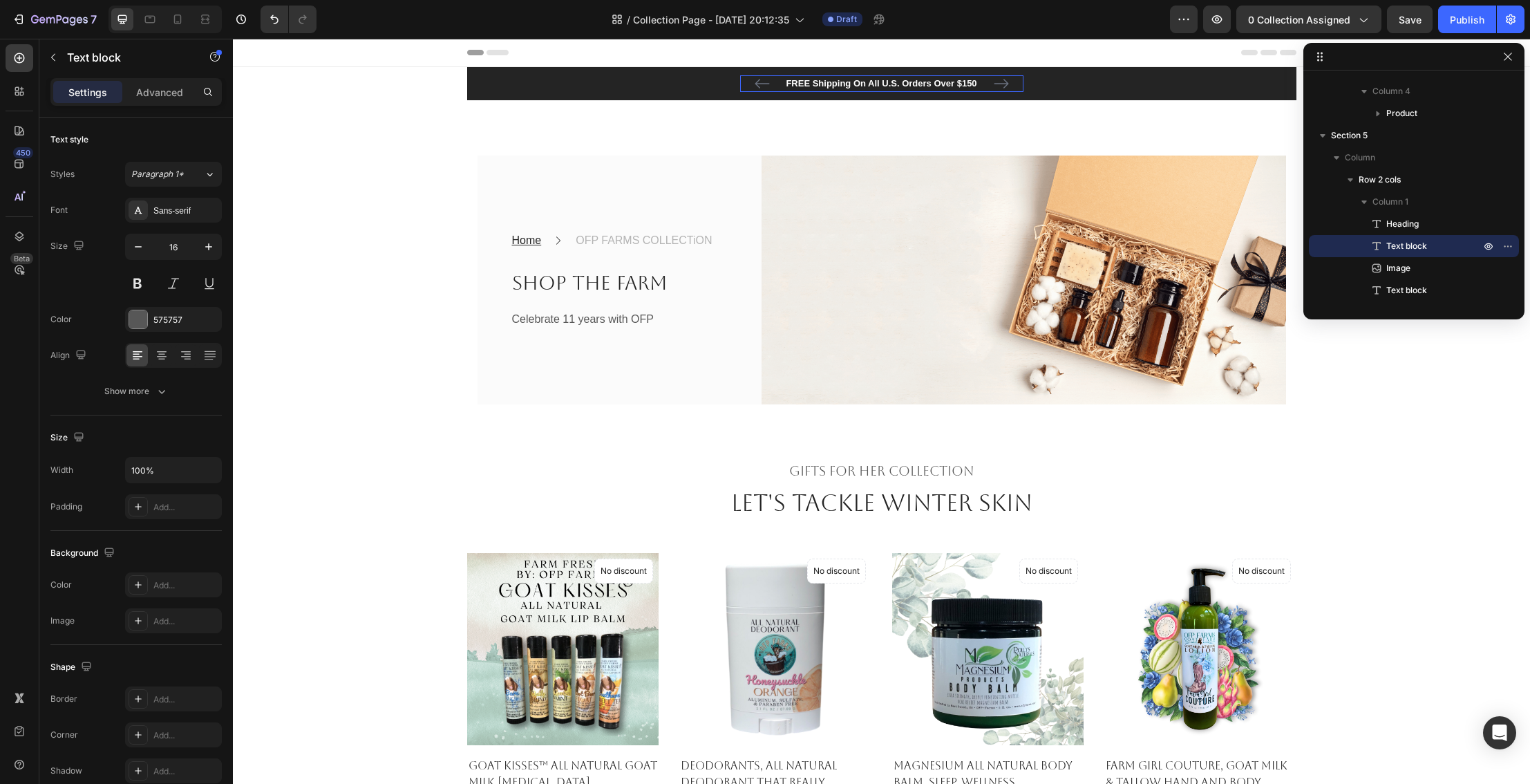
click at [894, 89] on p "FREE Shipping On All U.S. Orders Over $150" at bounding box center [881, 83] width 281 height 13
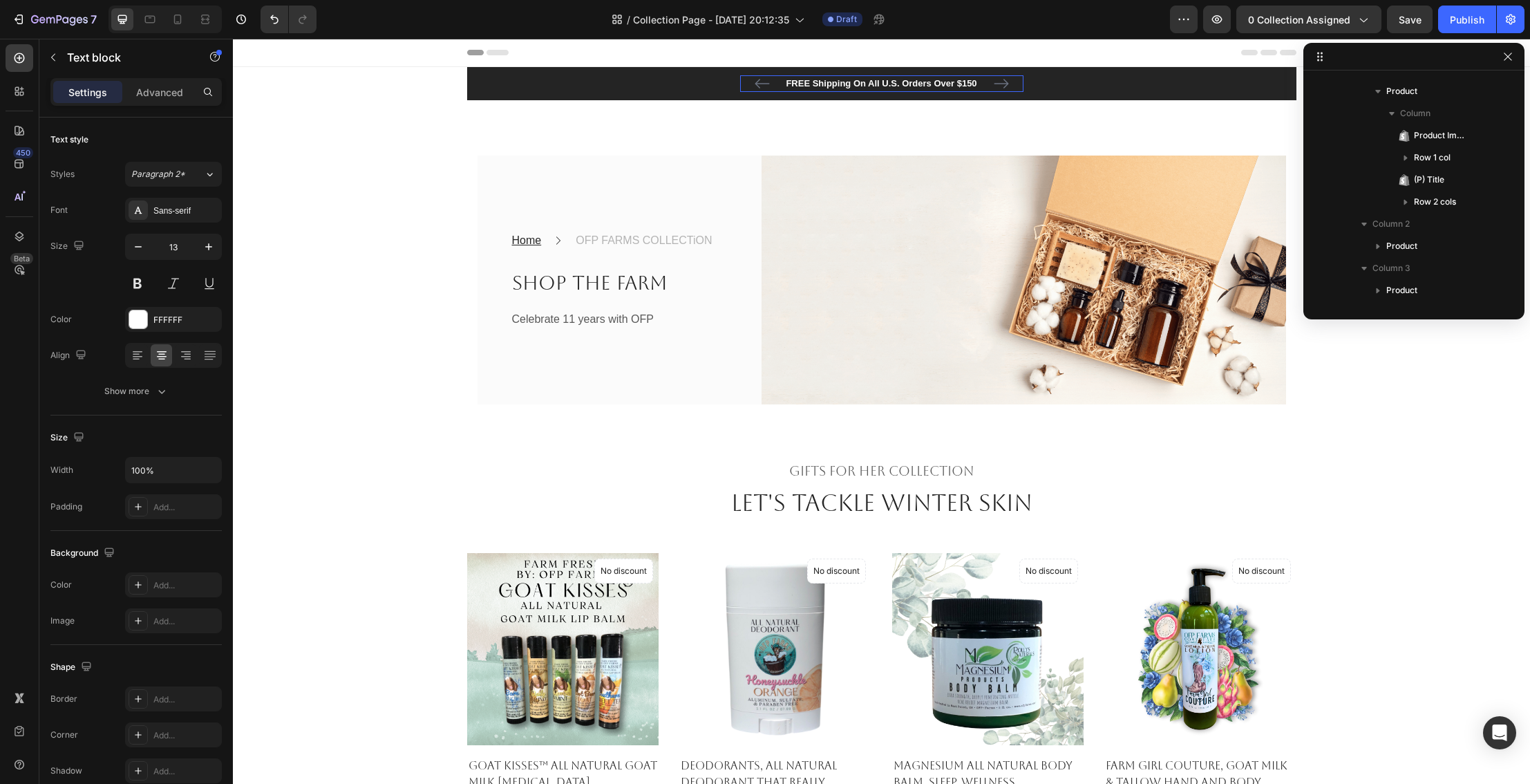
scroll to position [62, 0]
click at [974, 85] on p "FREE Shipping On All U.S. Orders Over $150" at bounding box center [881, 83] width 281 height 13
click at [978, 85] on p "FREE Shipping On All U.S. Orders Over $150" at bounding box center [881, 83] width 281 height 13
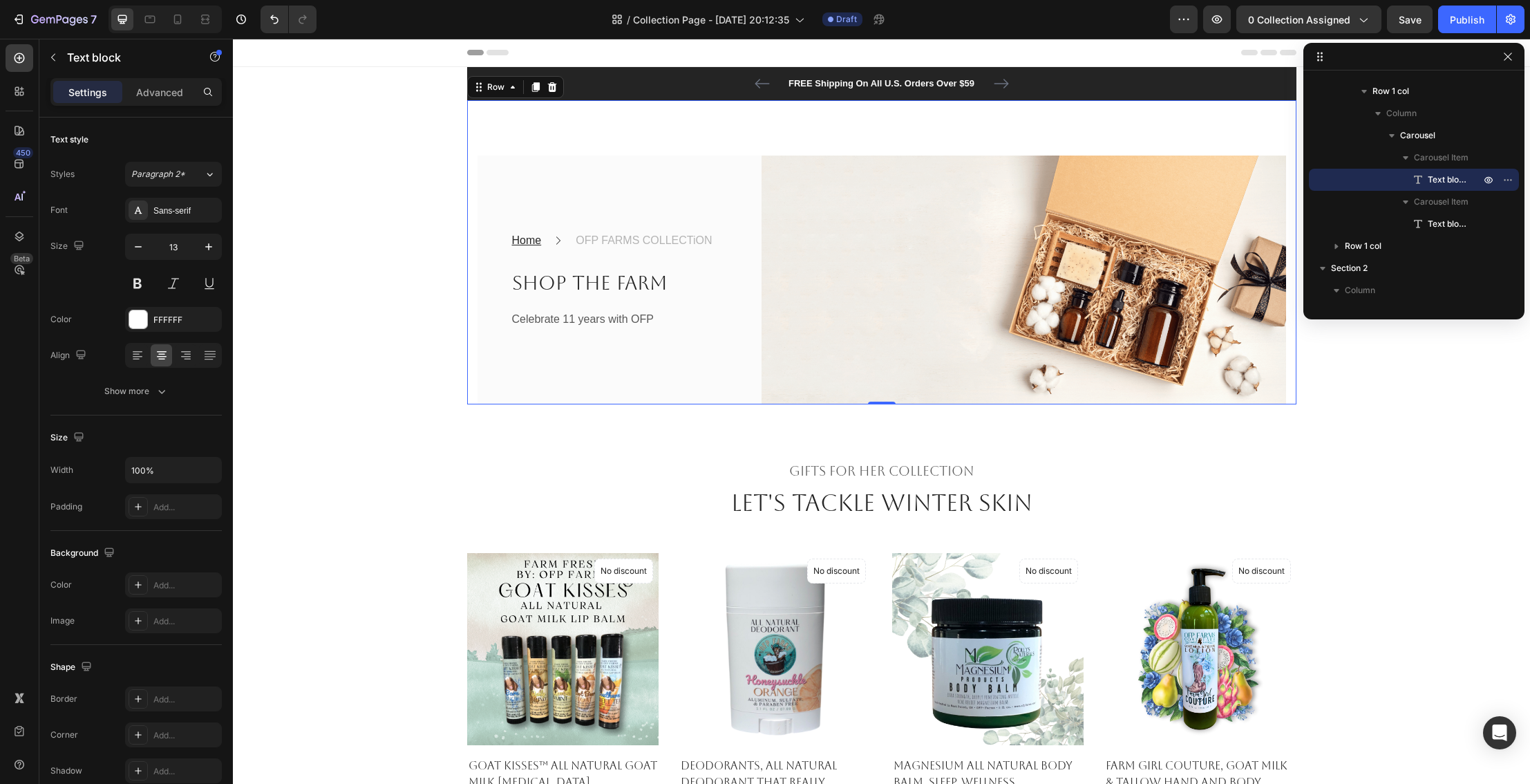
click at [978, 110] on div "Home Text block Icon OFP FARMS COLLECTiON Text block Row Shop the Farm Heading …" at bounding box center [882, 252] width 830 height 304
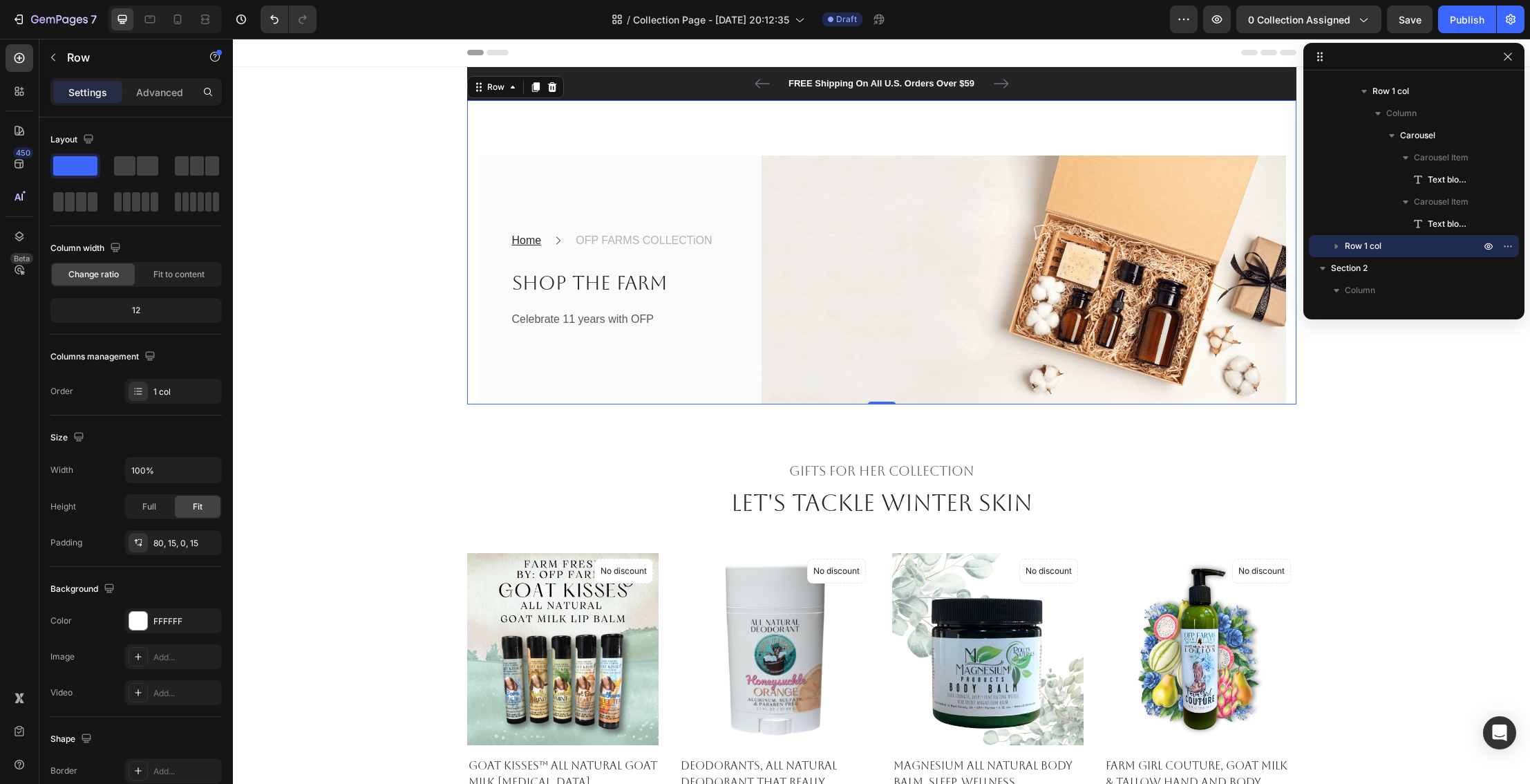
click at [978, 111] on div "Home Text block Icon OFP FARMS COLLECTiON Text block Row Shop the Farm Heading …" at bounding box center [882, 252] width 830 height 304
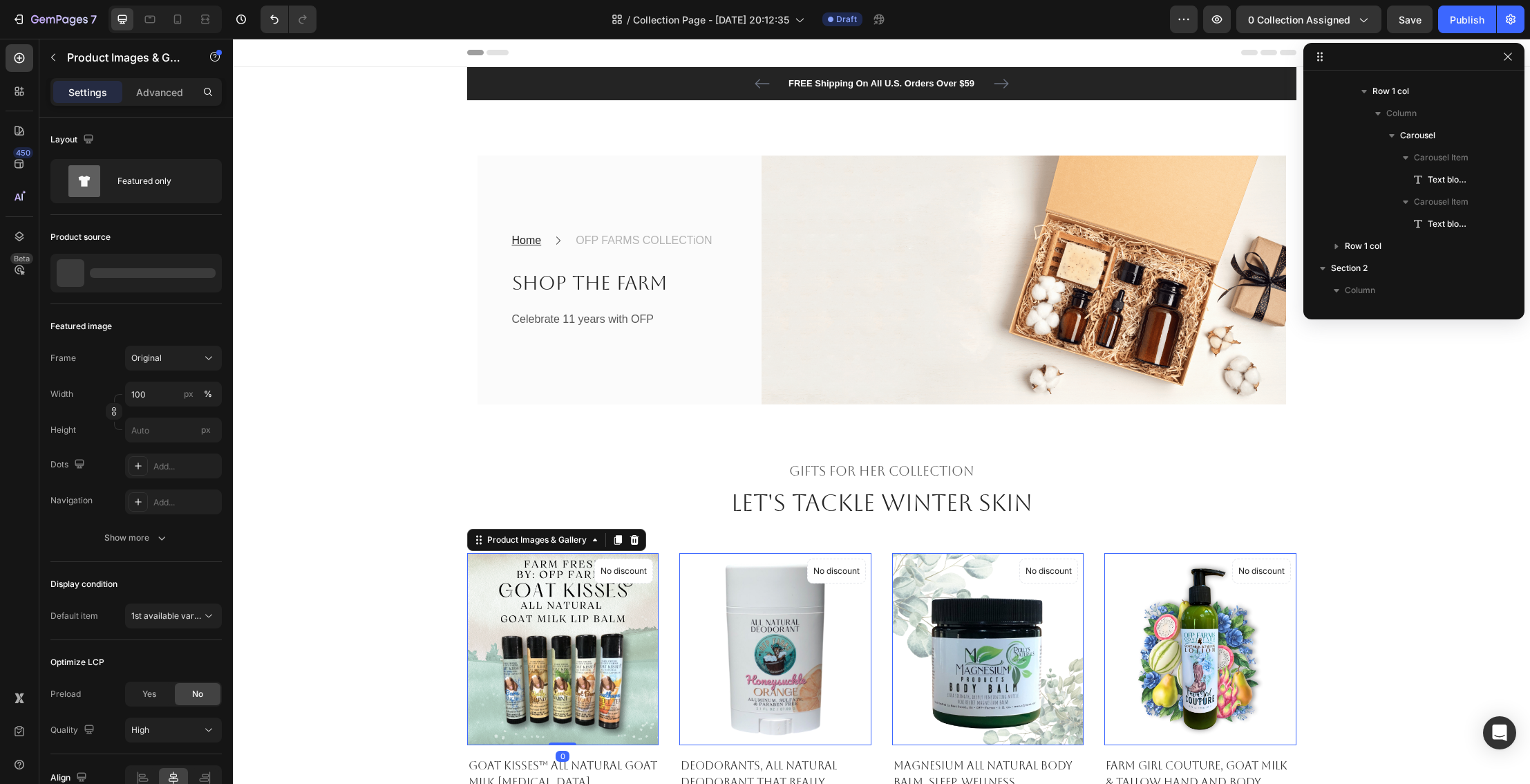
click at [646, 627] on img at bounding box center [563, 648] width 192 height 192
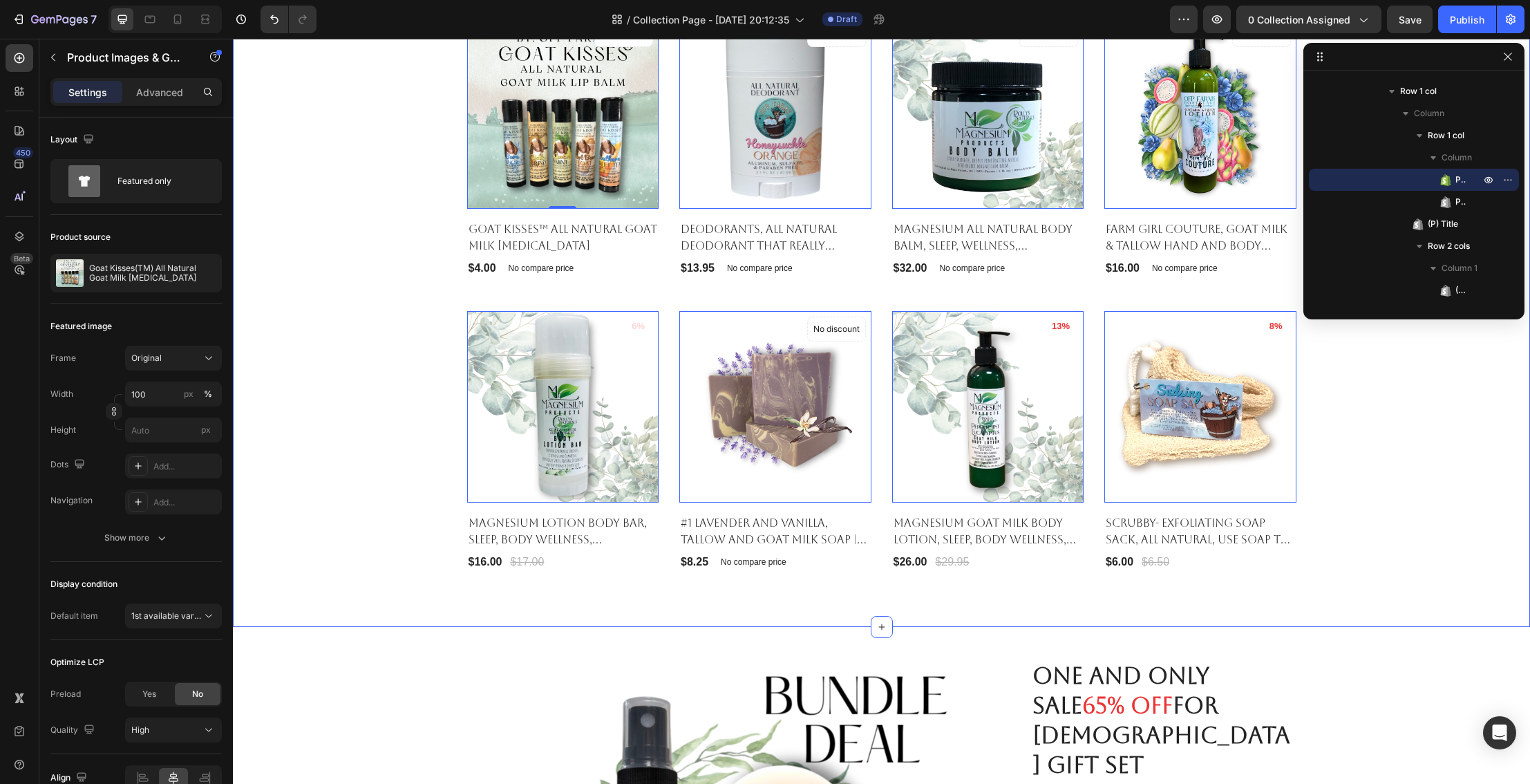
scroll to position [537, 0]
click at [569, 179] on img at bounding box center [563, 111] width 192 height 192
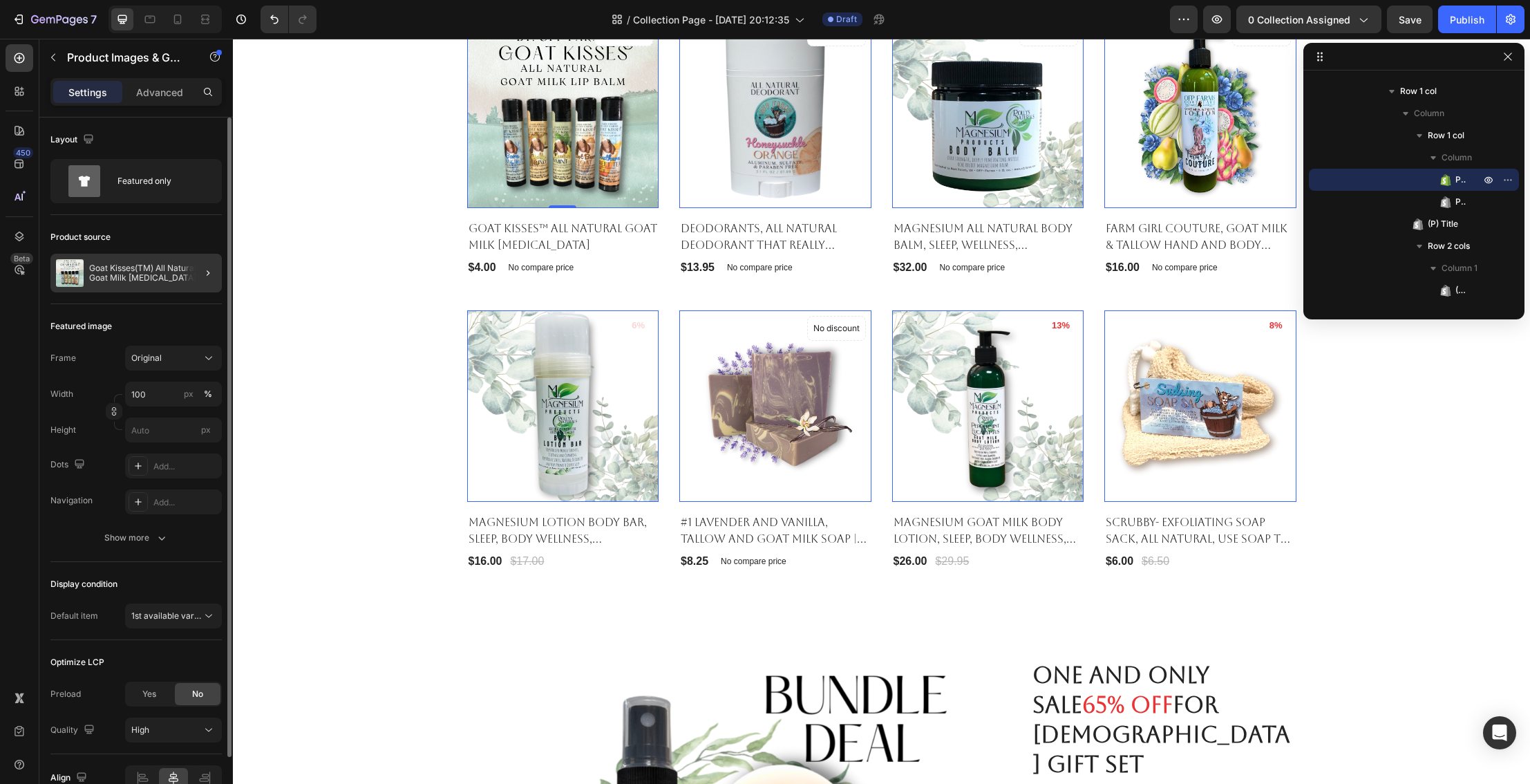
click at [193, 269] on div at bounding box center [202, 272] width 38 height 38
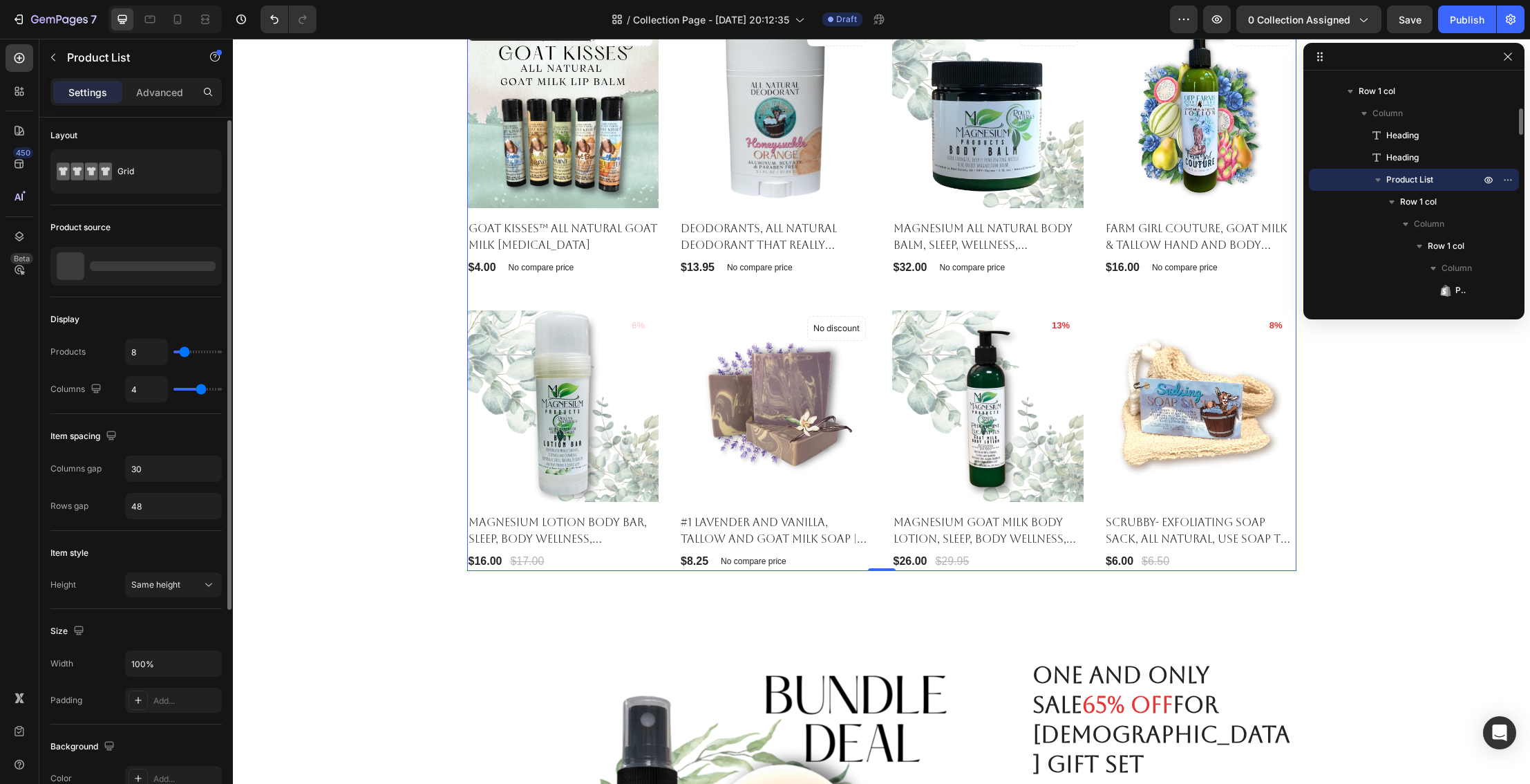
scroll to position [3, 0]
click at [151, 269] on p "No collection assigned" at bounding box center [136, 267] width 87 height 10
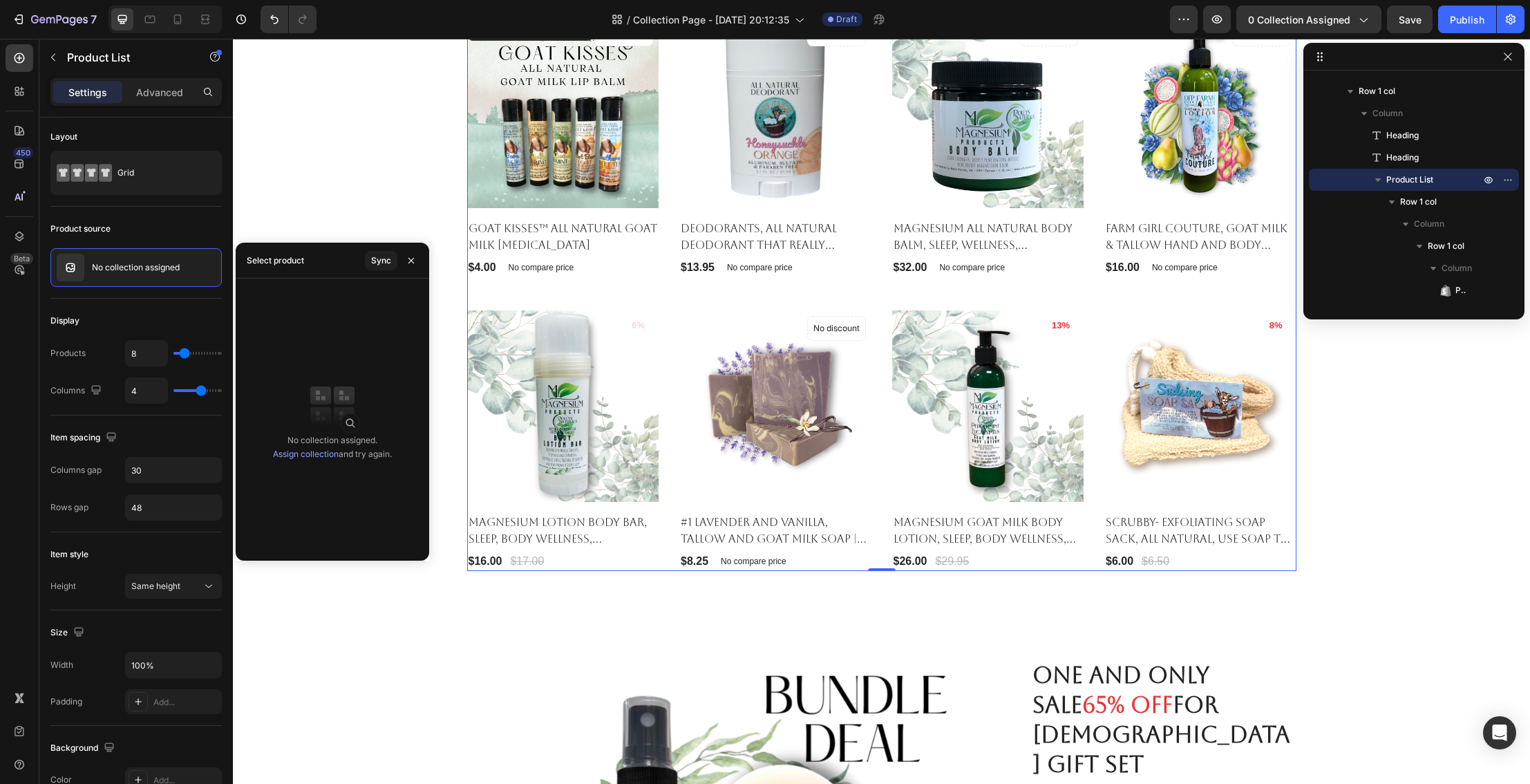
click at [323, 397] on img at bounding box center [333, 406] width 55 height 55
click at [351, 424] on img at bounding box center [333, 406] width 55 height 55
click at [320, 262] on div "Select product Sync" at bounding box center [332, 260] width 194 height 36
click at [295, 265] on div "Select product" at bounding box center [276, 260] width 57 height 12
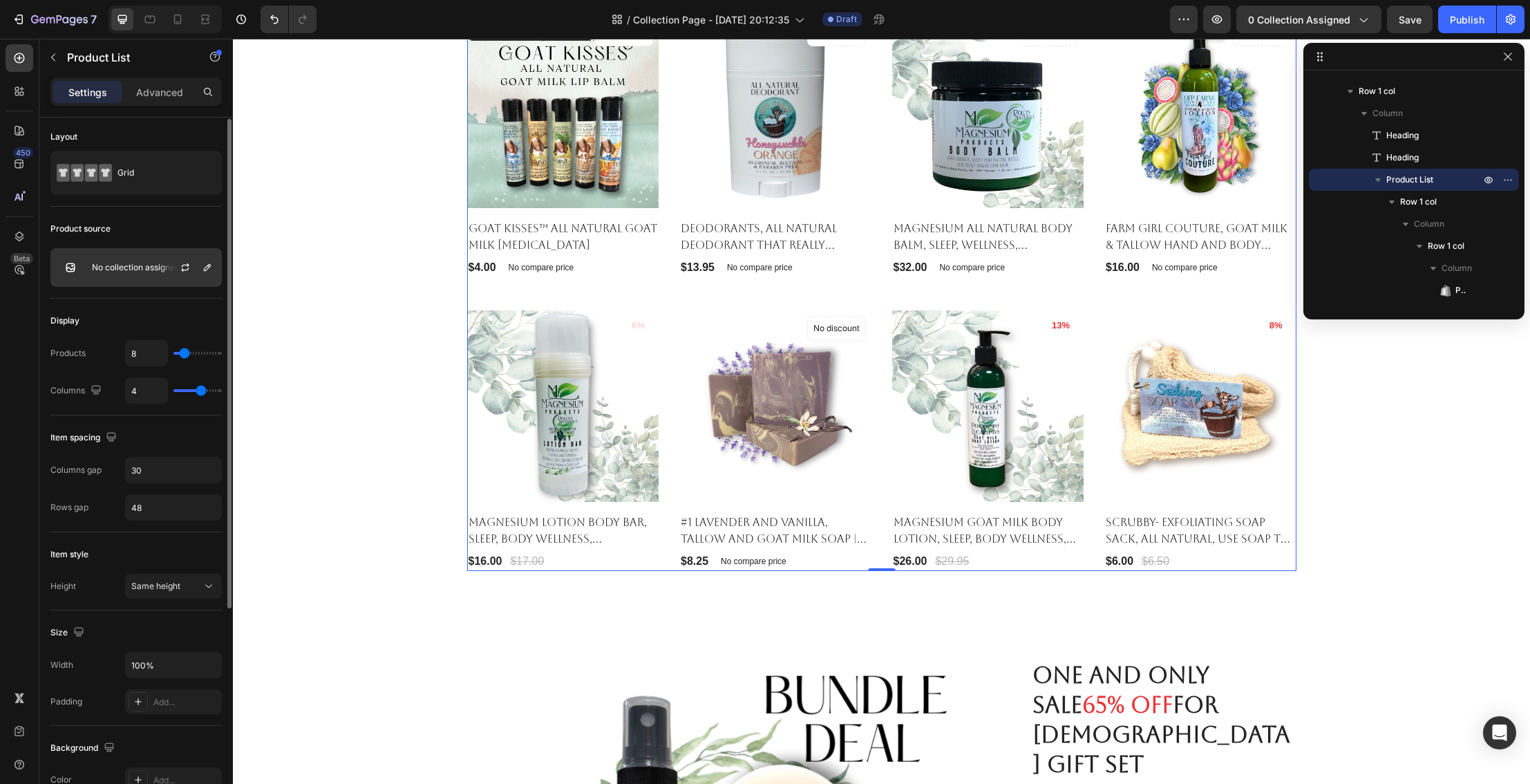
click at [157, 266] on p "No collection assigned" at bounding box center [136, 267] width 87 height 10
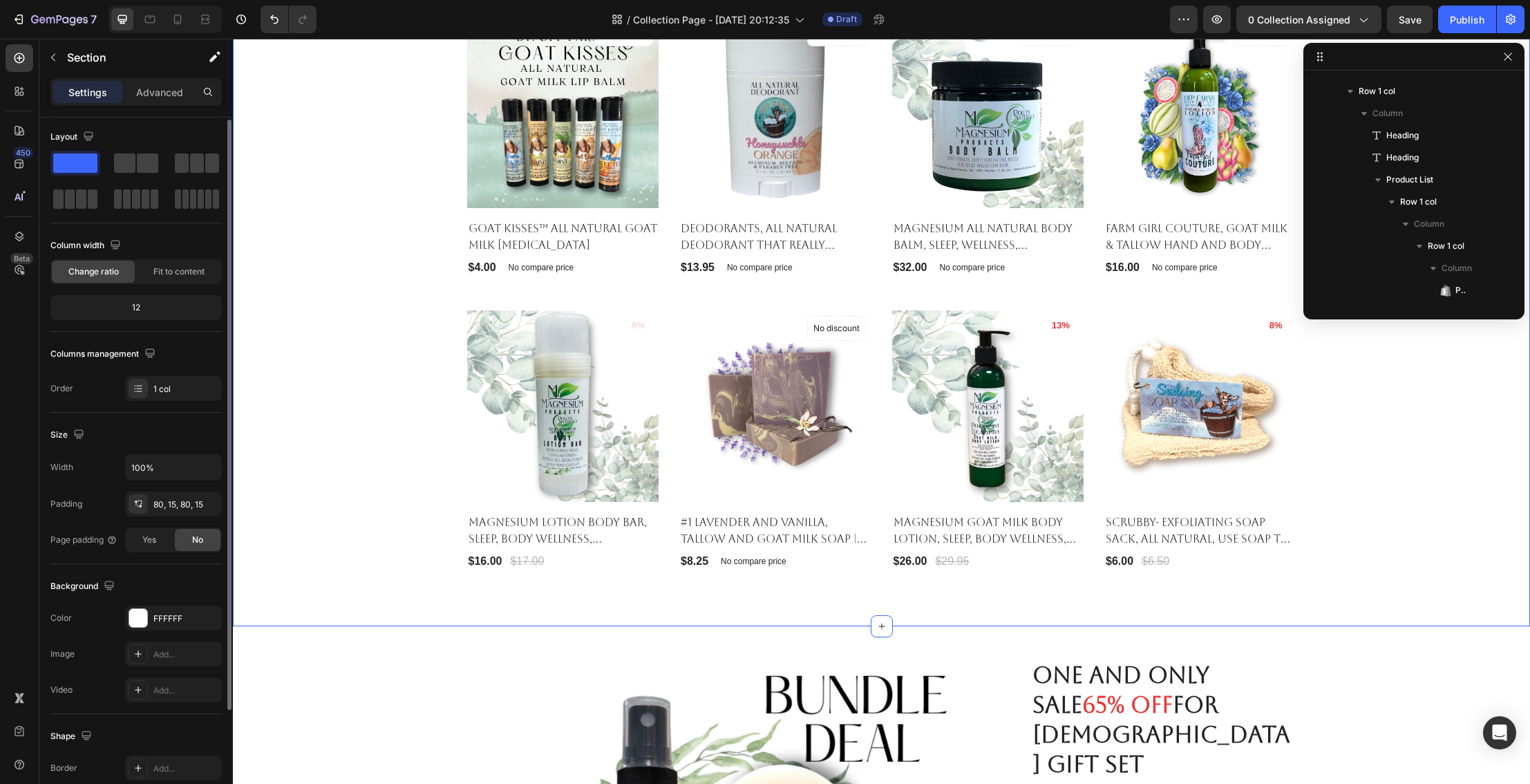
click at [290, 218] on div "Gifts For Her Collection Heading Let's Tackle winter skin Heading Product Image…" at bounding box center [881, 246] width 1277 height 648
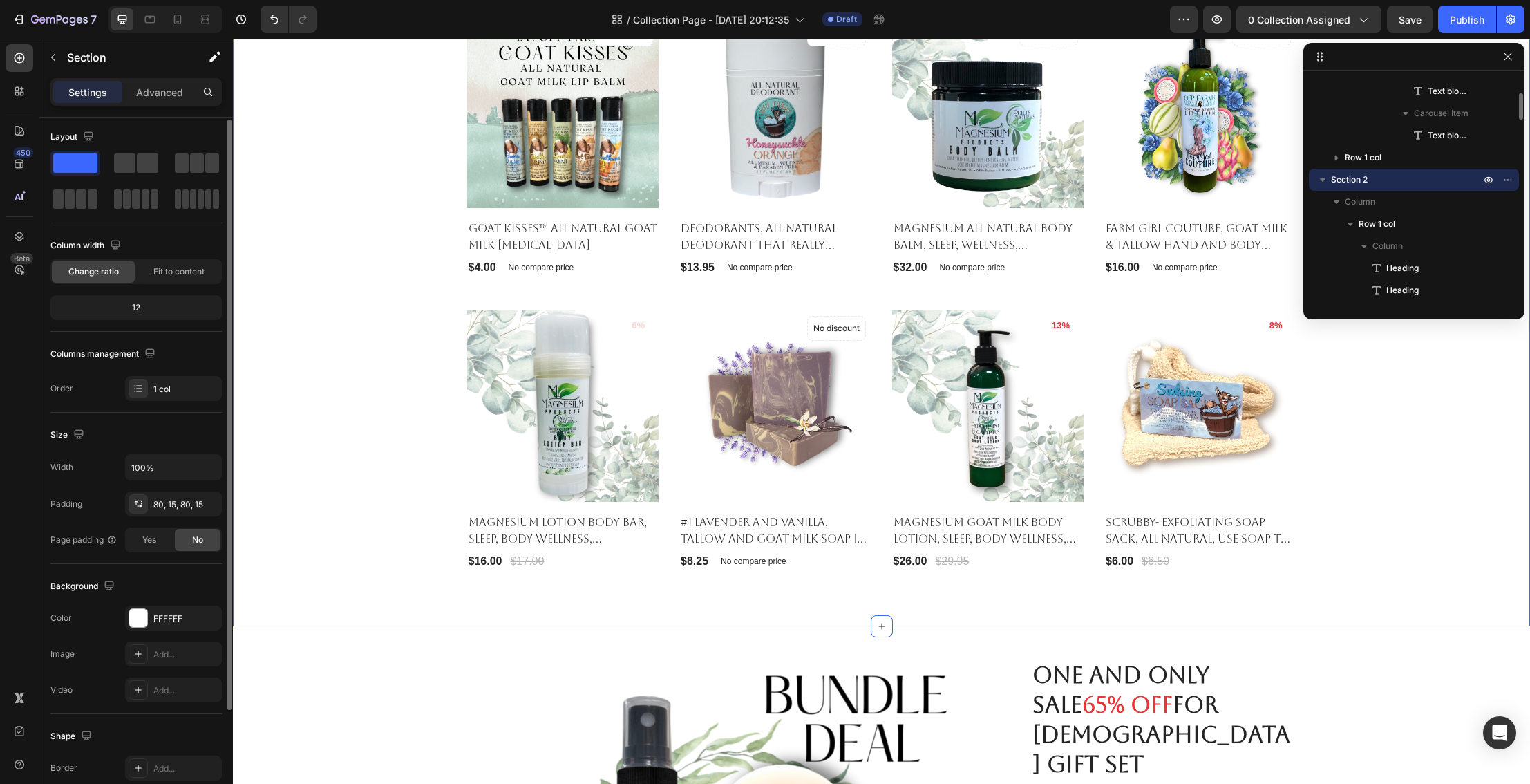
scroll to position [0, 0]
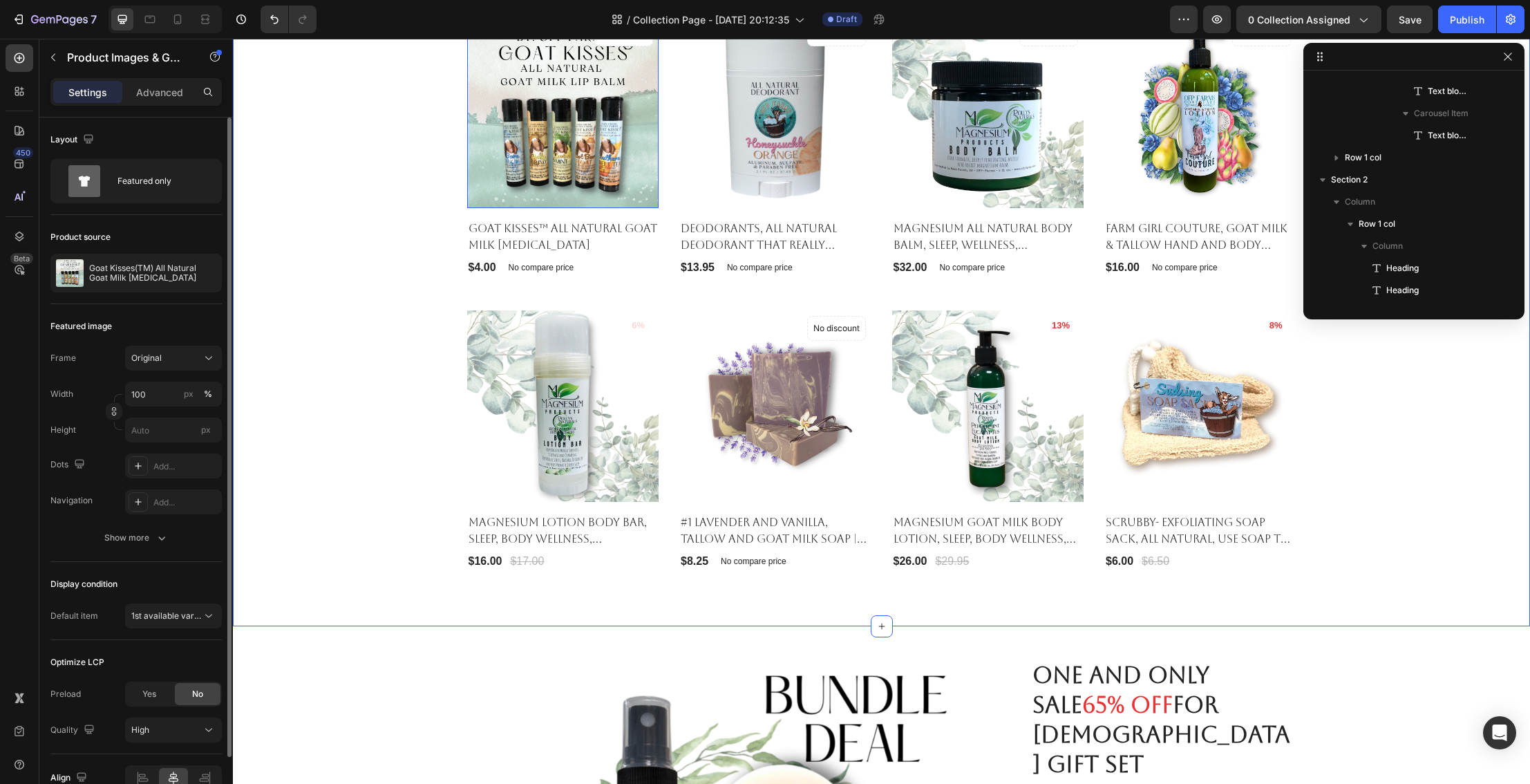
click at [504, 185] on img at bounding box center [563, 111] width 192 height 192
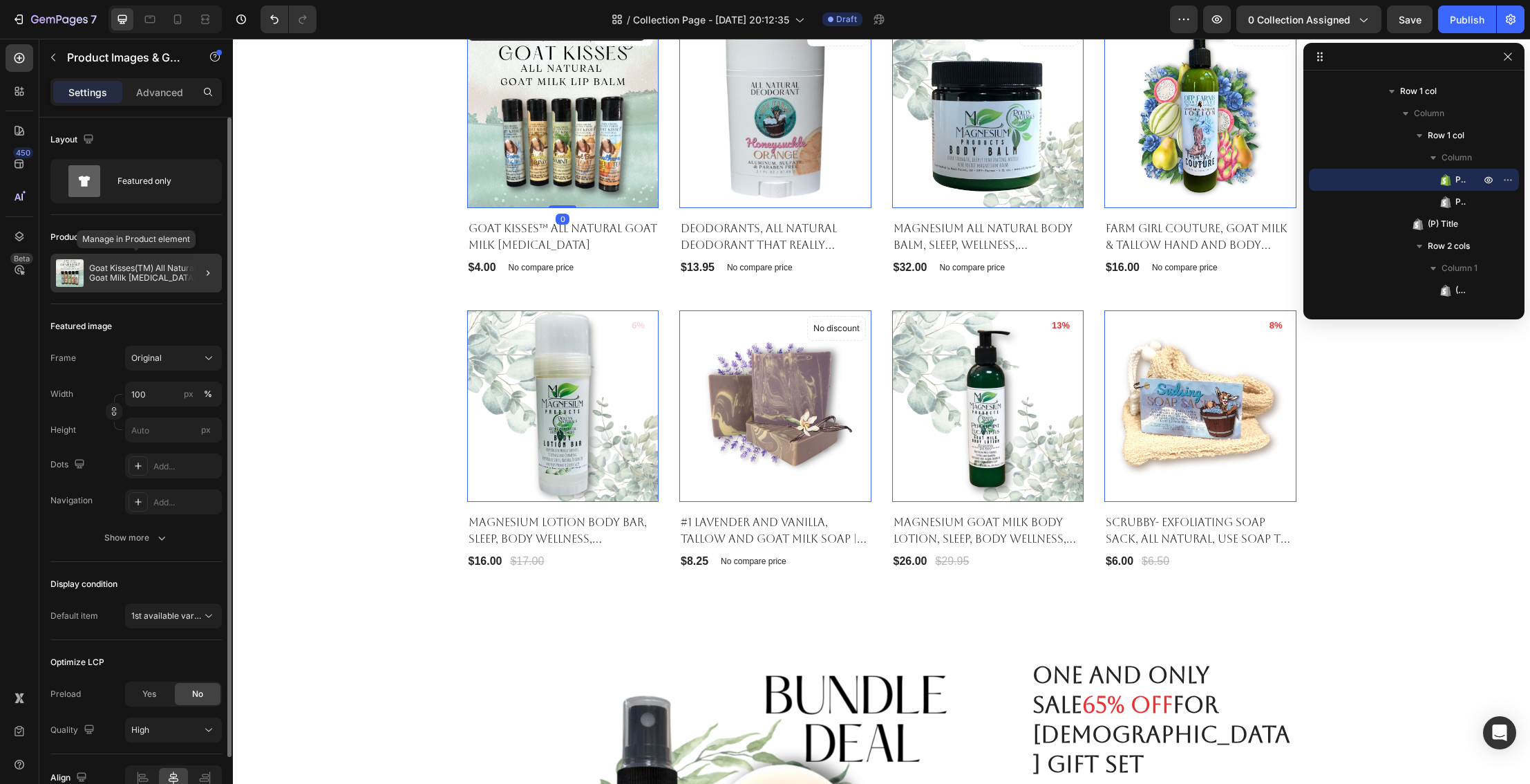
click at [167, 268] on p "Goat Kisses(TM) All Natural Goat Milk [MEDICAL_DATA]" at bounding box center [153, 273] width 128 height 20
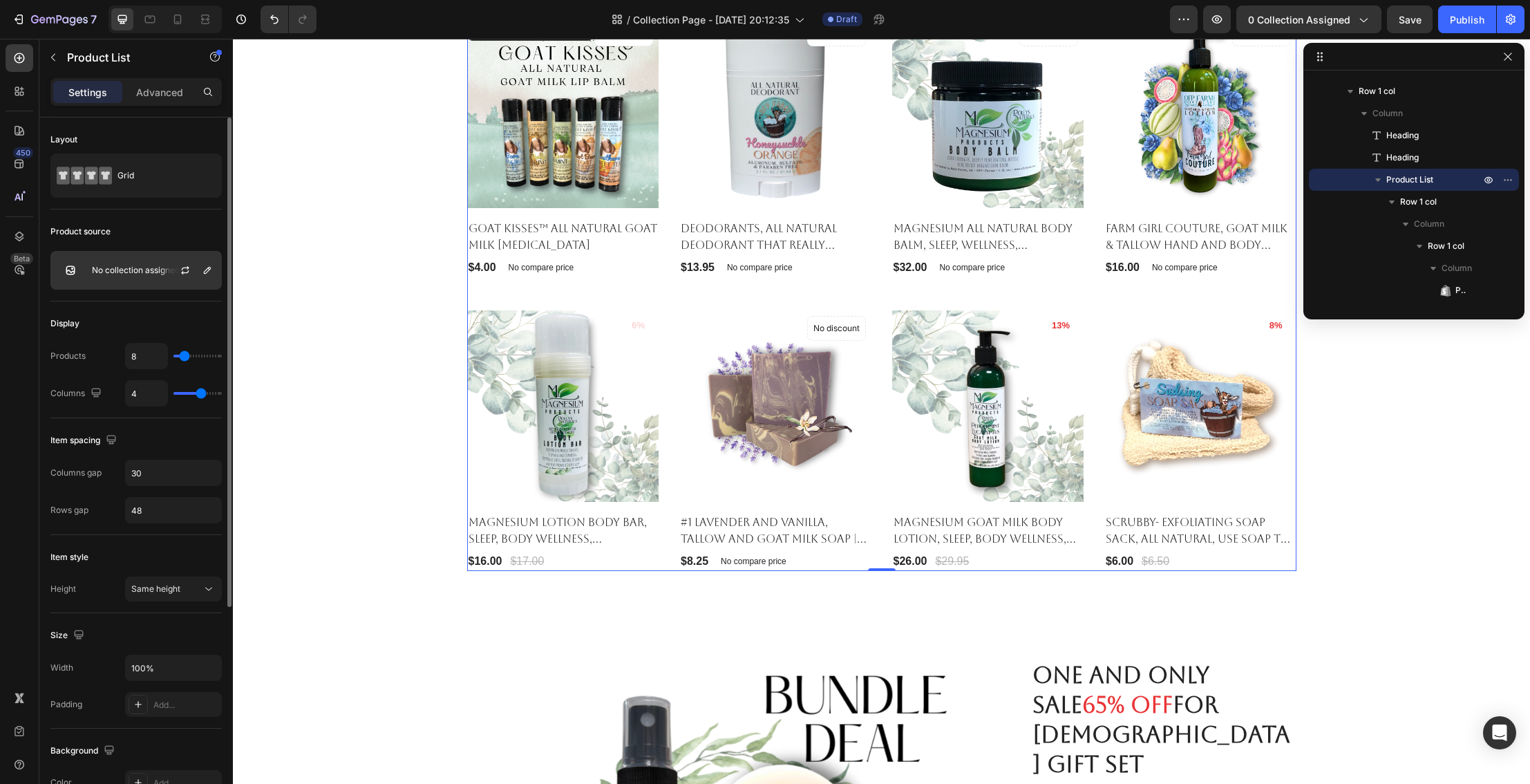
scroll to position [1, 0]
click at [143, 272] on p "No collection assigned" at bounding box center [136, 269] width 87 height 10
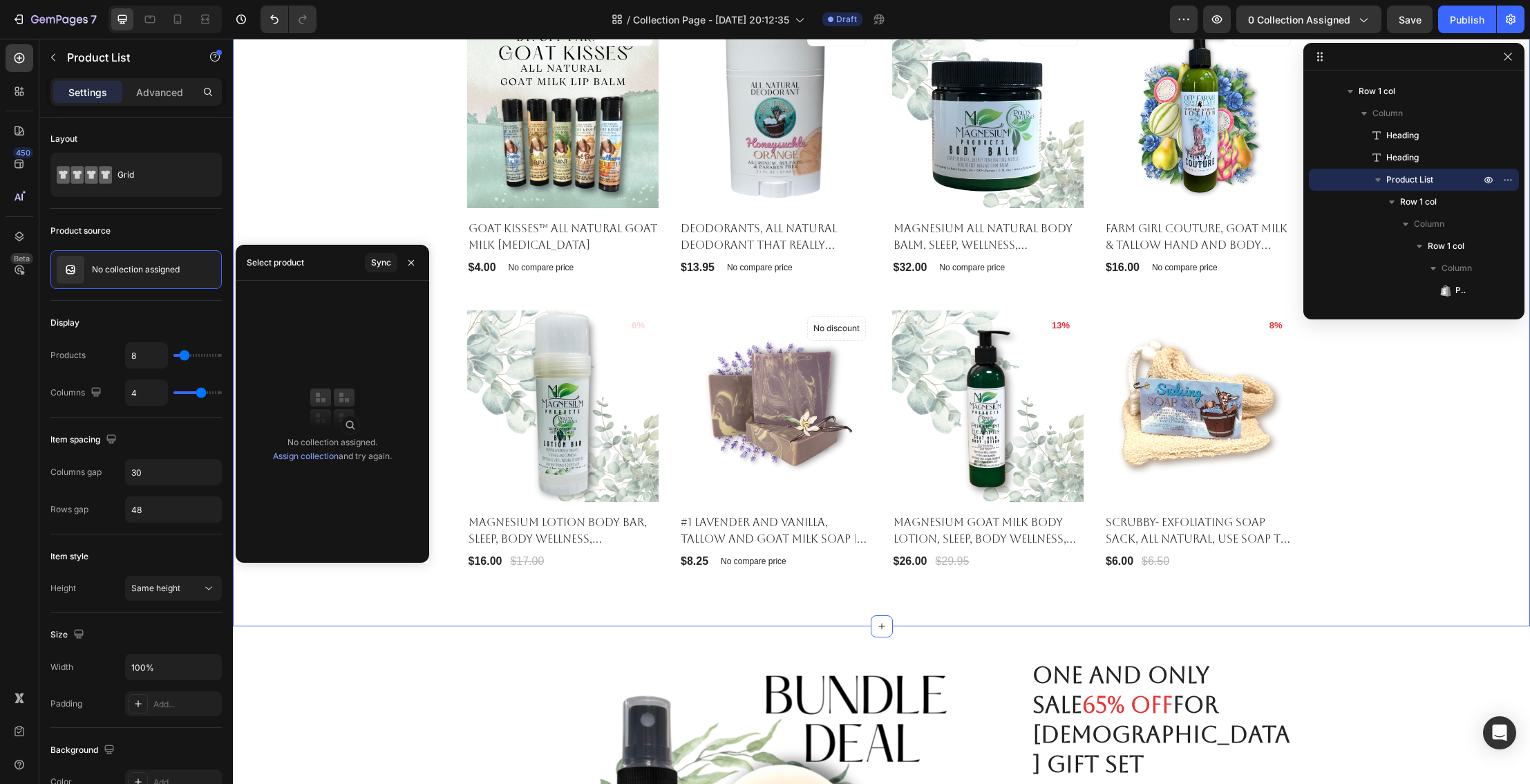
click at [282, 211] on div "Gifts For Her Collection Heading Let's Tackle winter skin Heading Product Image…" at bounding box center [881, 246] width 1277 height 648
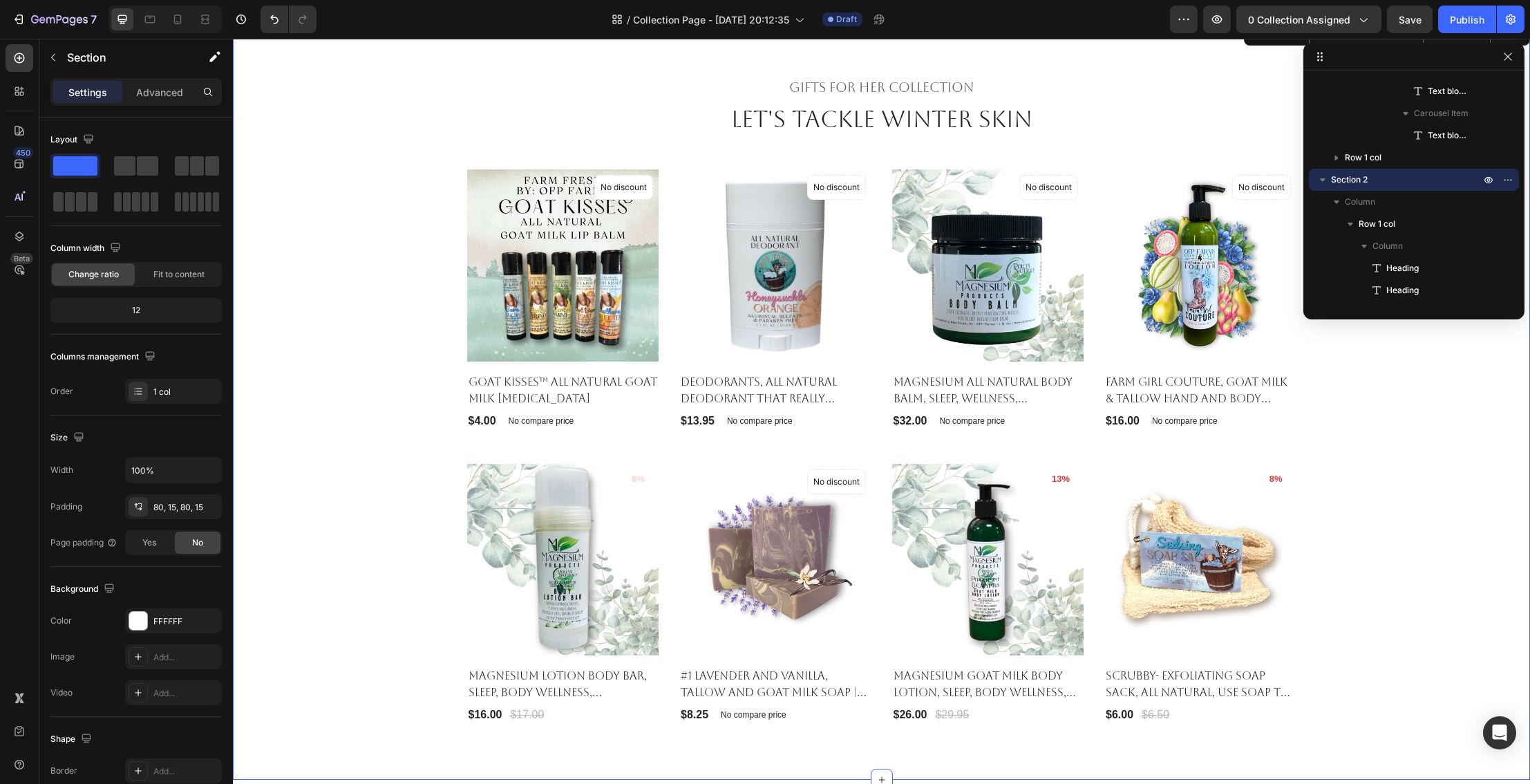
scroll to position [235, 0]
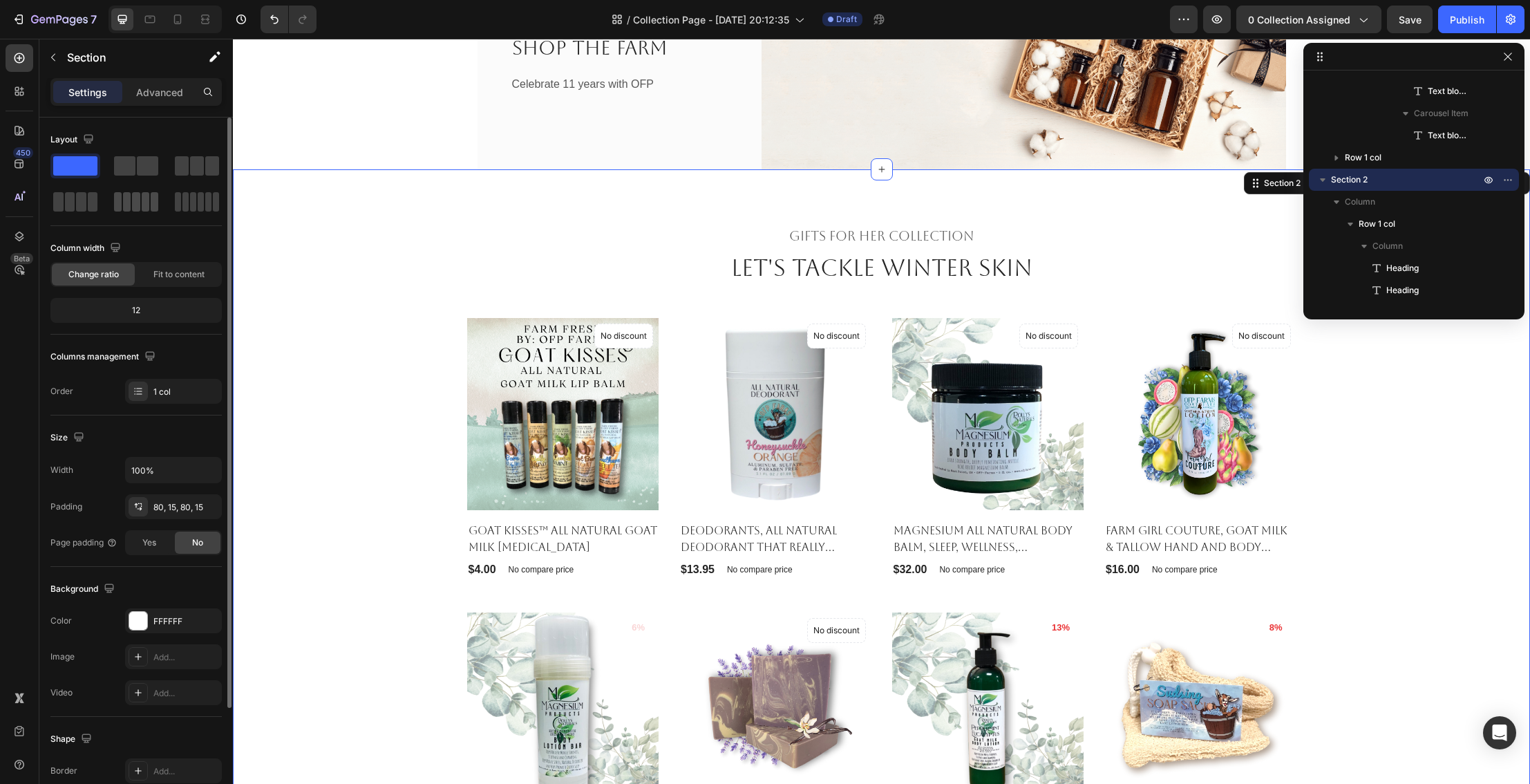
click at [145, 205] on span at bounding box center [145, 202] width 8 height 20
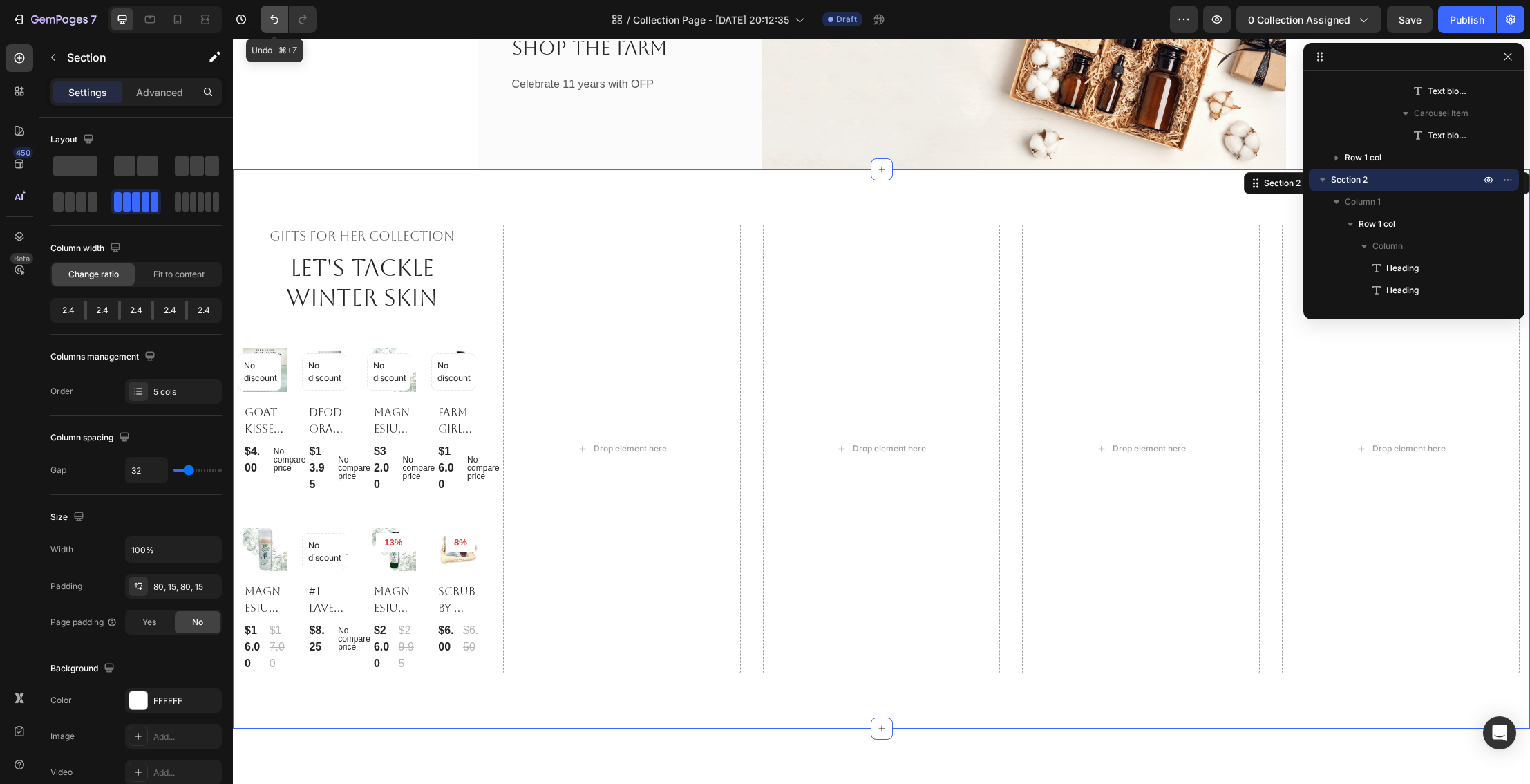
click at [271, 20] on icon "Undo/Redo" at bounding box center [274, 19] width 13 height 13
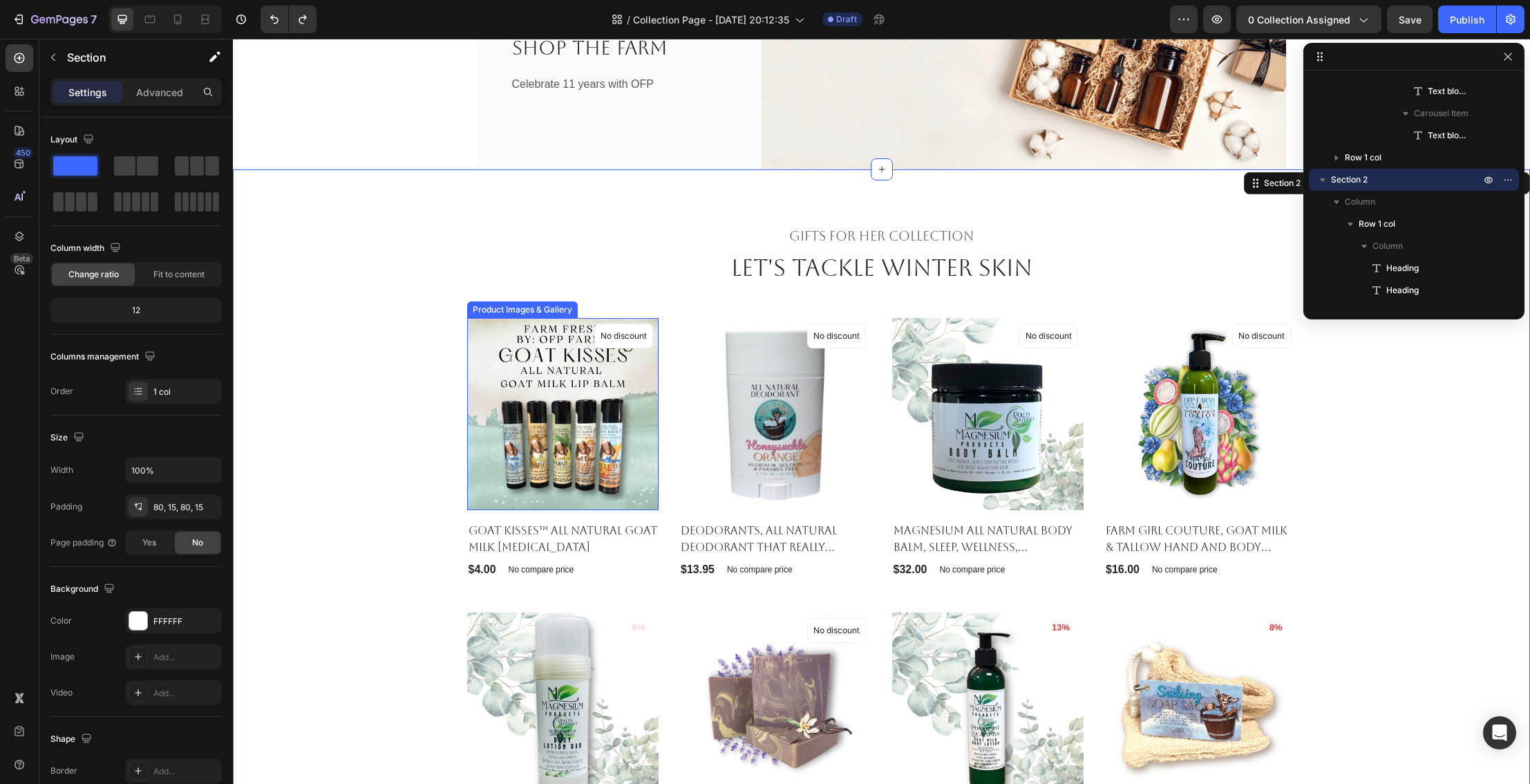
click at [489, 369] on img at bounding box center [563, 413] width 192 height 192
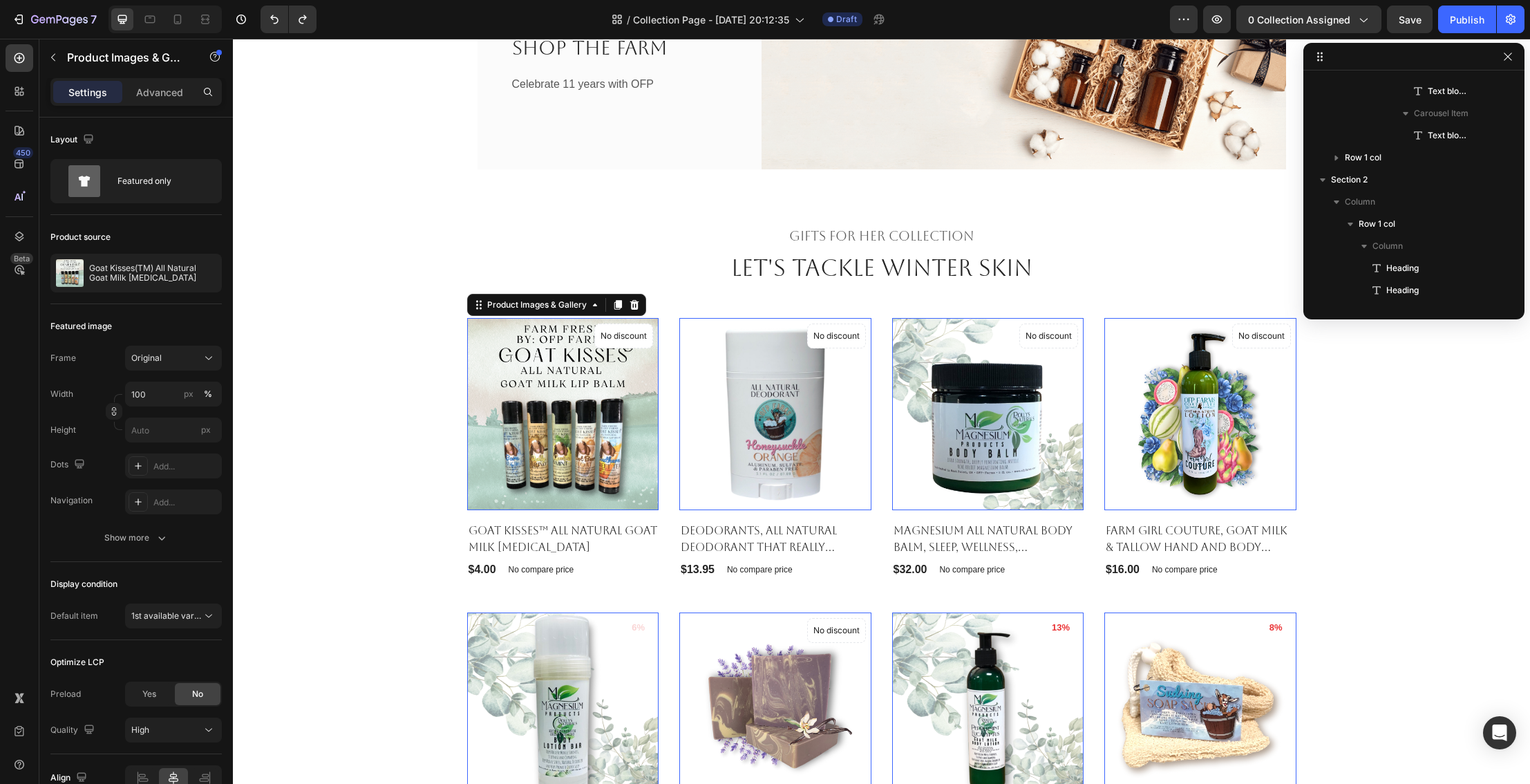
scroll to position [394, 0]
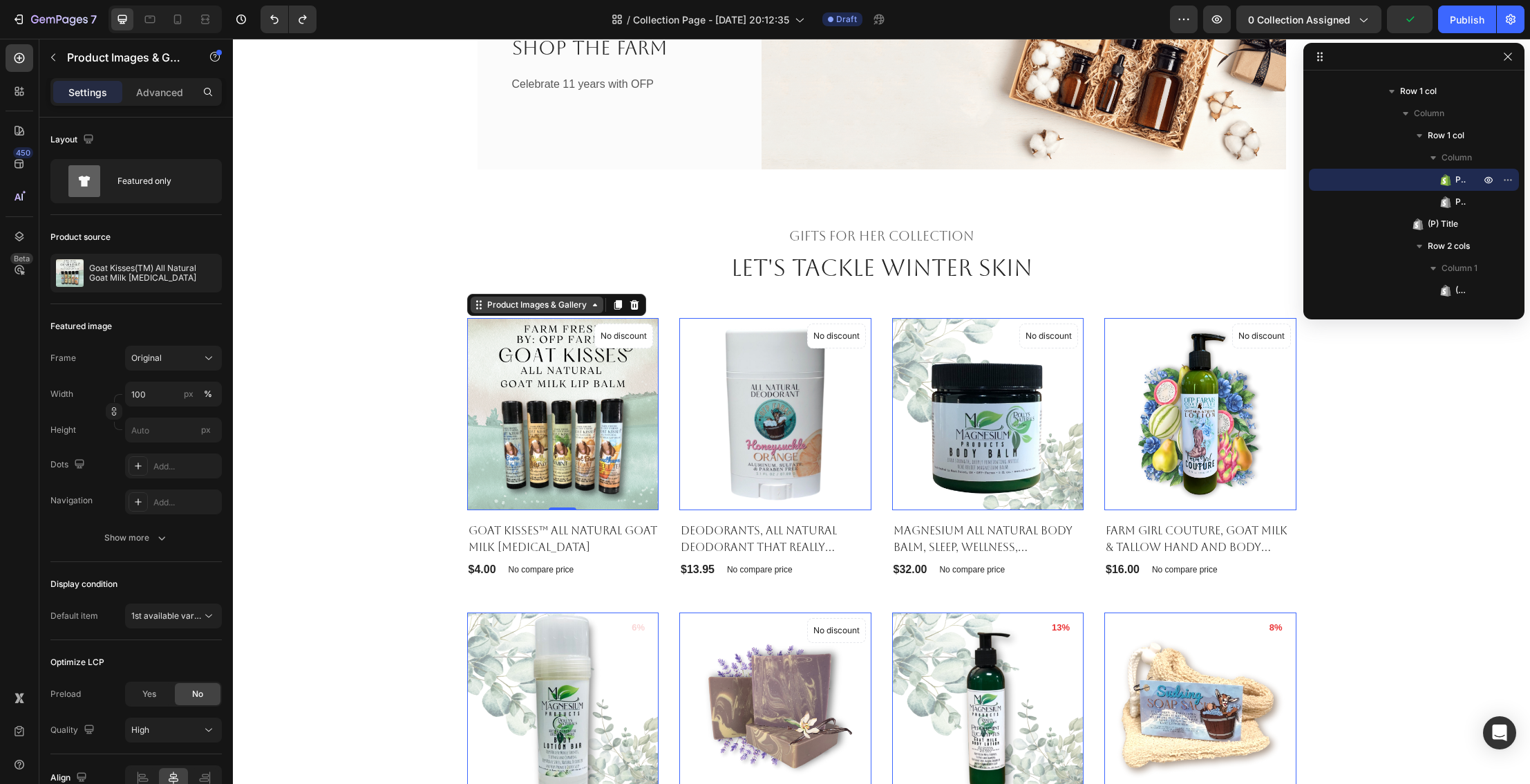
click at [513, 307] on div "Product Images & Gallery" at bounding box center [537, 305] width 105 height 12
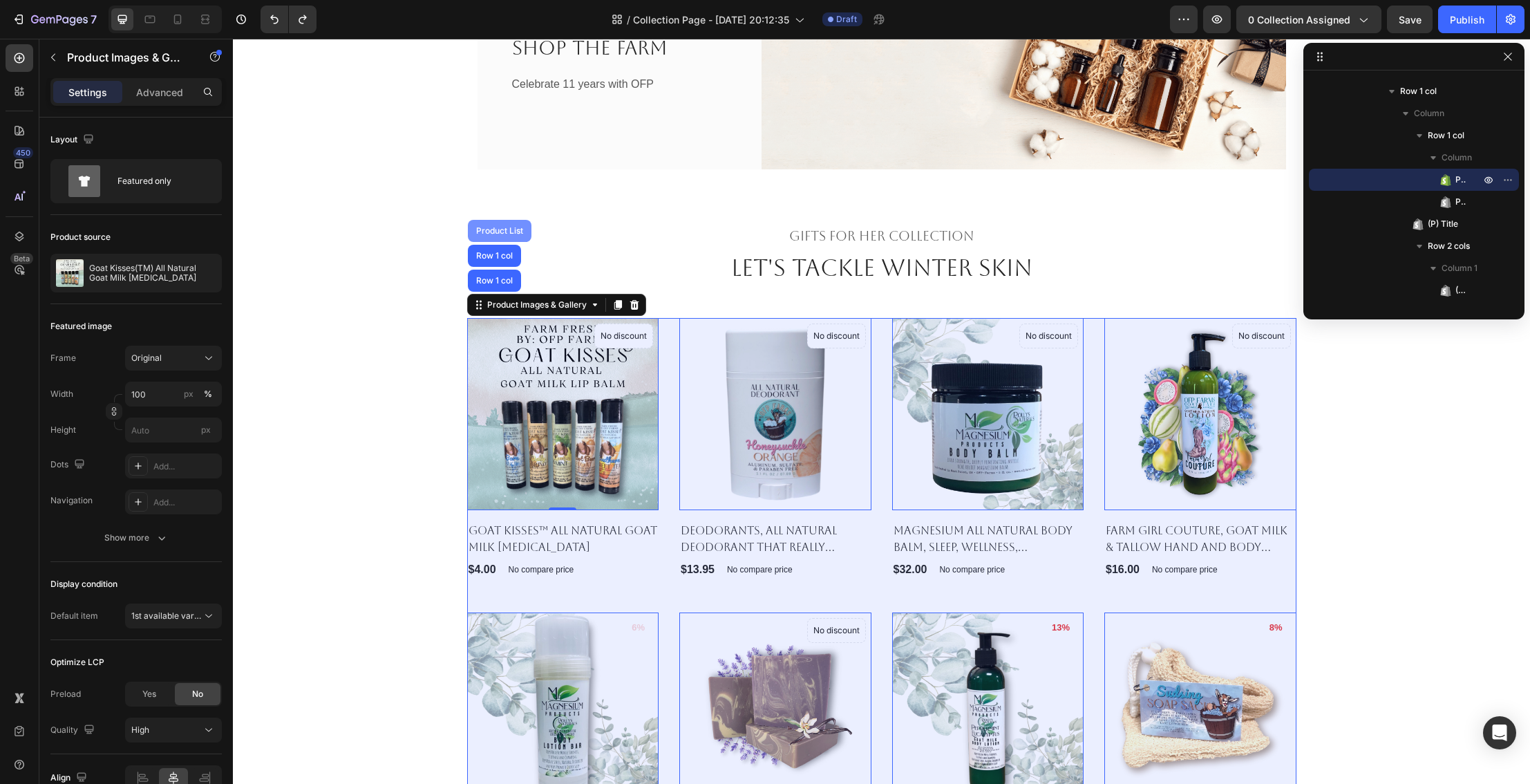
click at [510, 228] on div "Product List" at bounding box center [500, 230] width 53 height 8
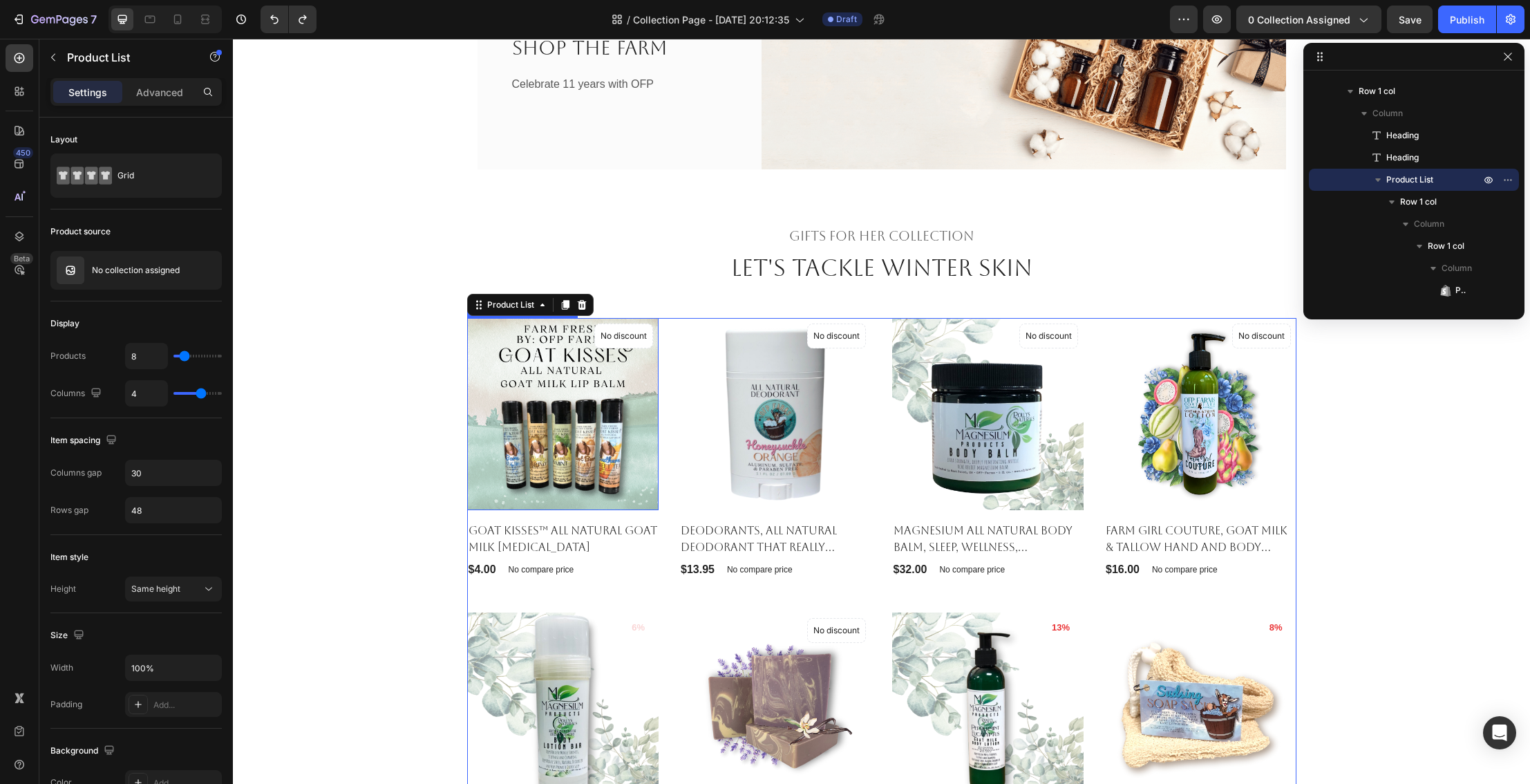
scroll to position [235, 0]
click at [750, 416] on img at bounding box center [775, 413] width 192 height 192
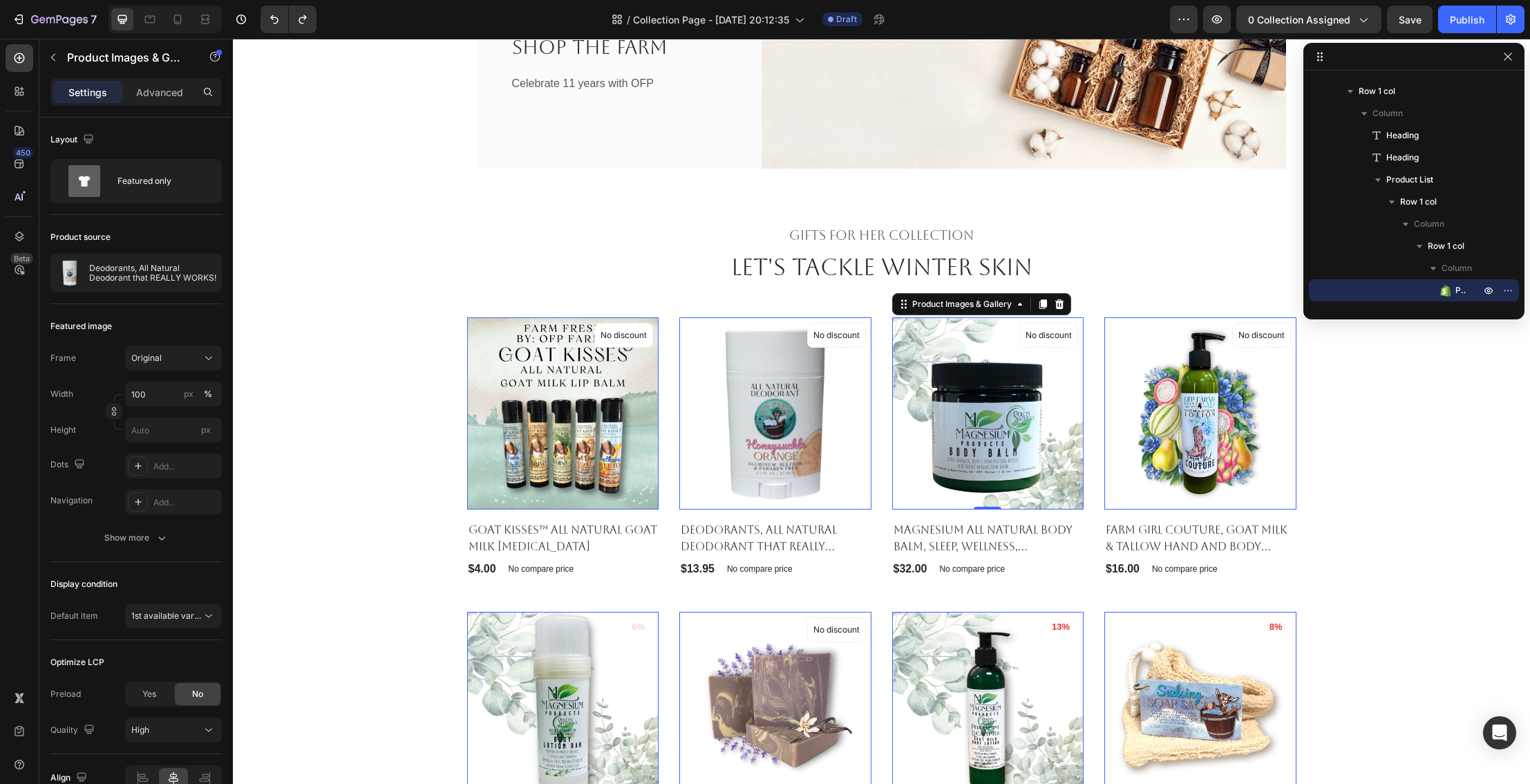
click at [959, 433] on img at bounding box center [988, 413] width 192 height 192
click at [183, 270] on div at bounding box center [202, 272] width 38 height 38
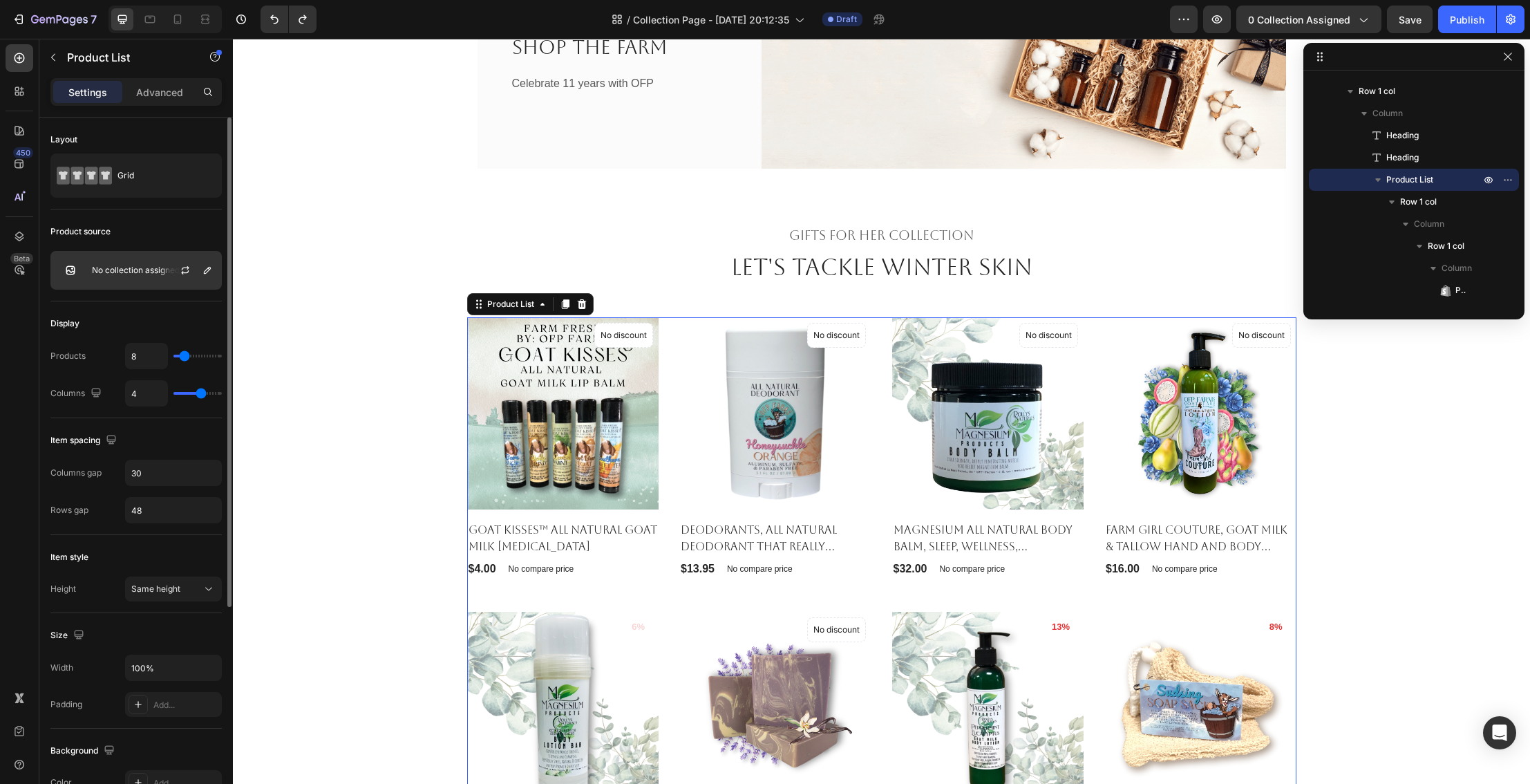
click at [144, 271] on p "No collection assigned" at bounding box center [136, 270] width 87 height 10
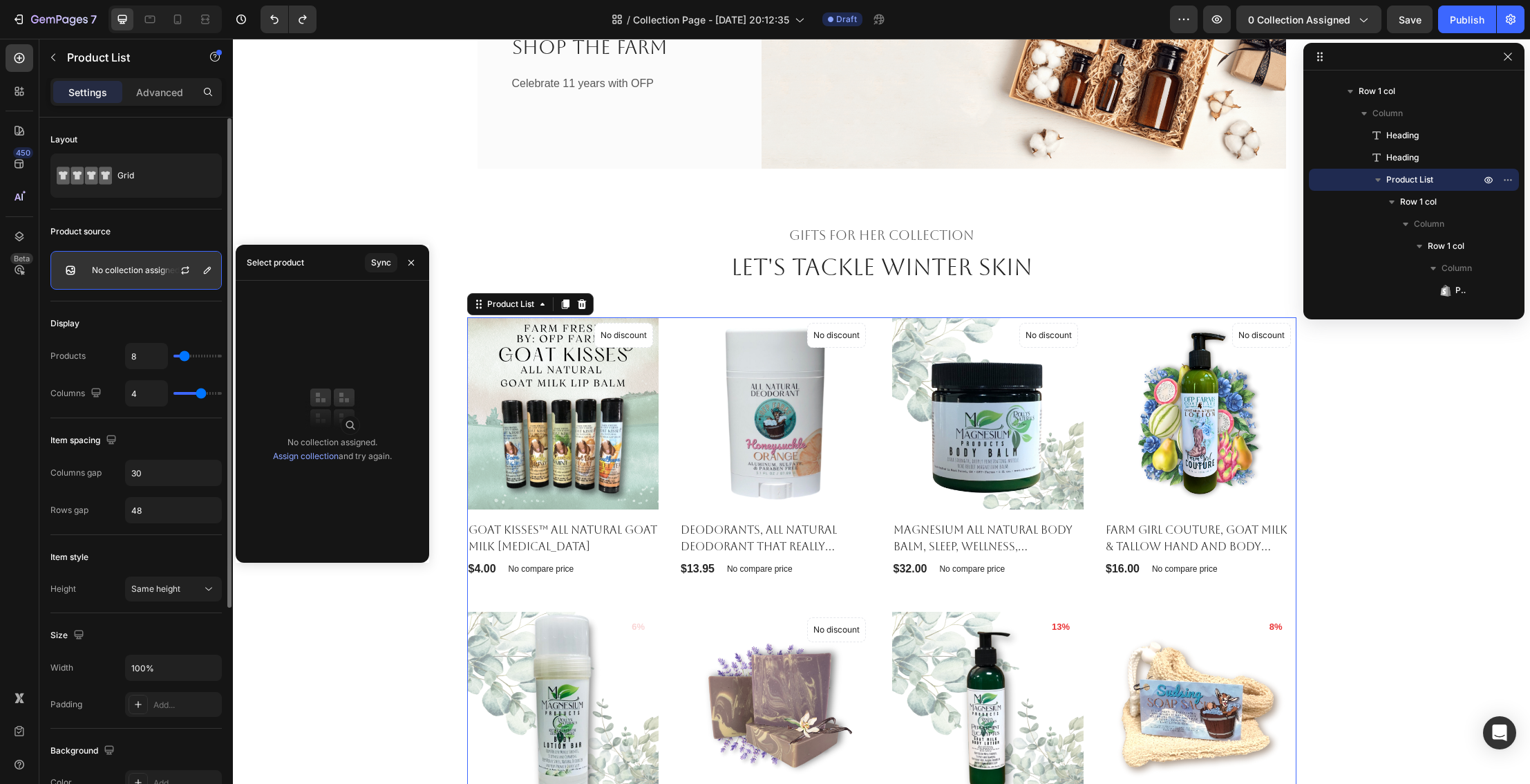
scroll to position [1, 0]
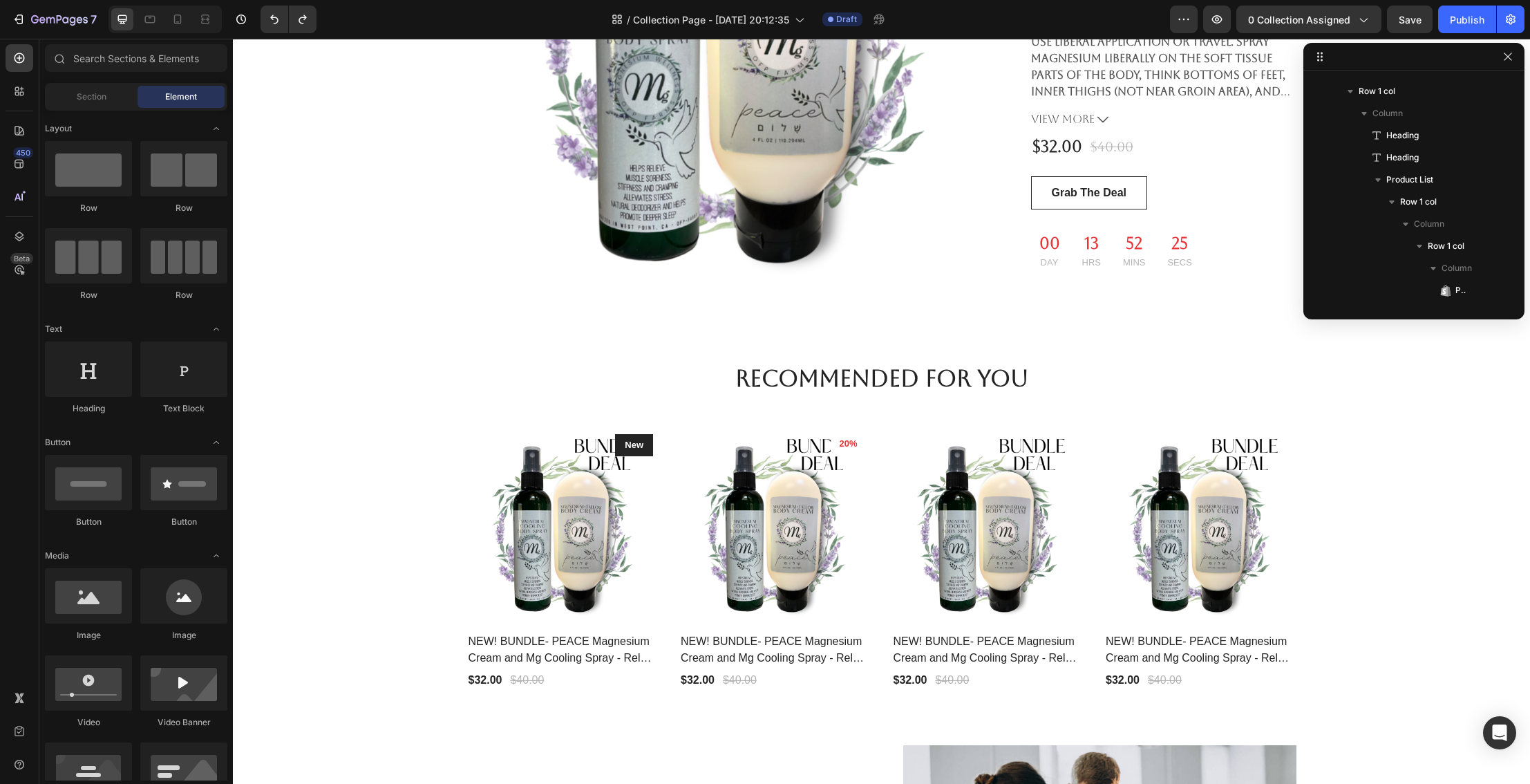
scroll to position [1431, 0]
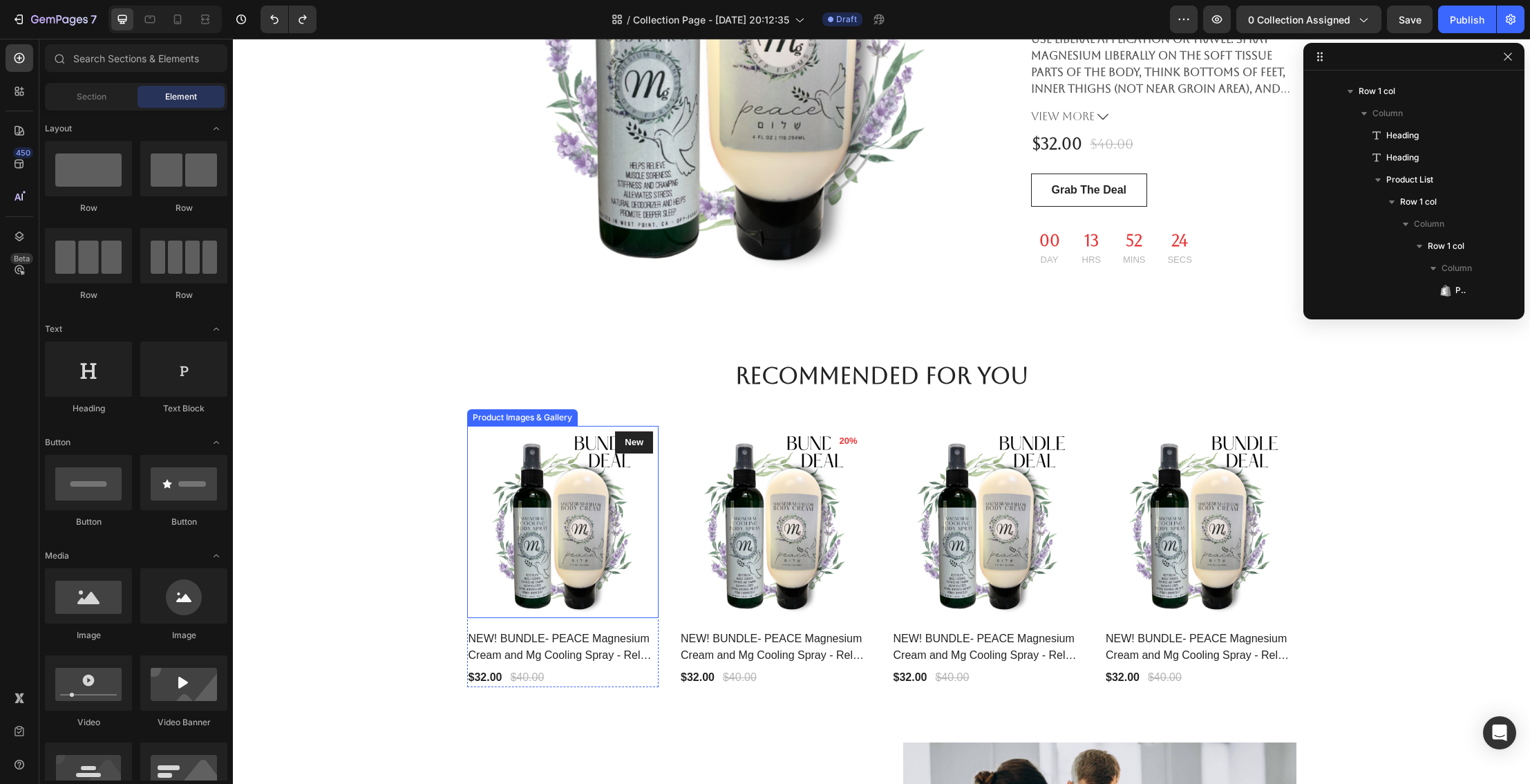
click at [511, 437] on img at bounding box center [563, 521] width 192 height 192
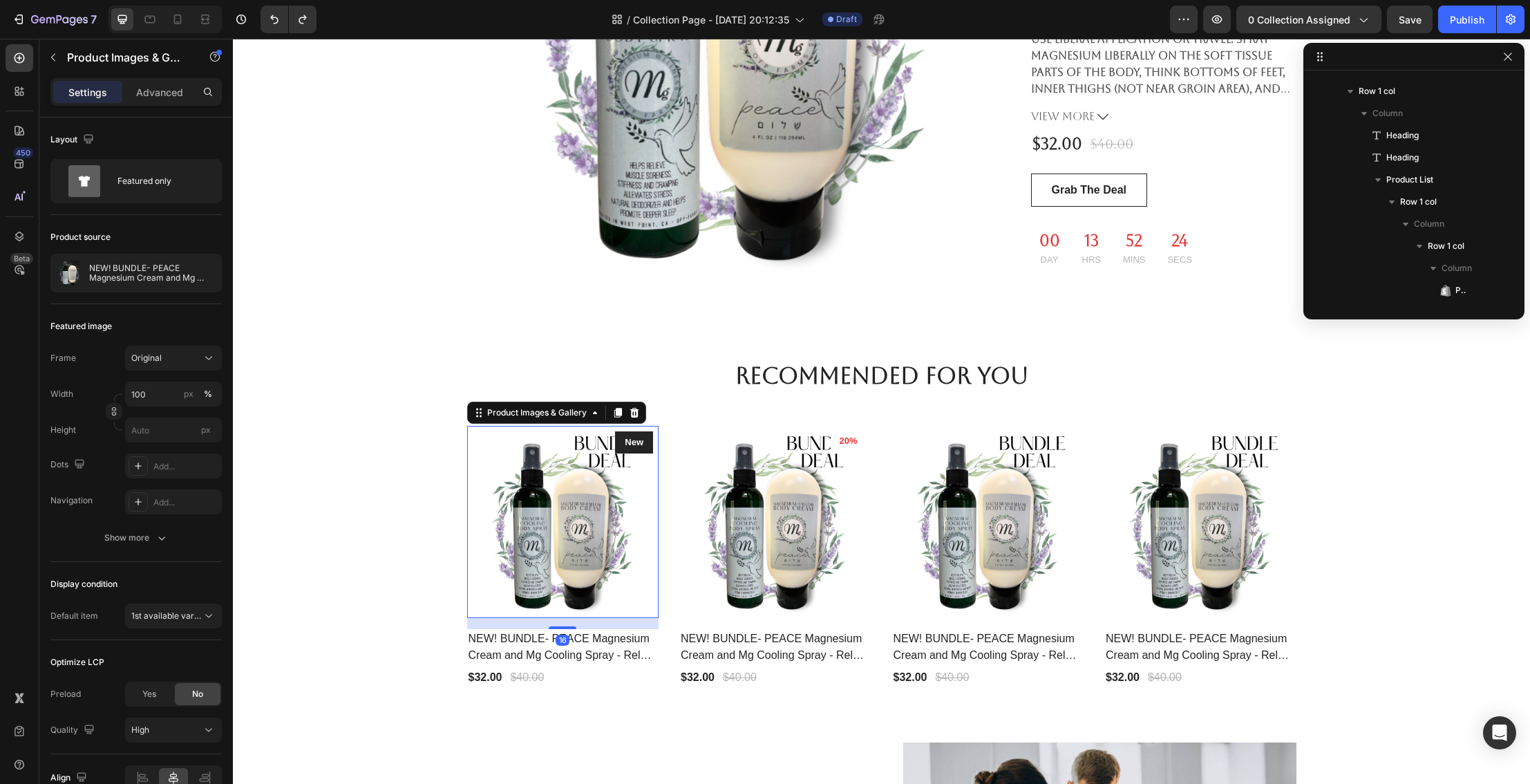
scroll to position [1079, 0]
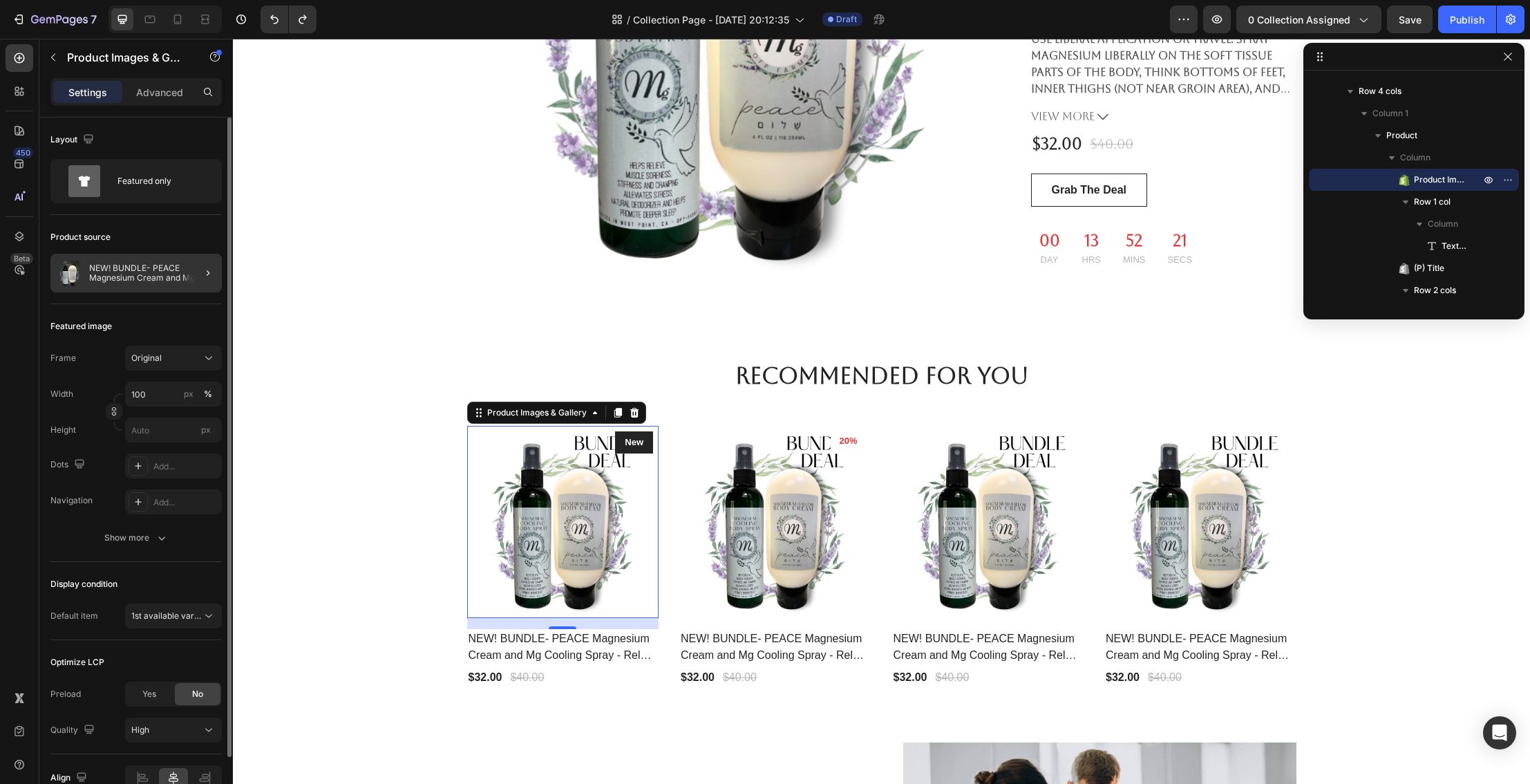
click at [196, 276] on div at bounding box center [202, 272] width 38 height 38
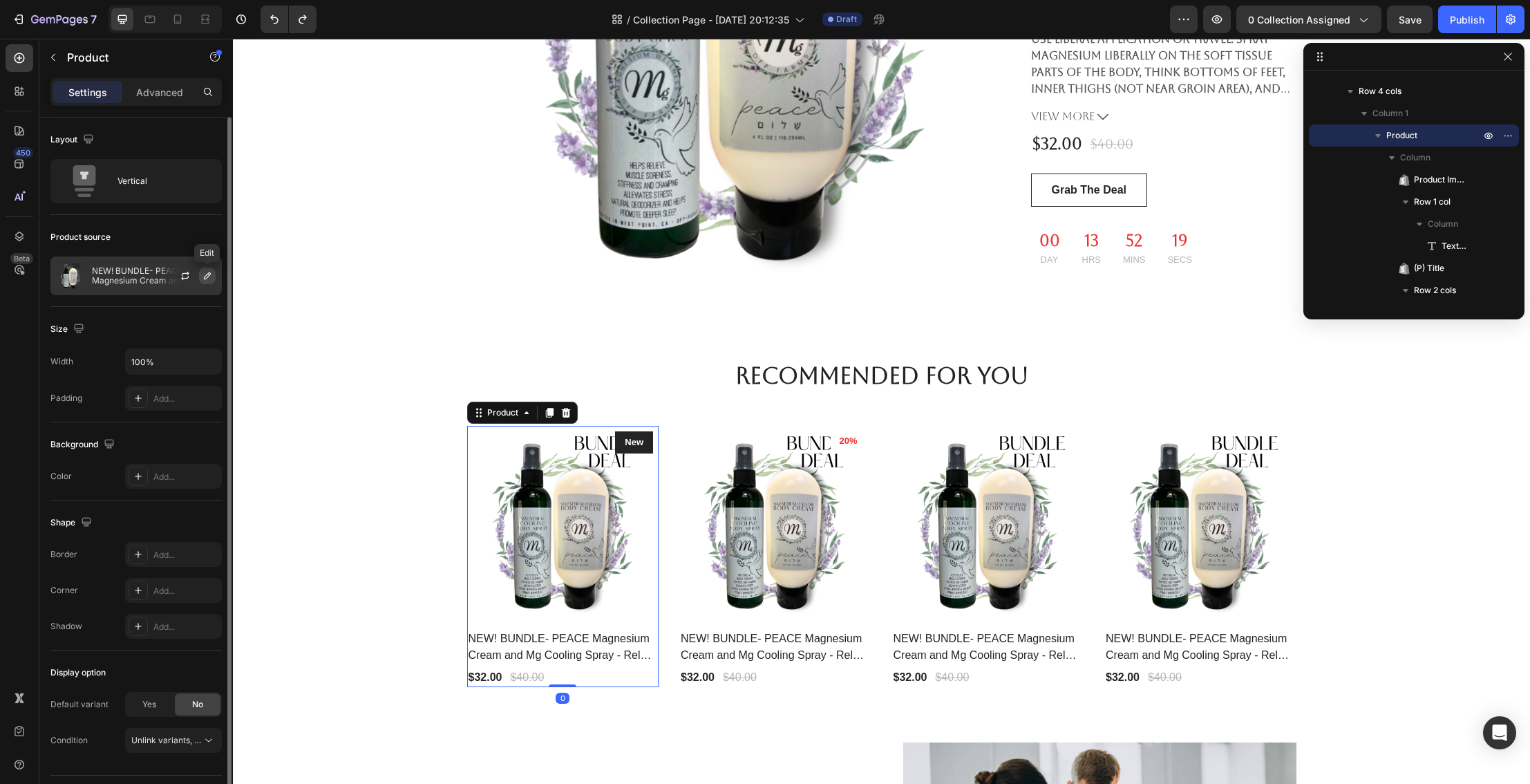
click at [211, 276] on icon "button" at bounding box center [207, 276] width 11 height 11
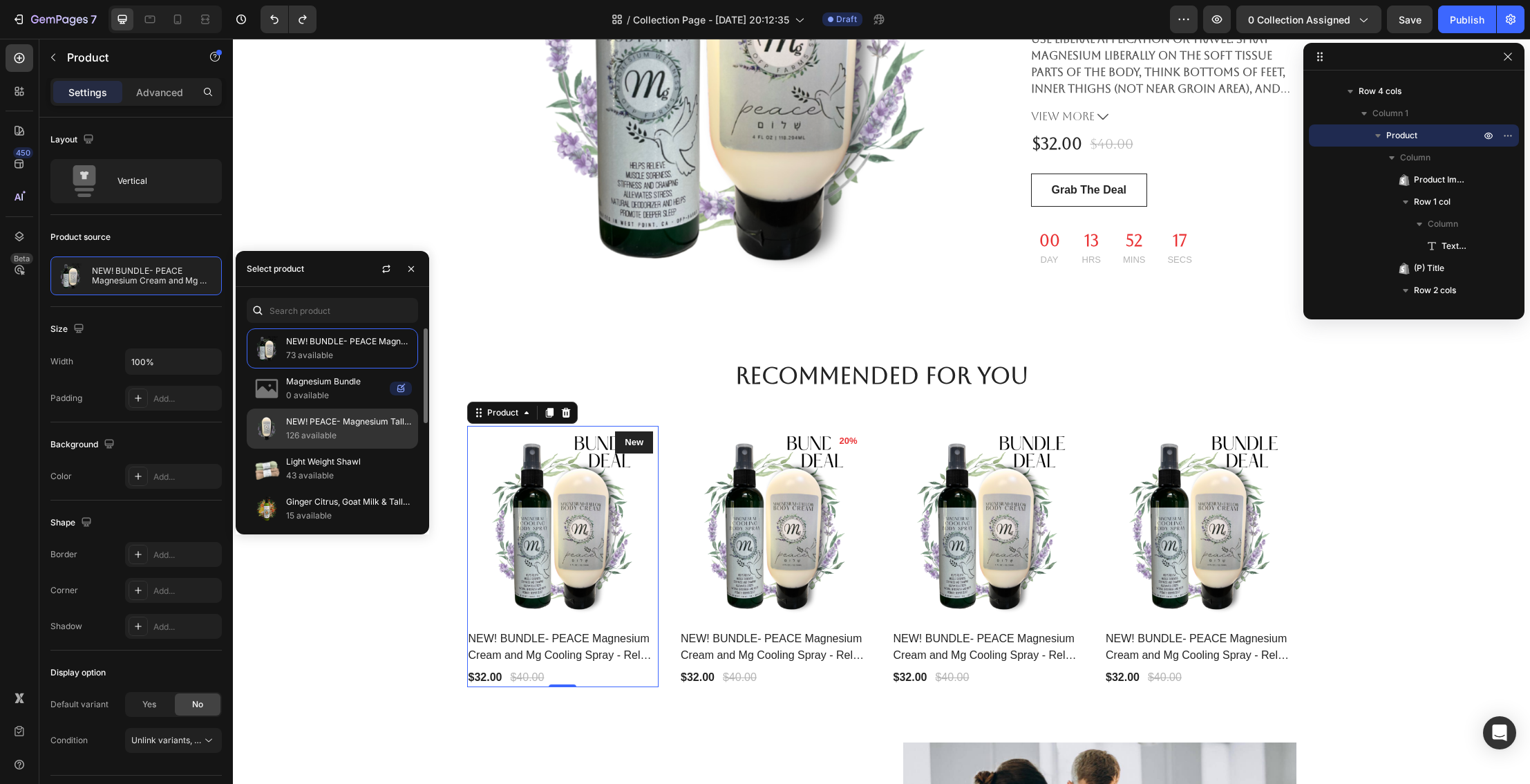
click at [325, 431] on p "126 available" at bounding box center [349, 434] width 126 height 13
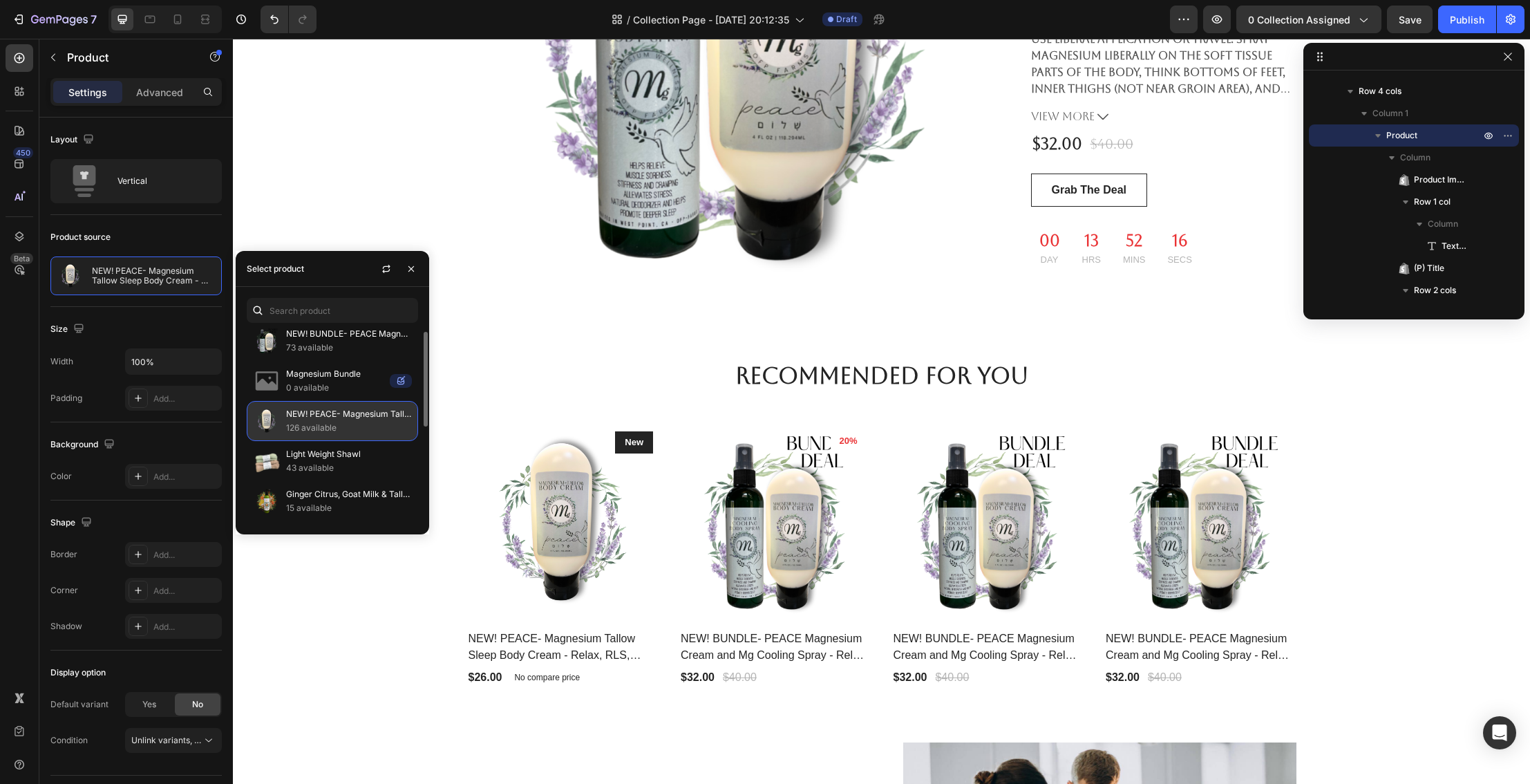
scroll to position [9, 0]
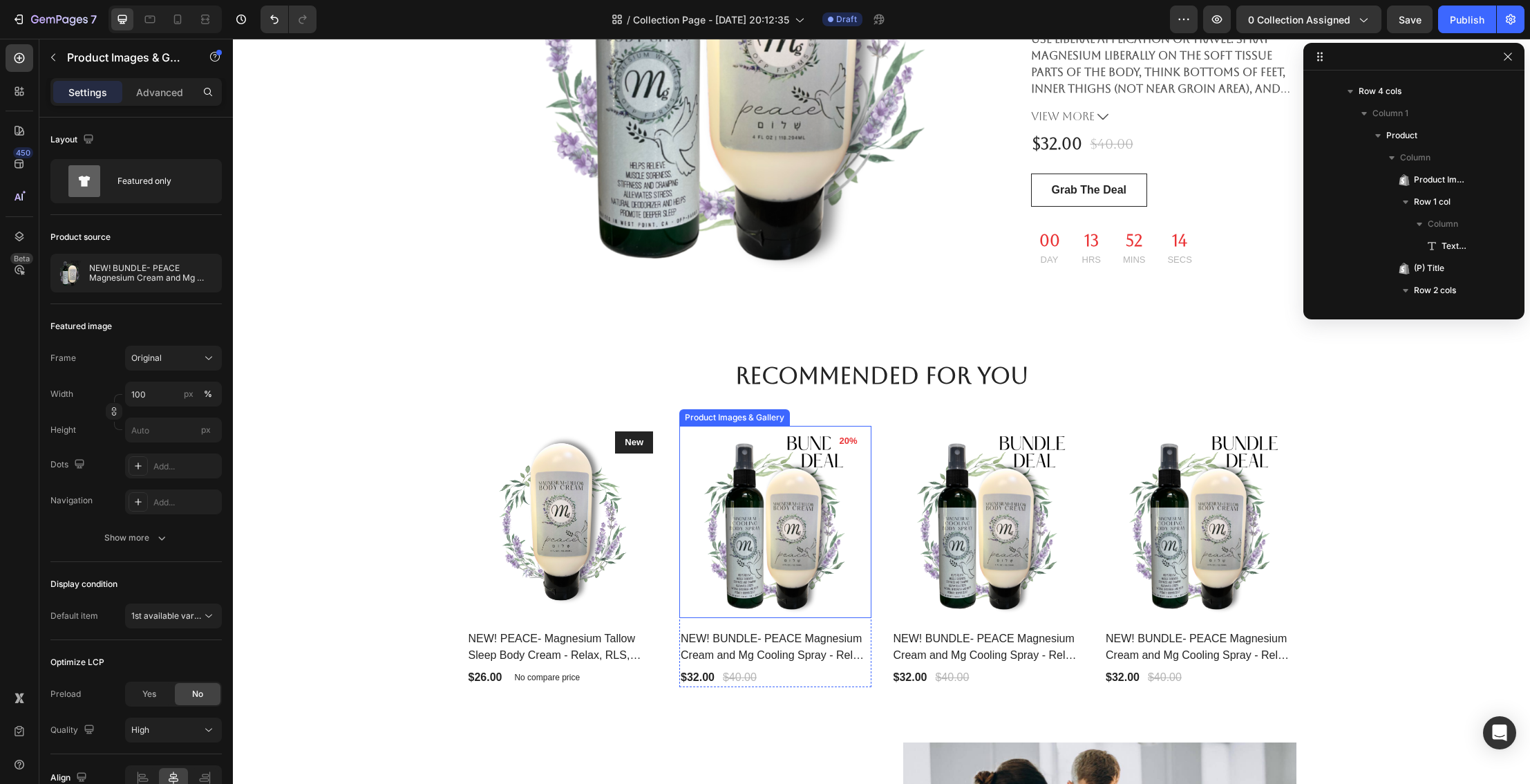
click at [736, 505] on img at bounding box center [775, 521] width 192 height 192
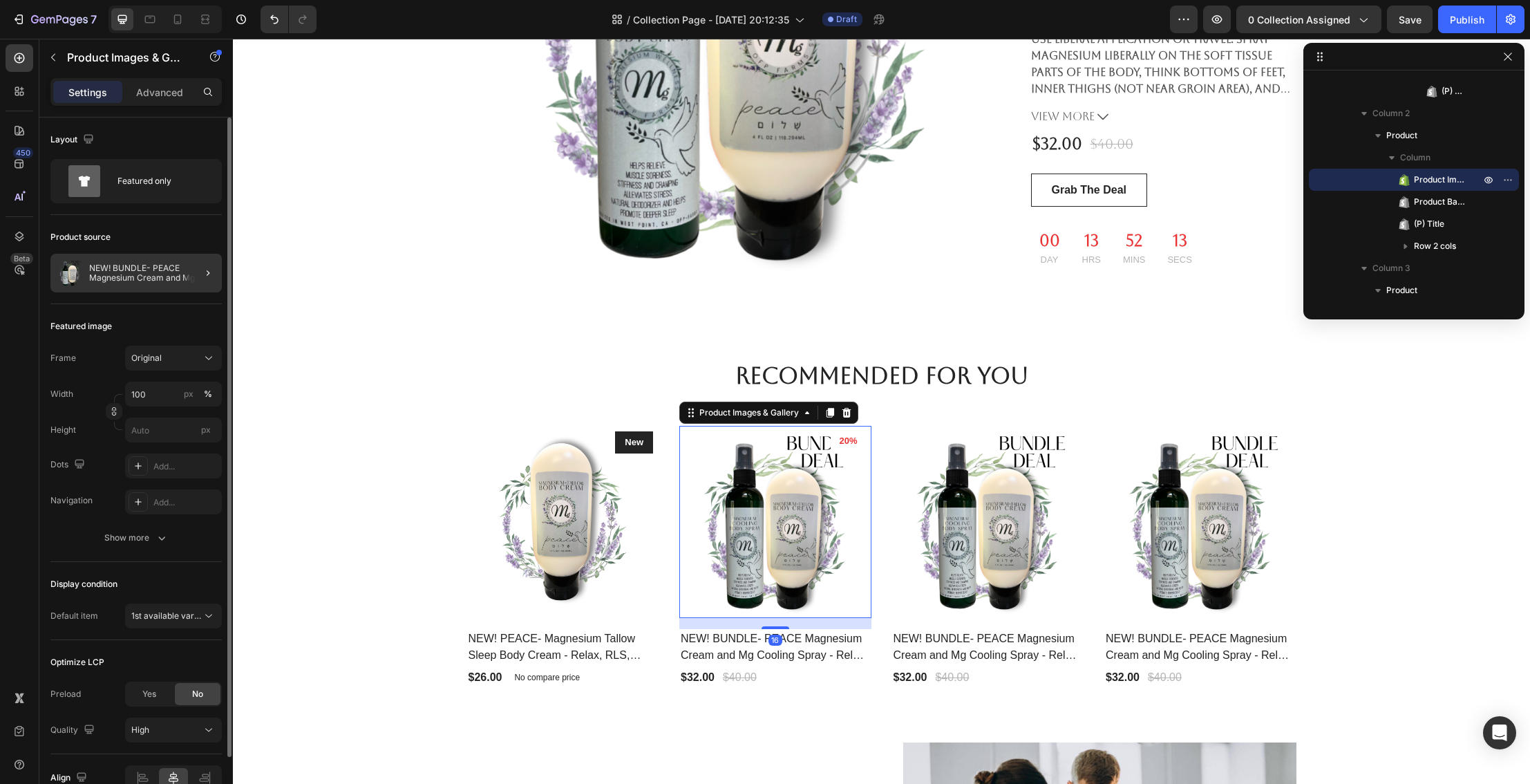
click at [193, 279] on div at bounding box center [202, 272] width 38 height 38
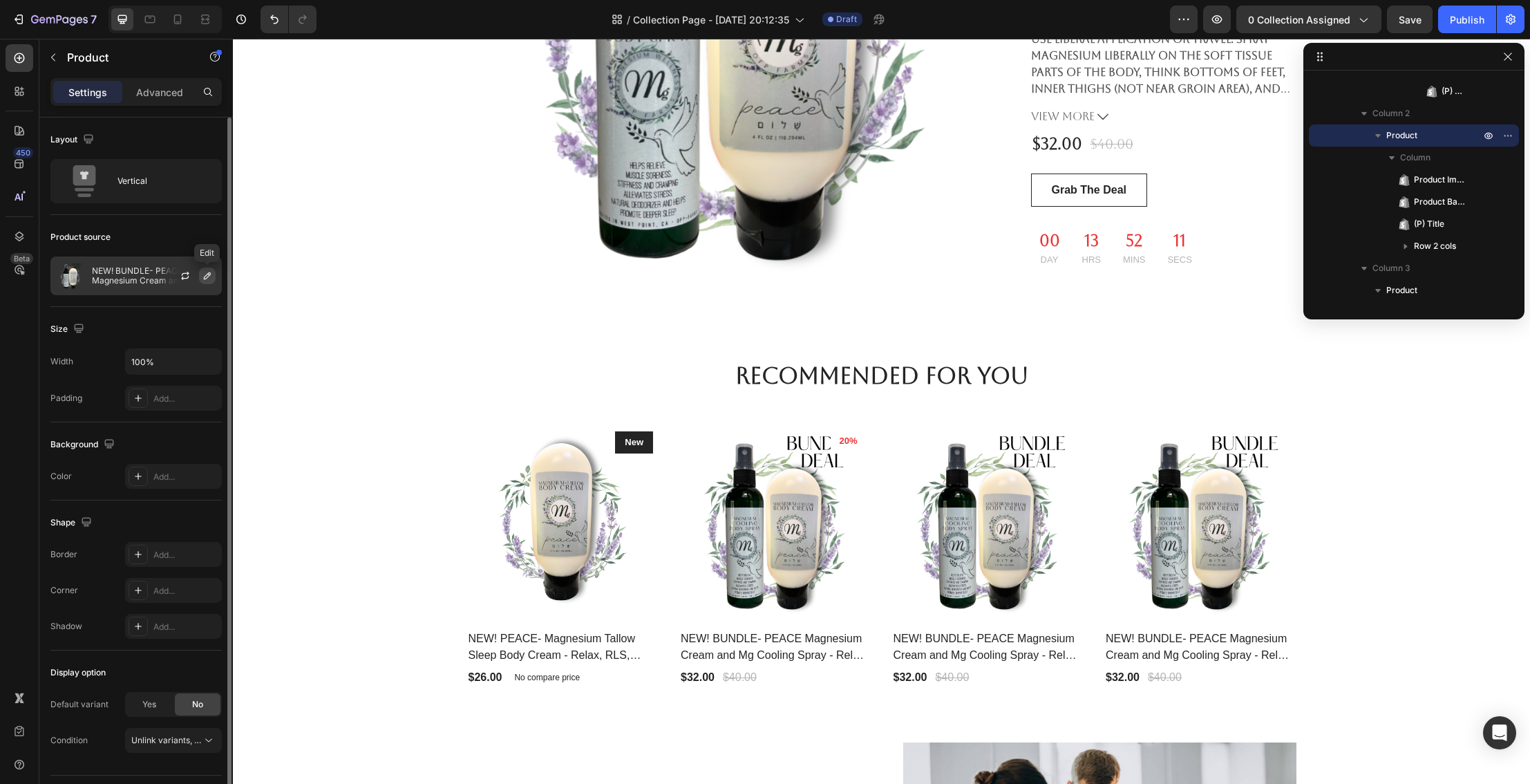
click at [206, 277] on icon "button" at bounding box center [207, 276] width 11 height 11
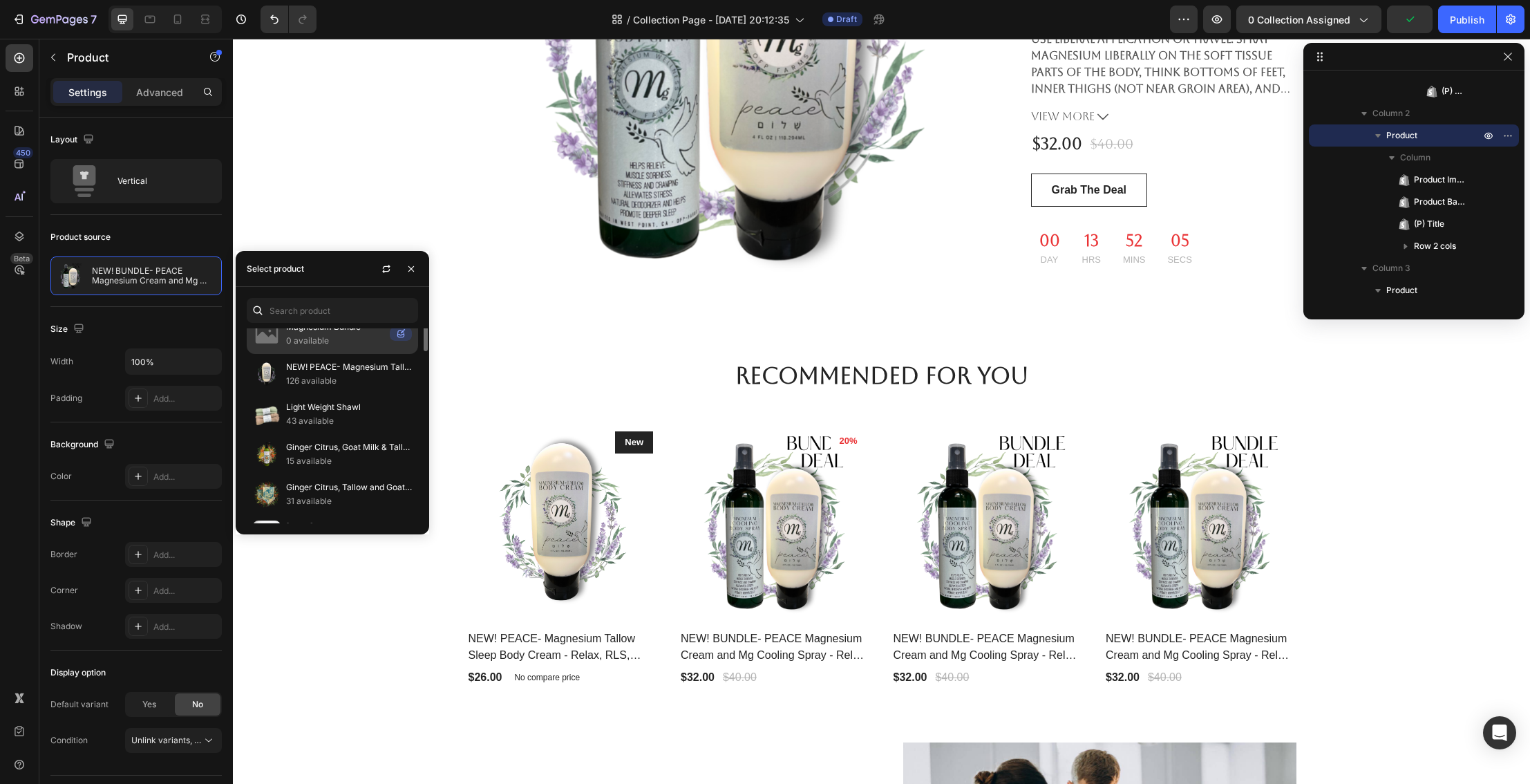
scroll to position [3, 0]
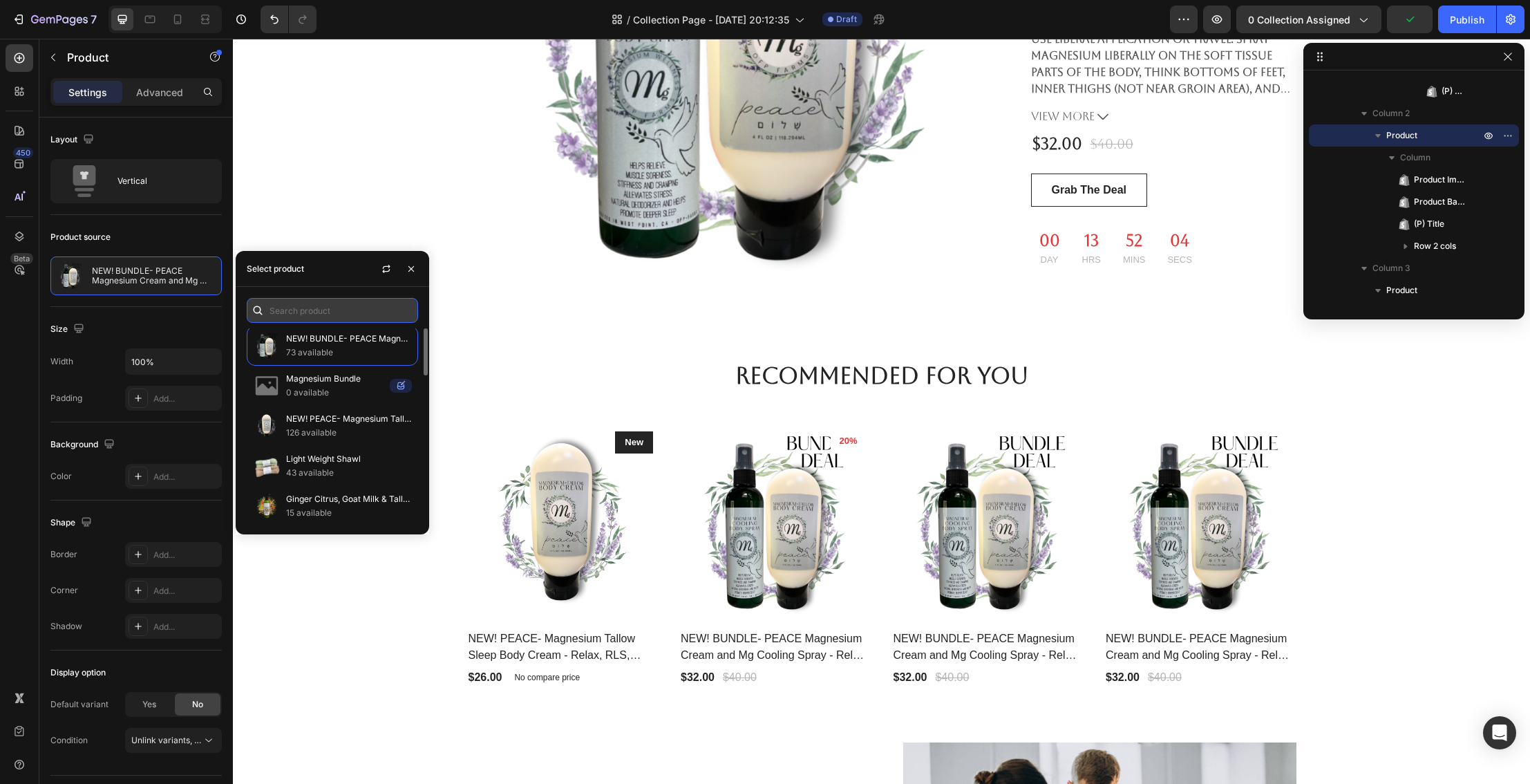
click at [327, 309] on input "text" at bounding box center [333, 310] width 171 height 25
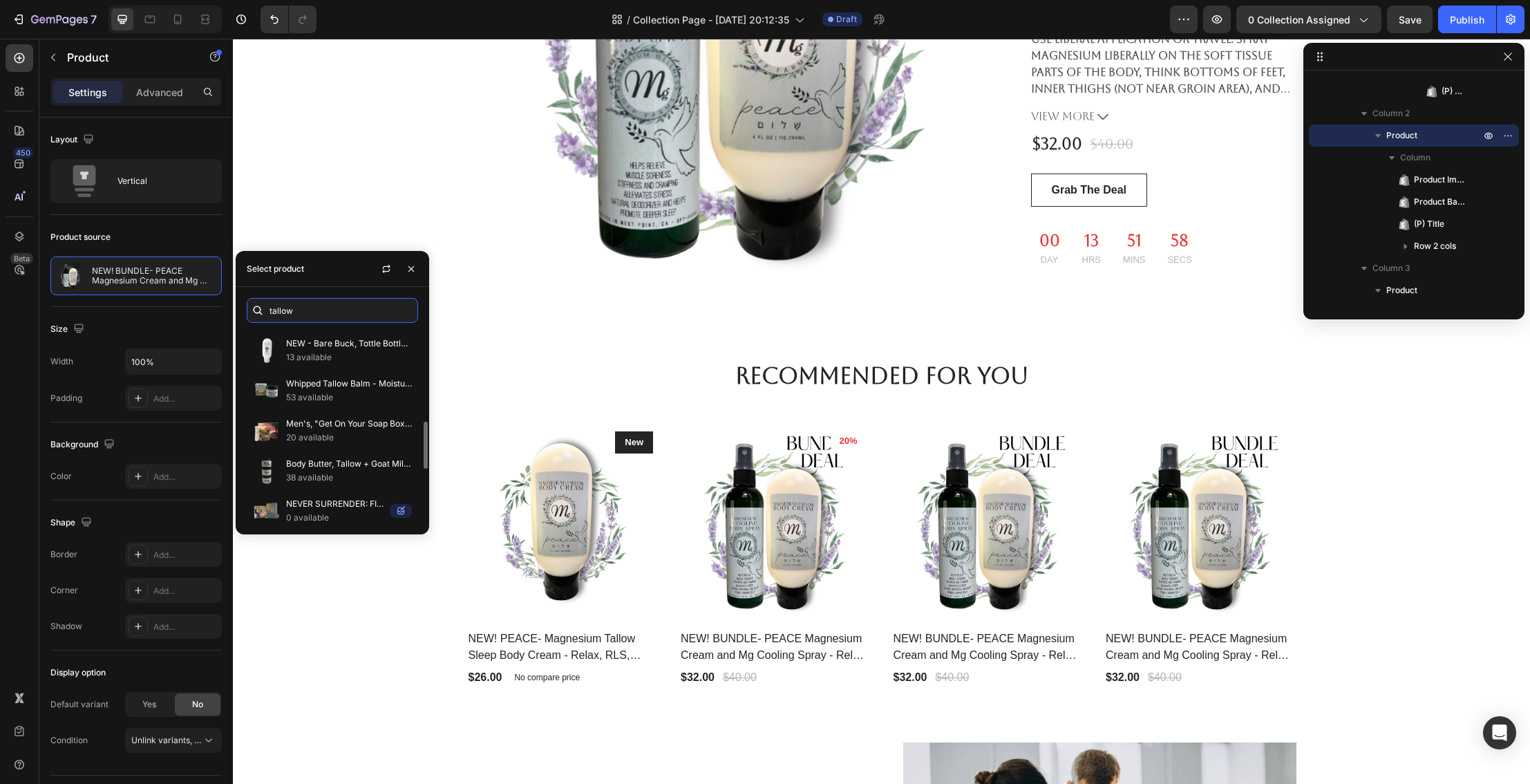
scroll to position [364, 0]
type input "tallow"
click at [320, 388] on p "53 available" at bounding box center [349, 392] width 126 height 13
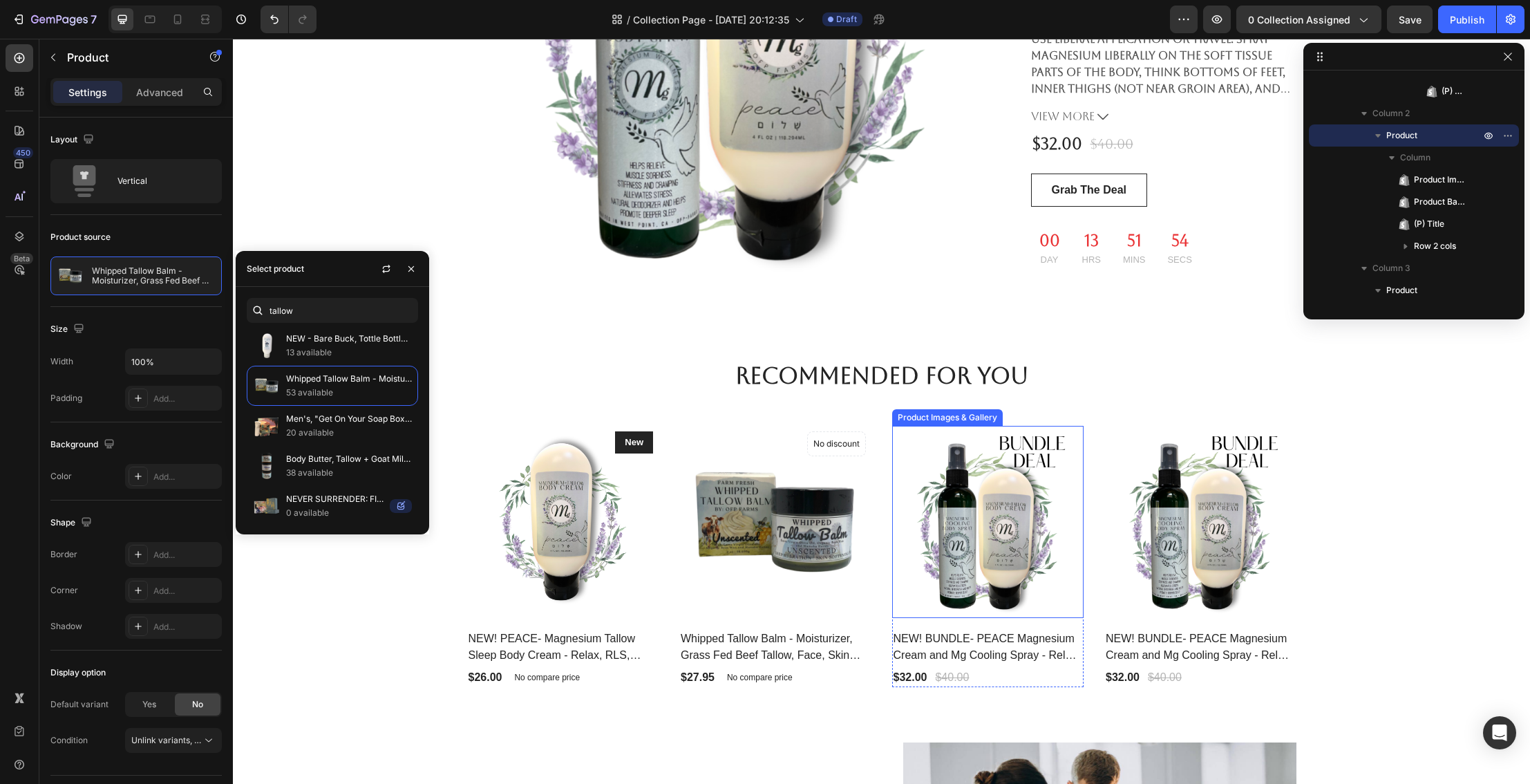
click at [988, 525] on img at bounding box center [988, 521] width 192 height 192
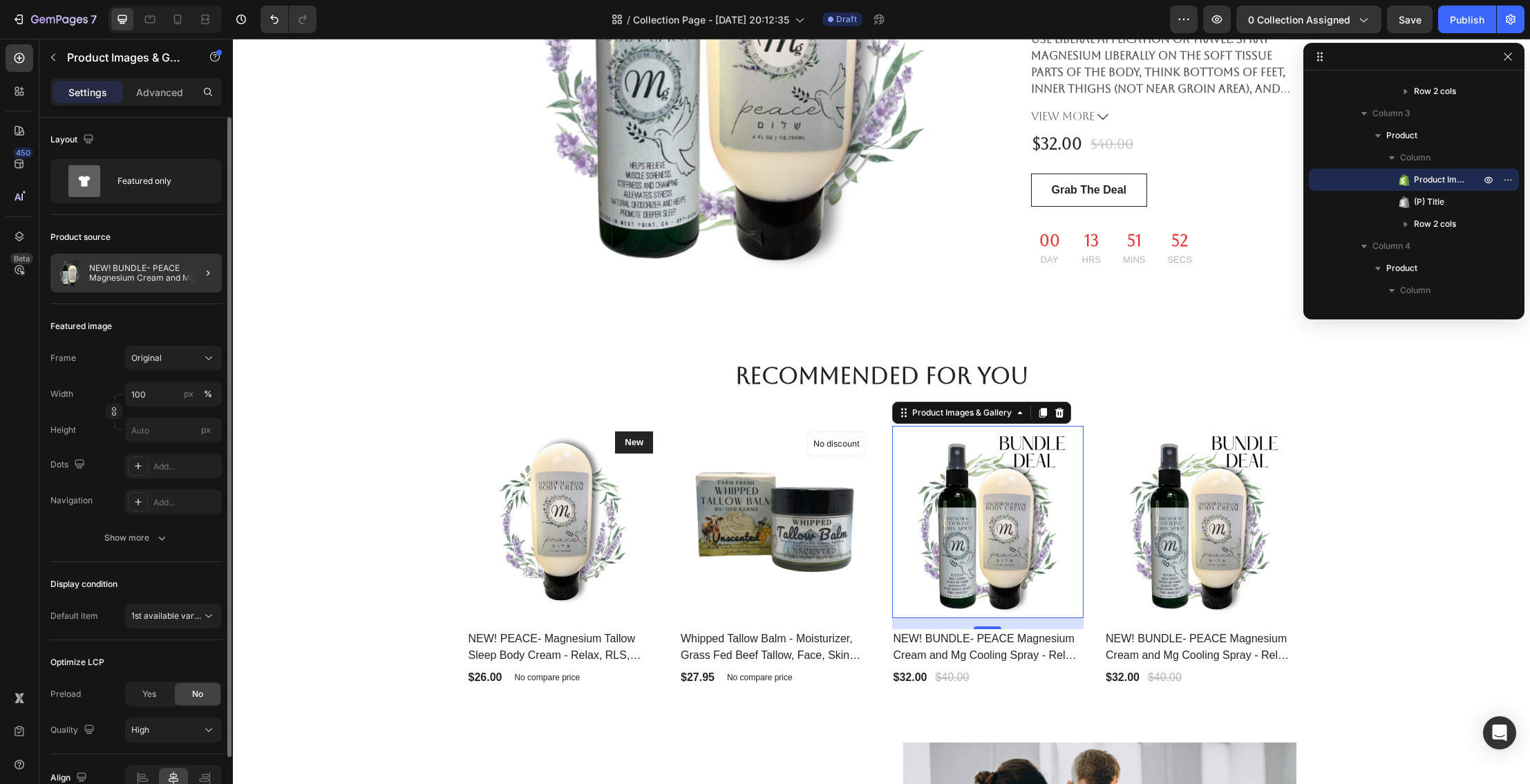
click at [188, 268] on div at bounding box center [202, 272] width 38 height 38
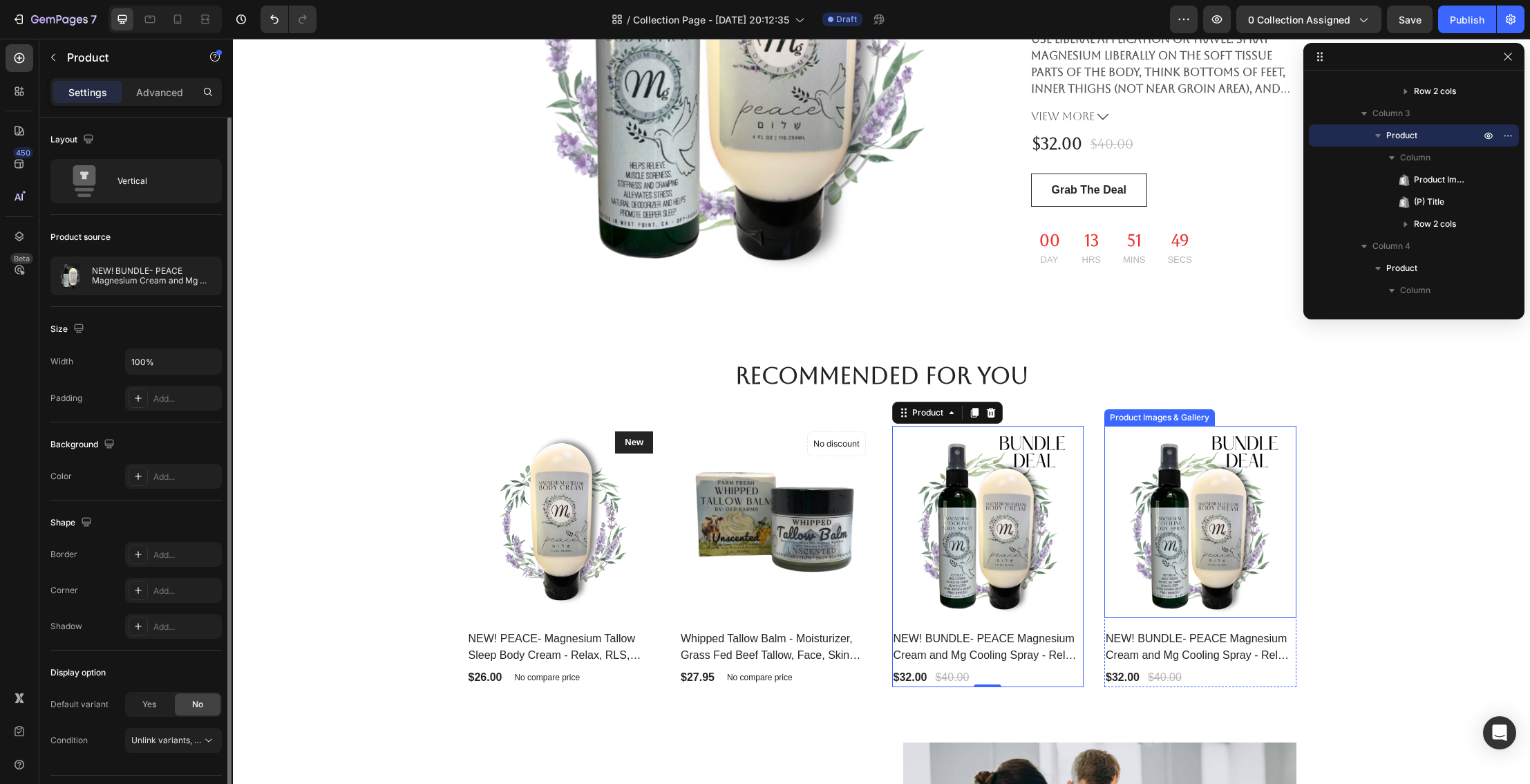
click at [1168, 475] on img at bounding box center [1200, 521] width 192 height 192
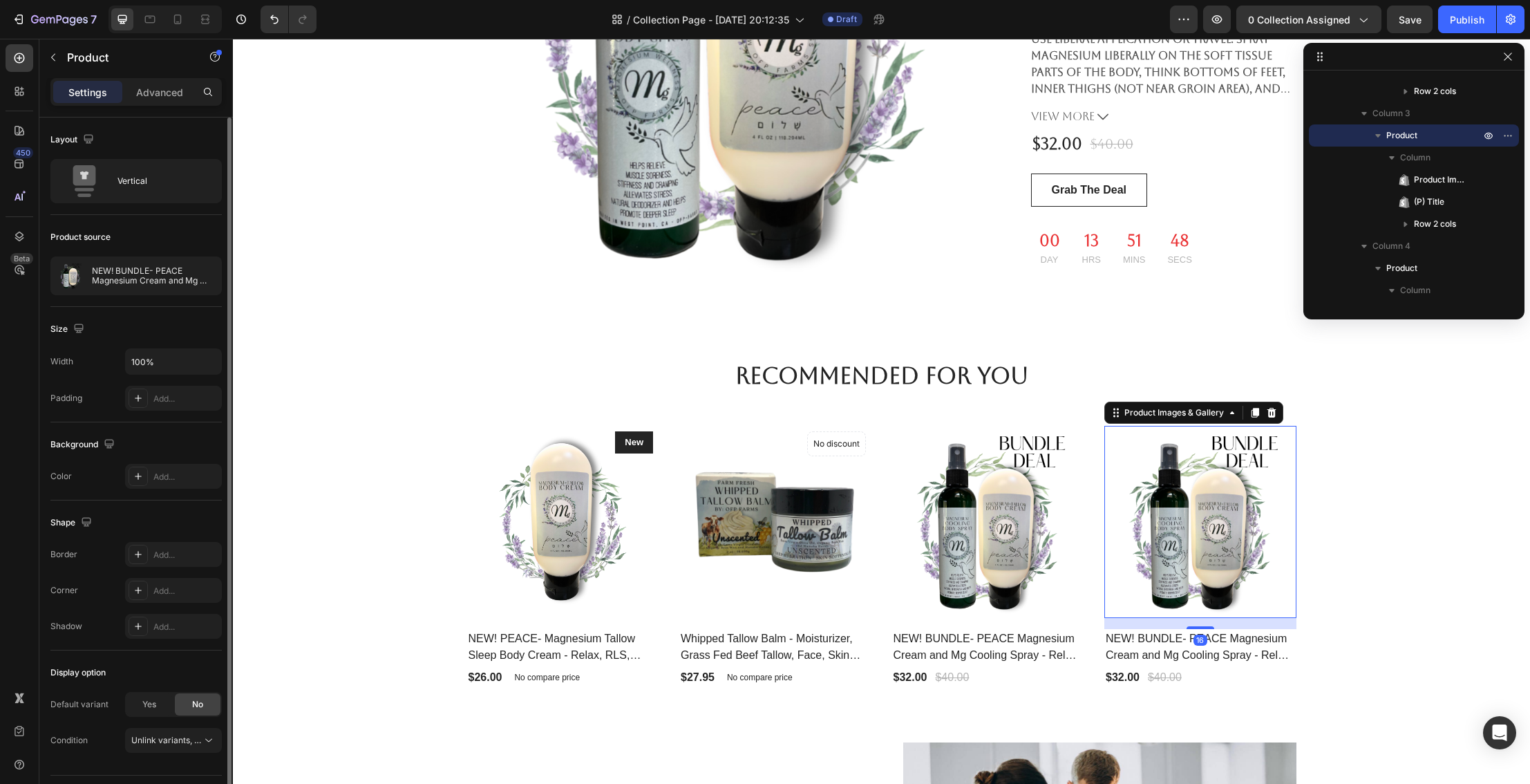
scroll to position [1655, 0]
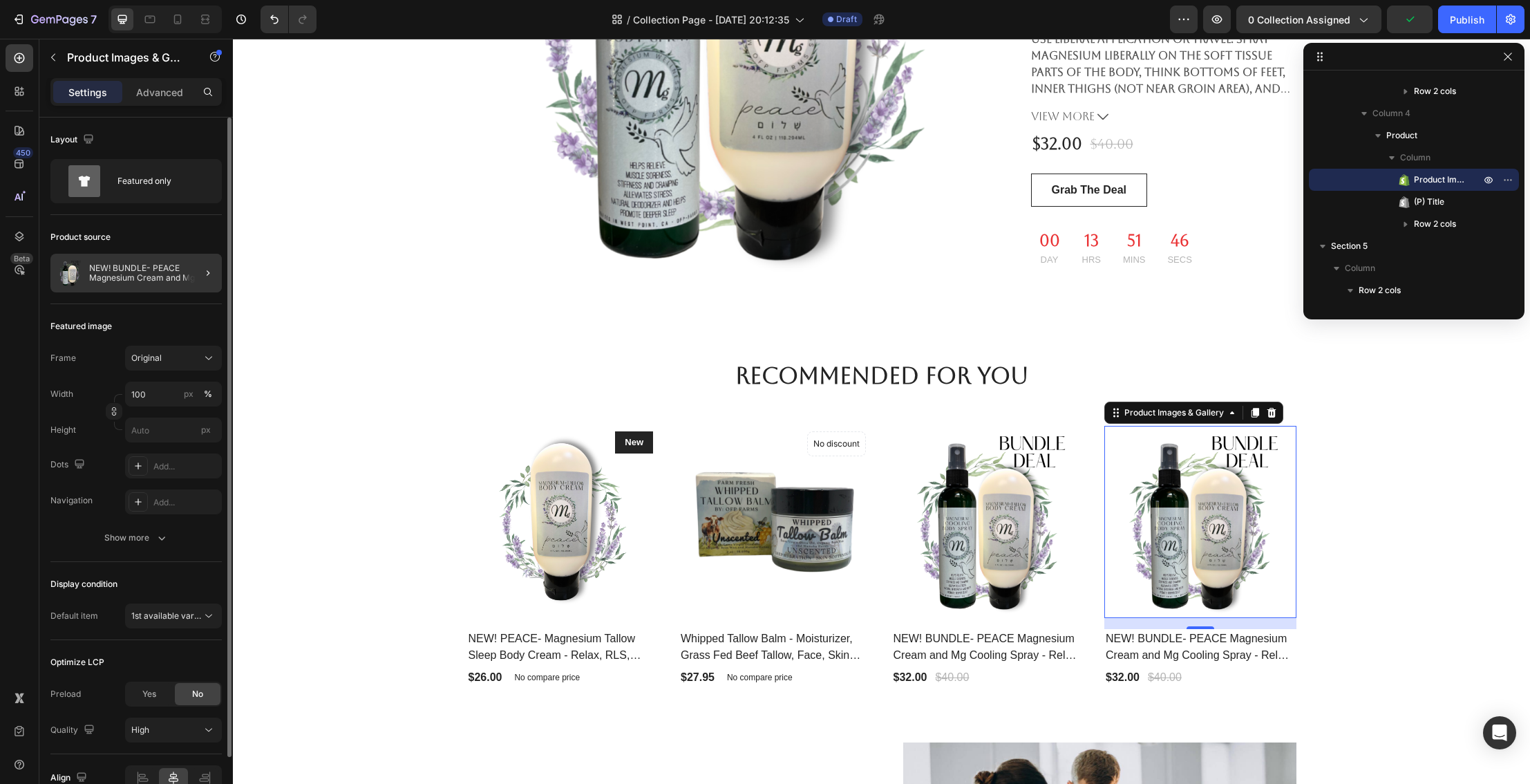
click at [194, 279] on div at bounding box center [202, 272] width 38 height 38
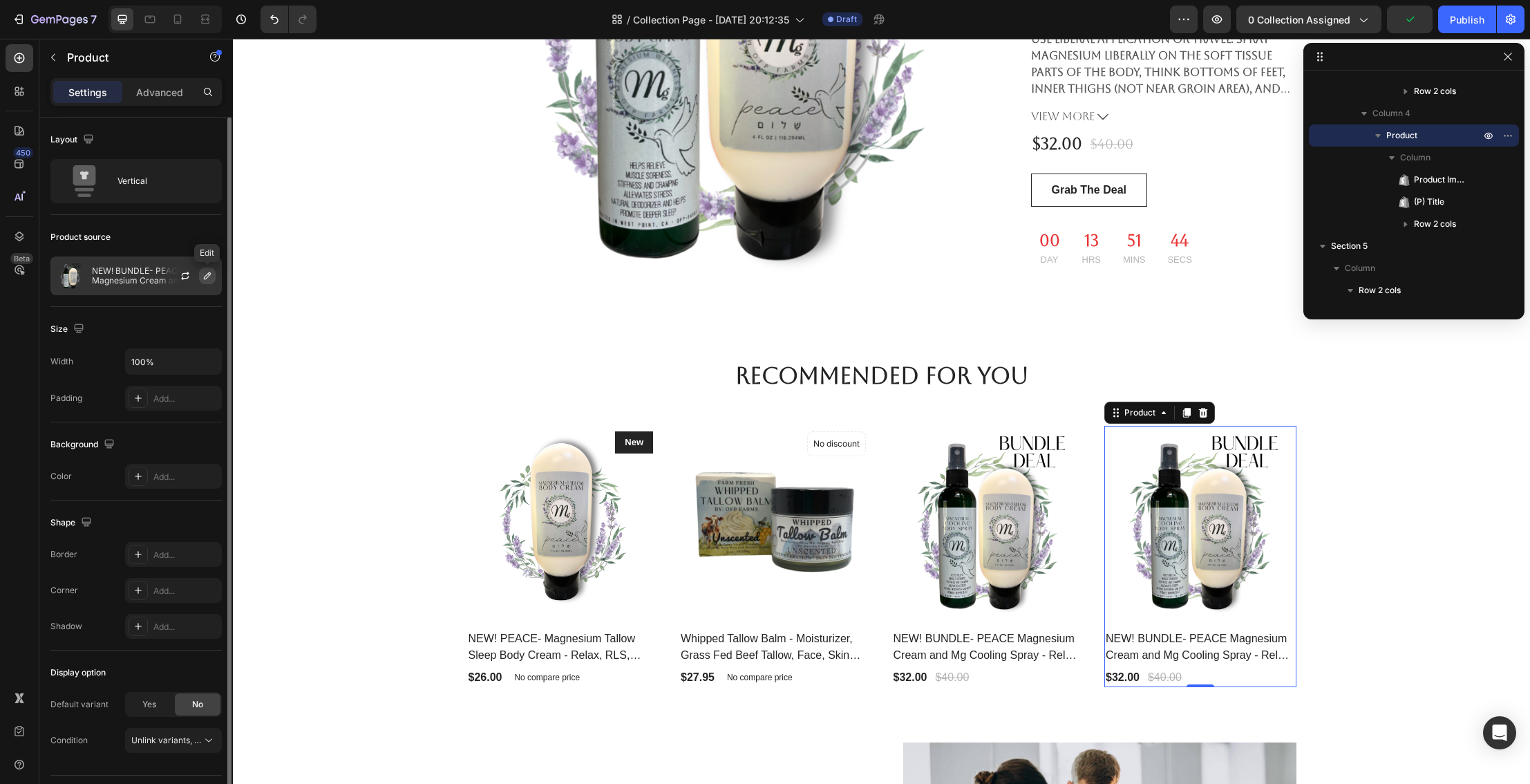
click at [203, 276] on icon "button" at bounding box center [207, 276] width 11 height 11
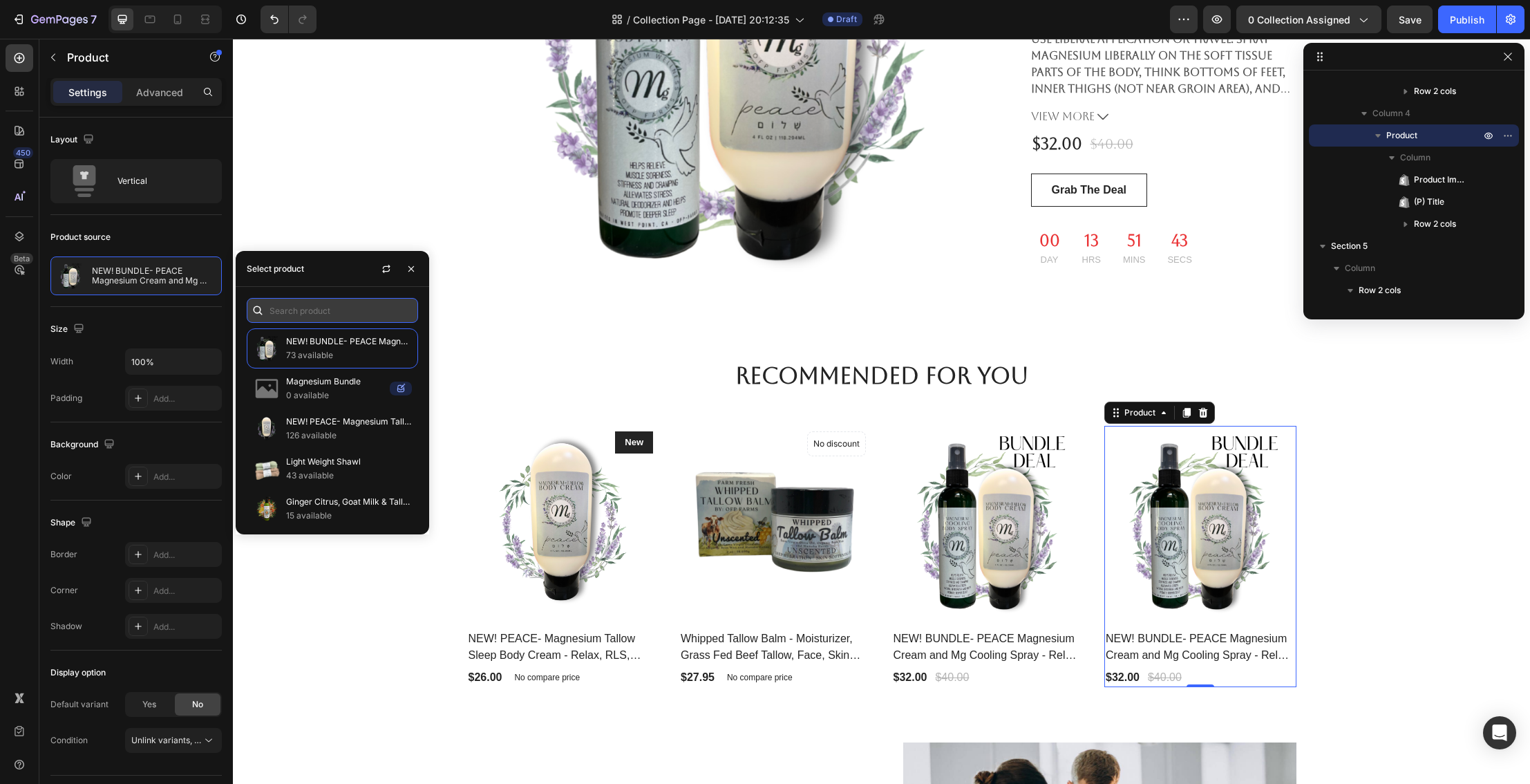
click at [306, 309] on input "text" at bounding box center [333, 310] width 171 height 25
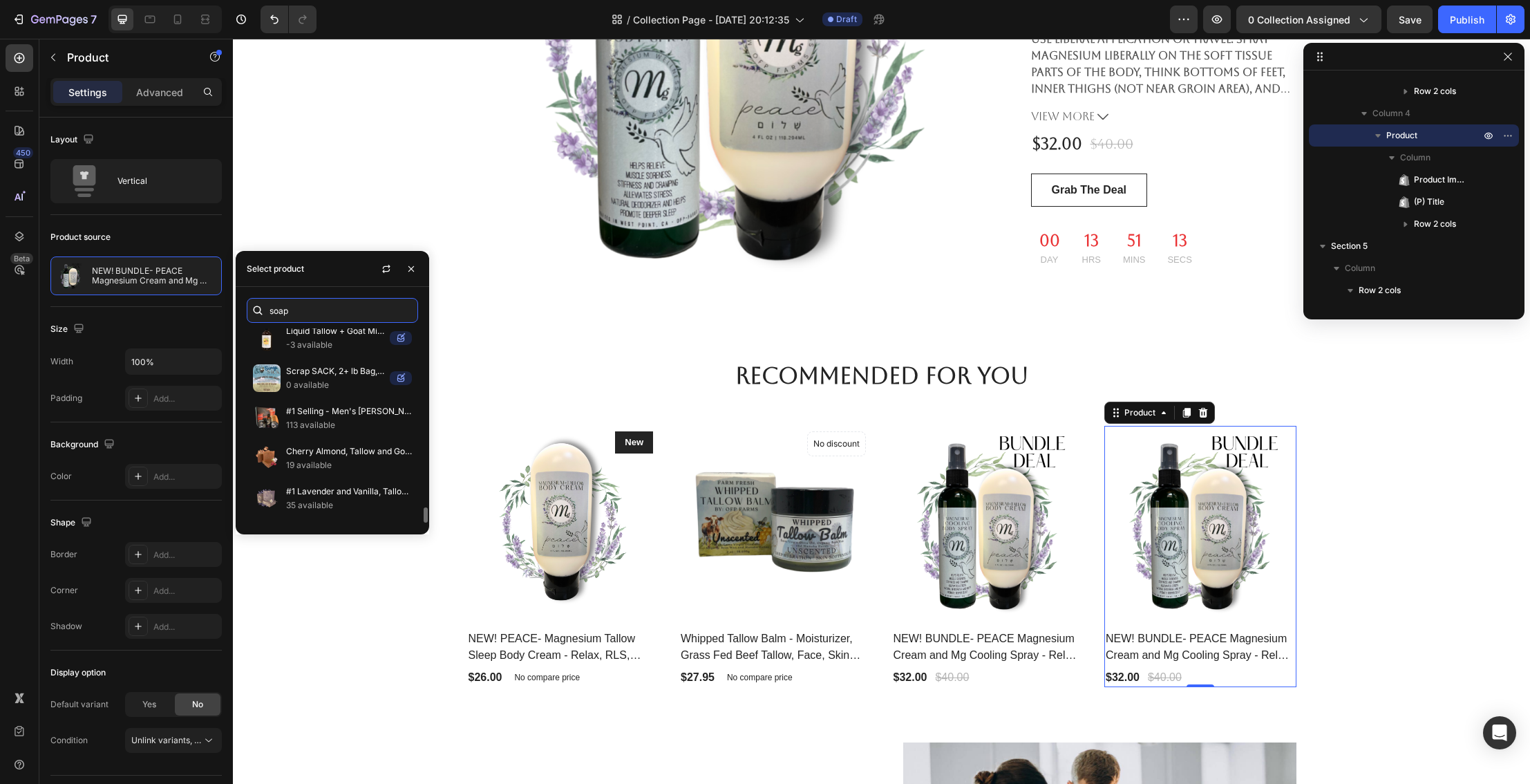
scroll to position [2107, 0]
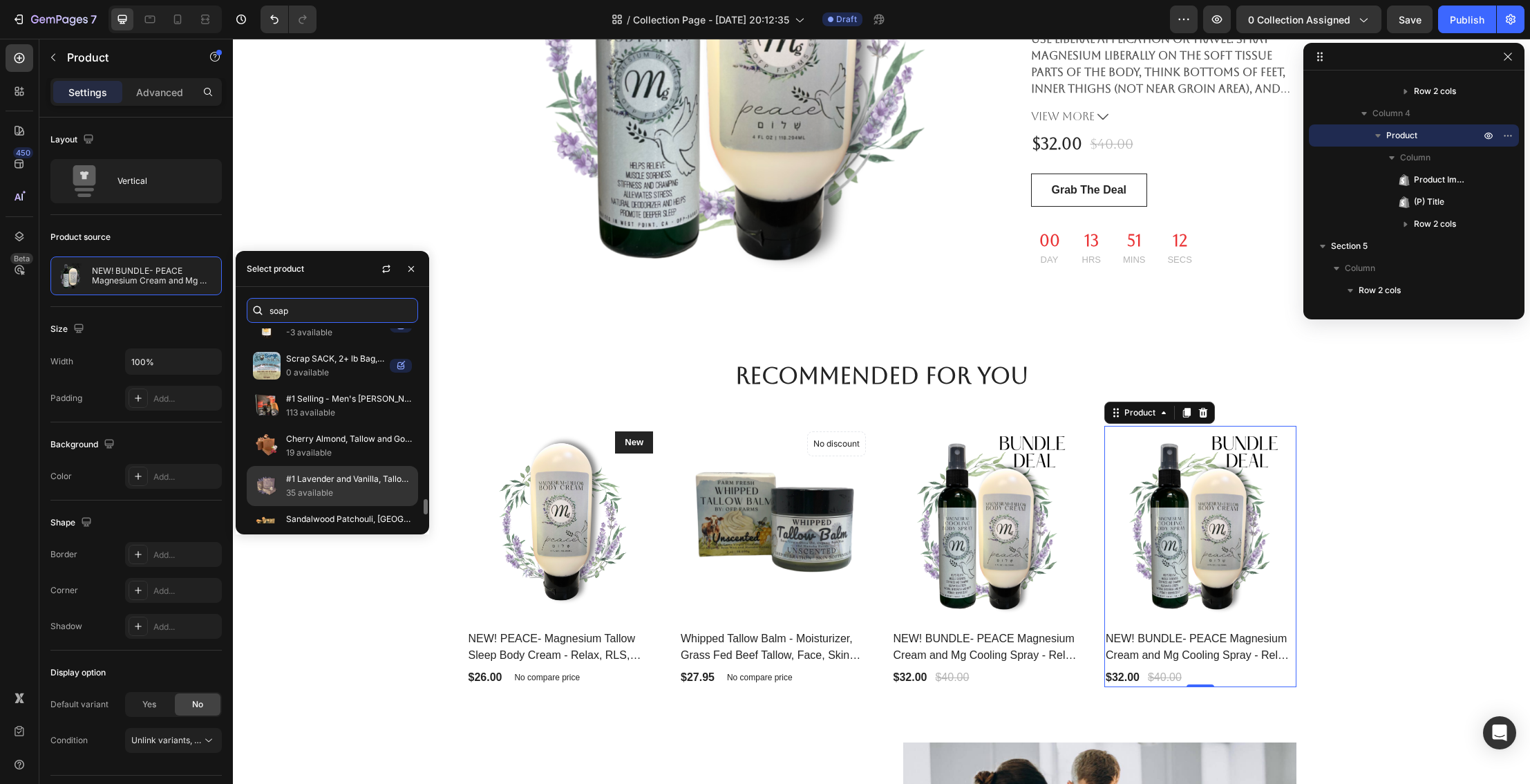
type input "soap"
click at [335, 481] on p "#1 Lavender and Vanilla, Tallow and Goat Milk Soap | new size" at bounding box center [349, 478] width 126 height 13
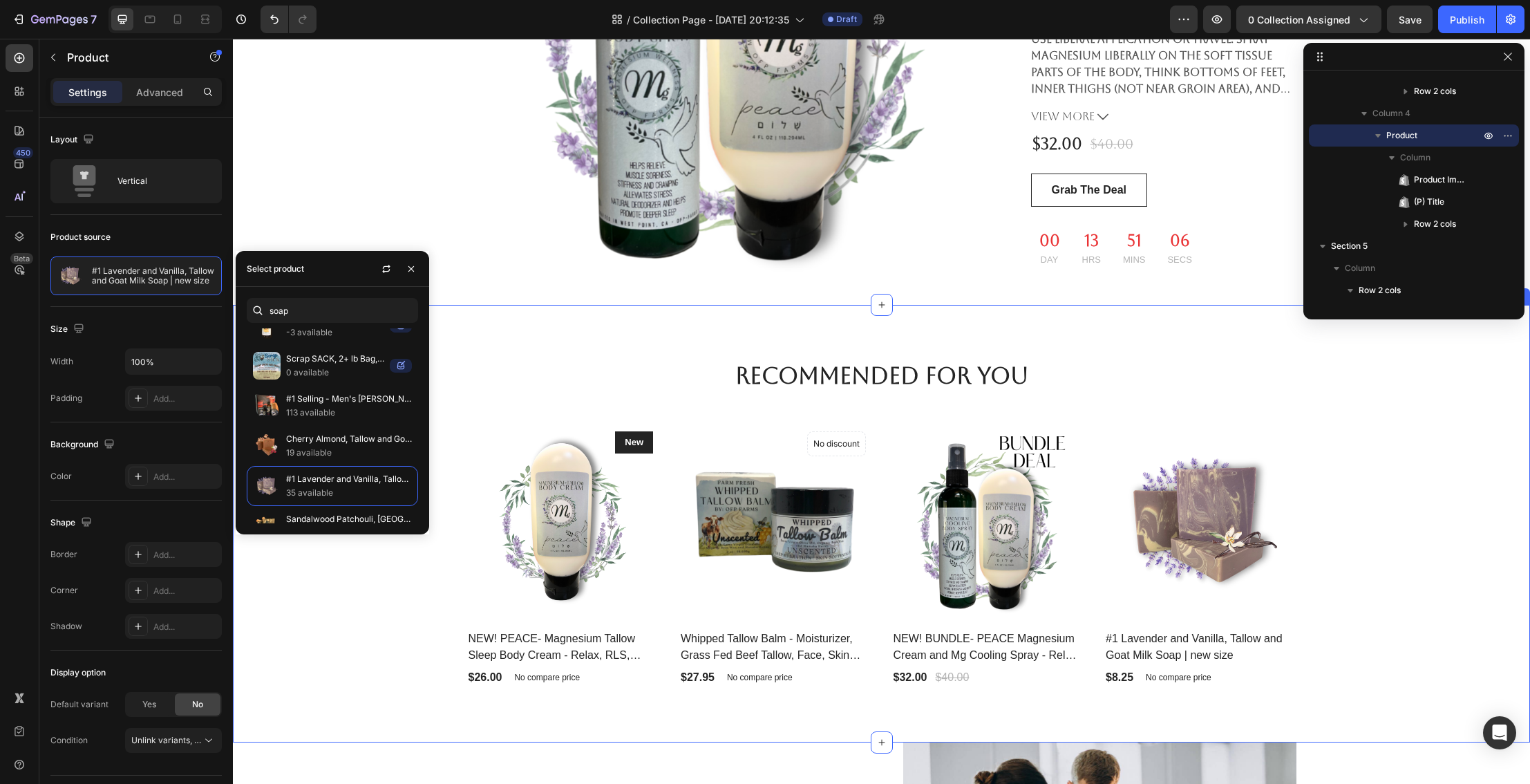
click at [340, 640] on div "Recommended For You Heading Row Product Images & Gallery New Text block Row NEW…" at bounding box center [881, 524] width 1277 height 326
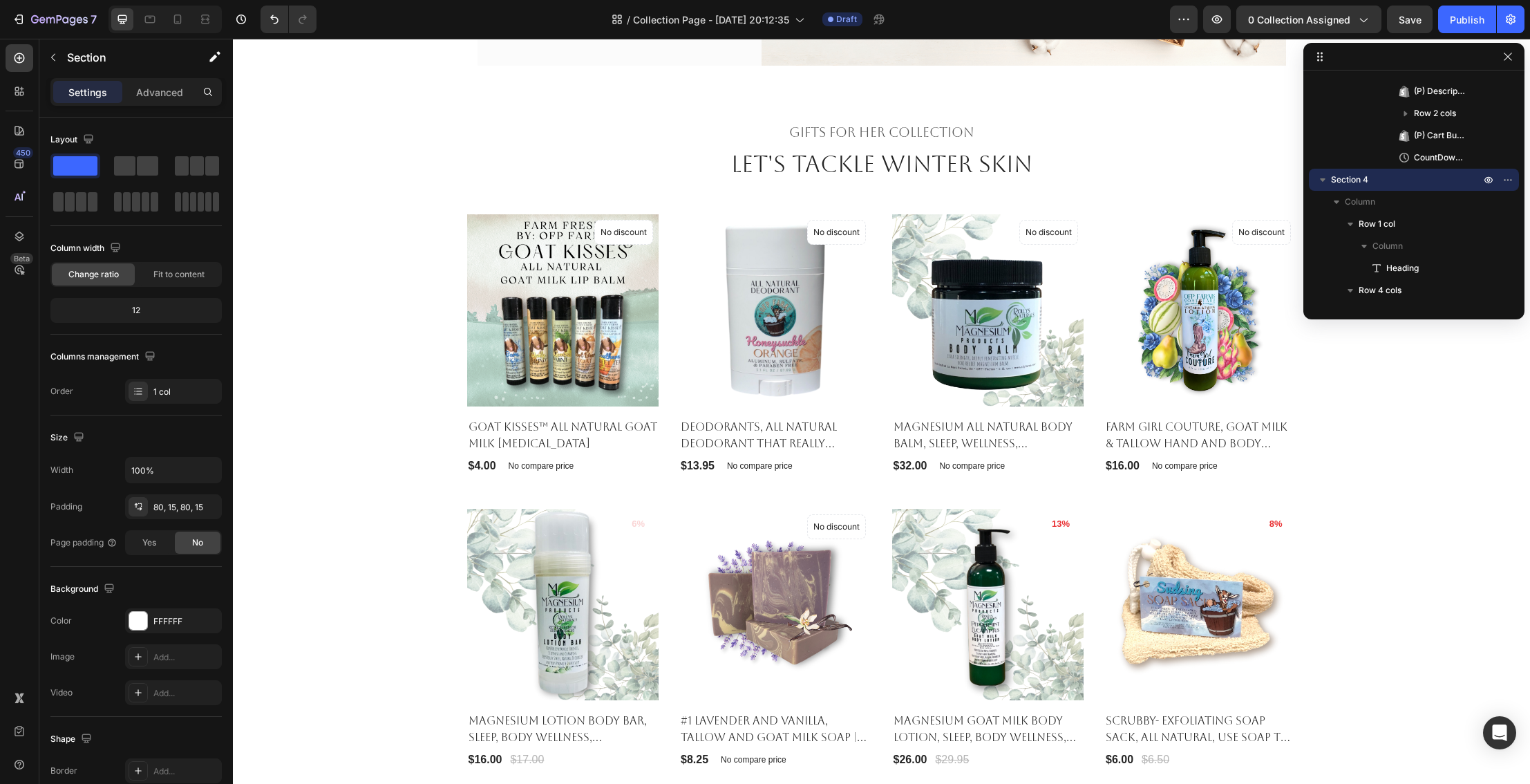
scroll to position [334, 0]
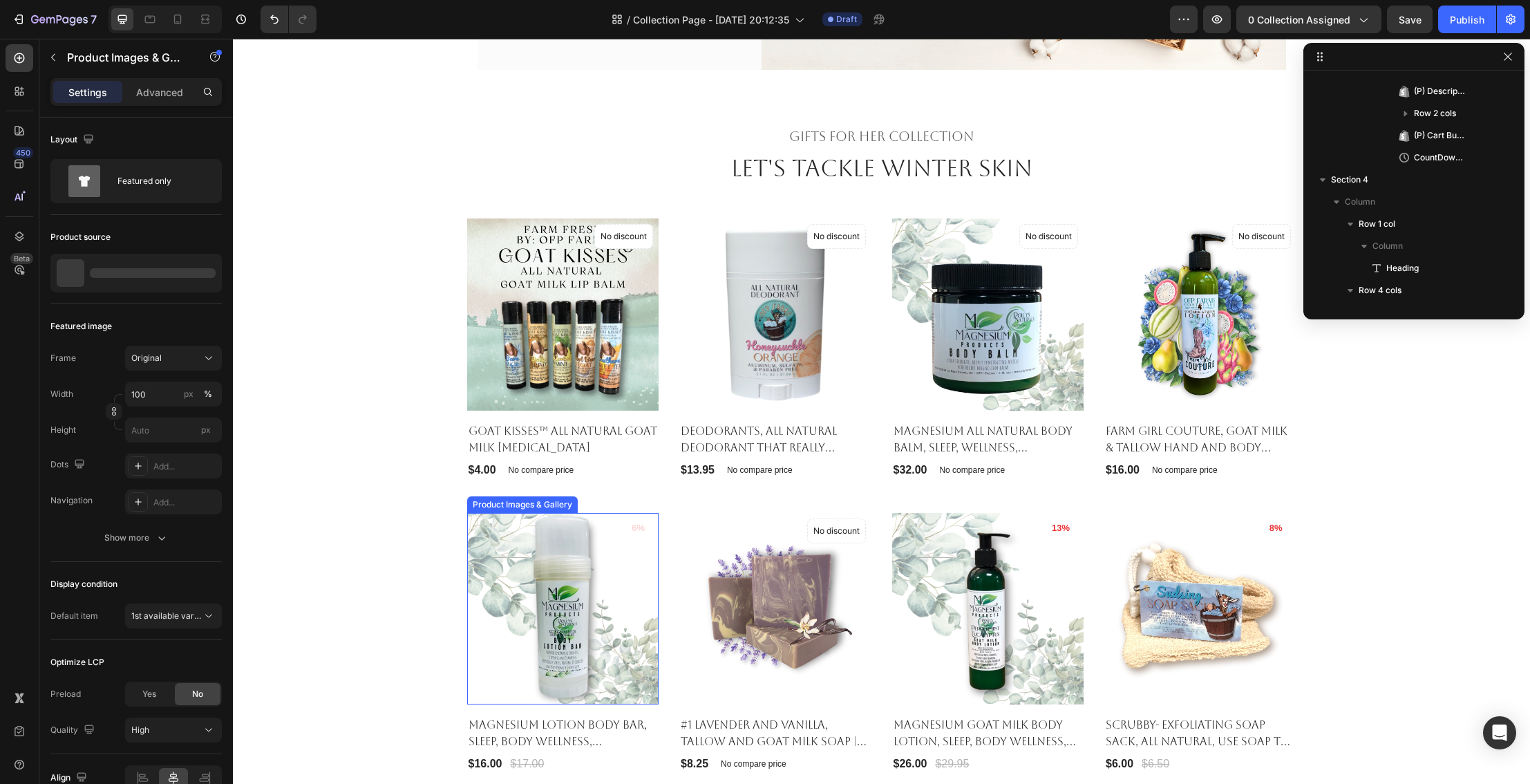
click at [544, 541] on img at bounding box center [563, 608] width 192 height 192
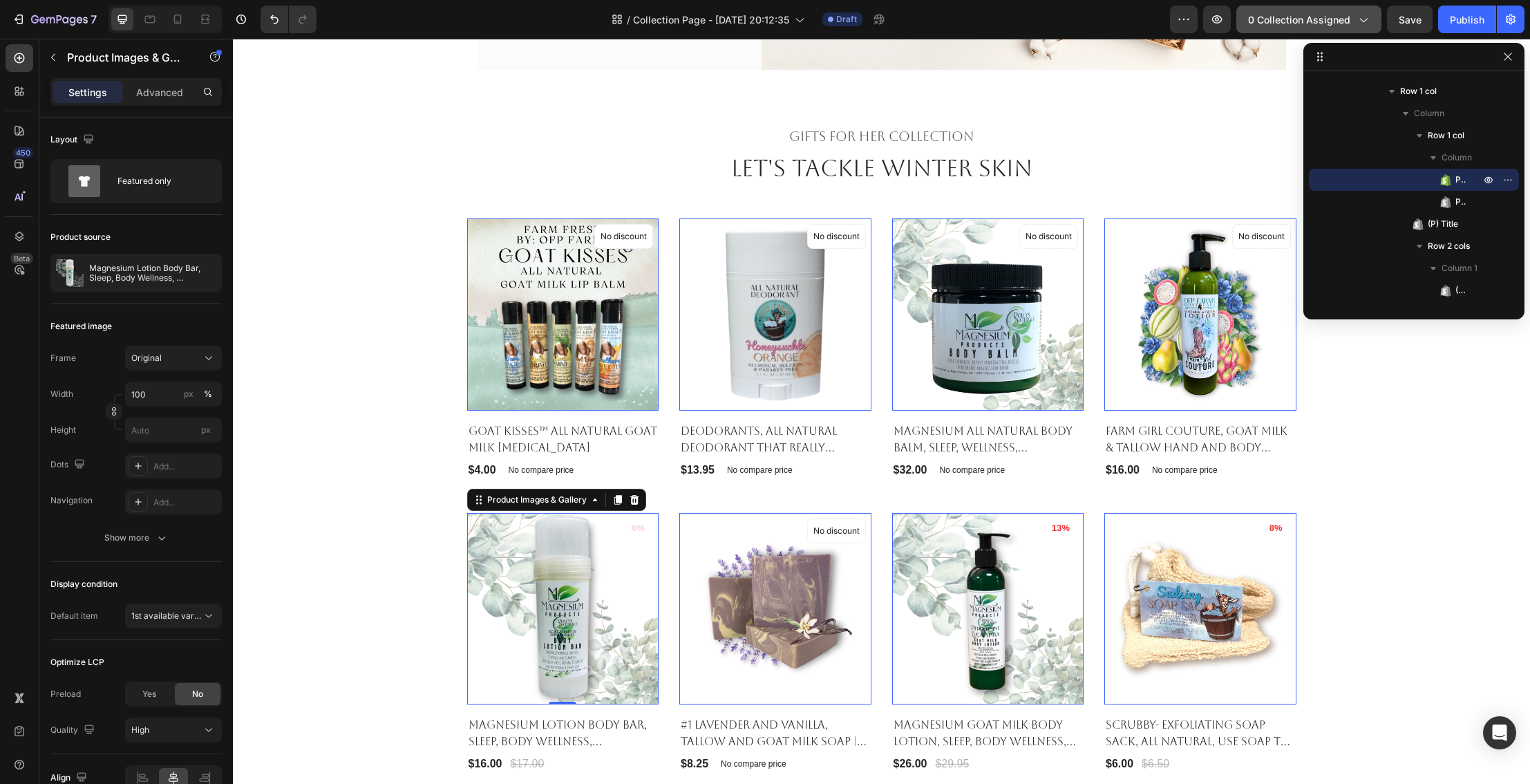
click at [1296, 20] on span "0 collection assigned" at bounding box center [1299, 20] width 103 height 14
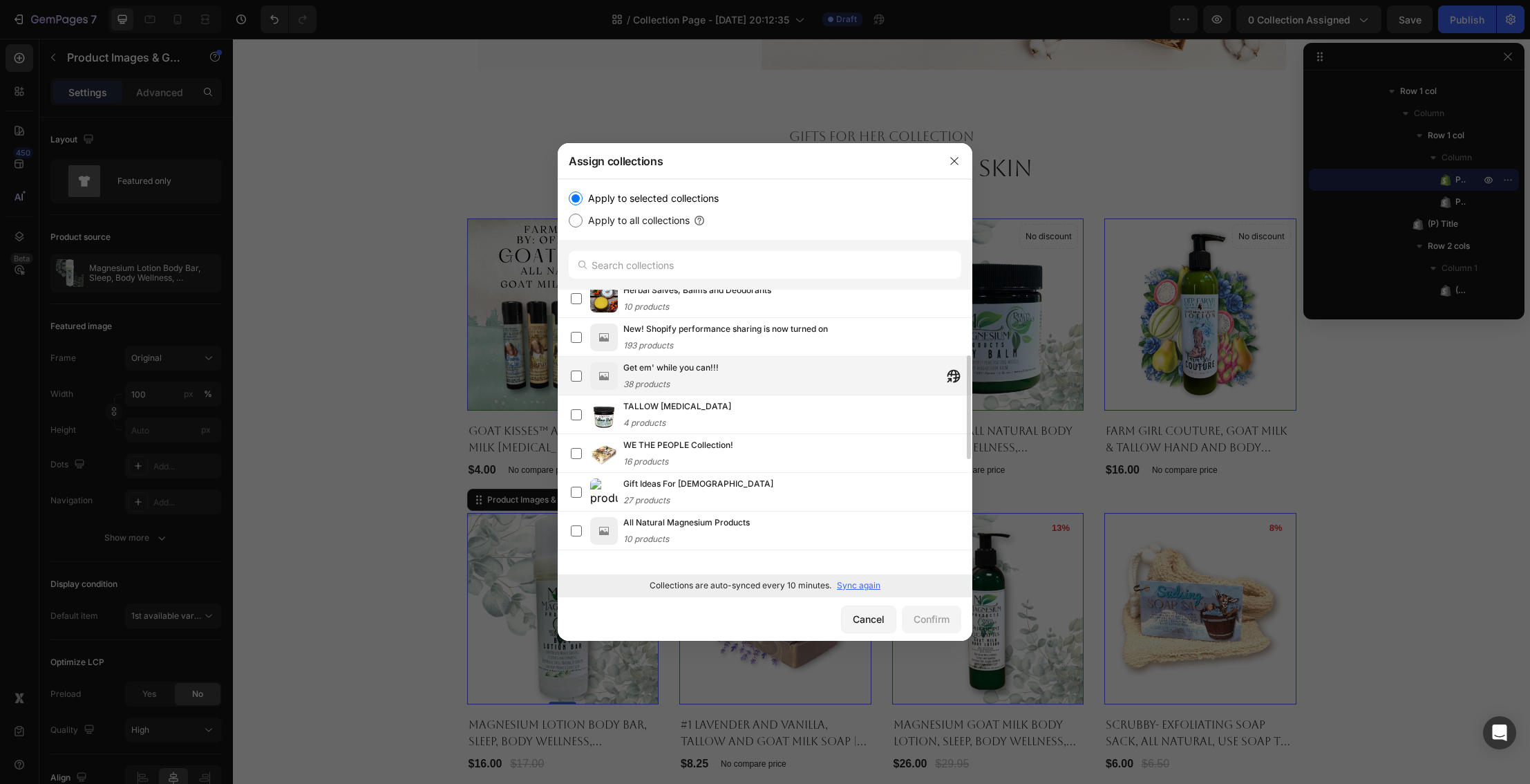
scroll to position [166, 0]
click at [575, 418] on label at bounding box center [576, 414] width 11 height 11
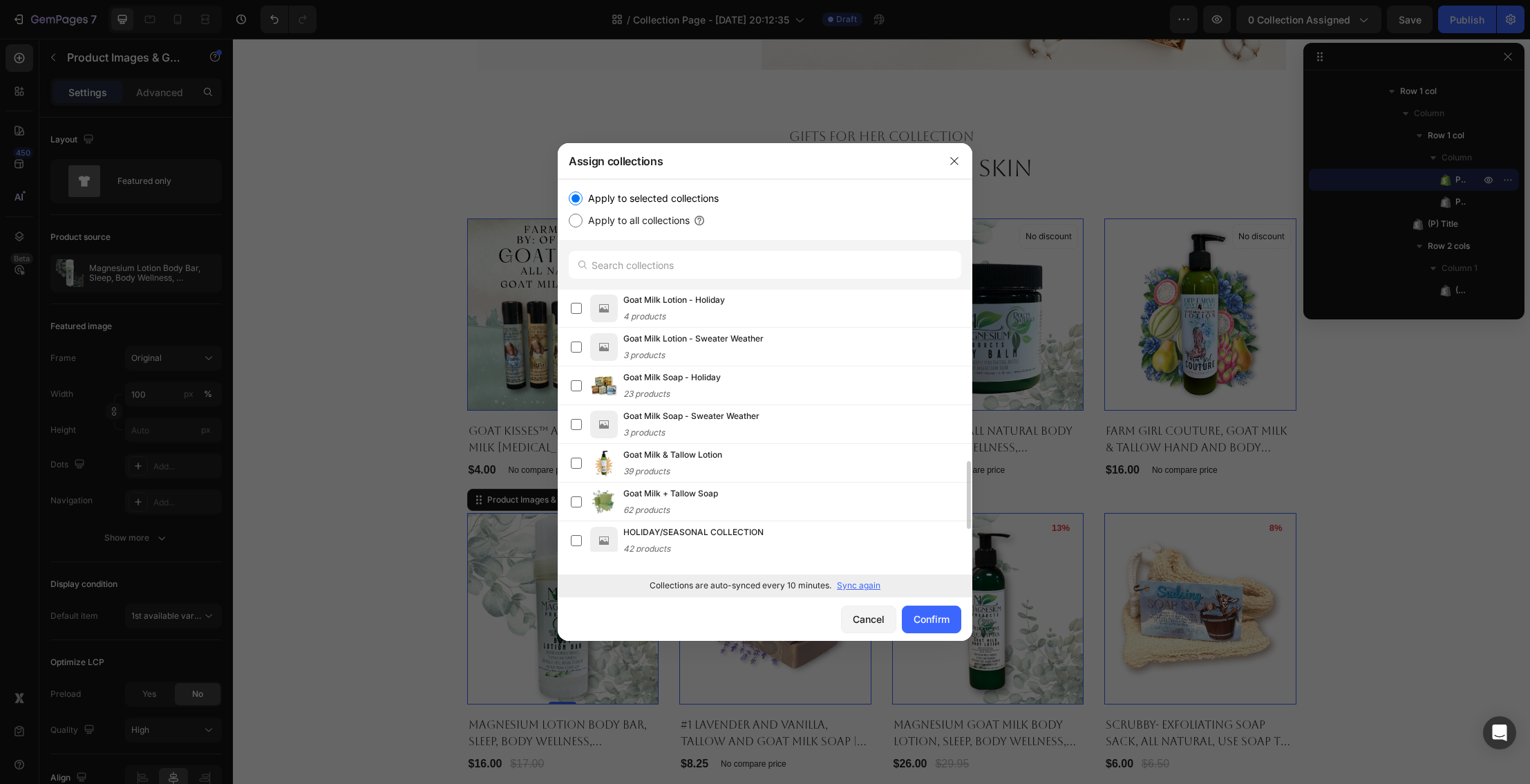
scroll to position [657, 0]
click at [581, 464] on label at bounding box center [576, 464] width 11 height 11
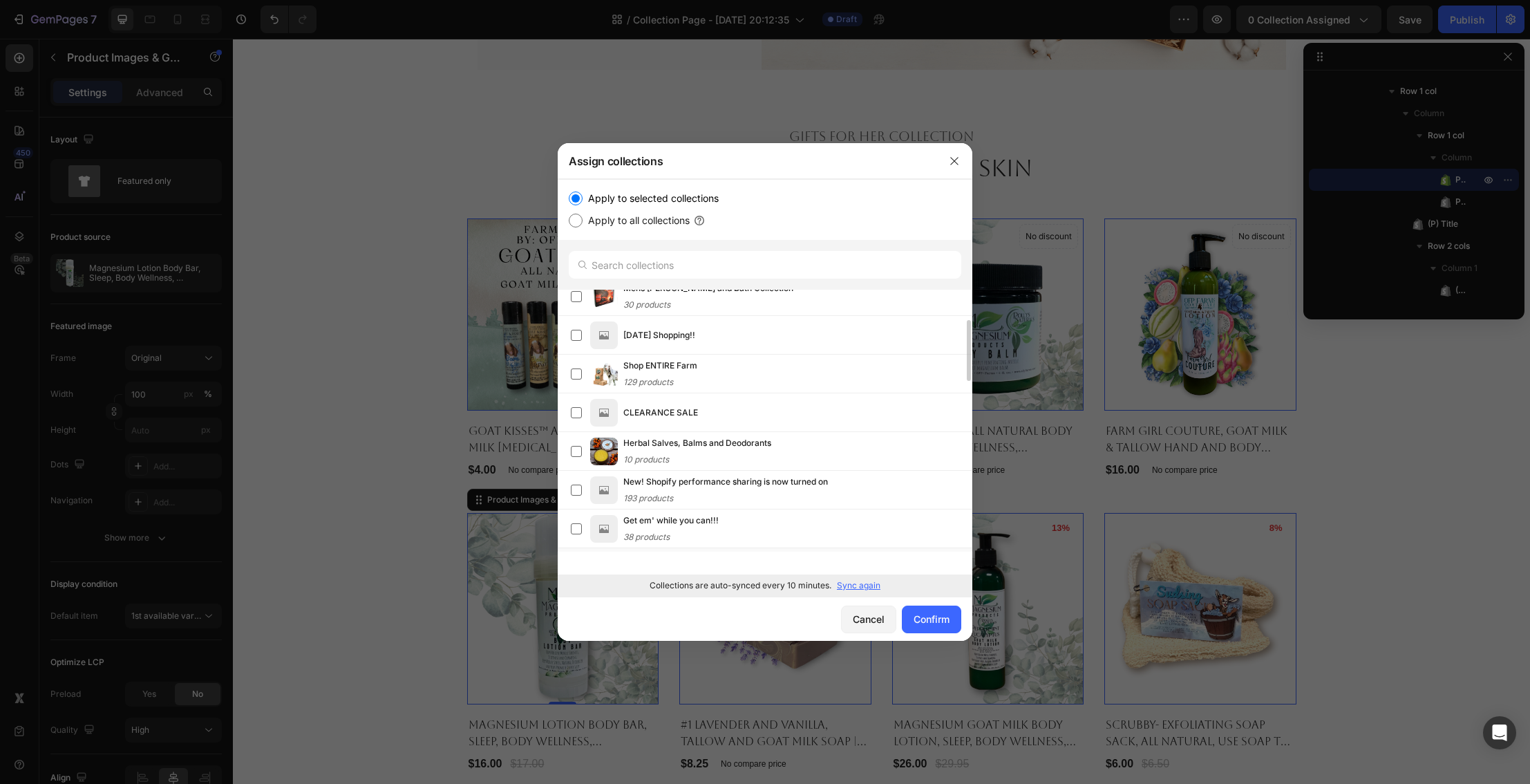
scroll to position [3, 0]
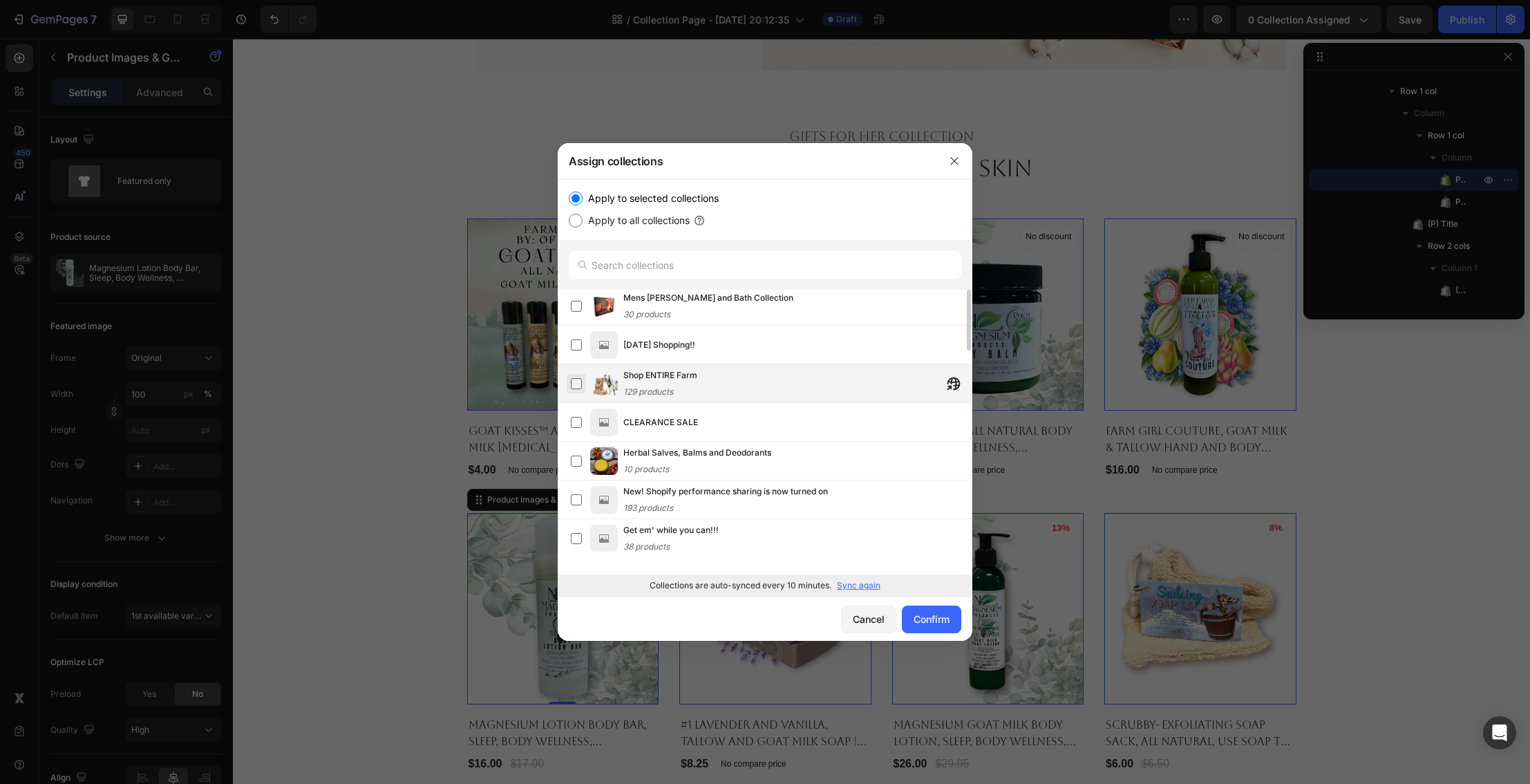
click at [578, 383] on label at bounding box center [576, 384] width 11 height 11
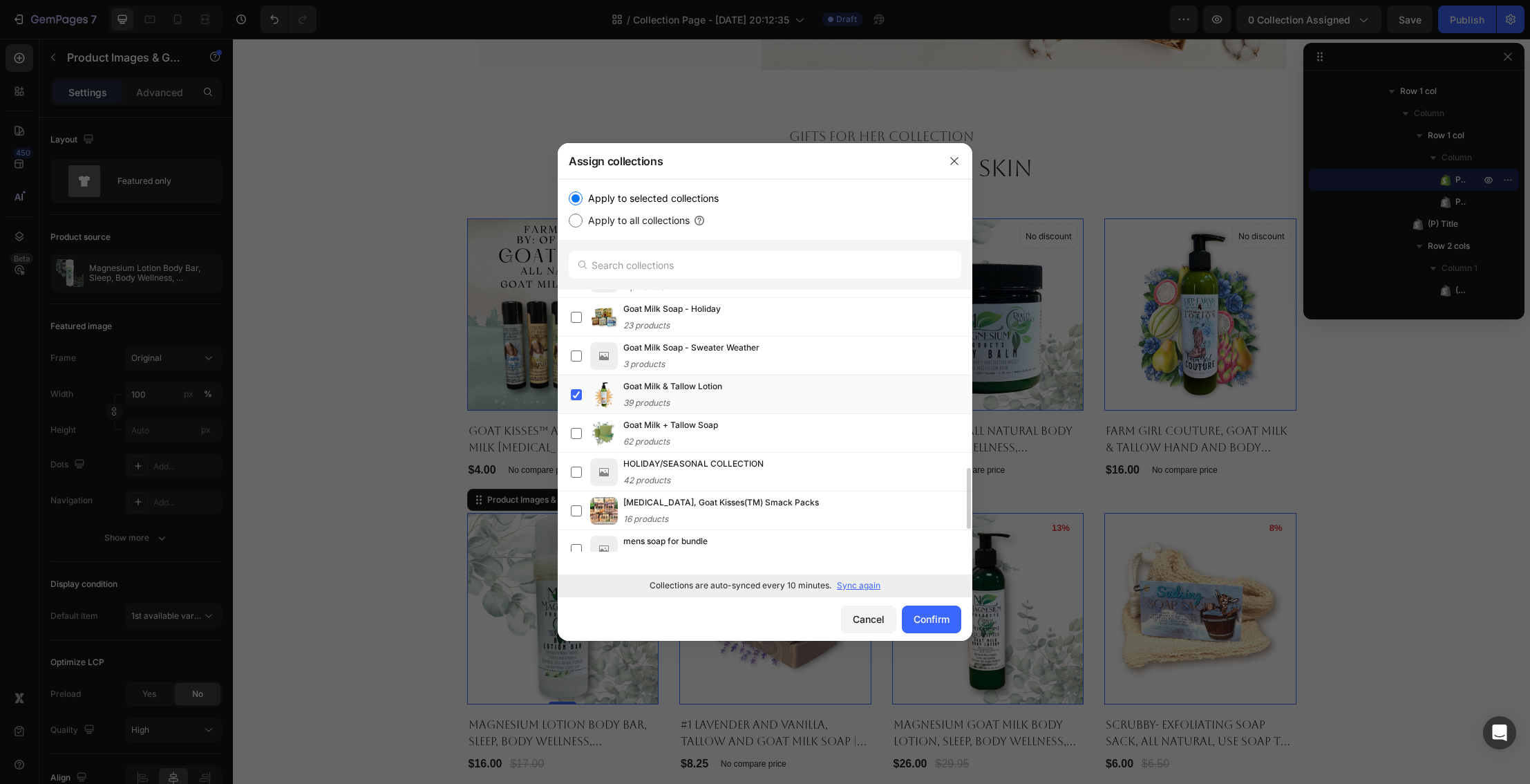
scroll to position [734, 0]
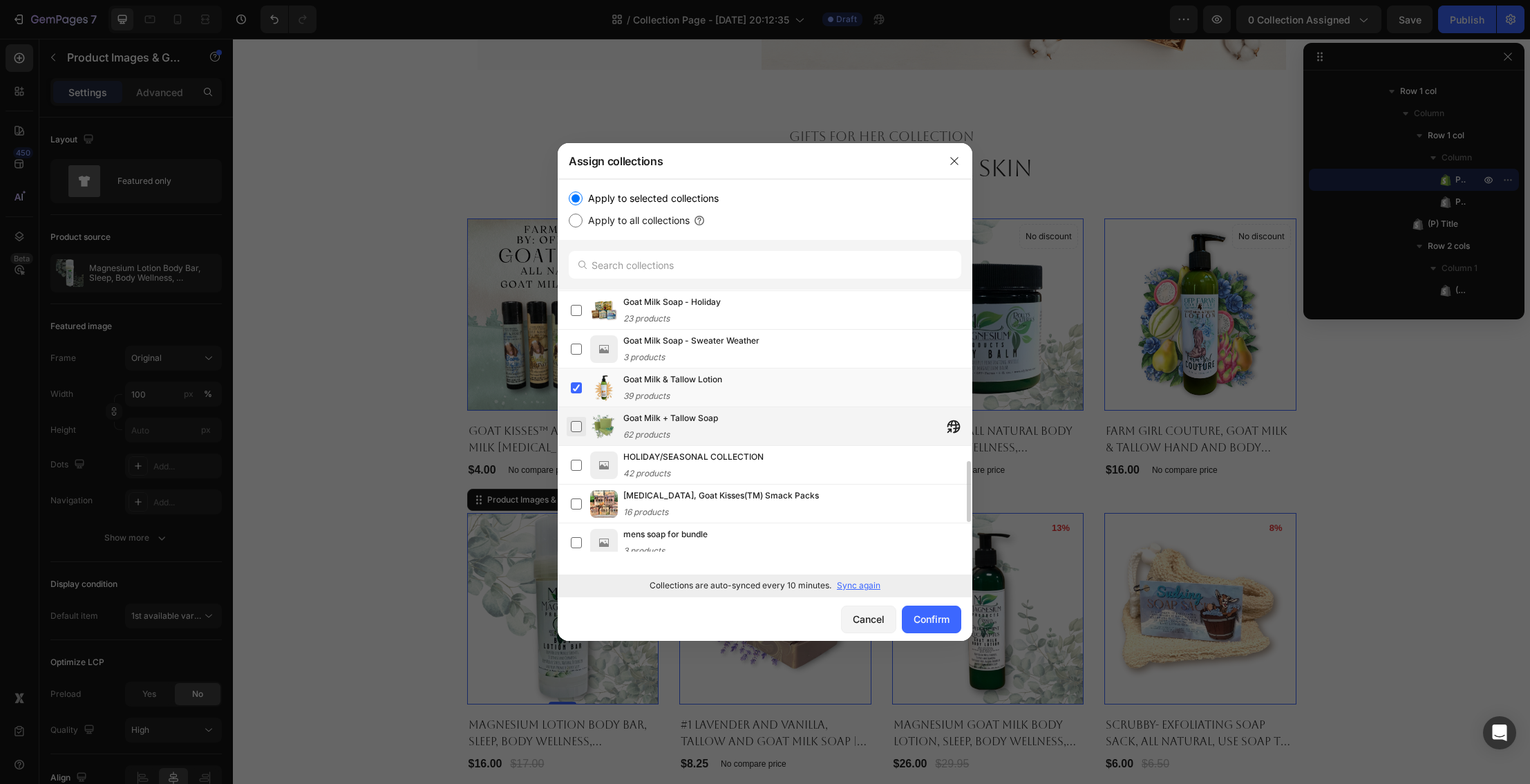
click at [577, 428] on label at bounding box center [576, 426] width 11 height 11
click at [575, 506] on label at bounding box center [576, 504] width 11 height 11
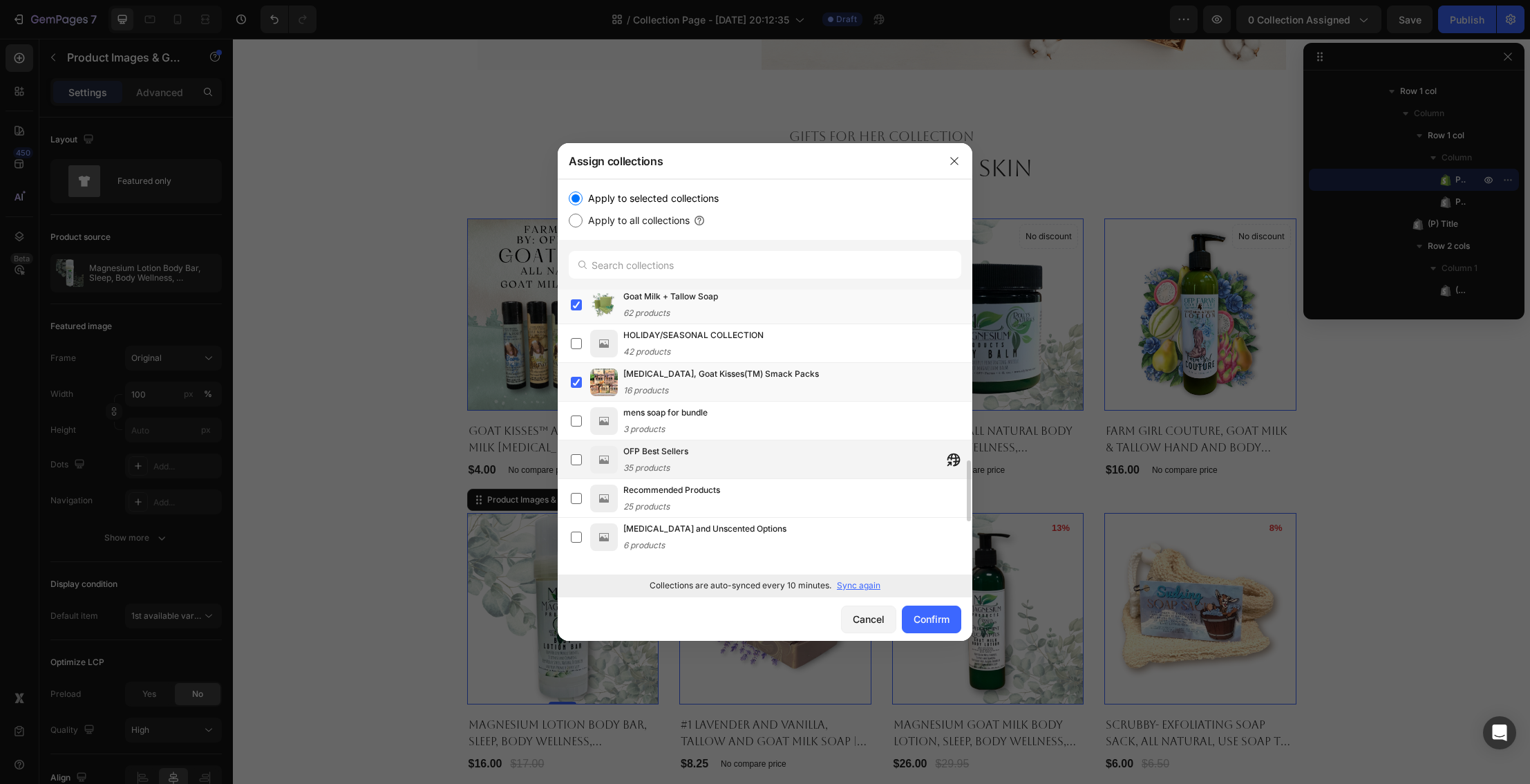
scroll to position [861, 0]
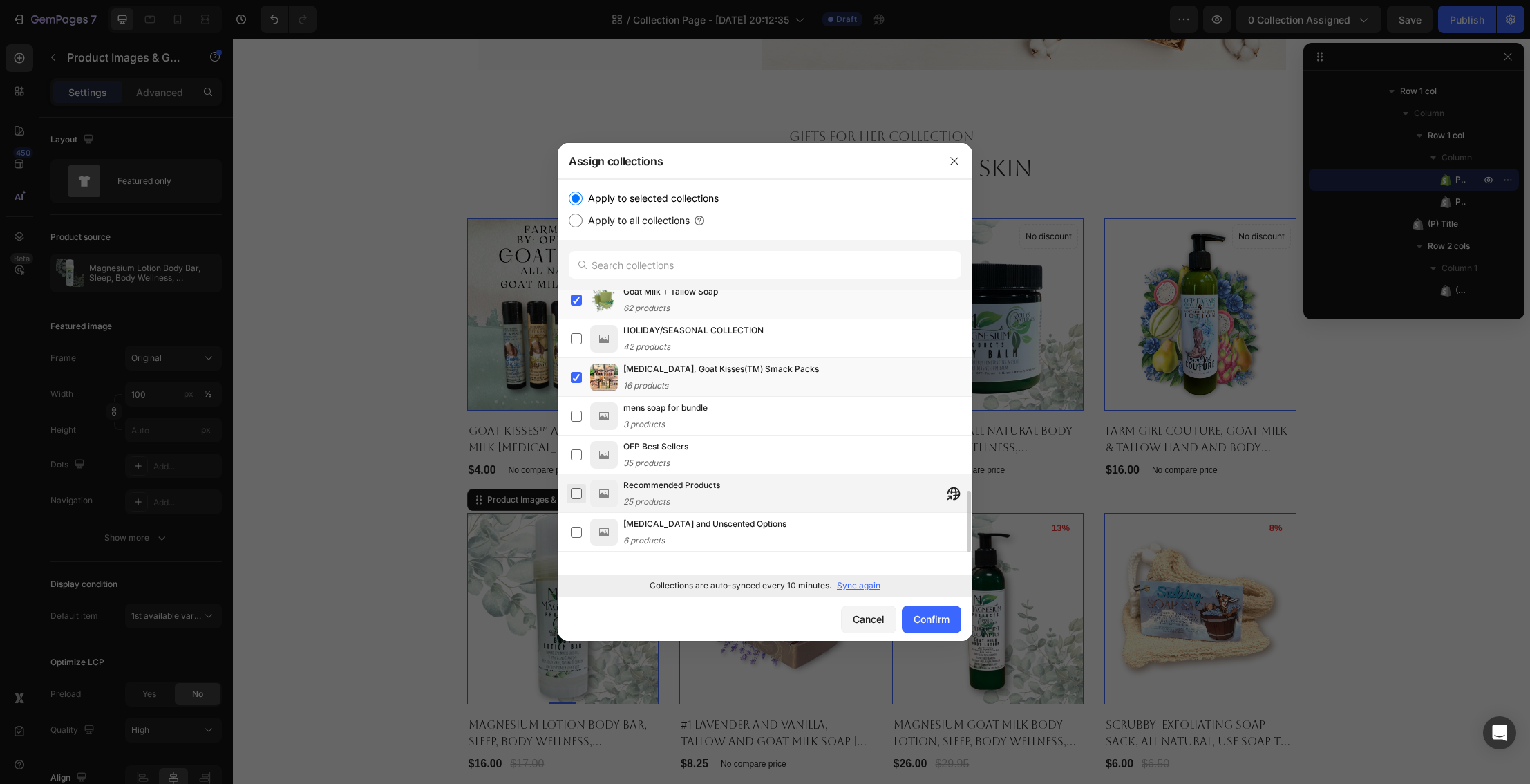
click at [575, 495] on label at bounding box center [576, 493] width 11 height 11
click at [929, 621] on div "Confirm" at bounding box center [931, 619] width 36 height 14
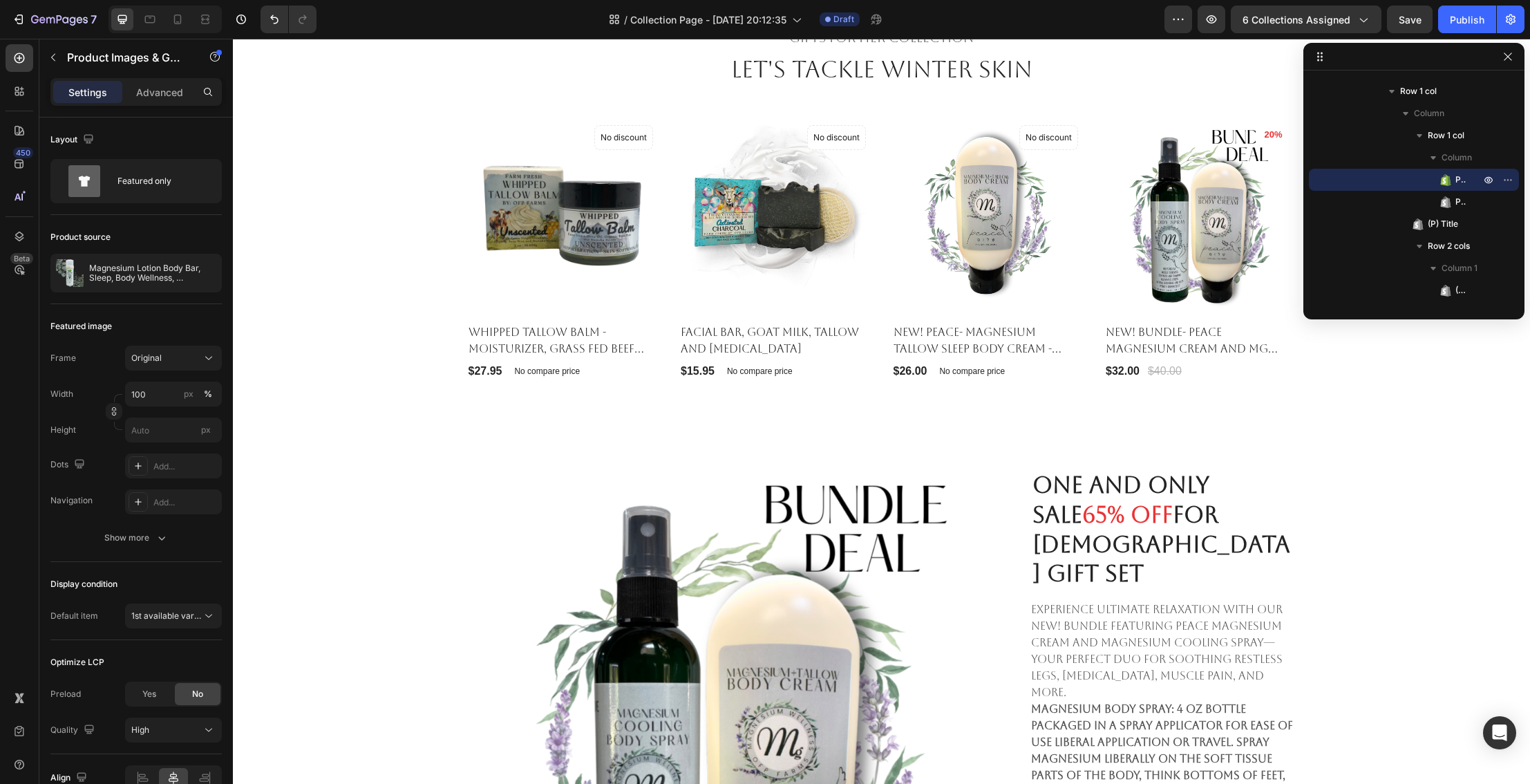
scroll to position [193, 0]
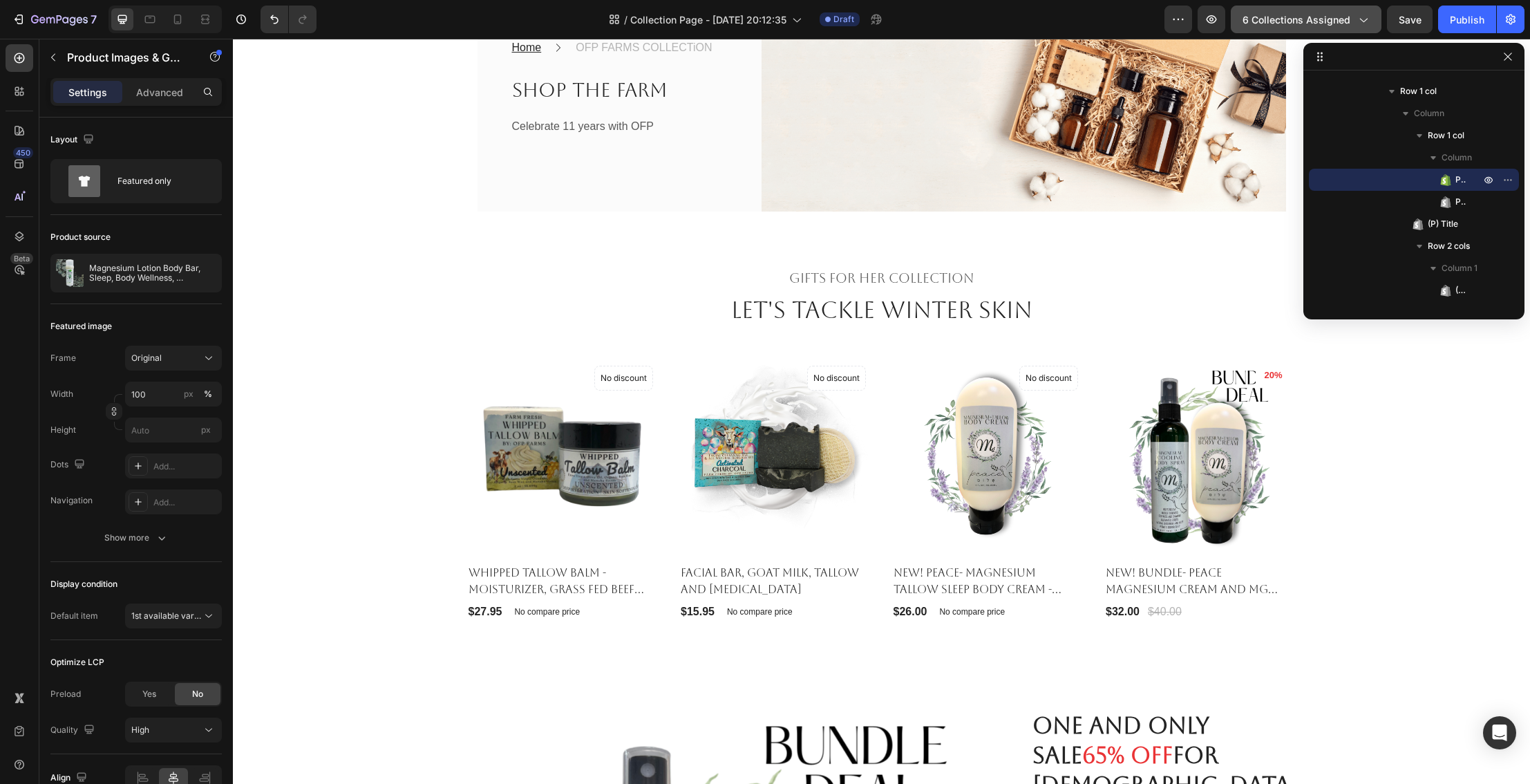
click at [1340, 23] on span "6 collections assigned" at bounding box center [1296, 20] width 108 height 14
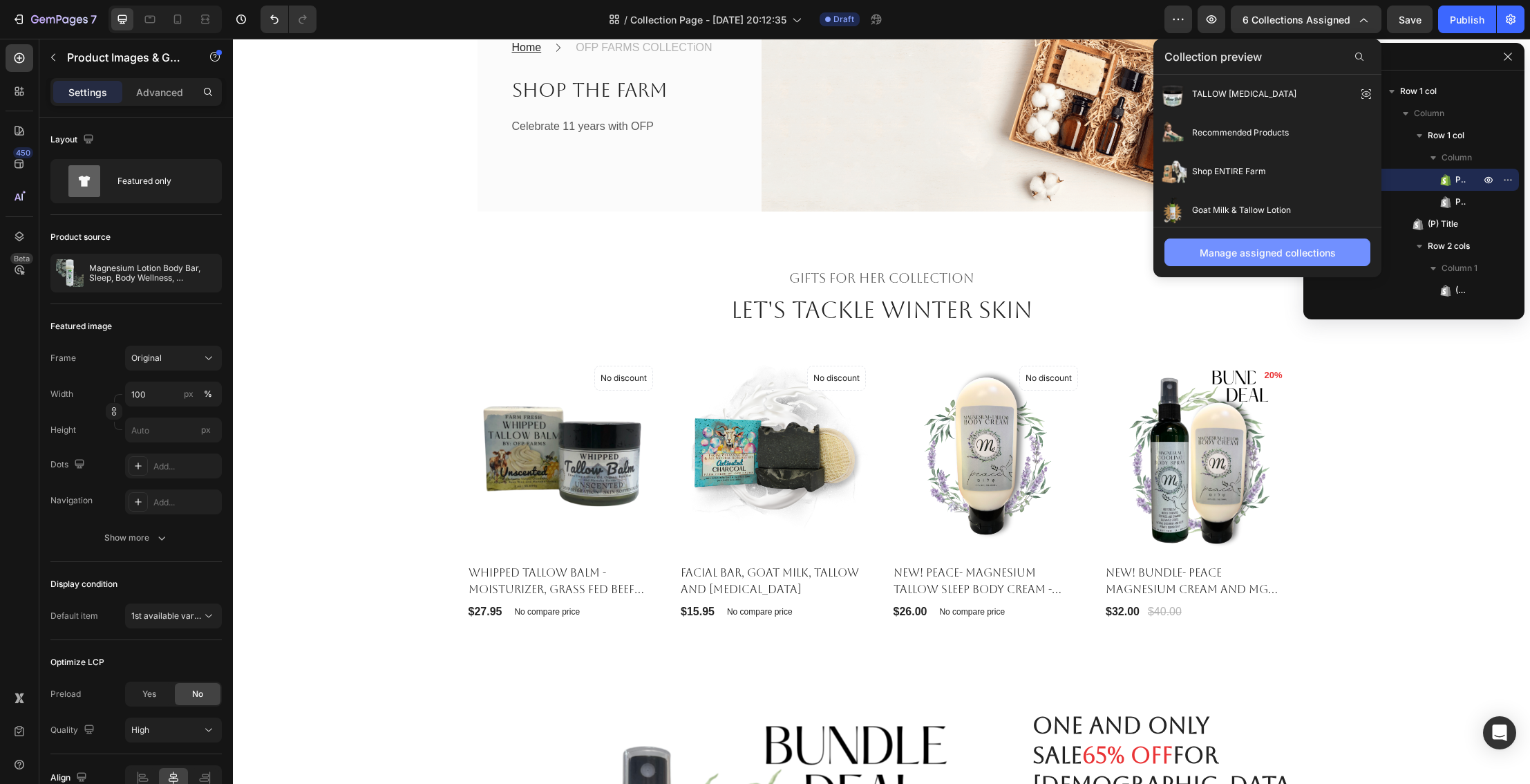
click at [1260, 252] on div "Manage assigned collections" at bounding box center [1268, 252] width 136 height 14
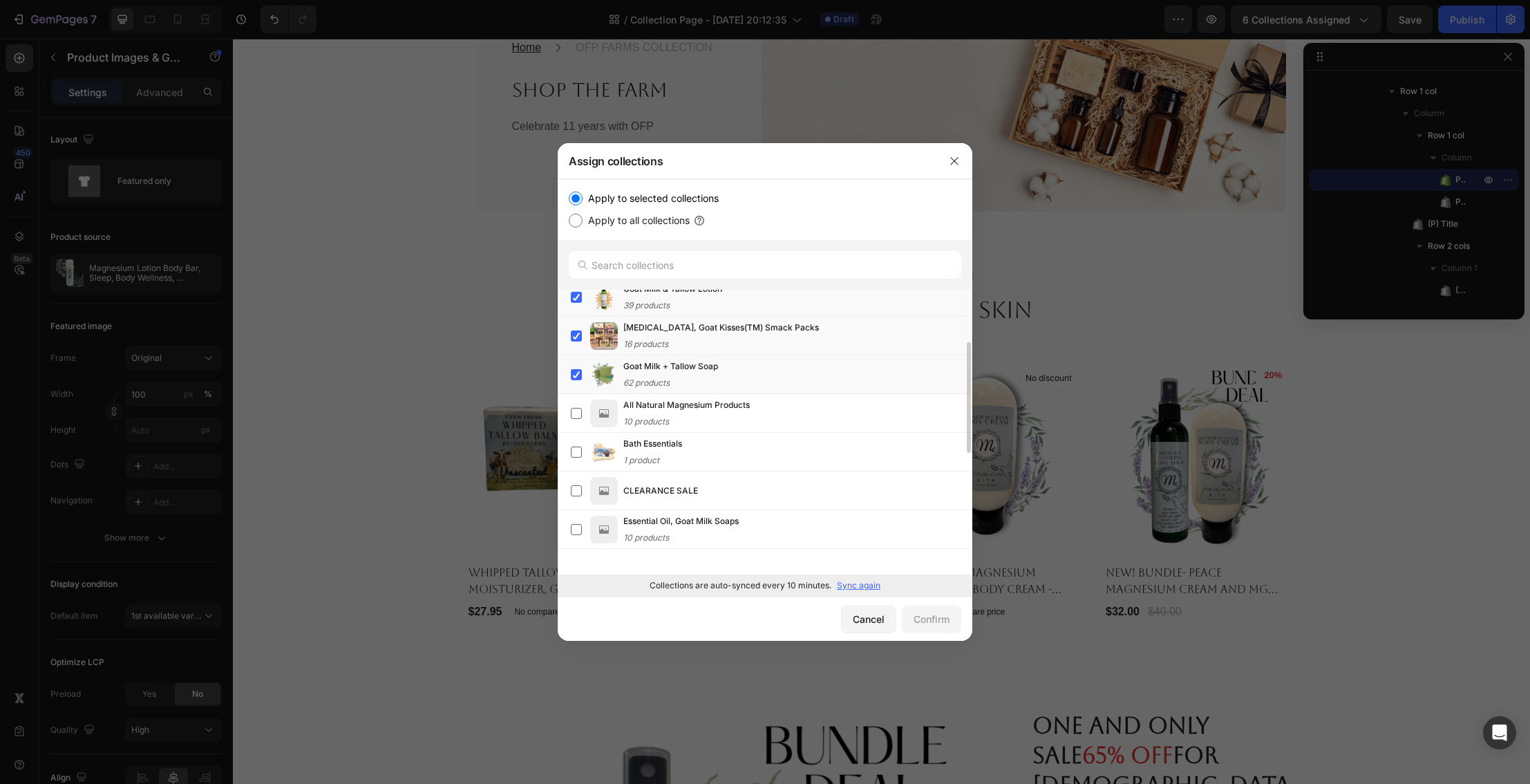
scroll to position [162, 0]
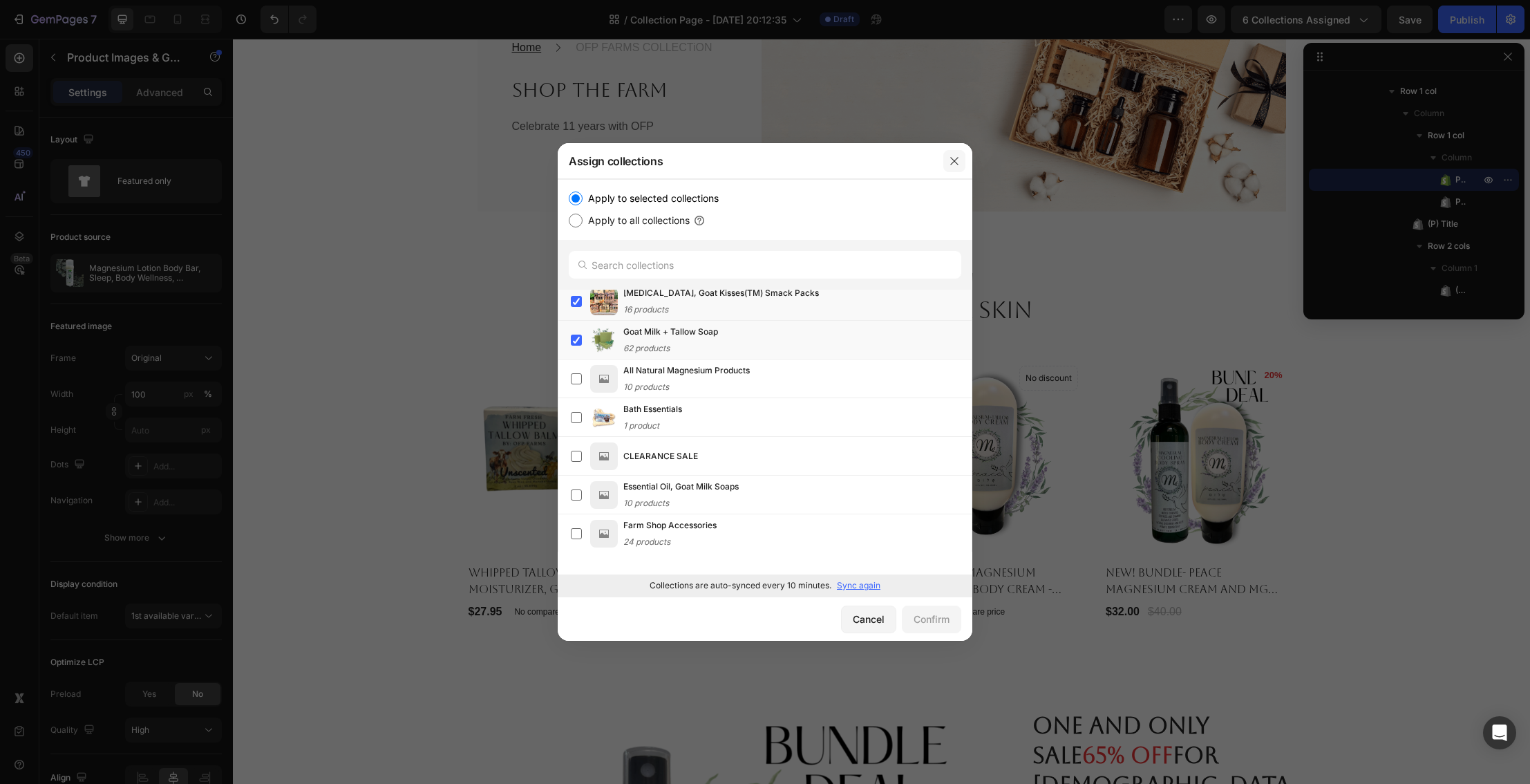
click at [952, 155] on icon "button" at bounding box center [955, 161] width 11 height 11
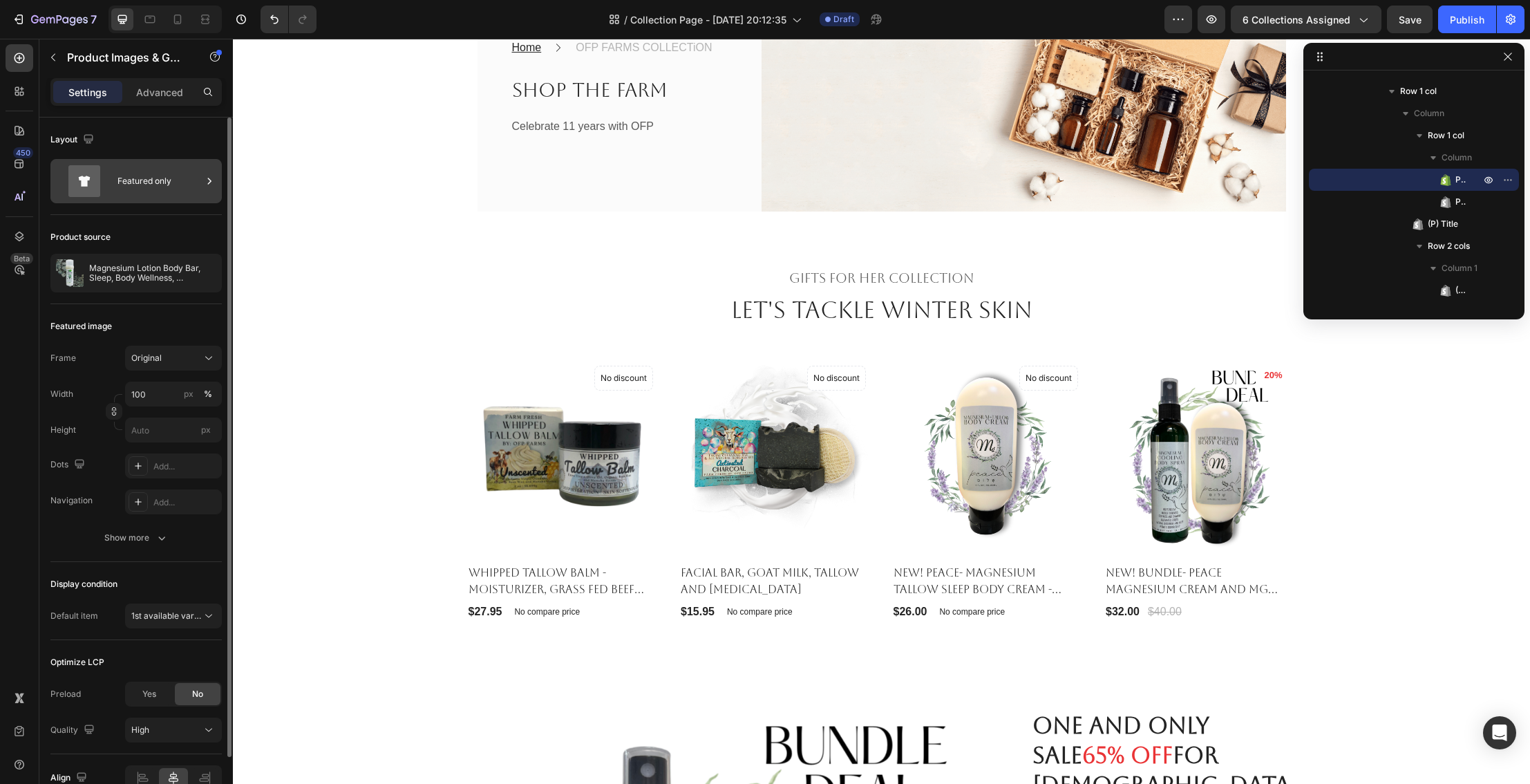
click at [139, 177] on div "Featured only" at bounding box center [160, 181] width 85 height 32
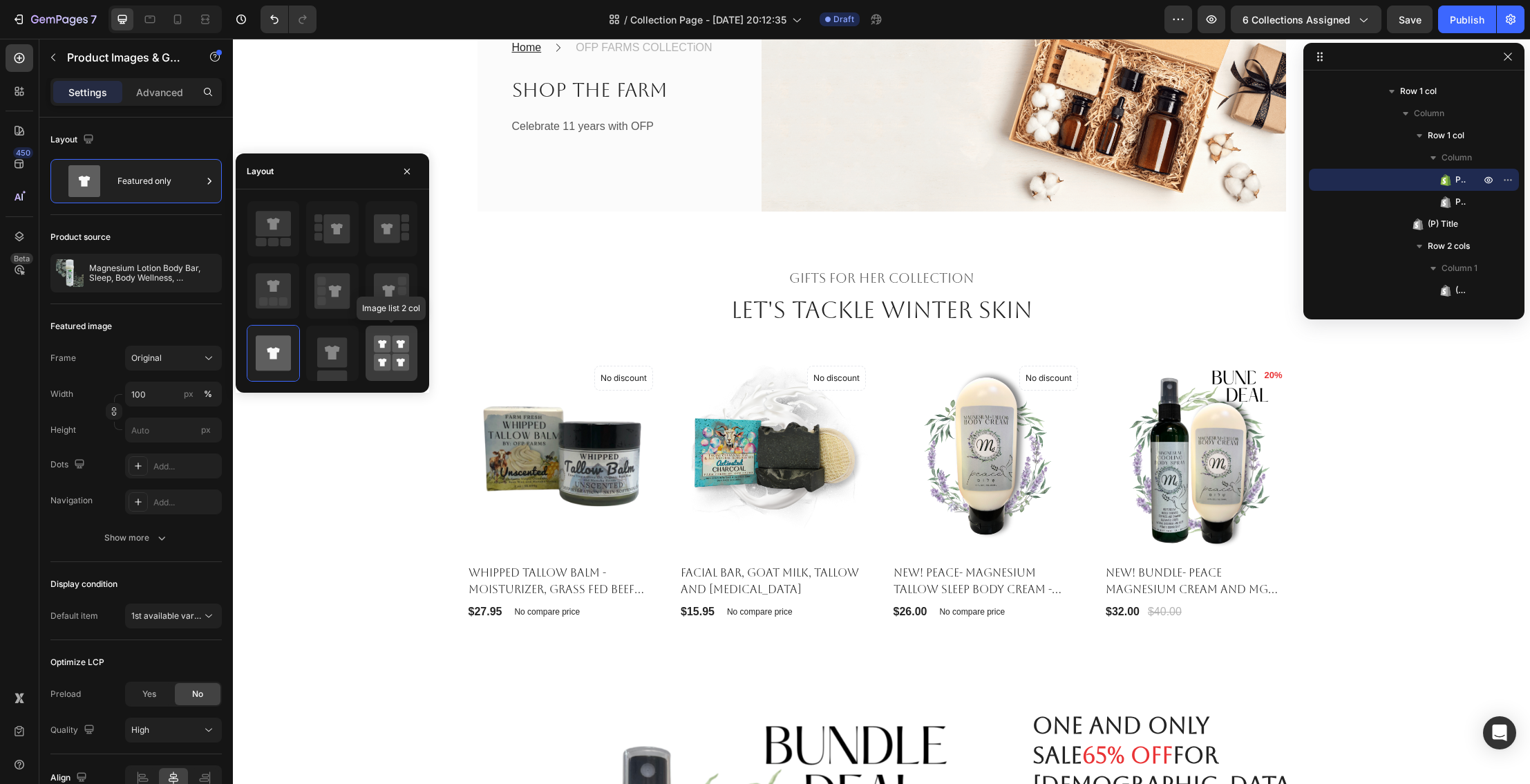
click at [385, 345] on rect at bounding box center [382, 343] width 17 height 17
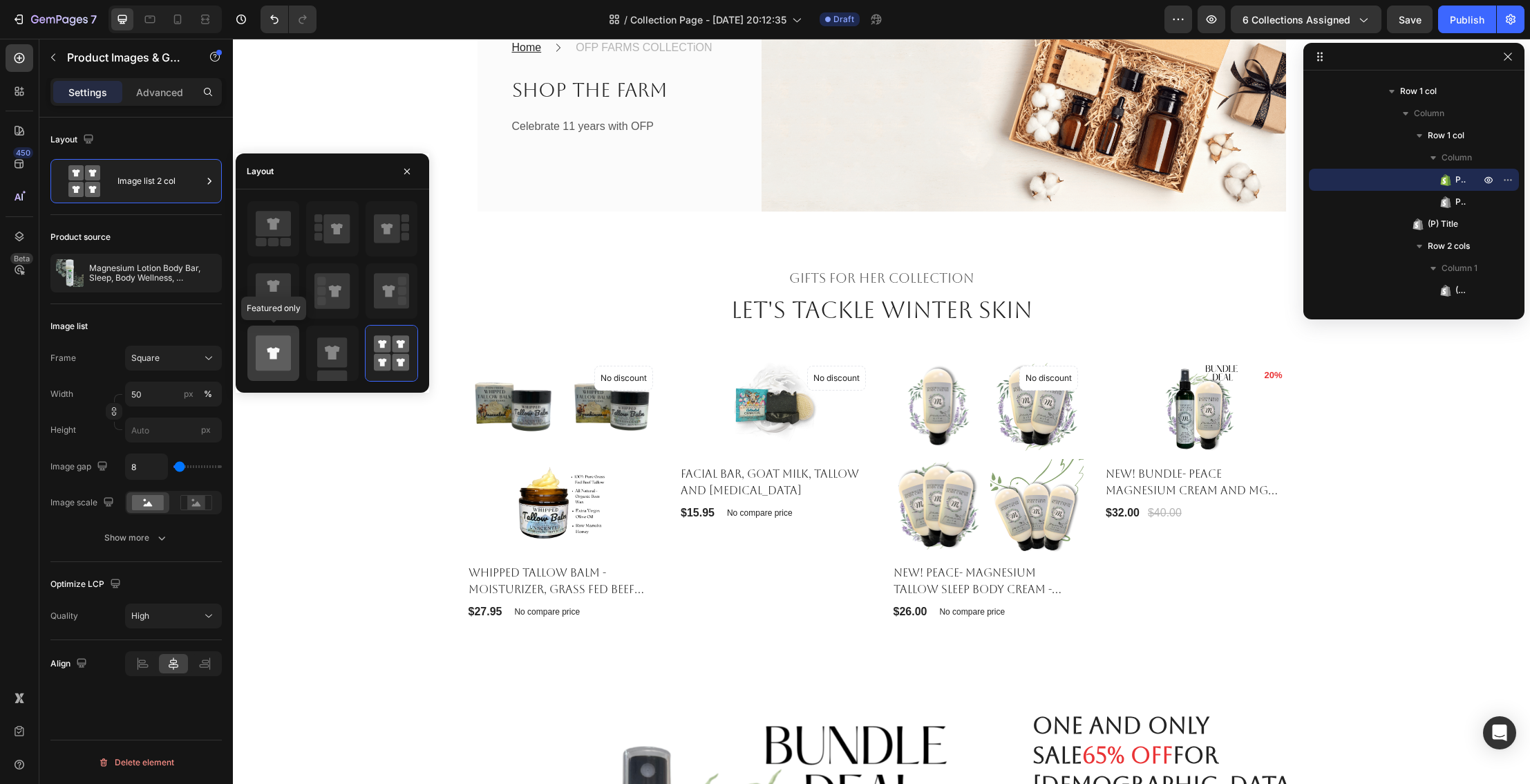
click at [274, 354] on icon at bounding box center [273, 352] width 12 height 12
type input "100"
